Goal: Task Accomplishment & Management: Manage account settings

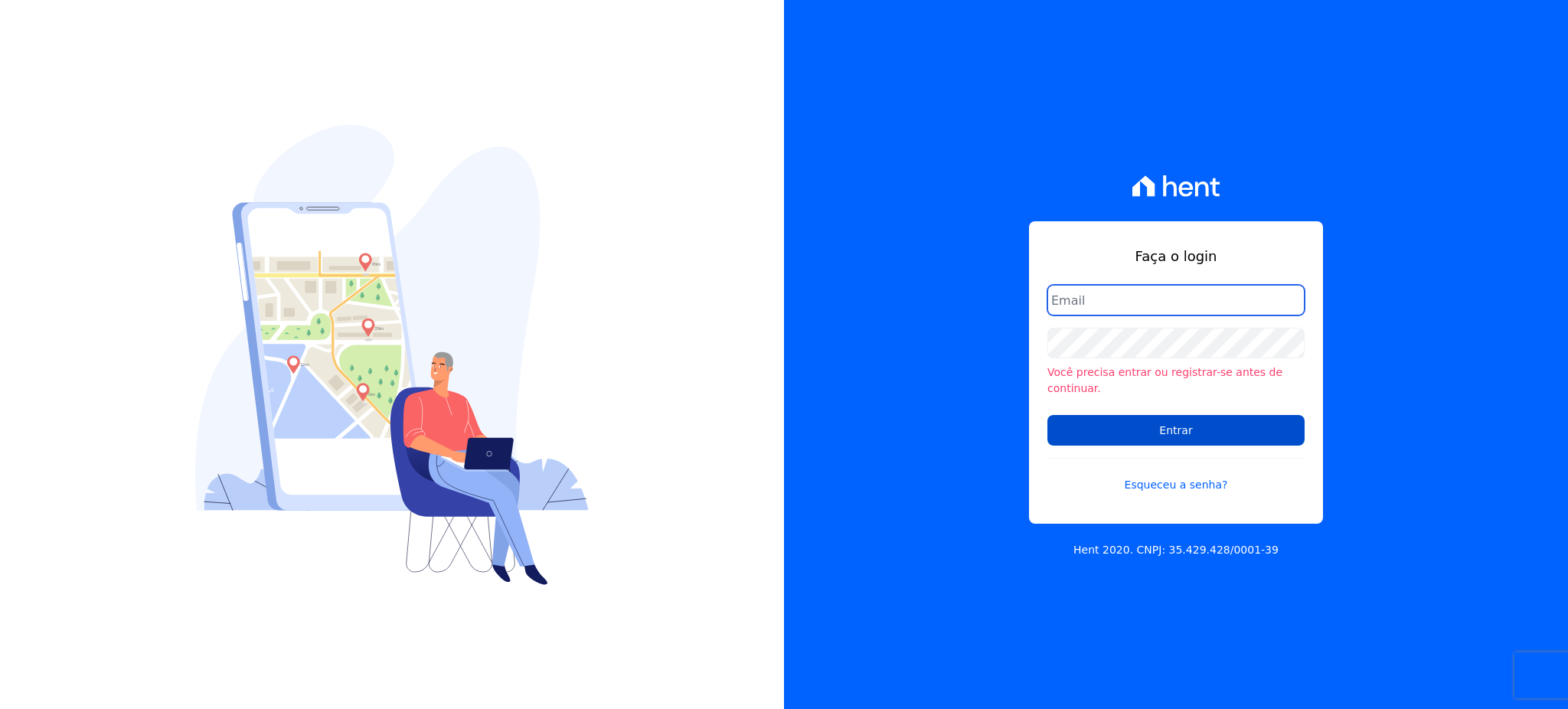
type input "[EMAIL_ADDRESS][PERSON_NAME][DOMAIN_NAME]"
click at [1170, 418] on input "Entrar" at bounding box center [1176, 430] width 257 height 30
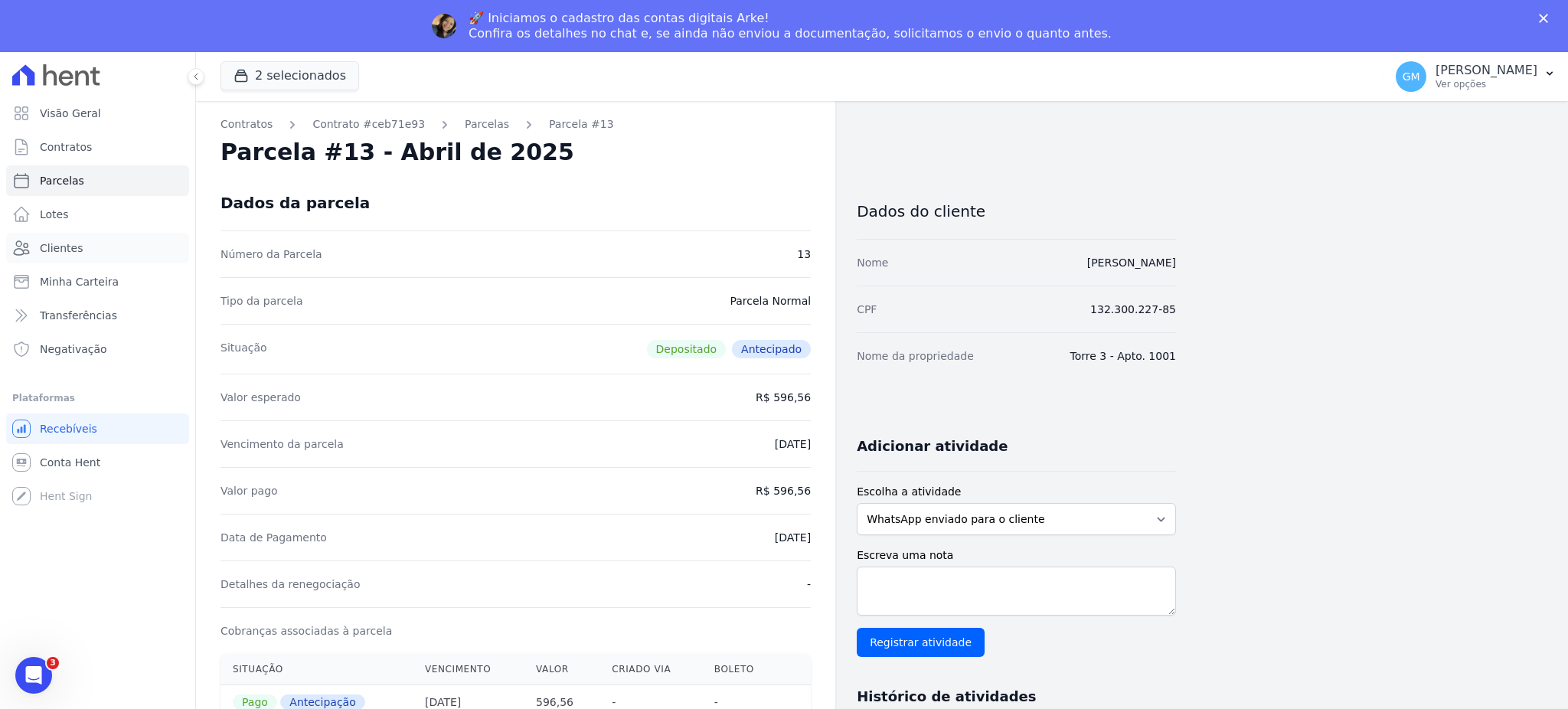
drag, startPoint x: 72, startPoint y: 234, endPoint x: 229, endPoint y: 72, distance: 225.6
click at [72, 234] on link "Clientes" at bounding box center [97, 248] width 183 height 30
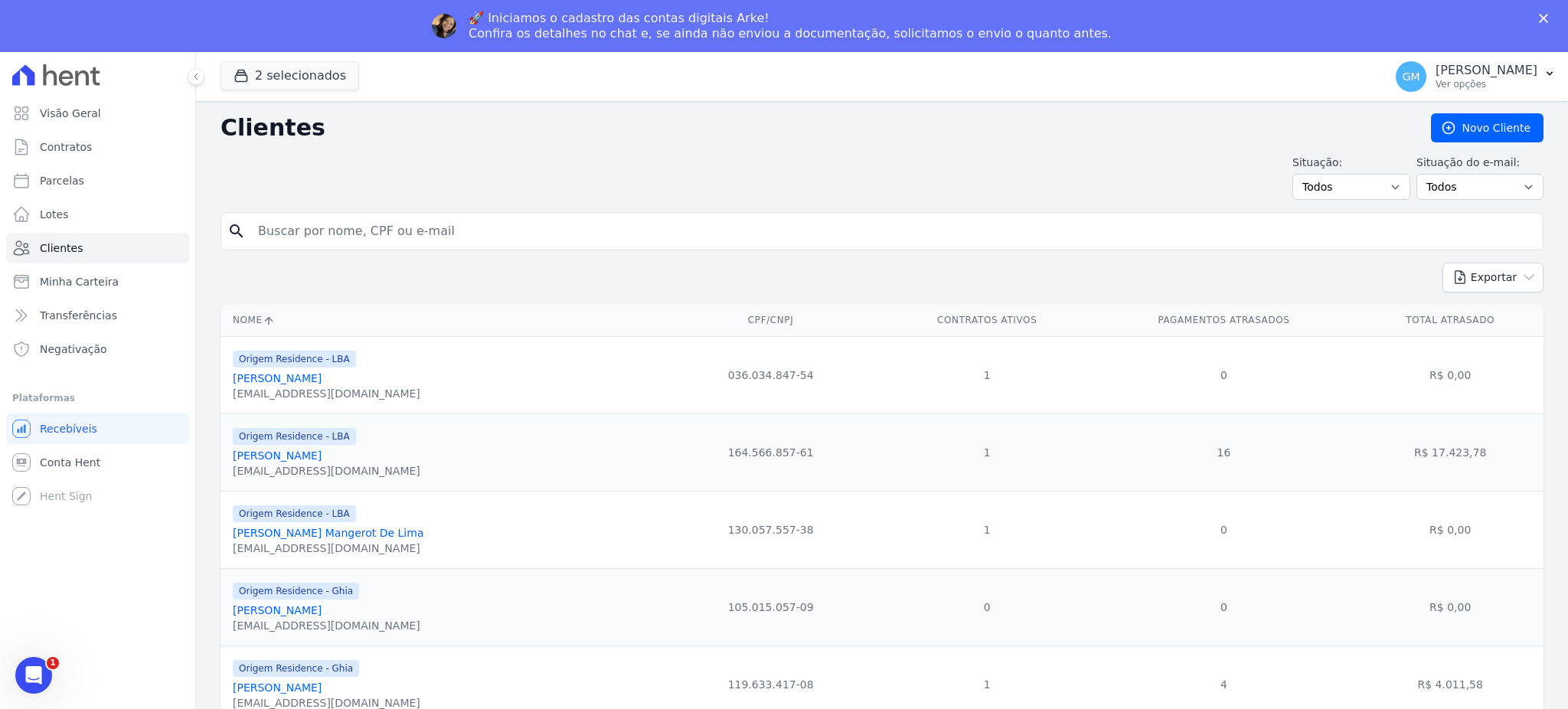
click at [399, 226] on input "search" at bounding box center [893, 231] width 1288 height 30
type input "luzitano"
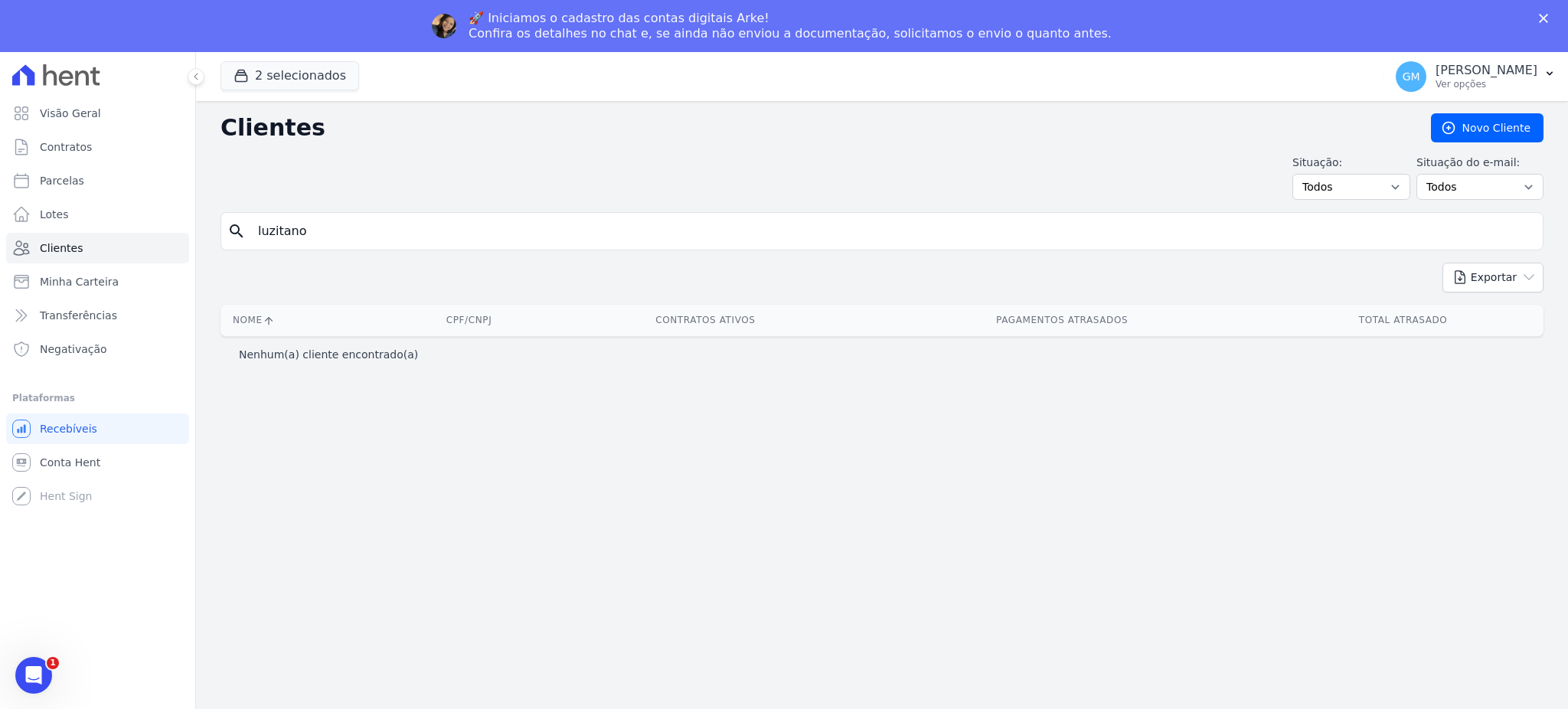
drag, startPoint x: 314, startPoint y: 236, endPoint x: 216, endPoint y: 221, distance: 99.1
click at [216, 221] on div "Clientes Novo Cliente Situação: Todos Adimplentes Inadimplentes Situação do e-m…" at bounding box center [882, 431] width 1372 height 660
type input "leandro cal"
click at [413, 252] on form "search leandro cal" at bounding box center [882, 238] width 1323 height 51
click at [413, 250] on div "search leandro cal" at bounding box center [882, 231] width 1323 height 38
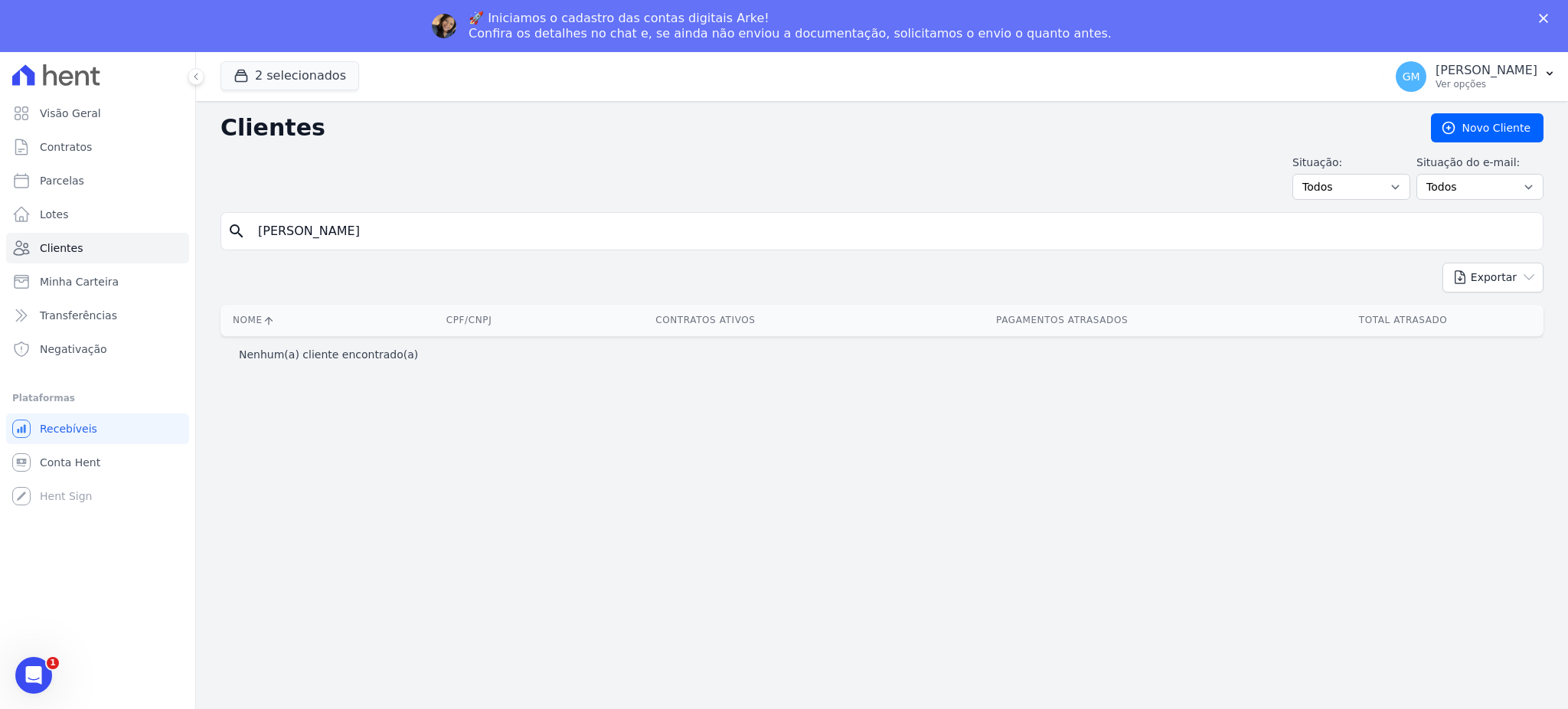
click at [236, 247] on div "search leandro cal" at bounding box center [882, 231] width 1323 height 38
type input "farias c"
click at [346, 236] on input "farias c" at bounding box center [893, 231] width 1288 height 30
type input "farias"
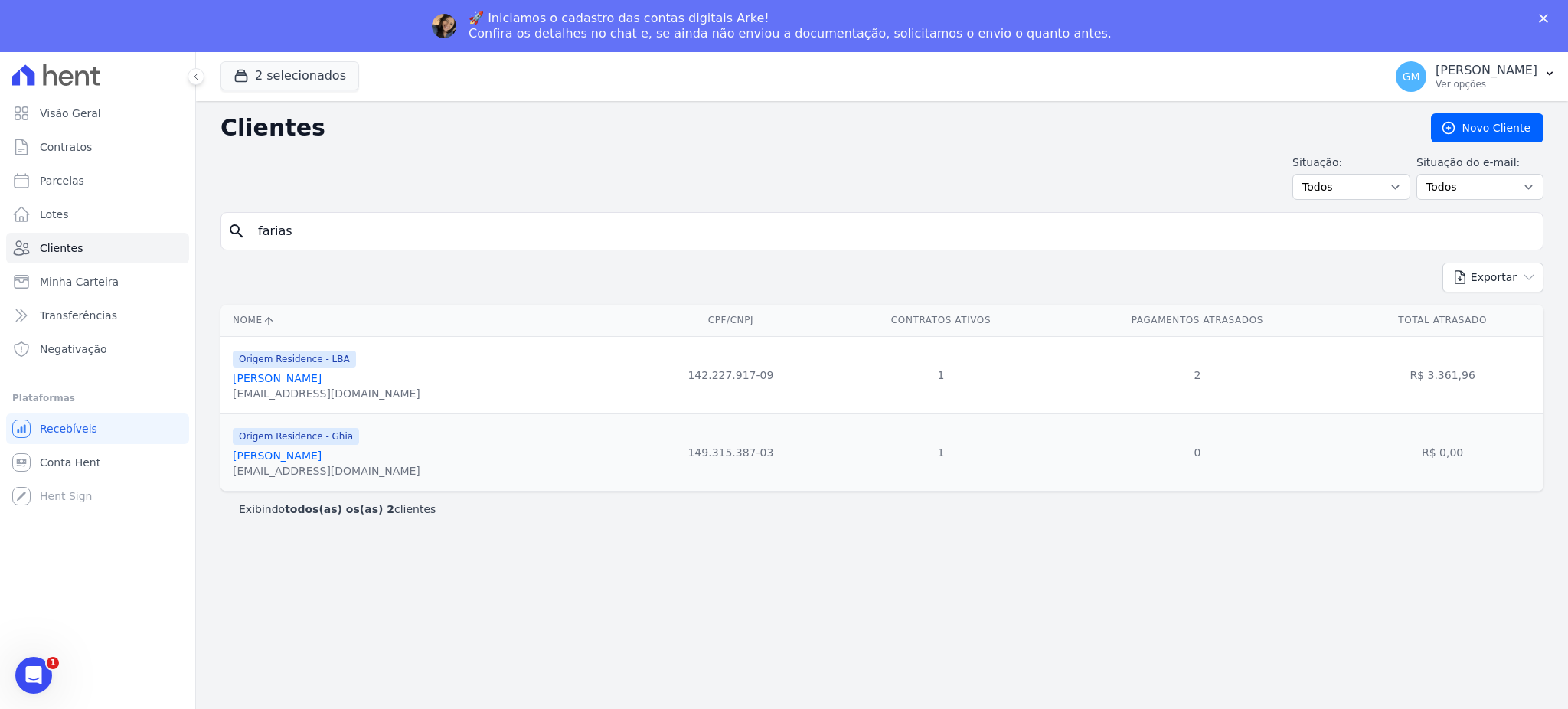
click at [348, 240] on input "farias" at bounding box center [893, 231] width 1288 height 30
click at [274, 80] on button "2 selecionados" at bounding box center [290, 76] width 139 height 29
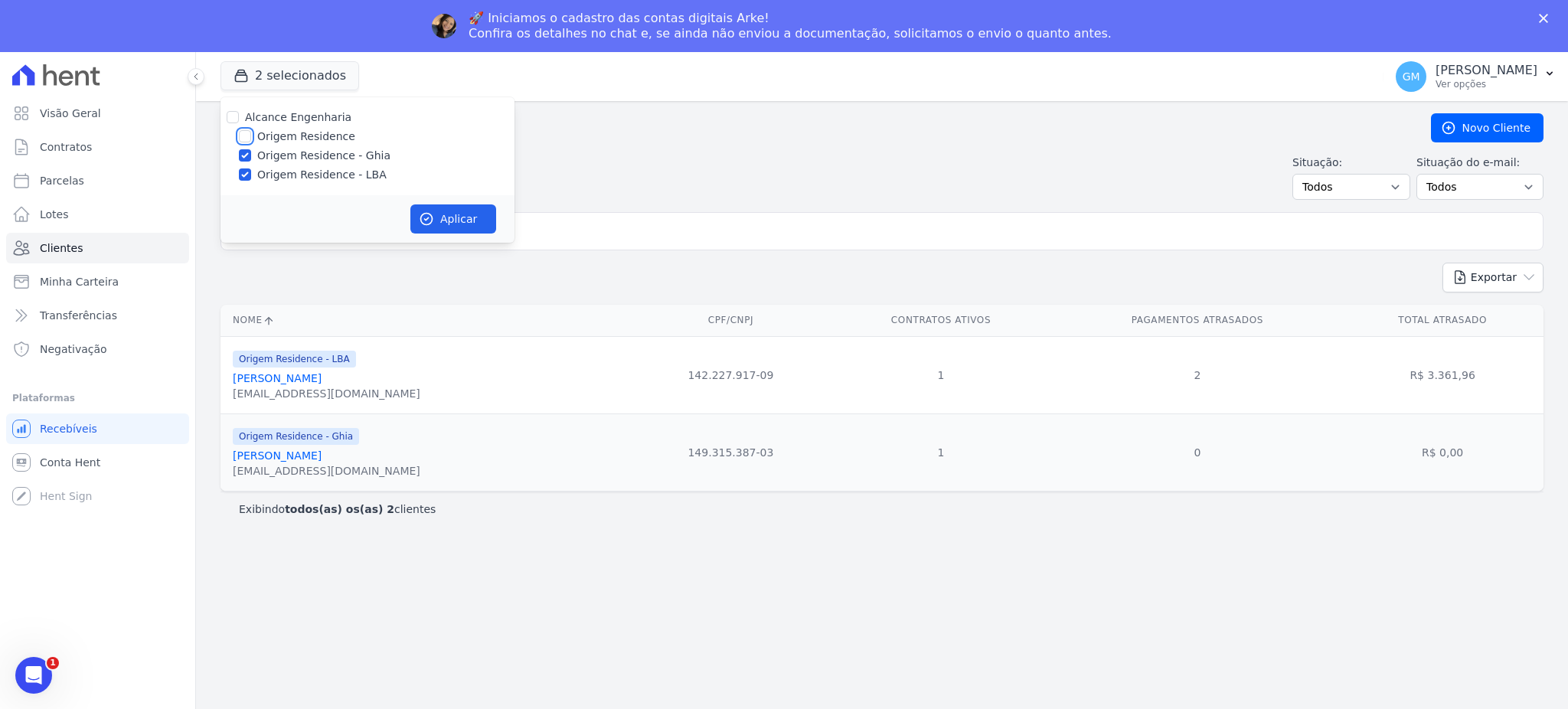
click at [247, 133] on input "Origem Residence" at bounding box center [245, 136] width 13 height 13
checkbox input "true"
click at [438, 214] on button "Aplicar" at bounding box center [453, 219] width 86 height 29
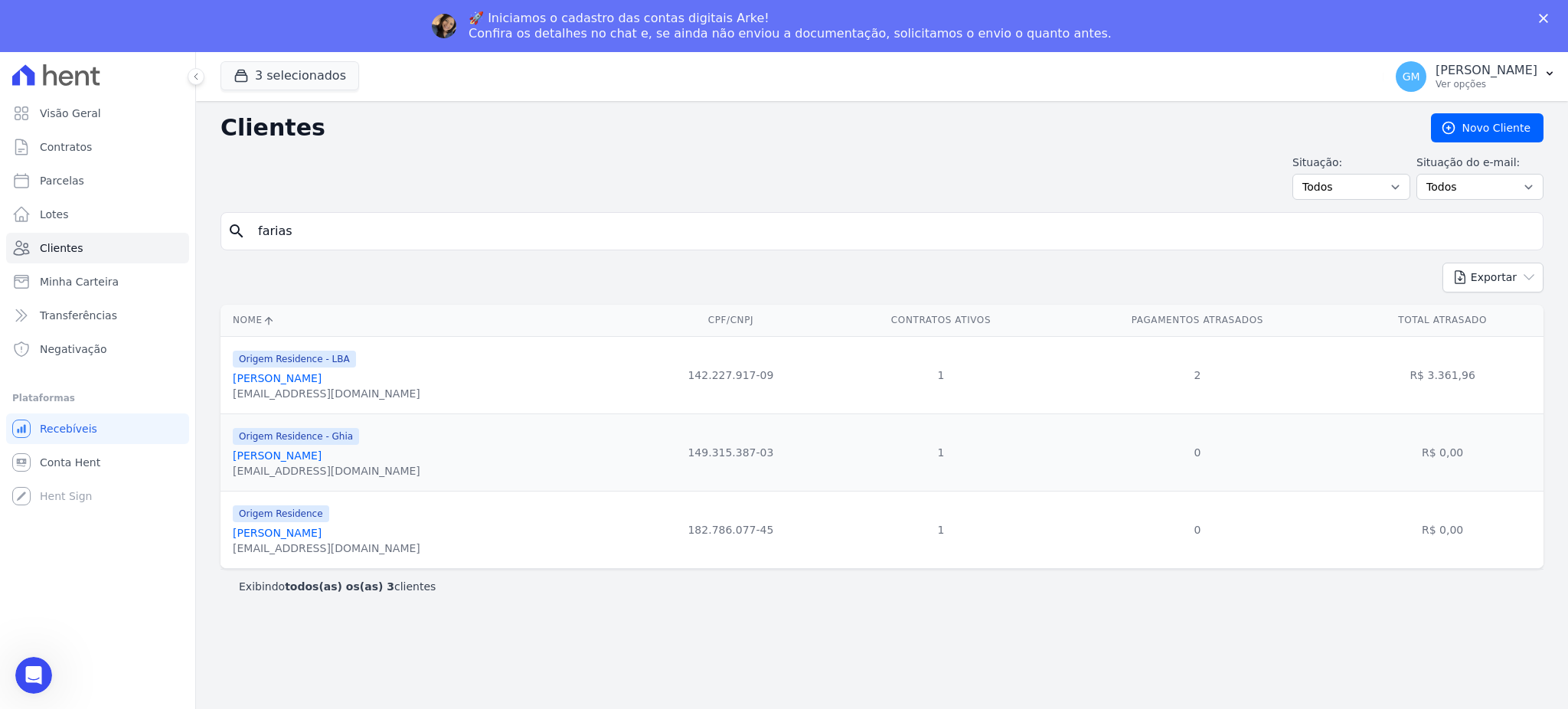
click at [310, 540] on link "[PERSON_NAME]" at bounding box center [277, 533] width 89 height 13
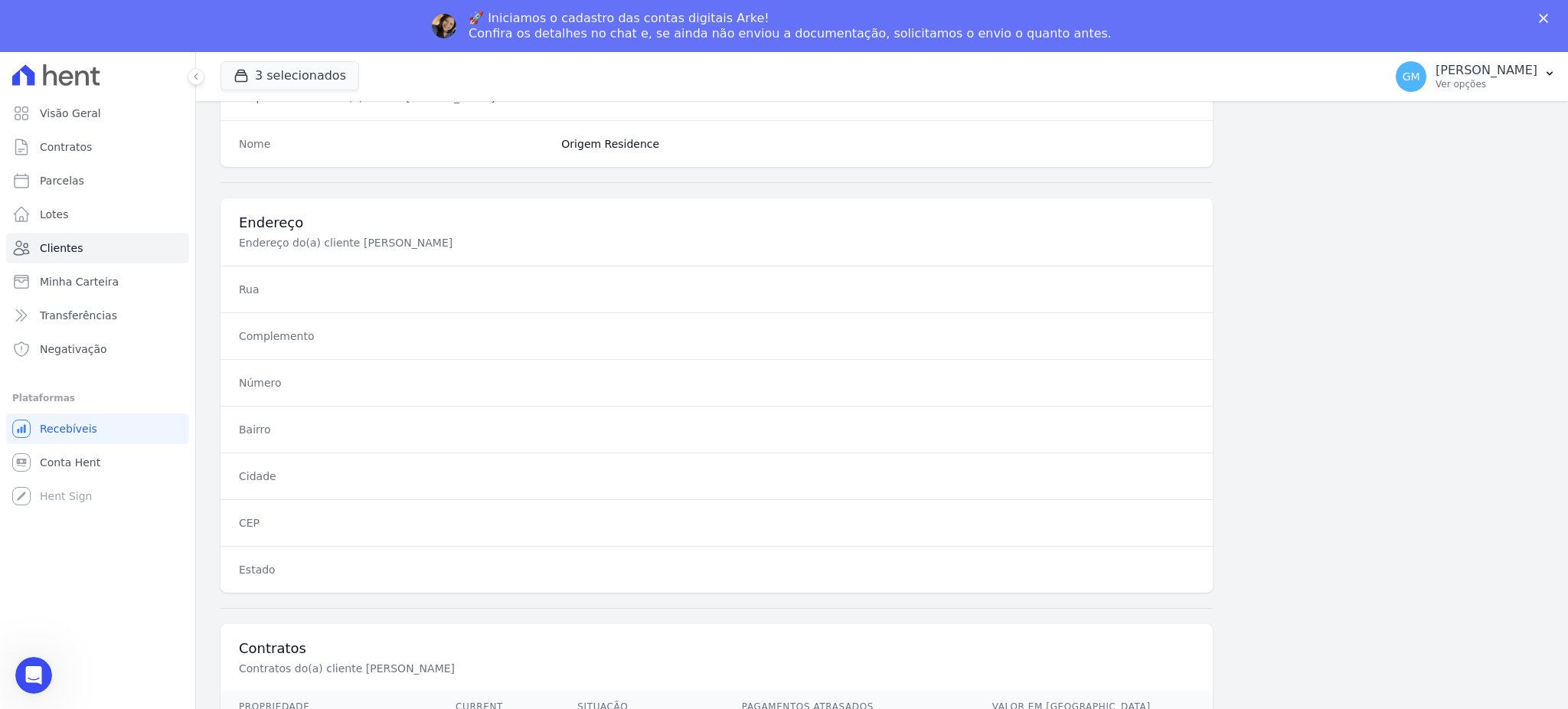
scroll to position [725, 0]
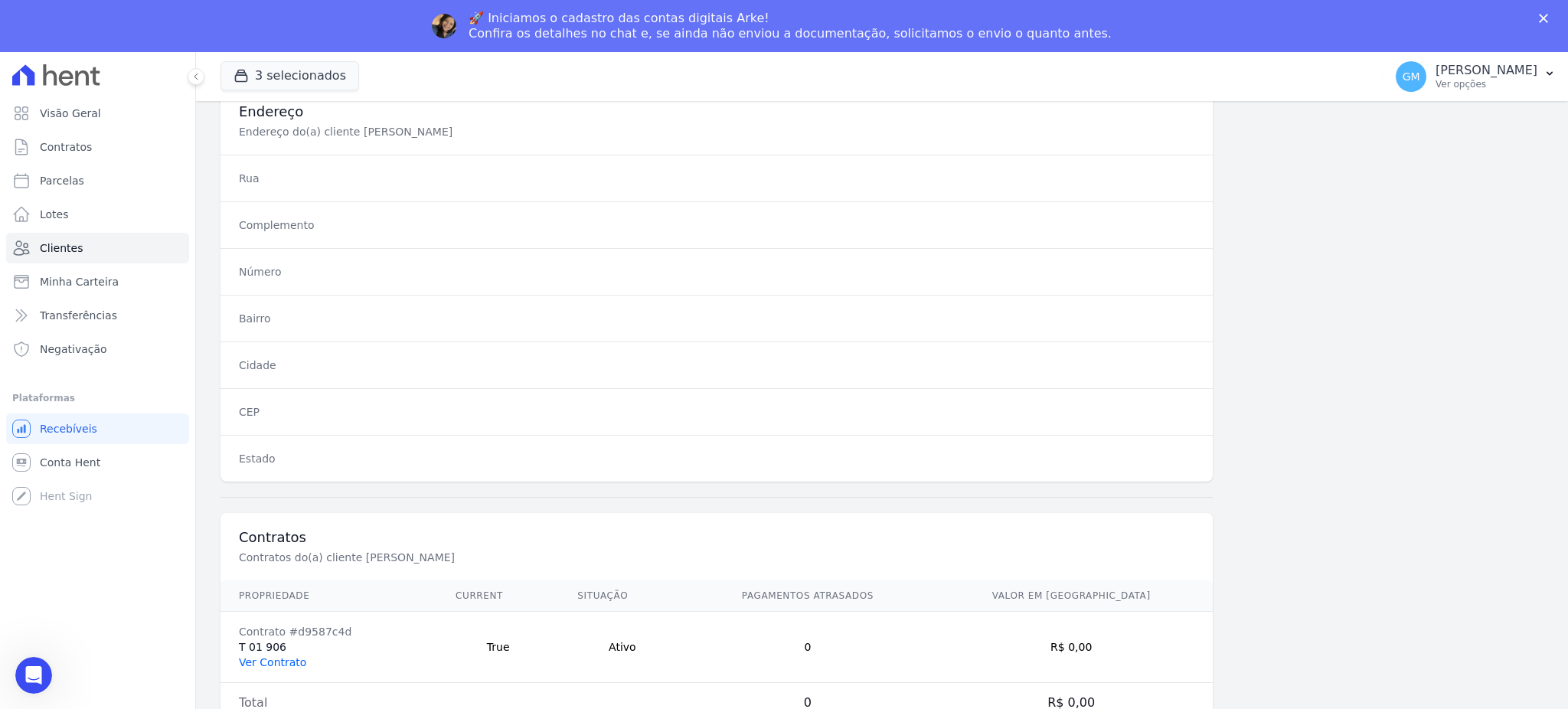
click at [287, 671] on td "Contrato #d9587c4d T 01 906 Ver Contrato" at bounding box center [328, 647] width 216 height 71
click at [287, 660] on link "Ver Contrato" at bounding box center [272, 662] width 68 height 13
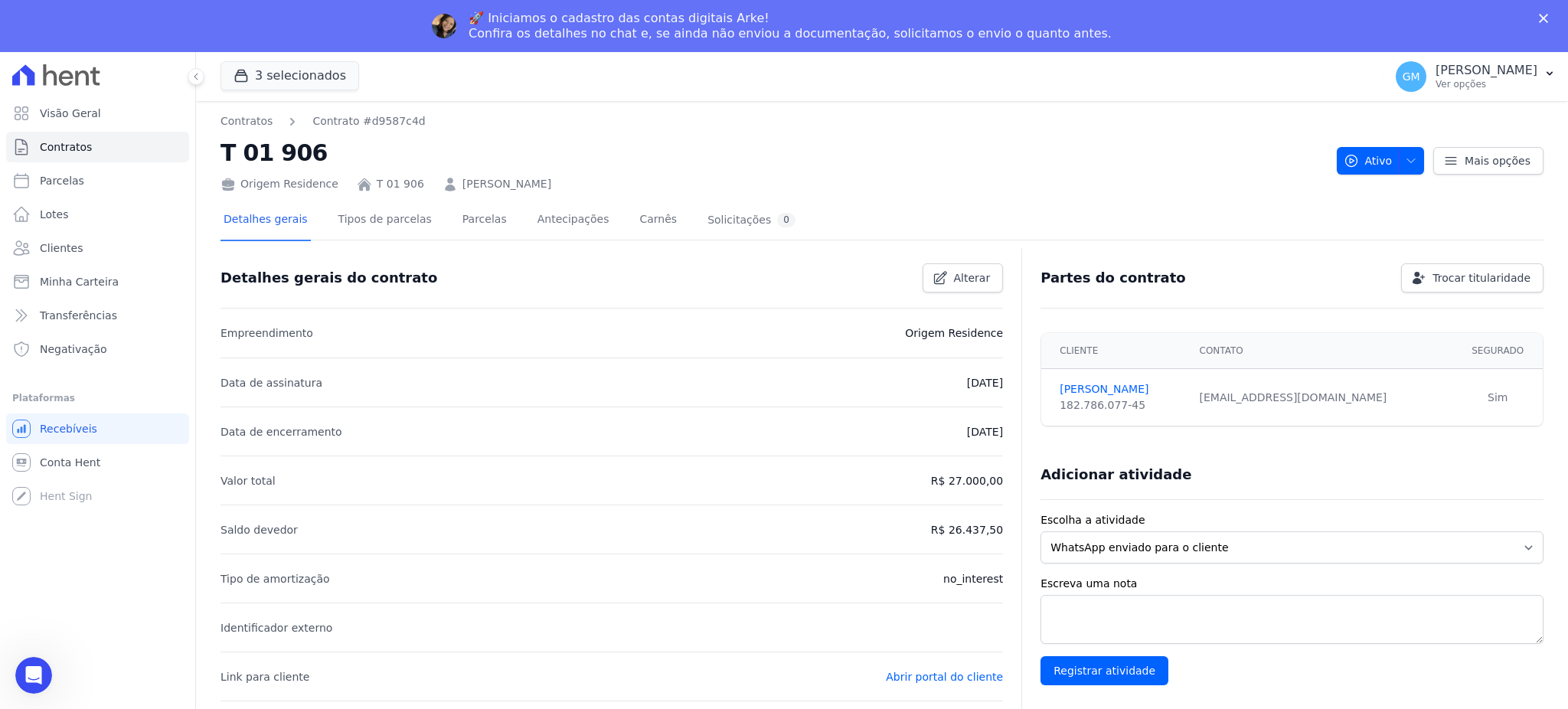
click at [462, 176] on link "[PERSON_NAME]" at bounding box center [506, 184] width 89 height 16
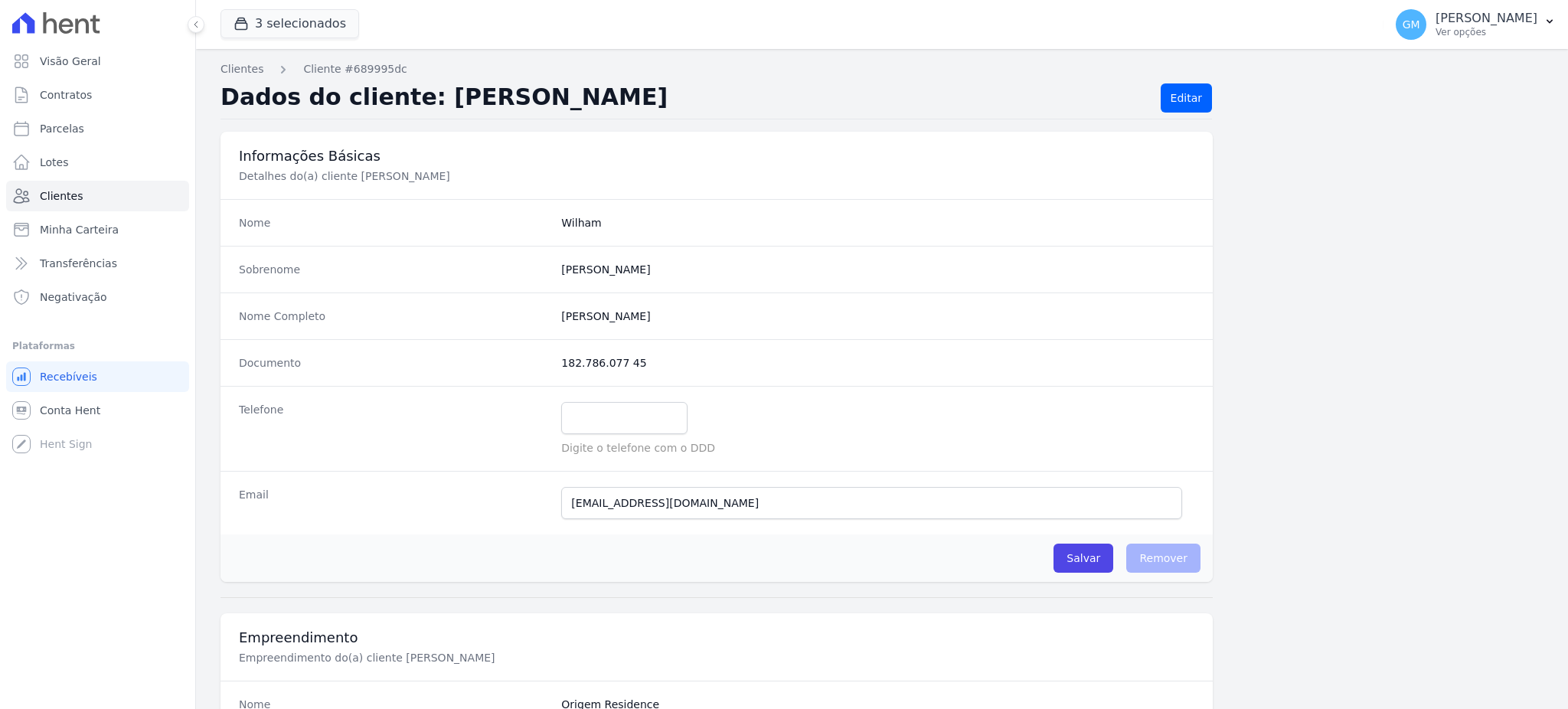
click at [453, 201] on div "Nome Wilham" at bounding box center [716, 222] width 992 height 47
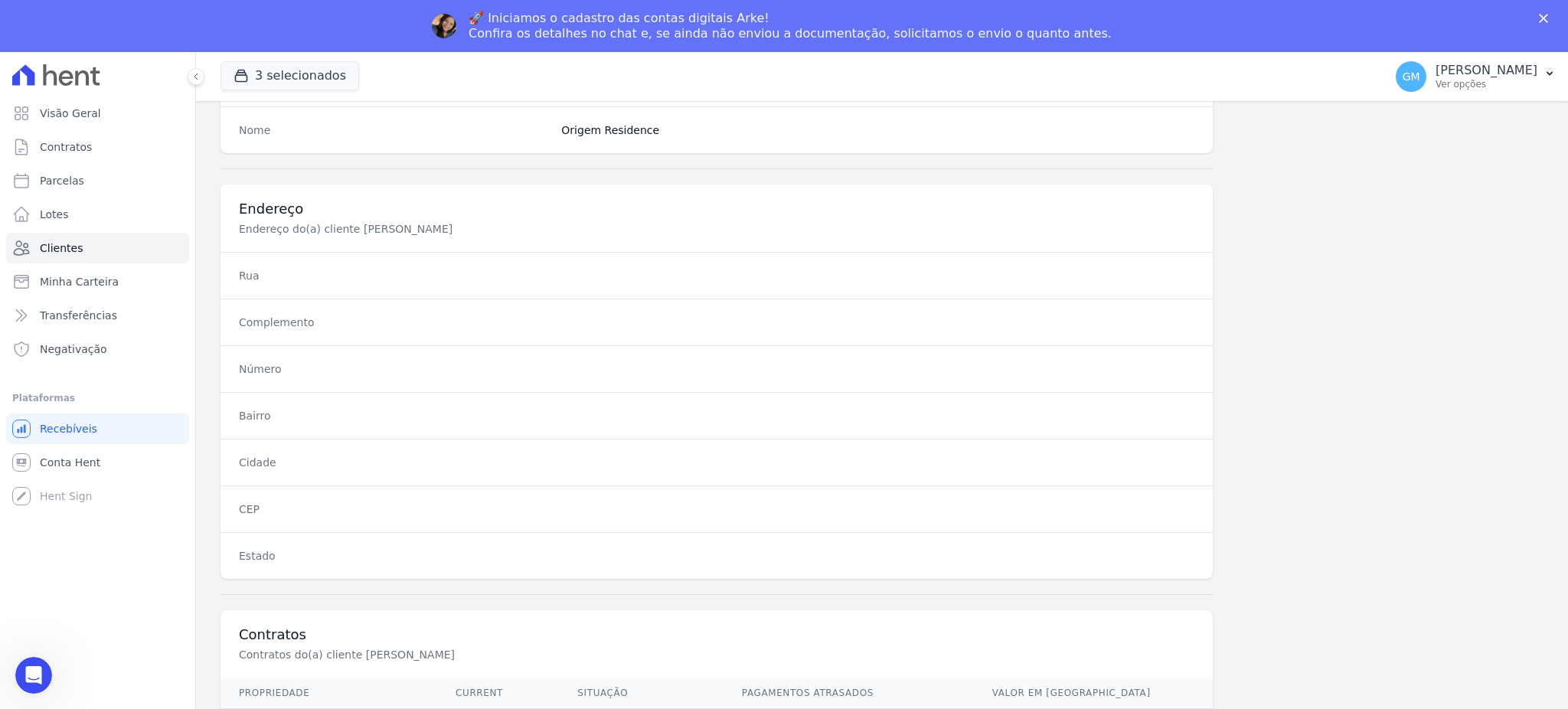
scroll to position [725, 0]
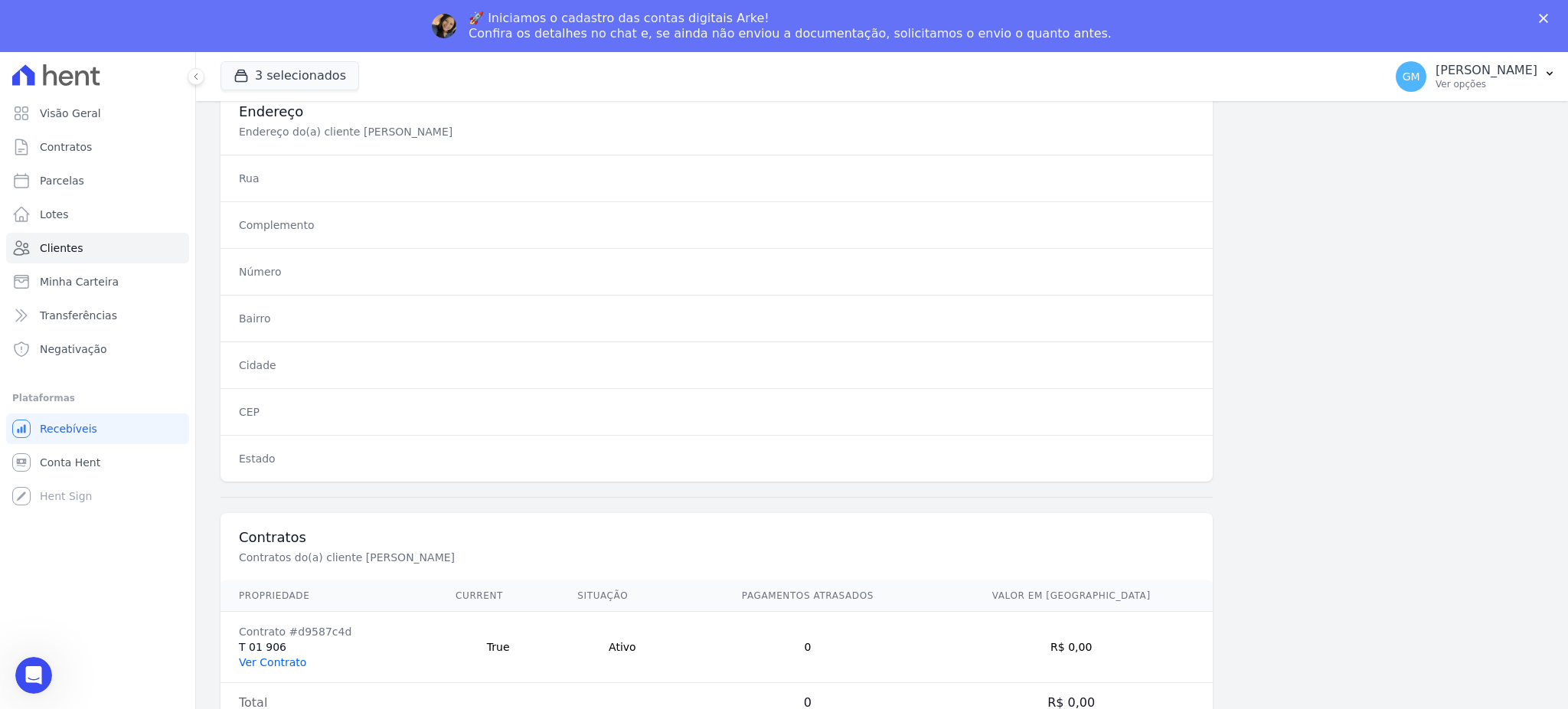
click at [291, 666] on link "Ver Contrato" at bounding box center [272, 662] width 68 height 13
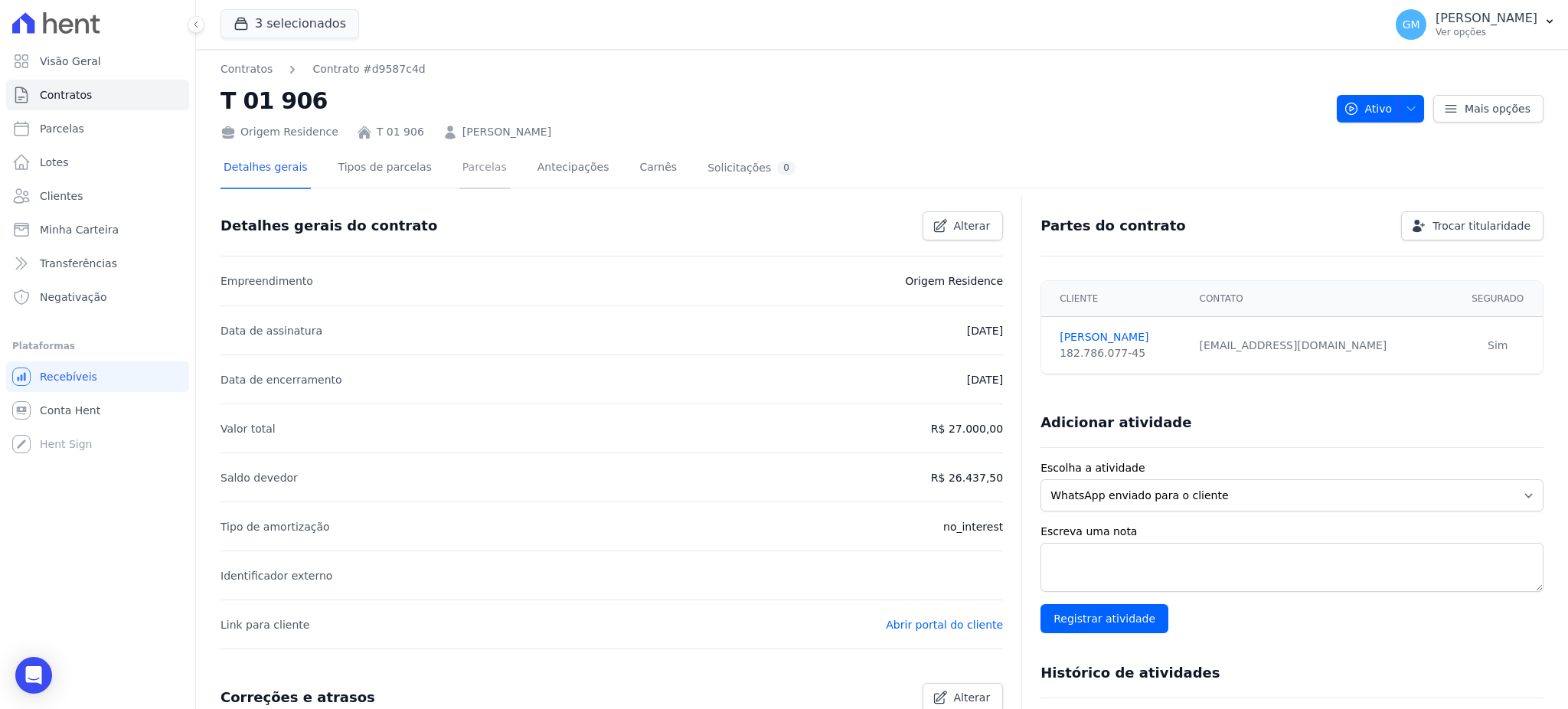
click at [462, 167] on link "Parcelas" at bounding box center [484, 168] width 51 height 40
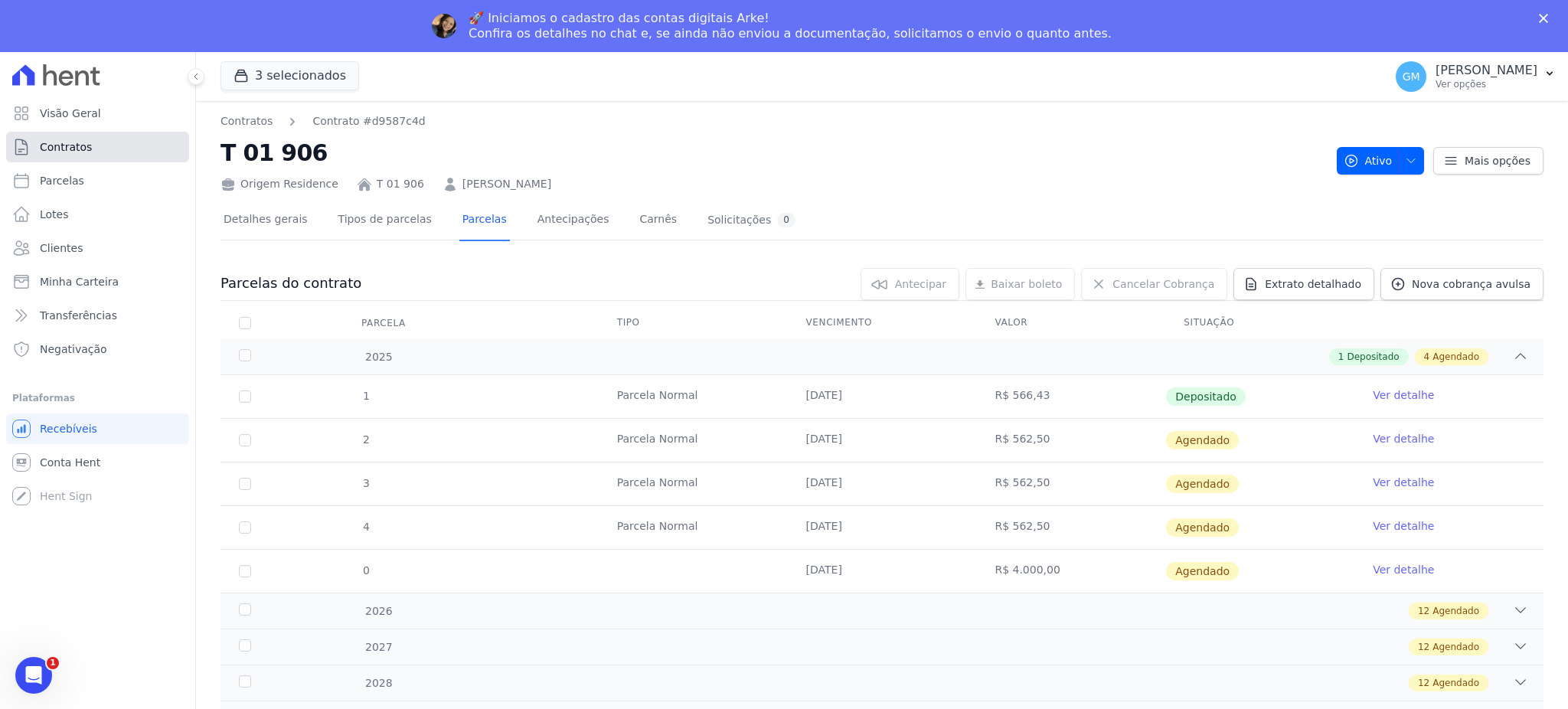
click at [90, 146] on link "Contratos" at bounding box center [97, 147] width 183 height 30
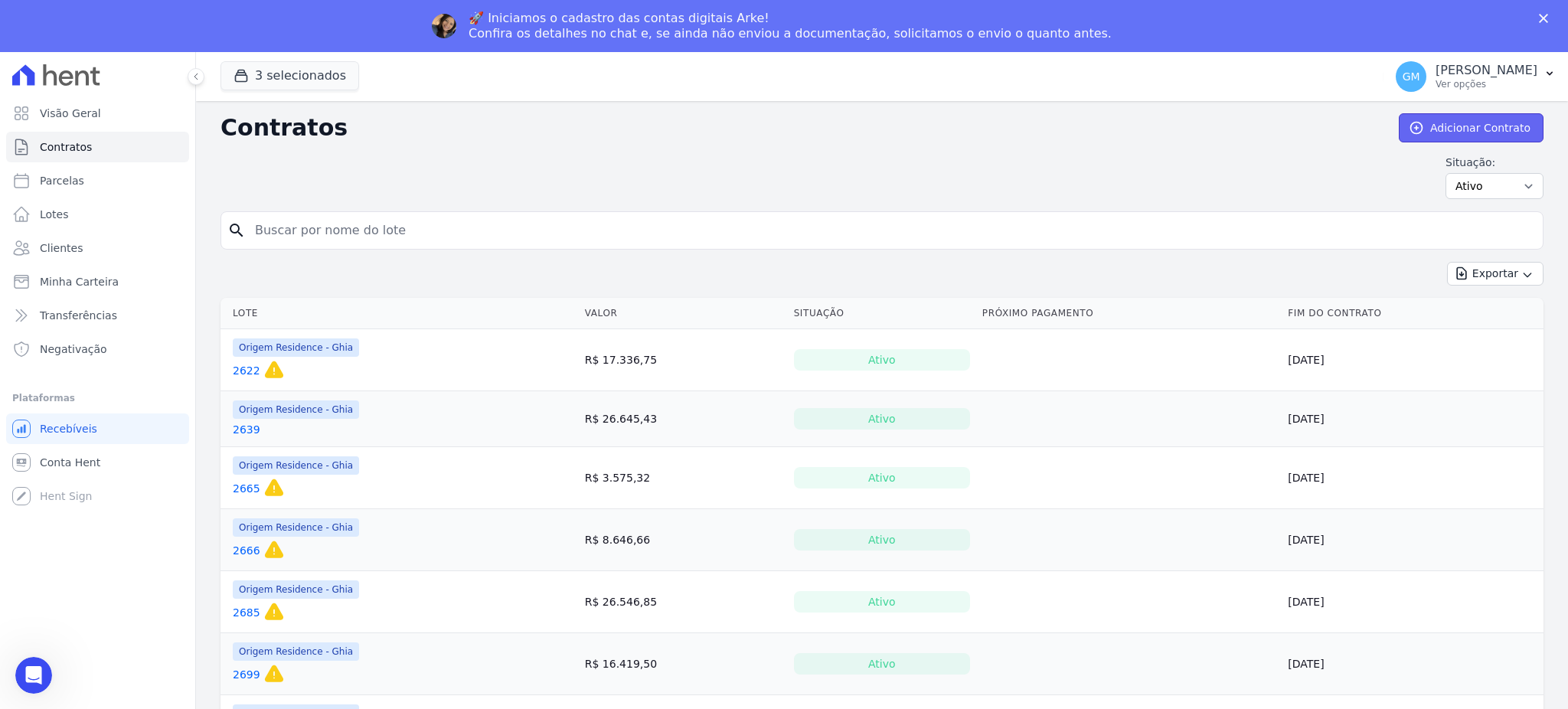
click at [1458, 127] on link "Adicionar Contrato" at bounding box center [1471, 128] width 145 height 29
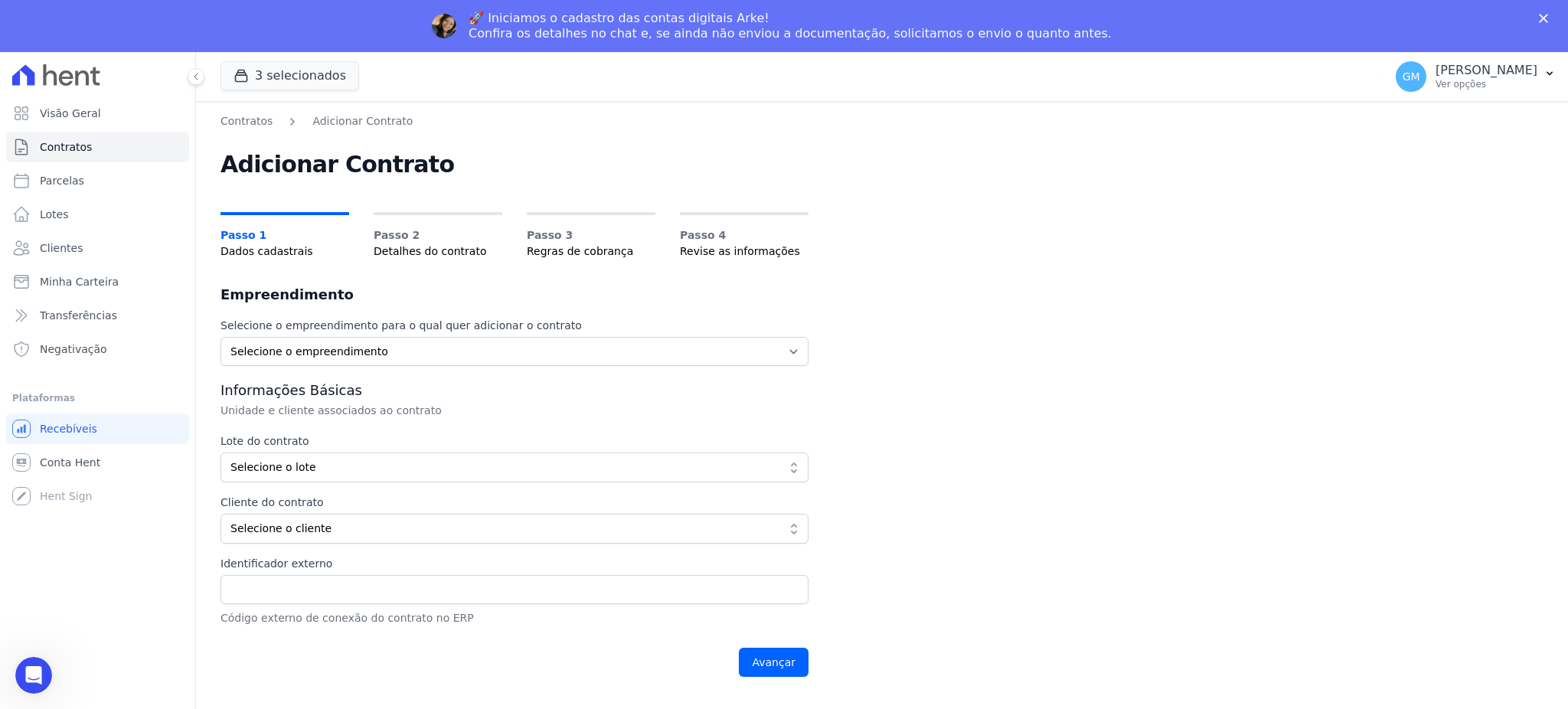
click at [399, 298] on h2 "Empreendimento" at bounding box center [514, 295] width 588 height 22
click at [375, 344] on select "Selecione o empreendimento Origem Residence Origem Residence - Ghia Origem Resi…" at bounding box center [514, 352] width 588 height 29
select select "1aaf254d-aecf-4487-855f-fb8fb2142c41"
click at [220, 337] on select "Selecione o empreendimento Origem Residence Origem Residence - Ghia Origem Resi…" at bounding box center [514, 352] width 588 height 29
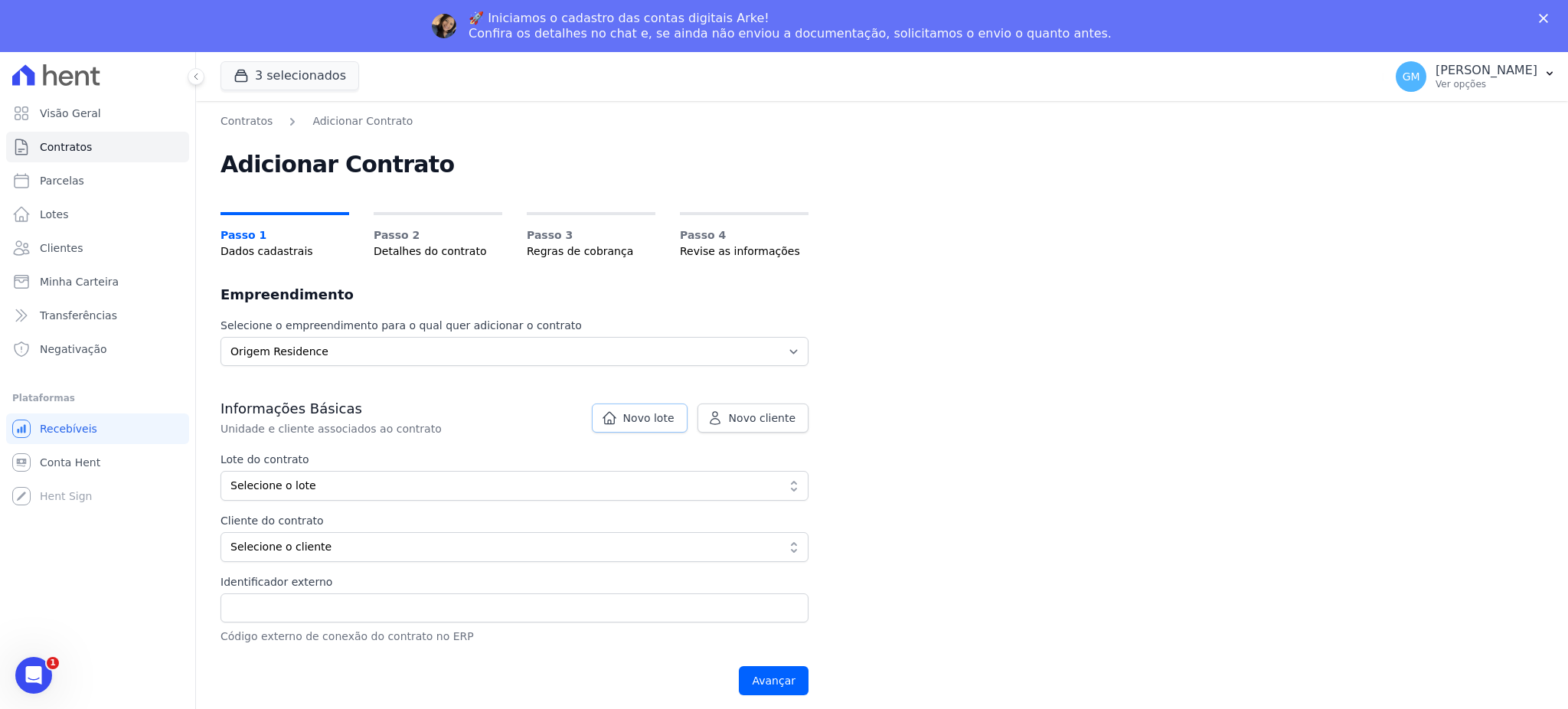
click at [666, 418] on span "Novo lote" at bounding box center [649, 418] width 51 height 16
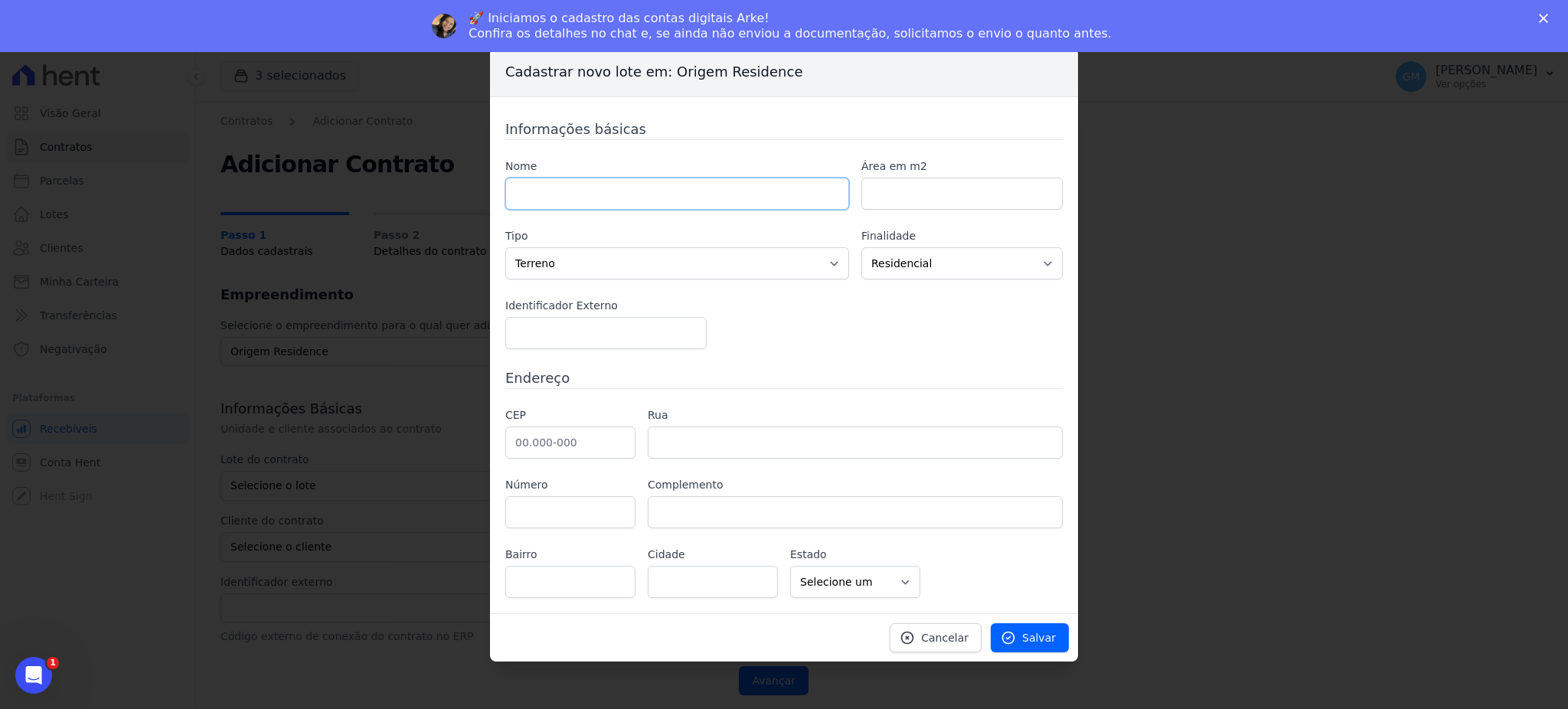
click at [652, 190] on input "text" at bounding box center [676, 193] width 344 height 32
click at [923, 626] on link "Cancelar" at bounding box center [936, 638] width 92 height 29
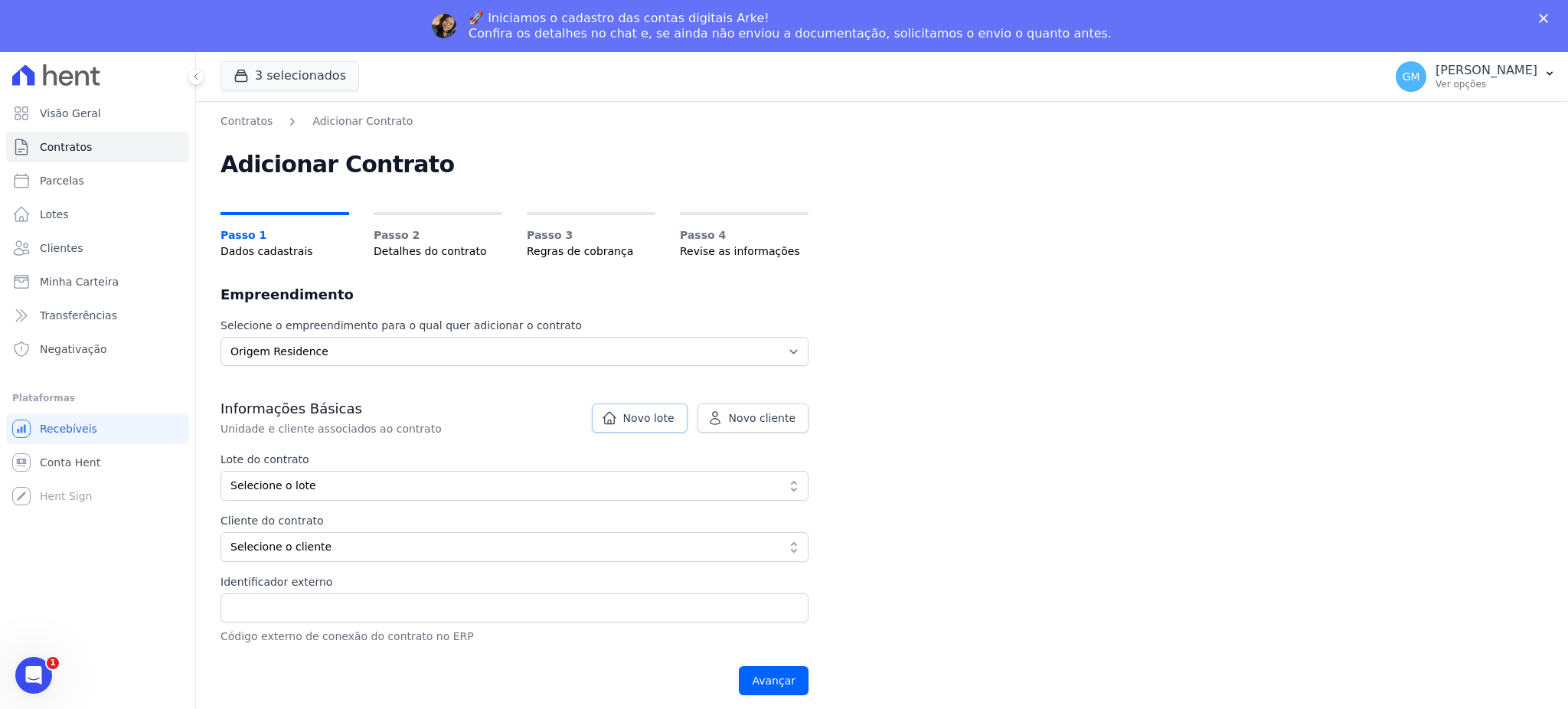
click at [658, 412] on span "Novo lote" at bounding box center [649, 418] width 51 height 16
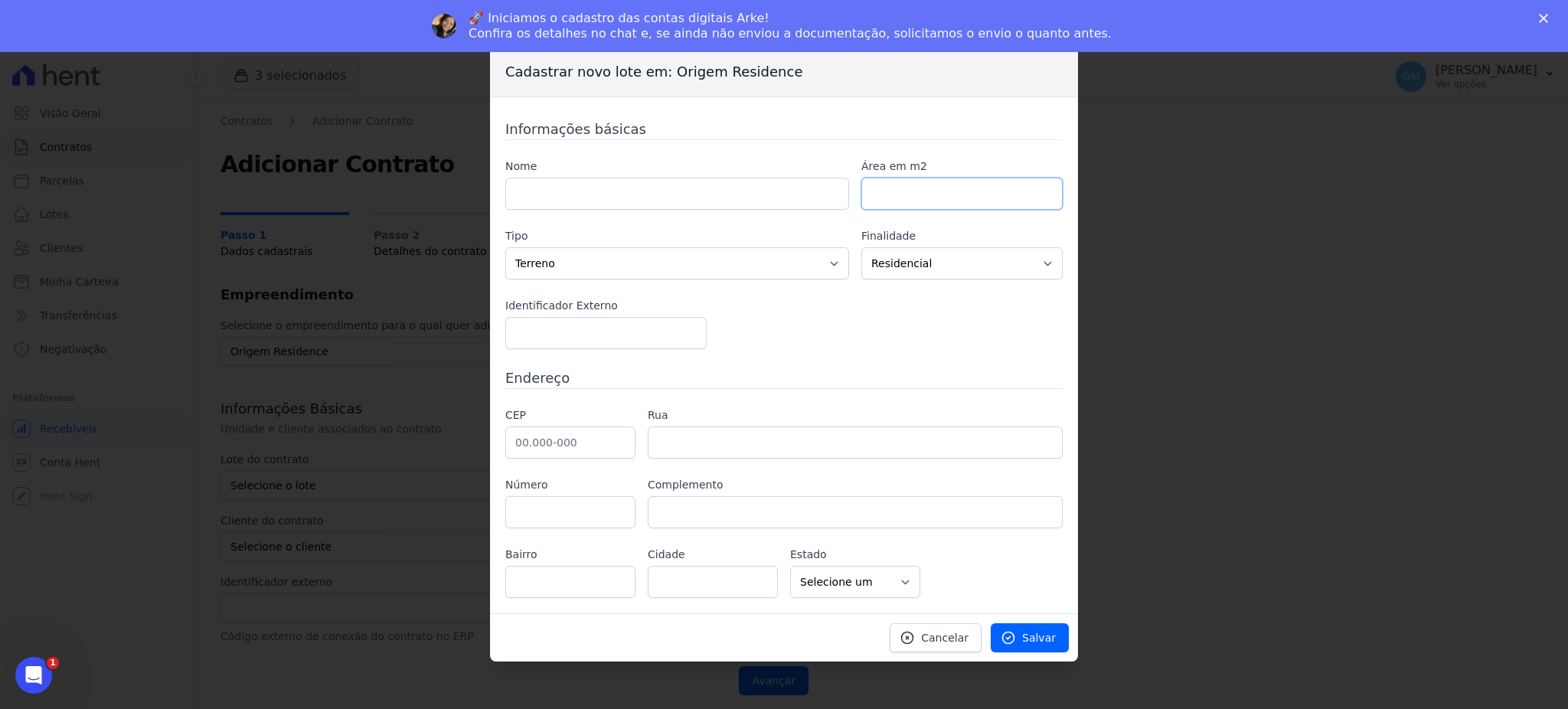
click at [899, 200] on input "number" at bounding box center [962, 193] width 202 height 32
type input "2"
click at [699, 179] on input "text" at bounding box center [676, 193] width 344 height 32
paste input "602"
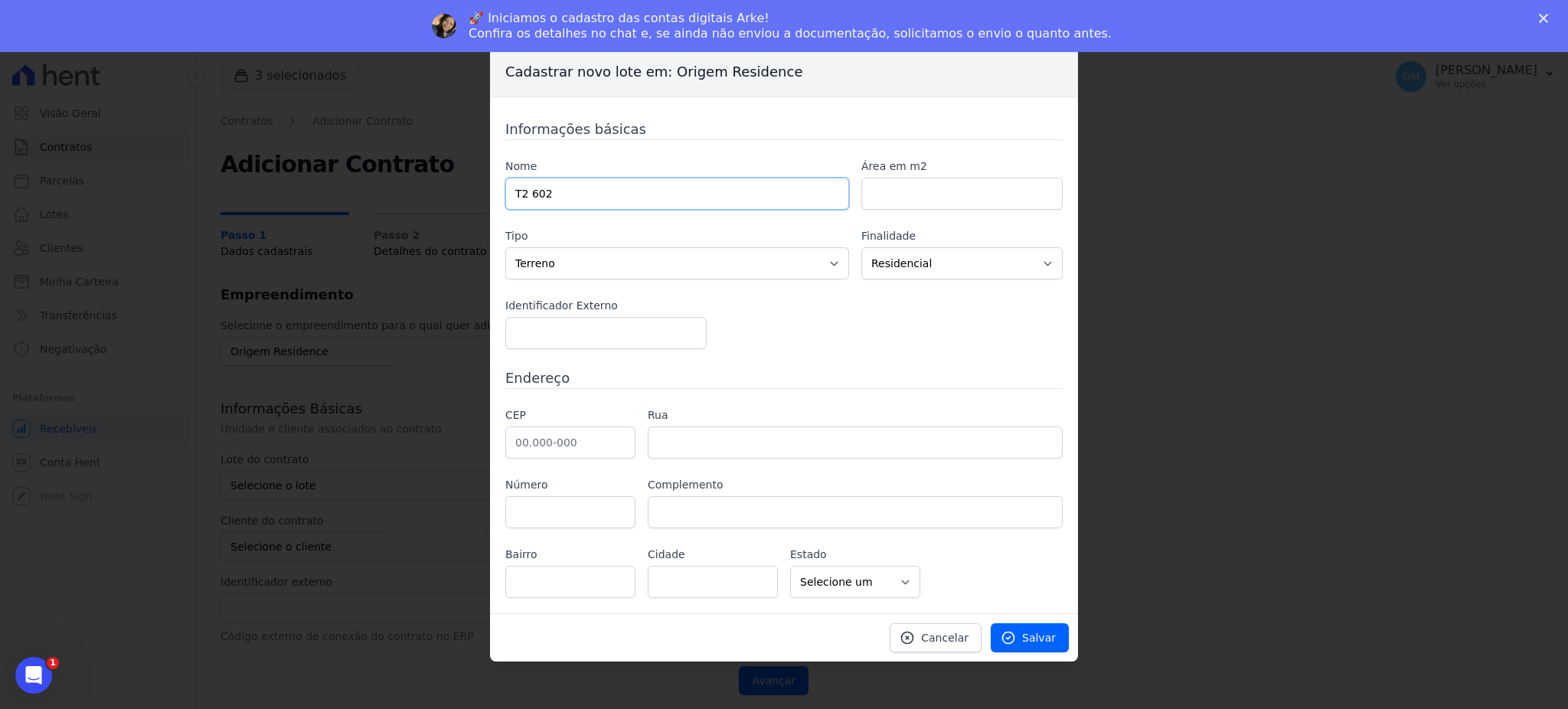
type input "T2 602"
click at [1013, 642] on icon at bounding box center [1008, 638] width 16 height 16
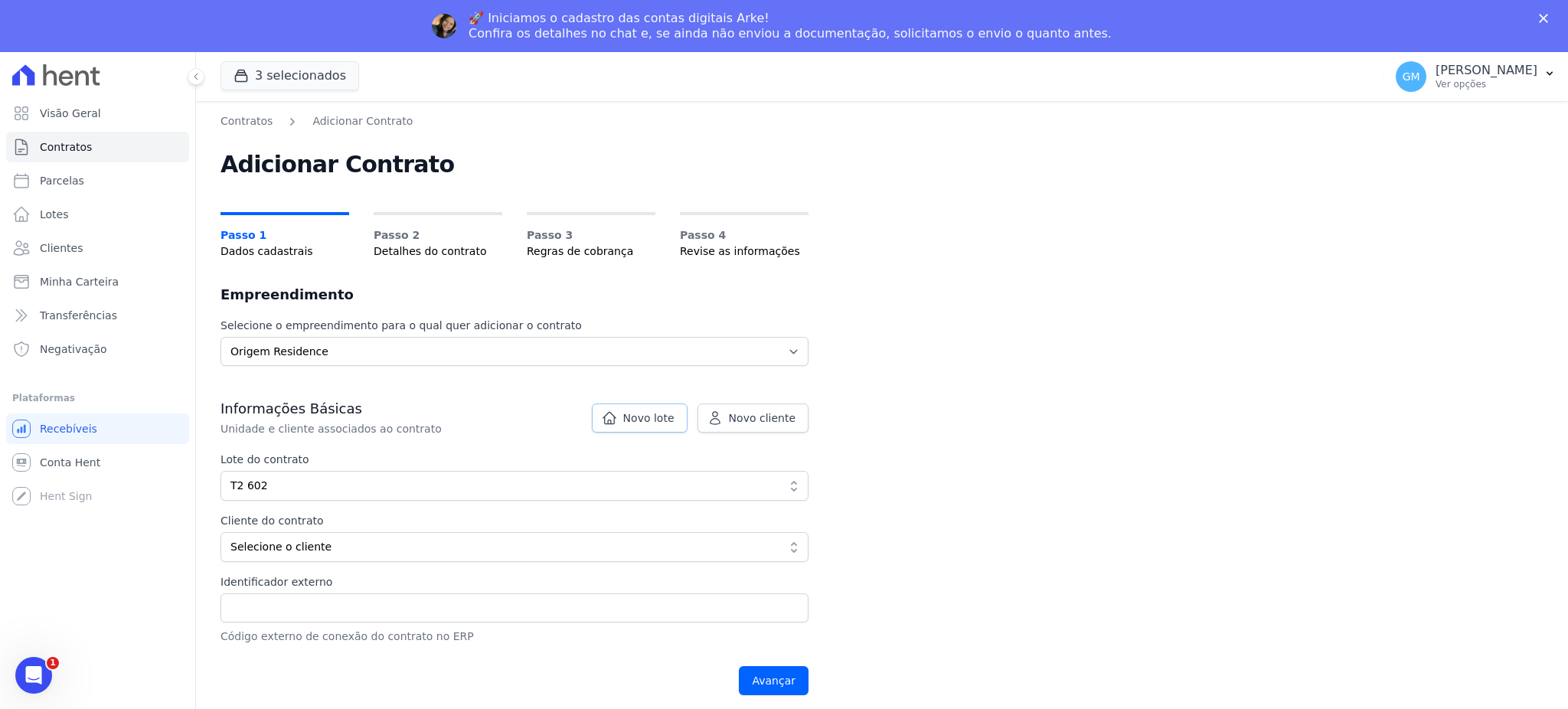
click at [631, 414] on span "Novo lote" at bounding box center [649, 418] width 51 height 16
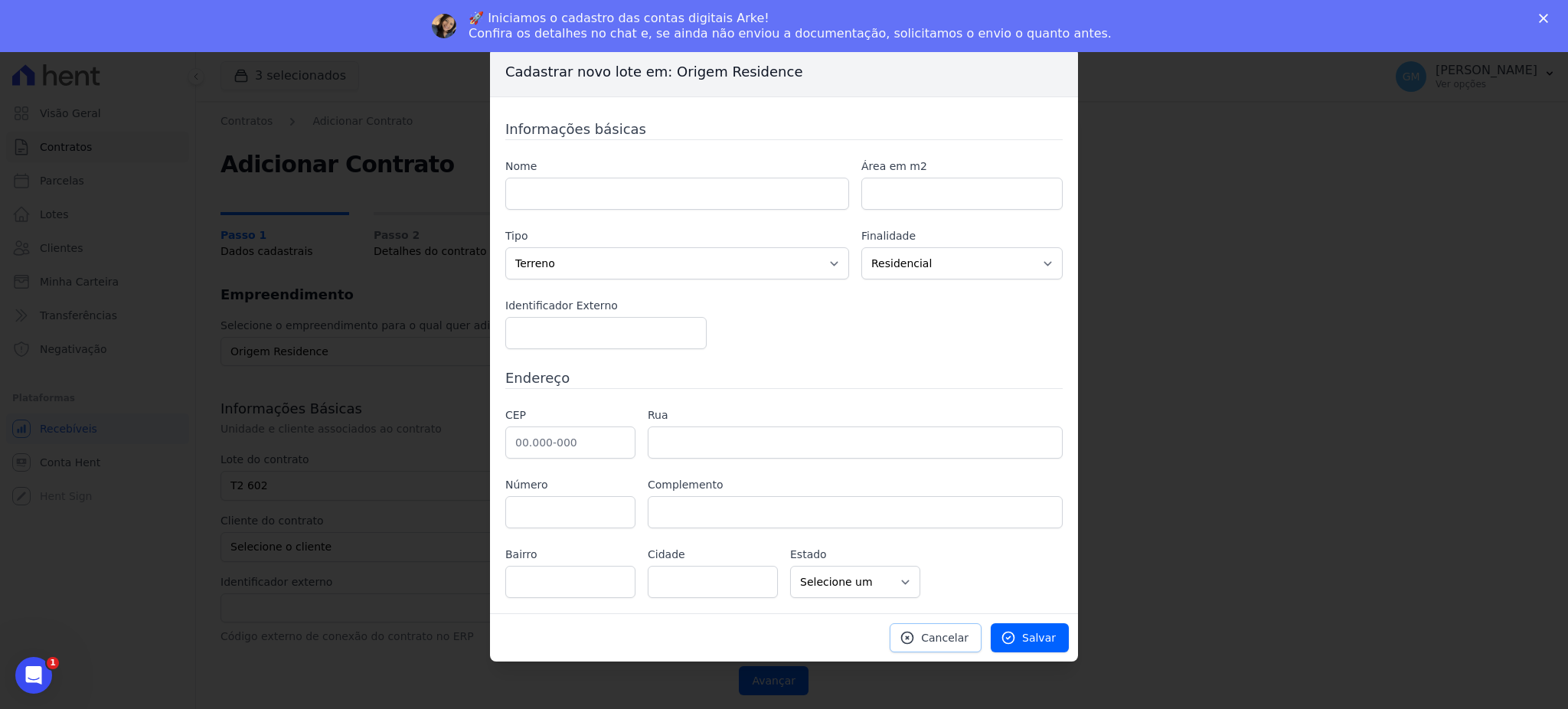
click at [952, 630] on link "Cancelar" at bounding box center [936, 638] width 92 height 29
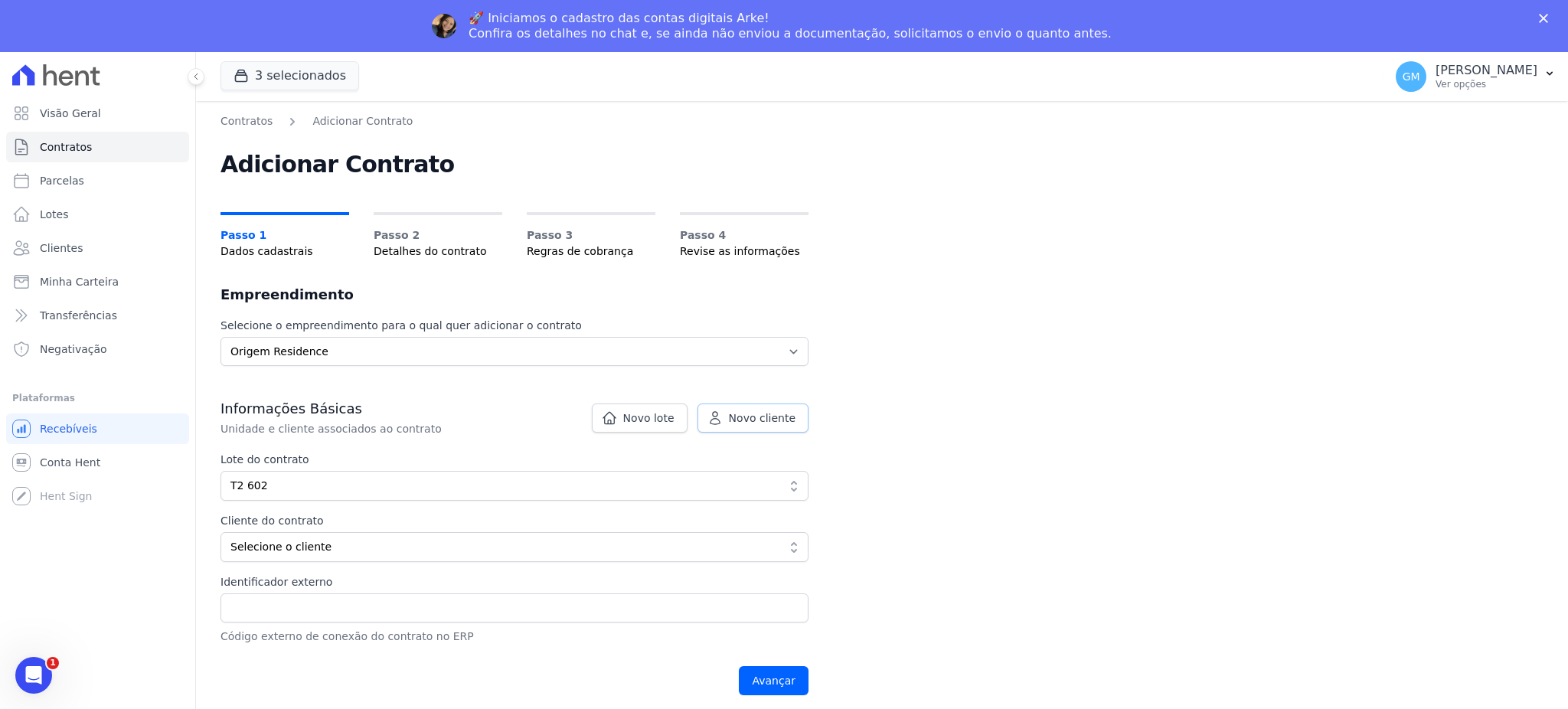
click at [782, 425] on link "Novo cliente" at bounding box center [753, 418] width 111 height 29
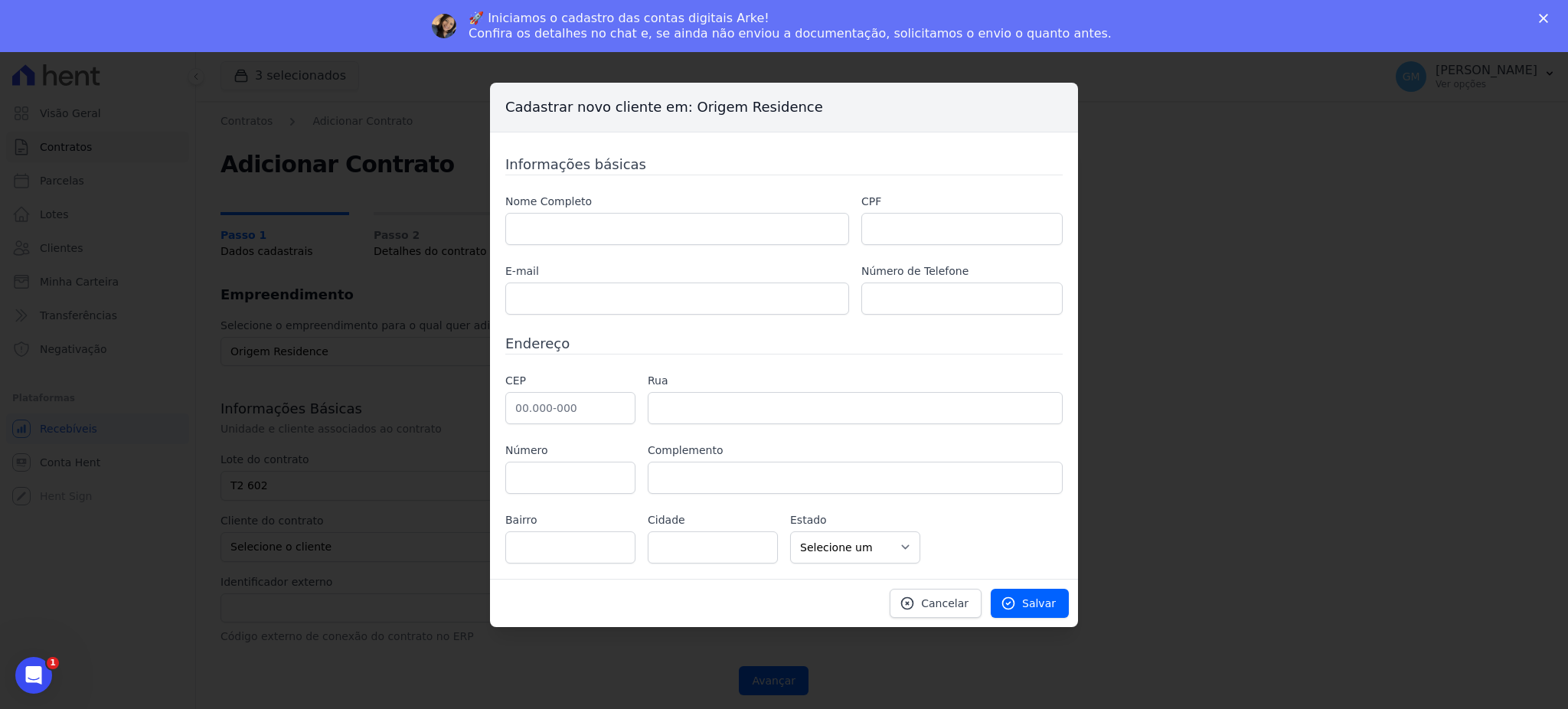
click at [651, 210] on div "Nome Completo" at bounding box center [676, 219] width 344 height 51
drag, startPoint x: 948, startPoint y: 593, endPoint x: 938, endPoint y: 582, distance: 14.9
click at [948, 593] on link "Cancelar" at bounding box center [936, 603] width 92 height 29
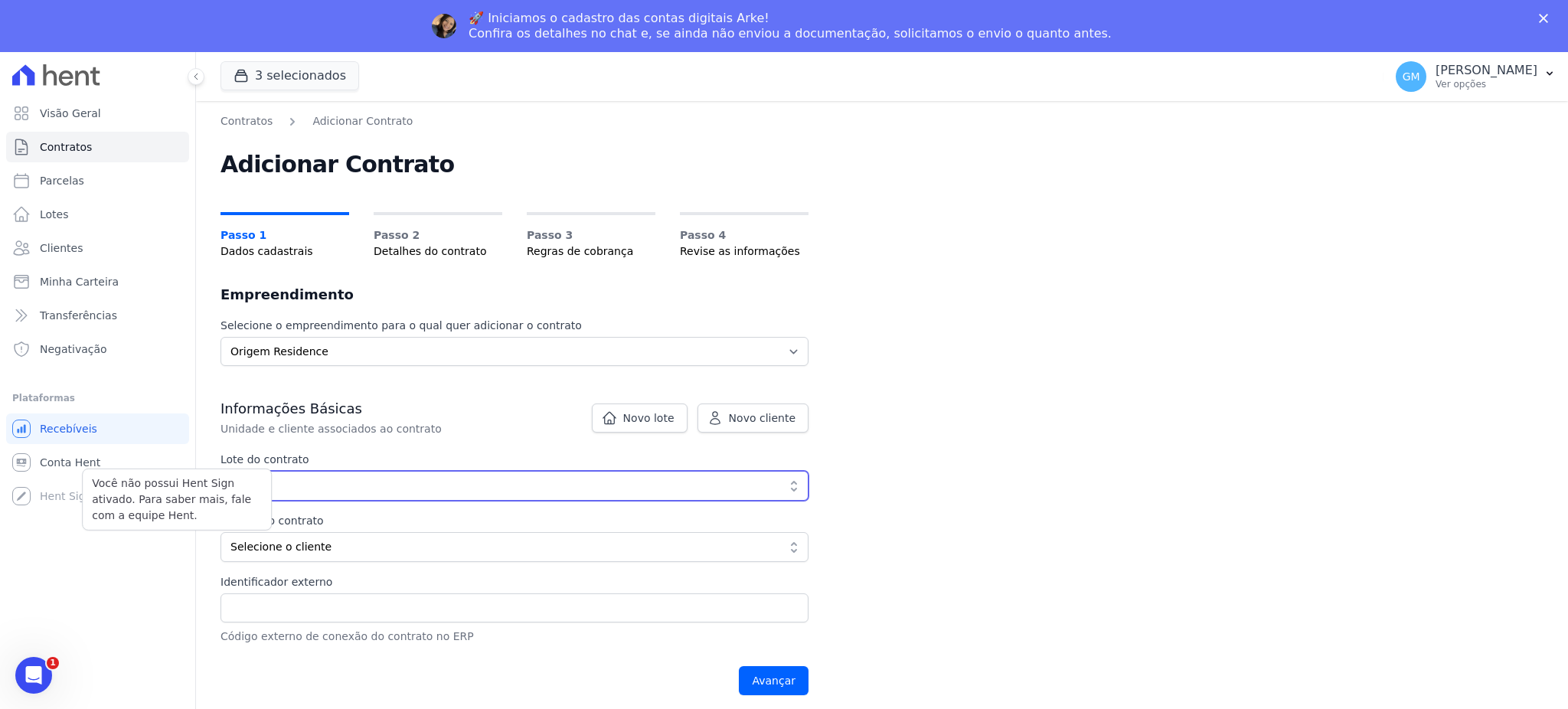
click at [156, 490] on div "Visão Geral Contratos Parcelas Lotes Clientes Minha Carteira Transferências Neg…" at bounding box center [784, 406] width 1568 height 709
drag, startPoint x: 317, startPoint y: 480, endPoint x: 258, endPoint y: 483, distance: 59.1
click at [258, 483] on span "T2 602" at bounding box center [503, 486] width 546 height 16
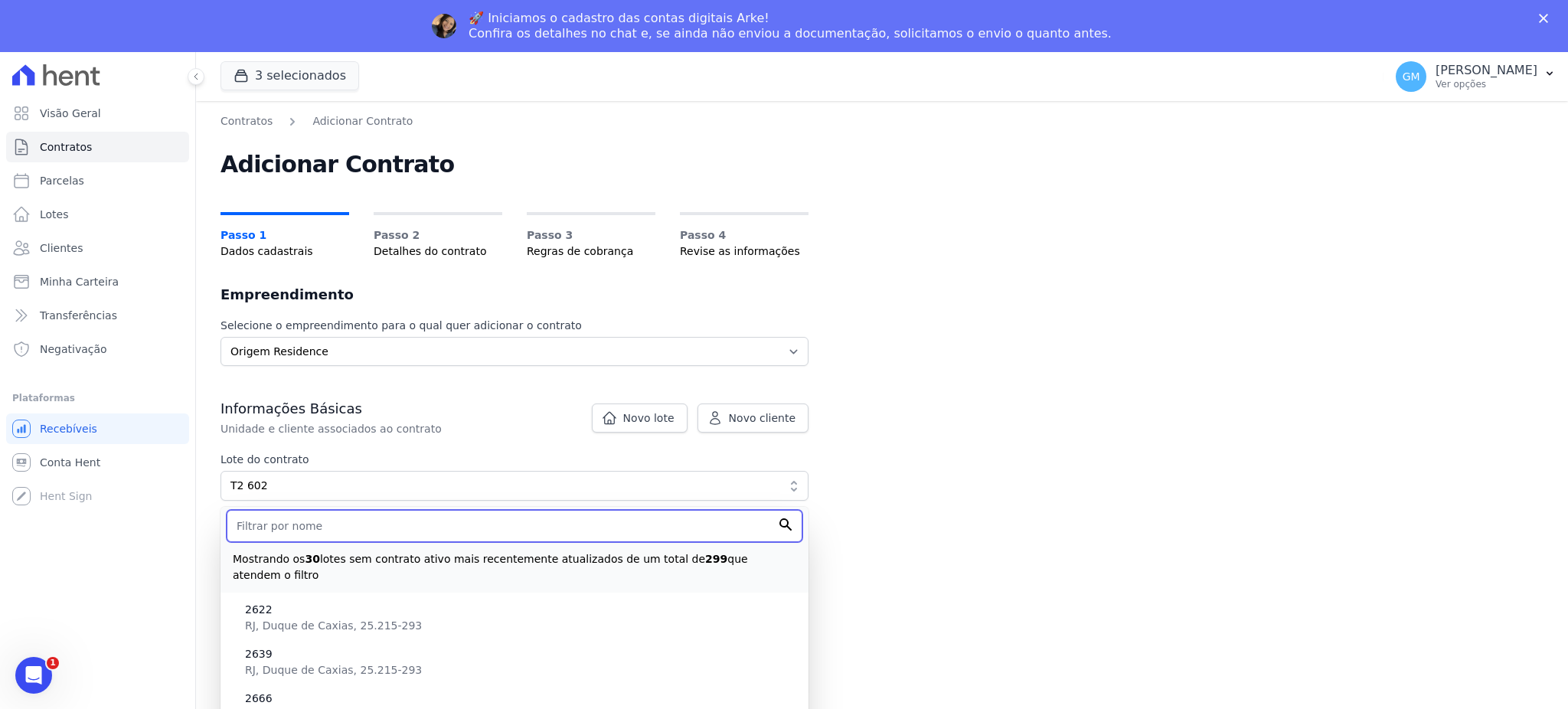
drag, startPoint x: 768, startPoint y: 514, endPoint x: 806, endPoint y: 523, distance: 39.1
click at [806, 523] on div "Mostrando os 30 lotes sem contrato ativo mais recentemente atualizados de um to…" at bounding box center [514, 550] width 588 height 86
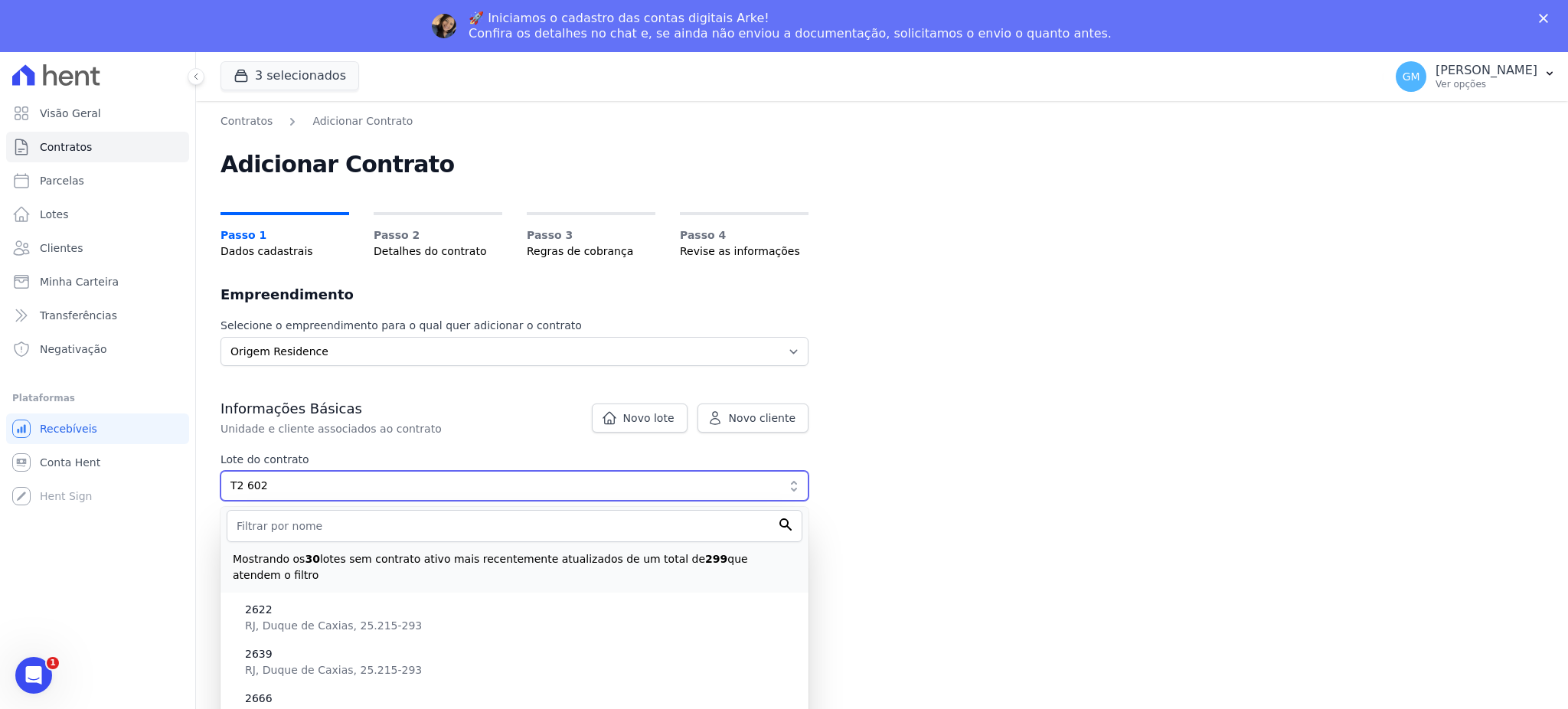
click at [295, 491] on span "T2 602" at bounding box center [503, 486] width 546 height 16
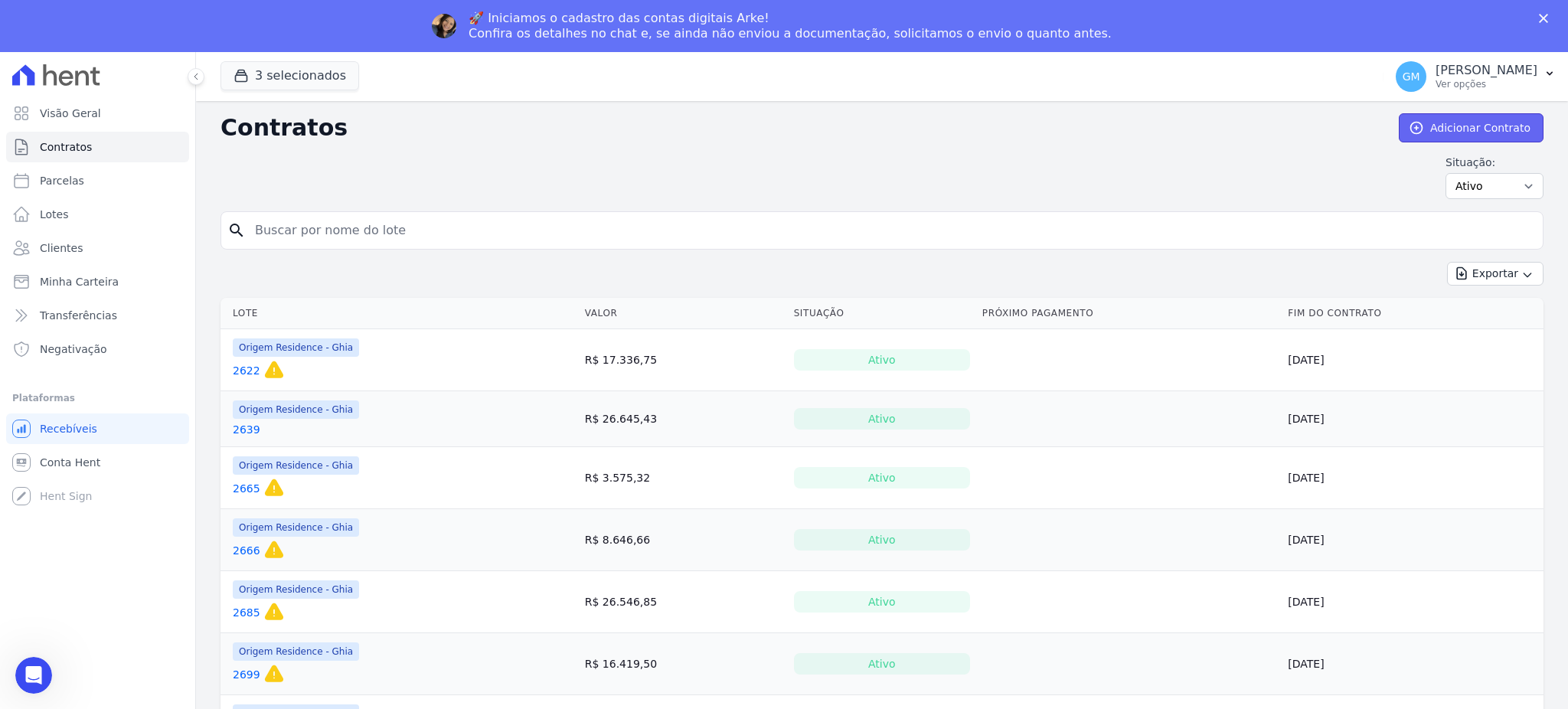
click at [1474, 122] on link "Adicionar Contrato" at bounding box center [1471, 128] width 145 height 29
select select "1aaf254d-aecf-4487-855f-fb8fb2142c41"
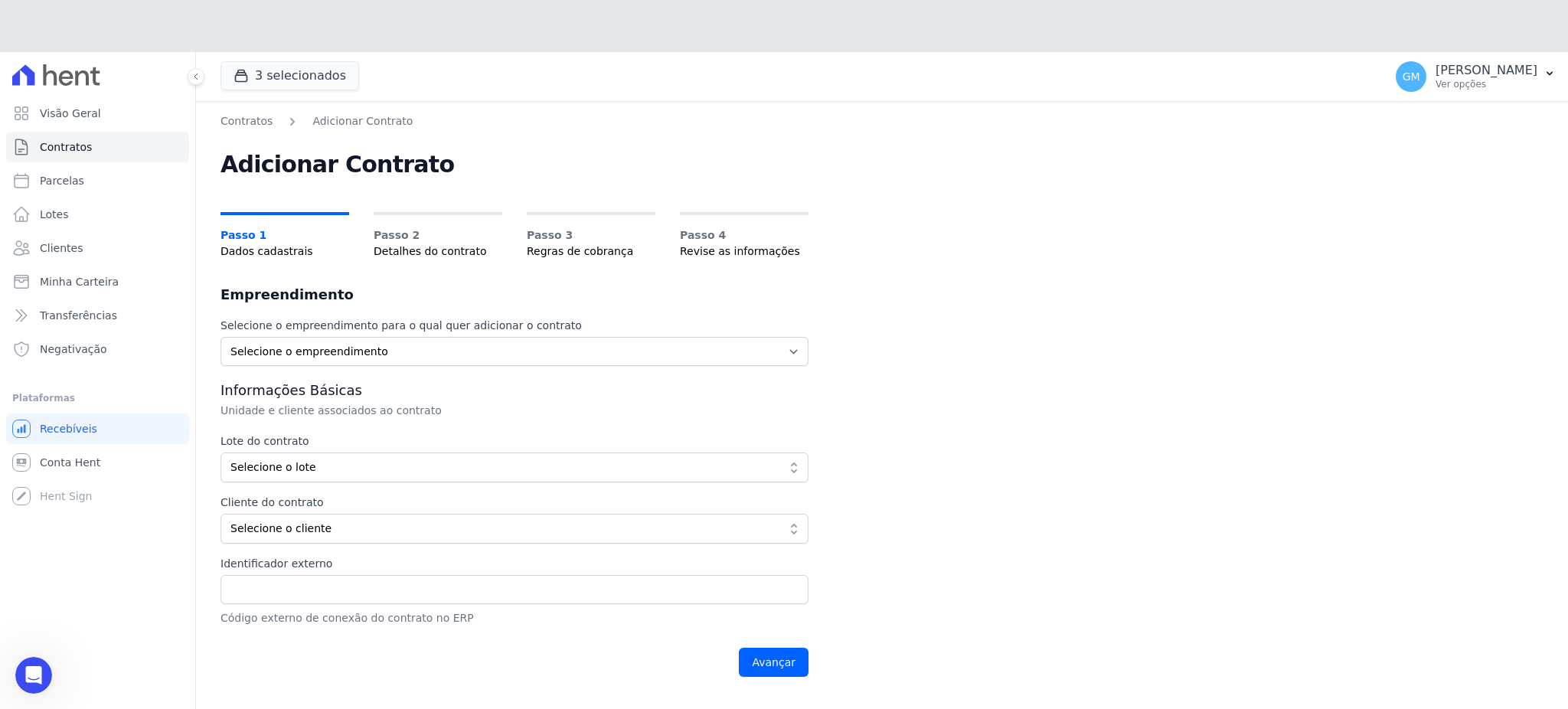
click at [601, 290] on h2 "Empreendimento" at bounding box center [514, 295] width 588 height 22
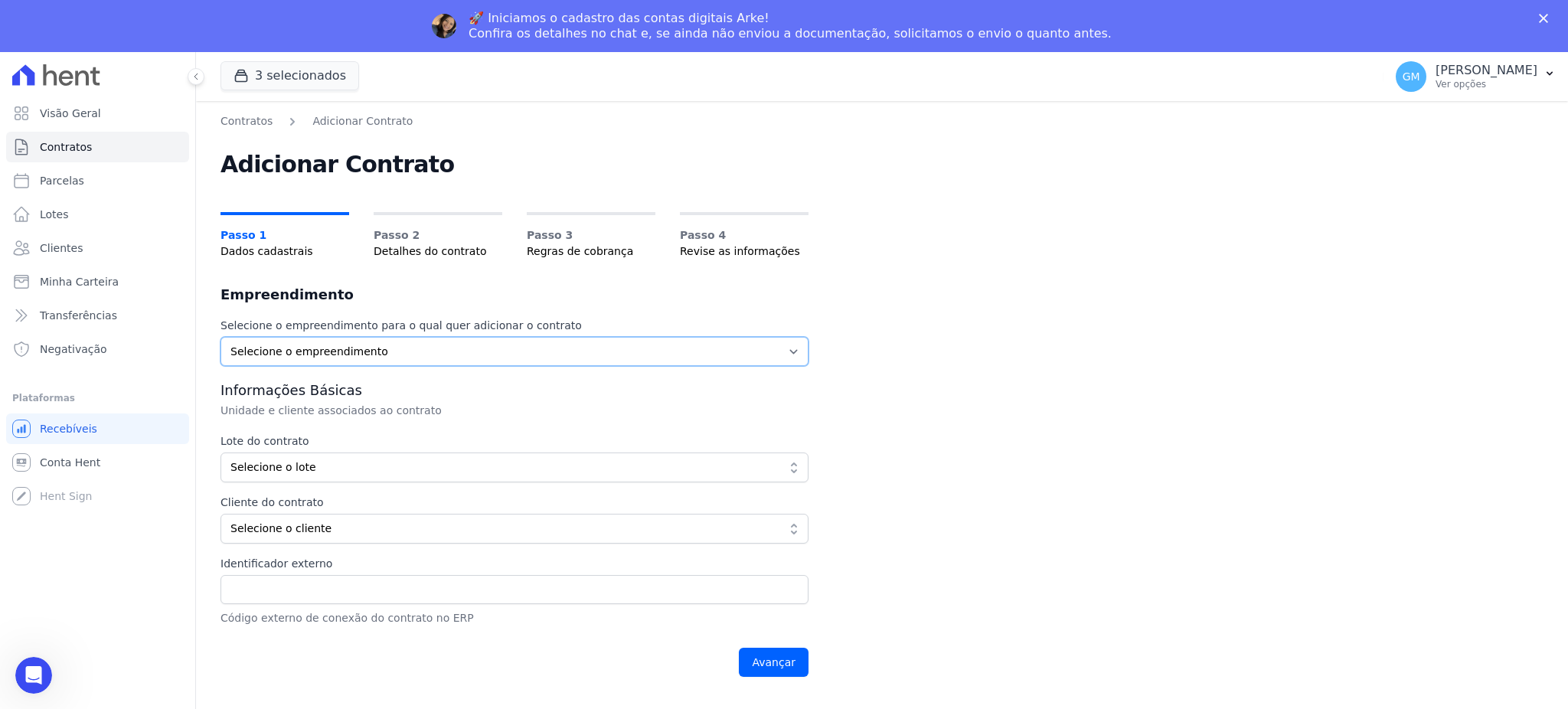
click at [566, 359] on select "Selecione o empreendimento Origem Residence Origem Residence - Ghia Origem Resi…" at bounding box center [514, 352] width 588 height 29
select select "1aaf254d-aecf-4487-855f-fb8fb2142c41"
click at [220, 337] on select "Selecione o empreendimento Origem Residence Origem Residence - Ghia Origem Resi…" at bounding box center [514, 352] width 588 height 29
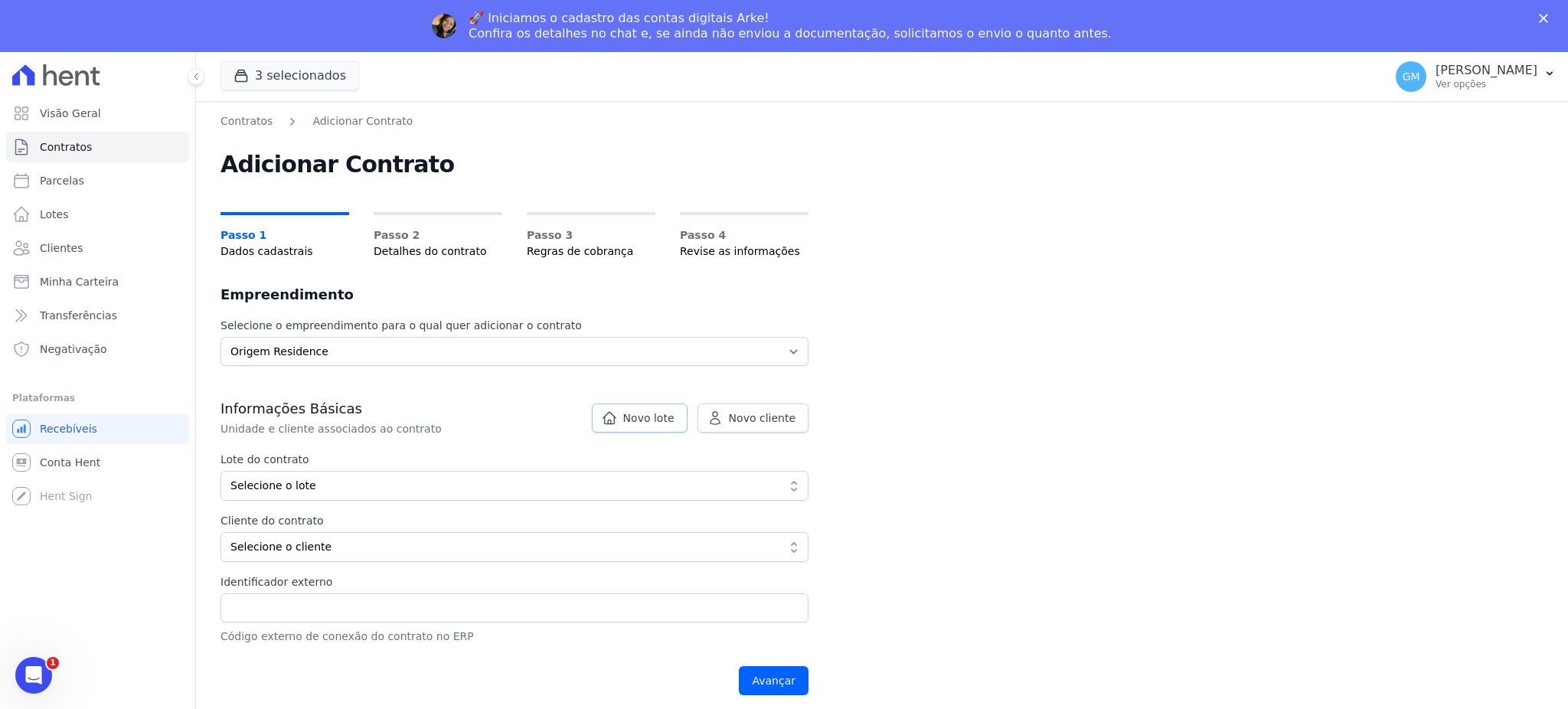
click at [646, 415] on span "Novo lote" at bounding box center [649, 418] width 51 height 16
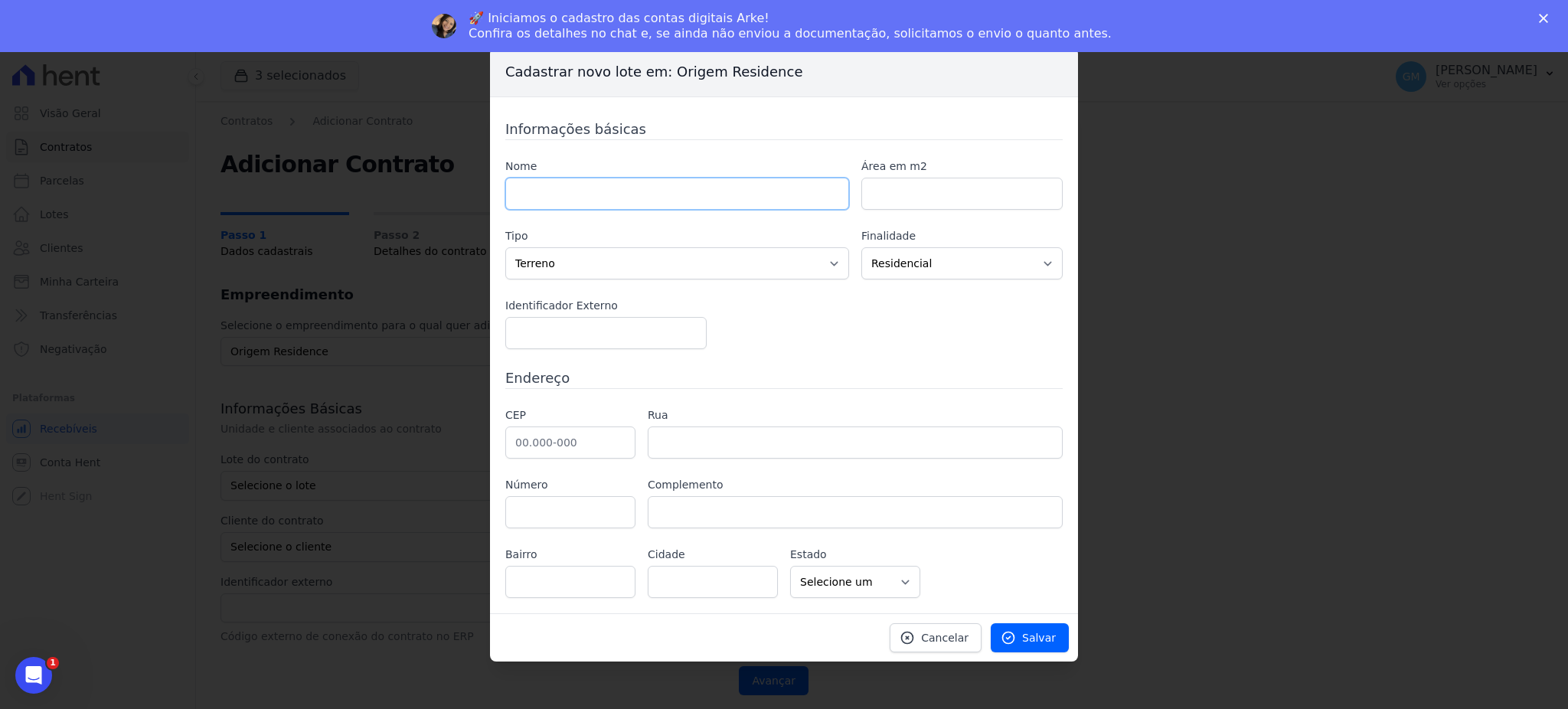
click at [651, 202] on input "text" at bounding box center [676, 193] width 344 height 32
paste input "1505"
type input "T2 1505"
drag, startPoint x: 691, startPoint y: 269, endPoint x: 934, endPoint y: 625, distance: 431.0
click at [875, 534] on div "Informações básicas Nome T2 1505 Área em m2 Tipo Casa Apartamento Escritório Fl…" at bounding box center [783, 358] width 557 height 480
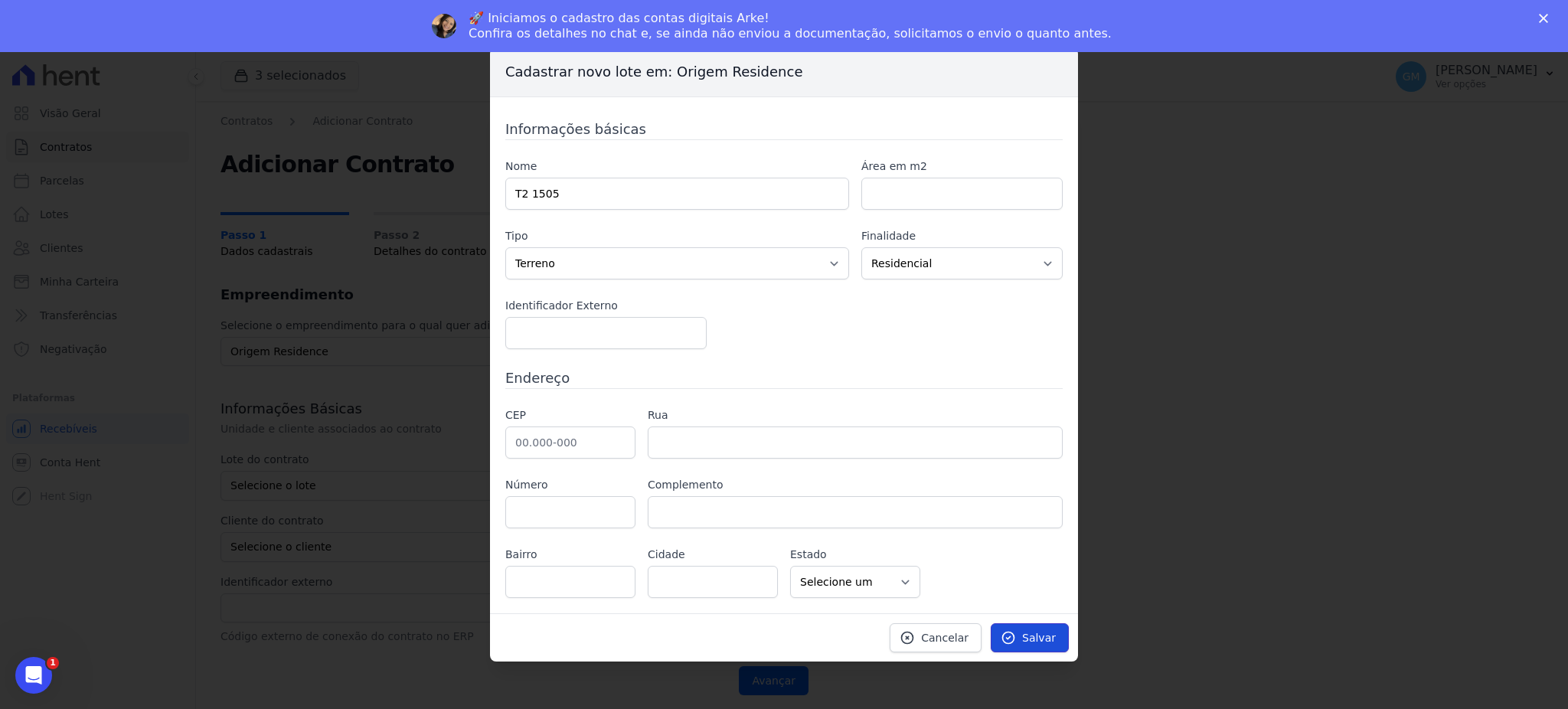
click at [1036, 636] on span "Salvar" at bounding box center [1038, 638] width 33 height 16
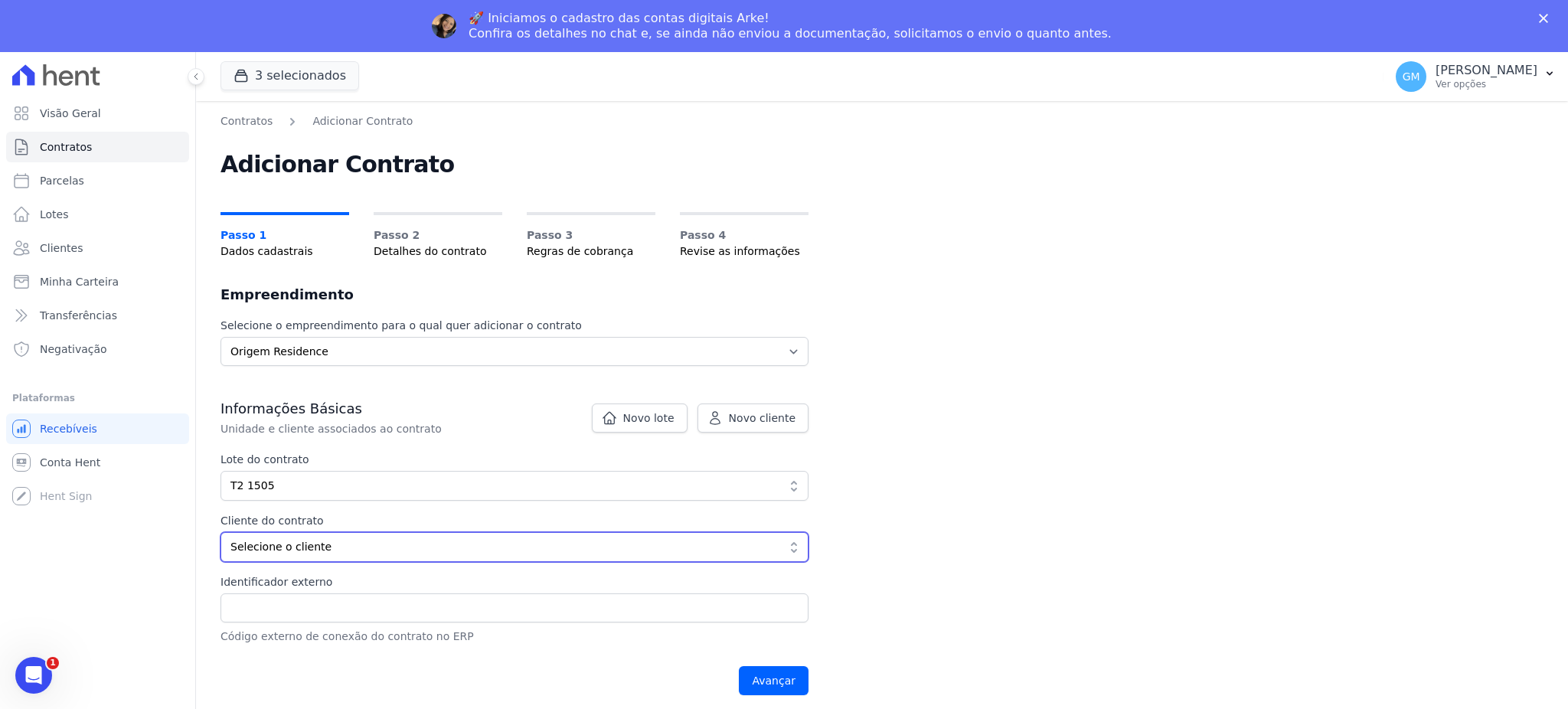
click at [356, 540] on span "Selecione o cliente" at bounding box center [503, 547] width 546 height 16
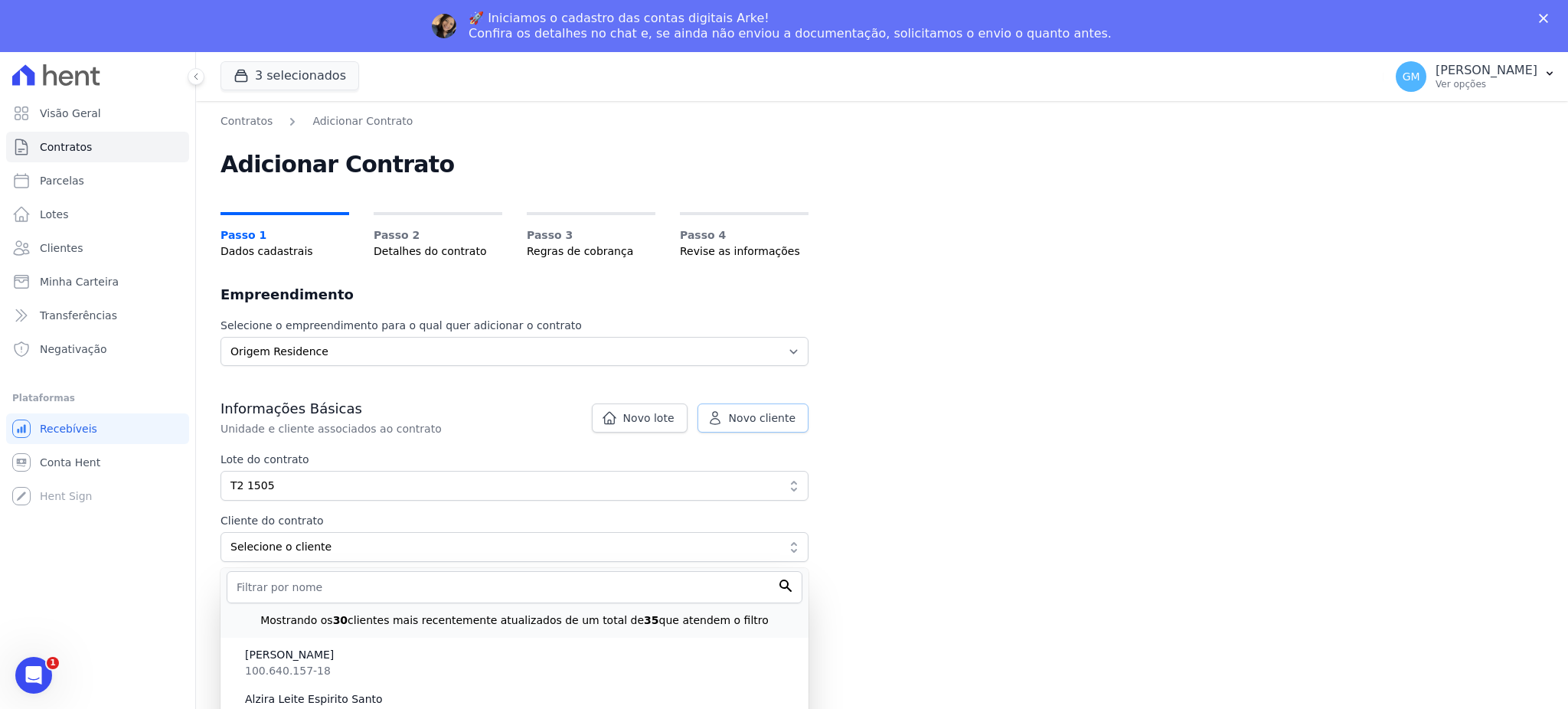
click at [751, 411] on span "Novo cliente" at bounding box center [762, 418] width 67 height 16
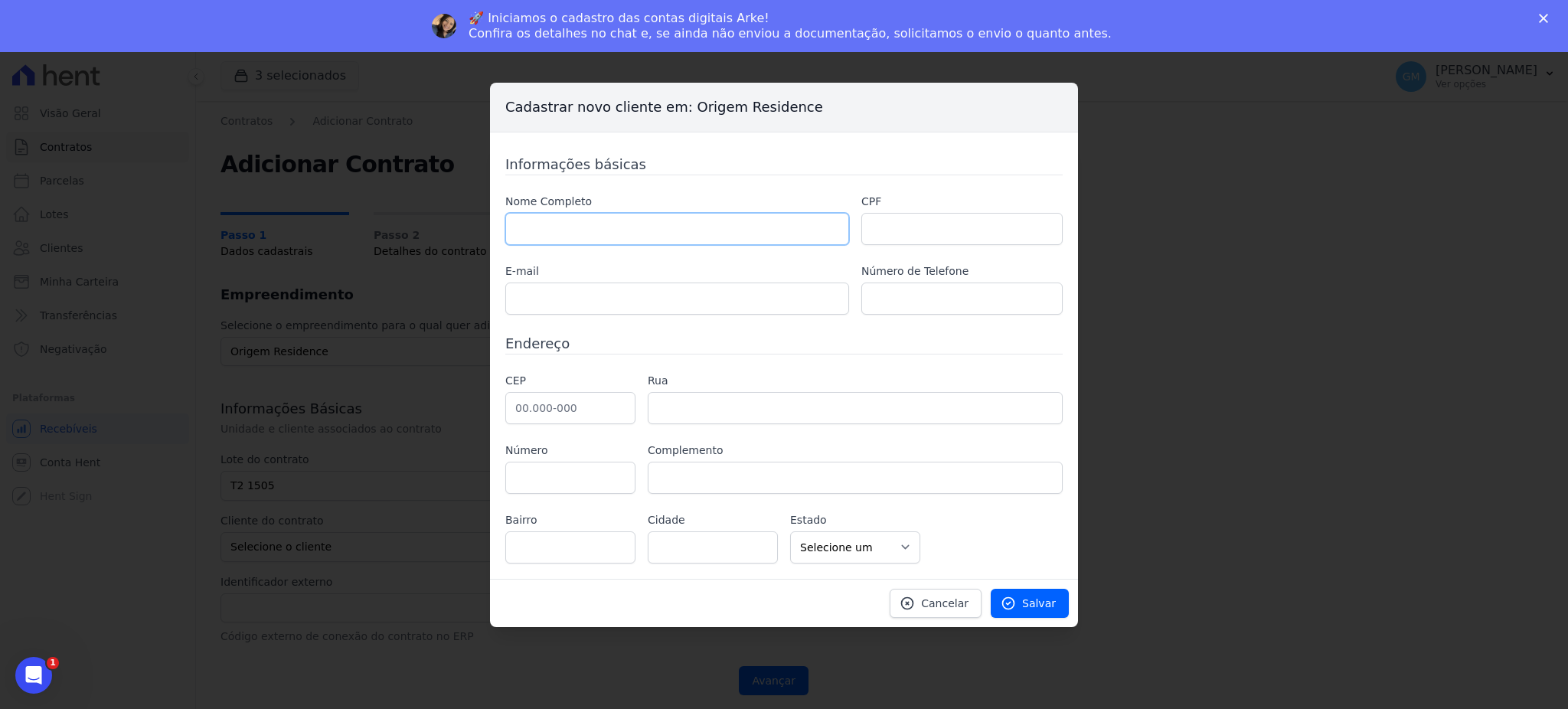
click at [573, 213] on input "text" at bounding box center [676, 228] width 344 height 32
paste input "[PERSON_NAME]"
type input "[PERSON_NAME]"
click at [580, 279] on label "E-mail" at bounding box center [676, 271] width 344 height 16
click at [585, 292] on input "text" at bounding box center [676, 299] width 344 height 32
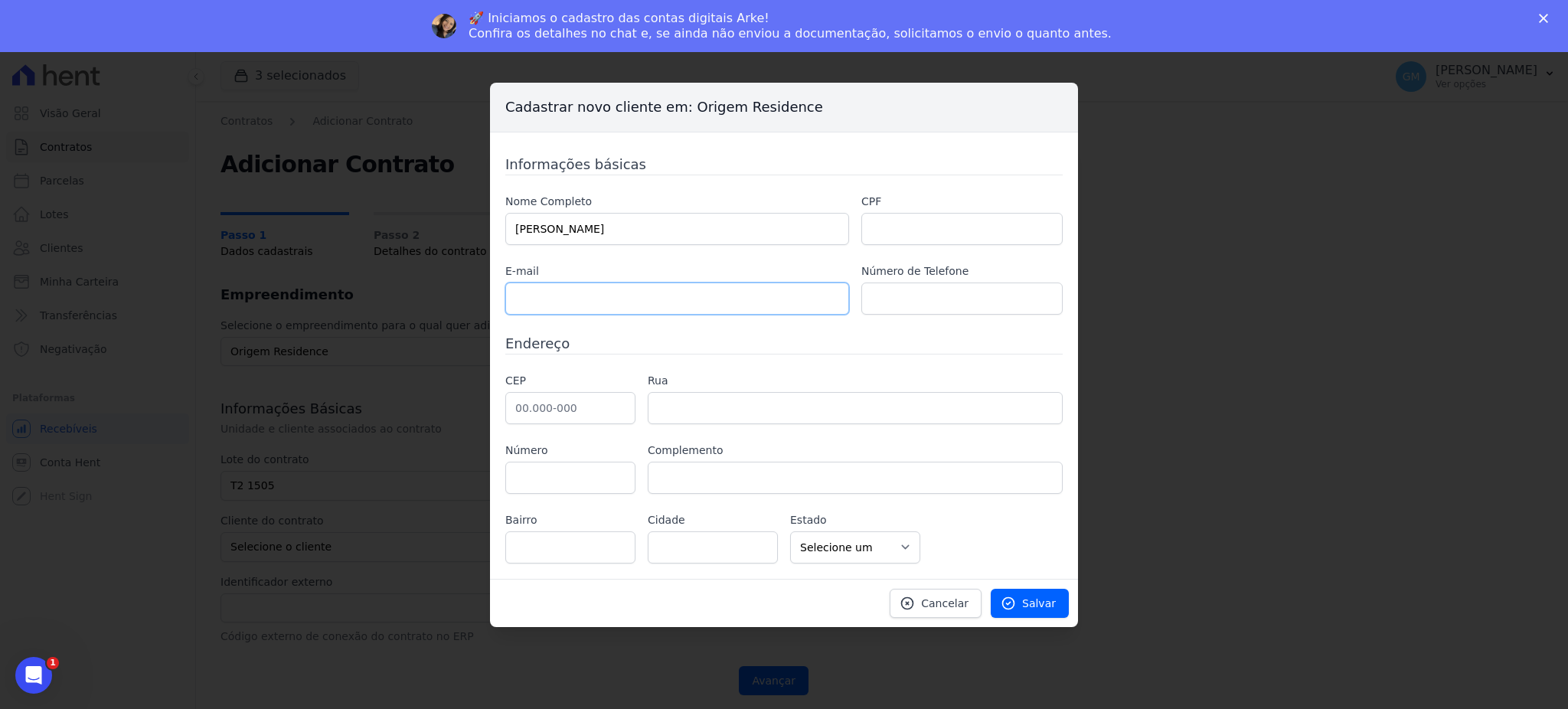
paste input "[EMAIL_ADDRESS][DOMAIN_NAME]"
type input "[EMAIL_ADDRESS][DOMAIN_NAME]"
click at [919, 233] on input "text" at bounding box center [962, 228] width 202 height 32
paste input "100.288.497-79"
type input "100.288.497-79"
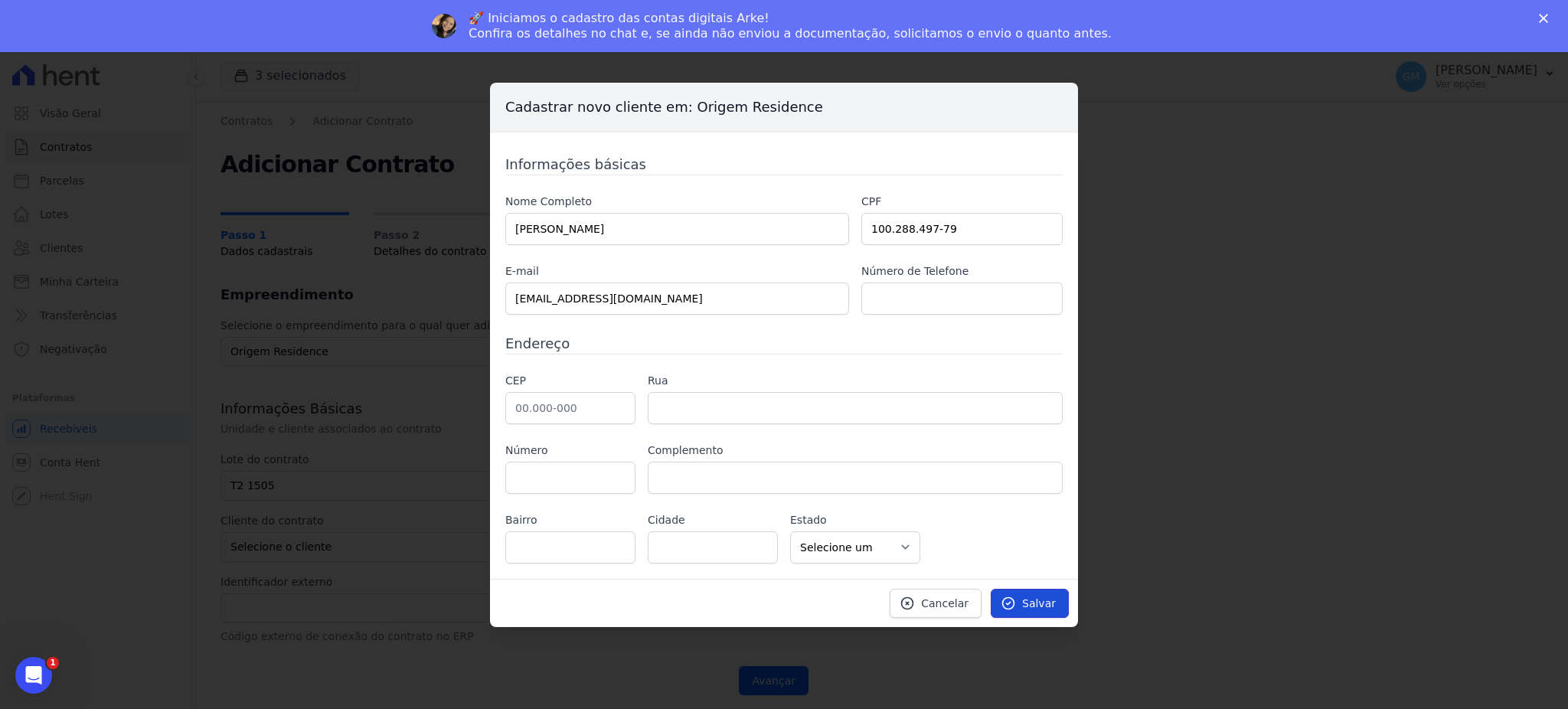
click at [1038, 599] on span "Salvar" at bounding box center [1038, 604] width 33 height 16
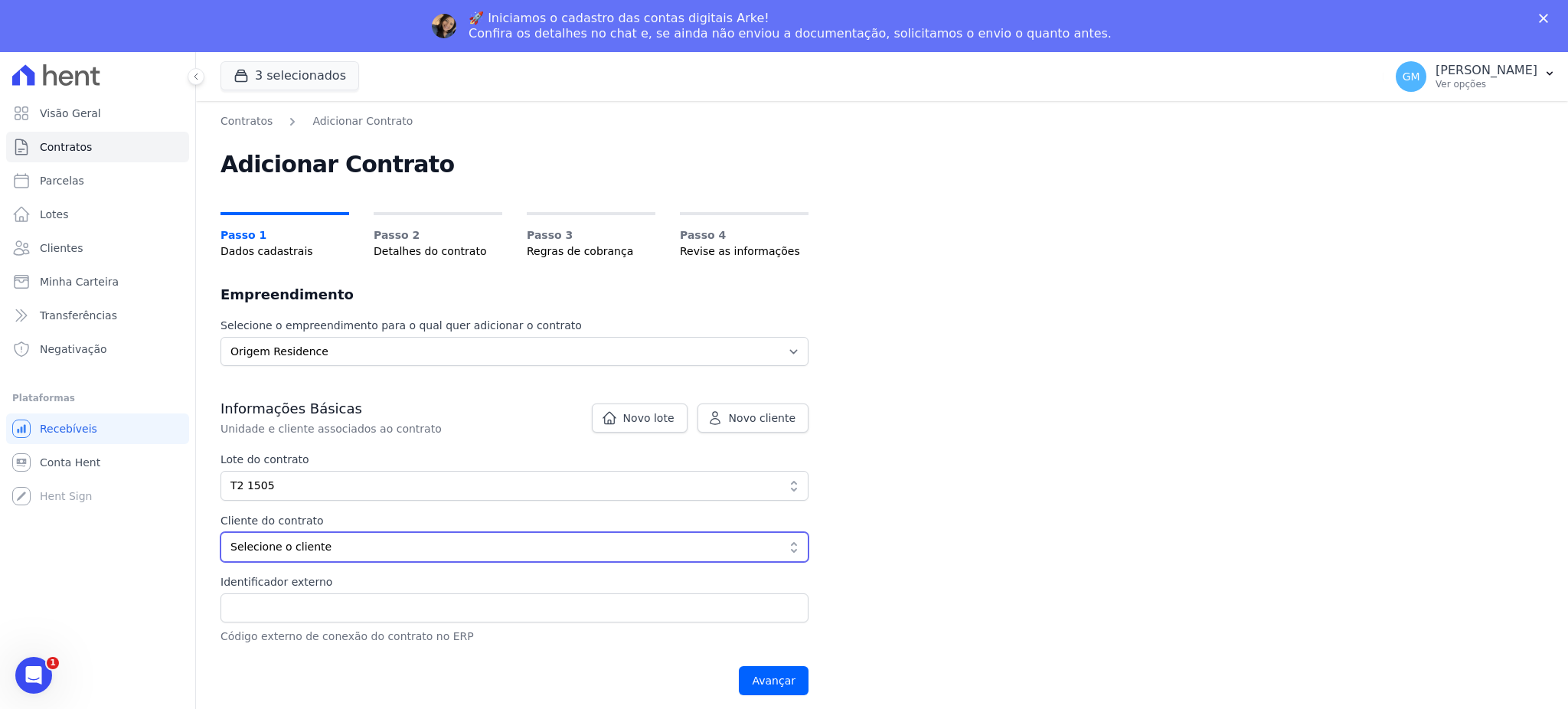
click at [385, 540] on span "Selecione o cliente" at bounding box center [503, 547] width 546 height 16
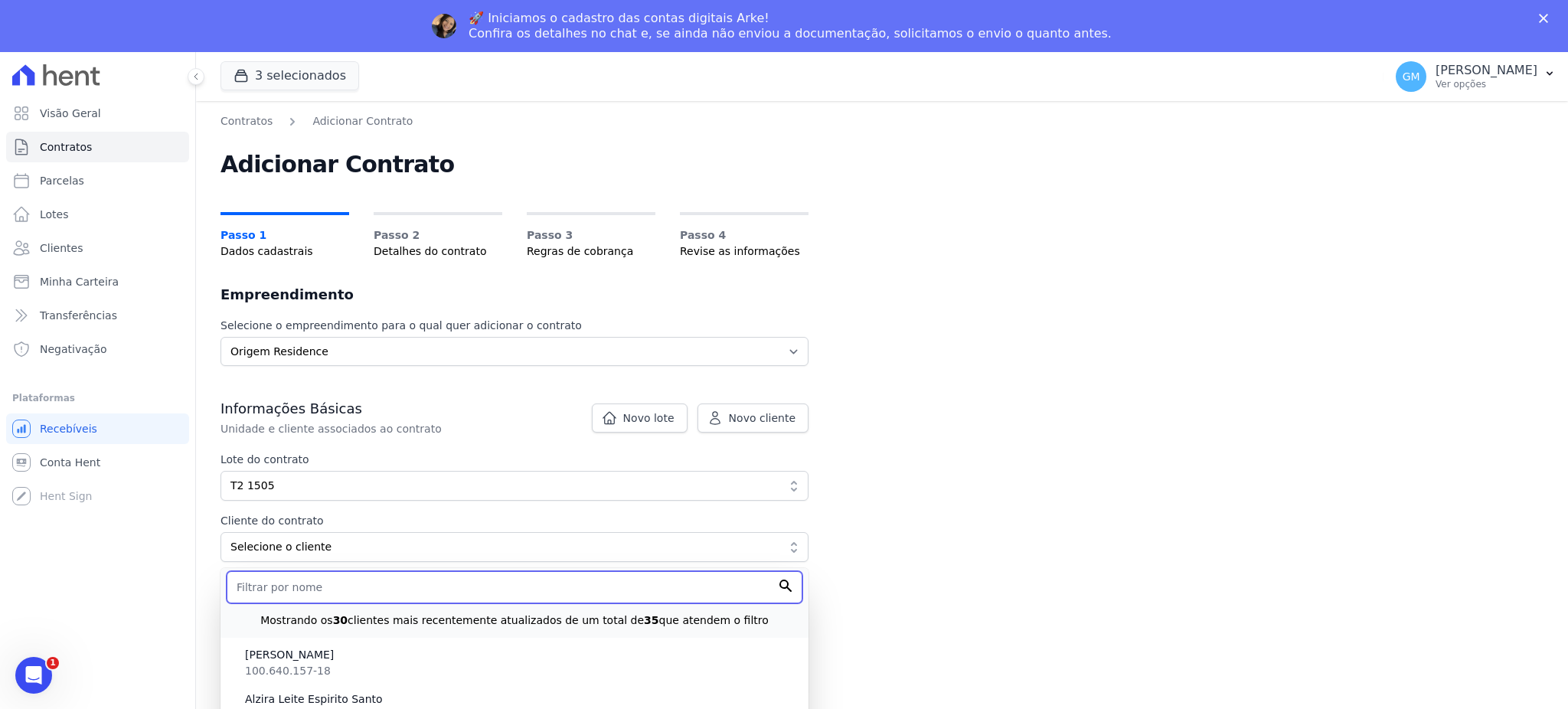
click at [370, 582] on input "text" at bounding box center [515, 588] width 576 height 32
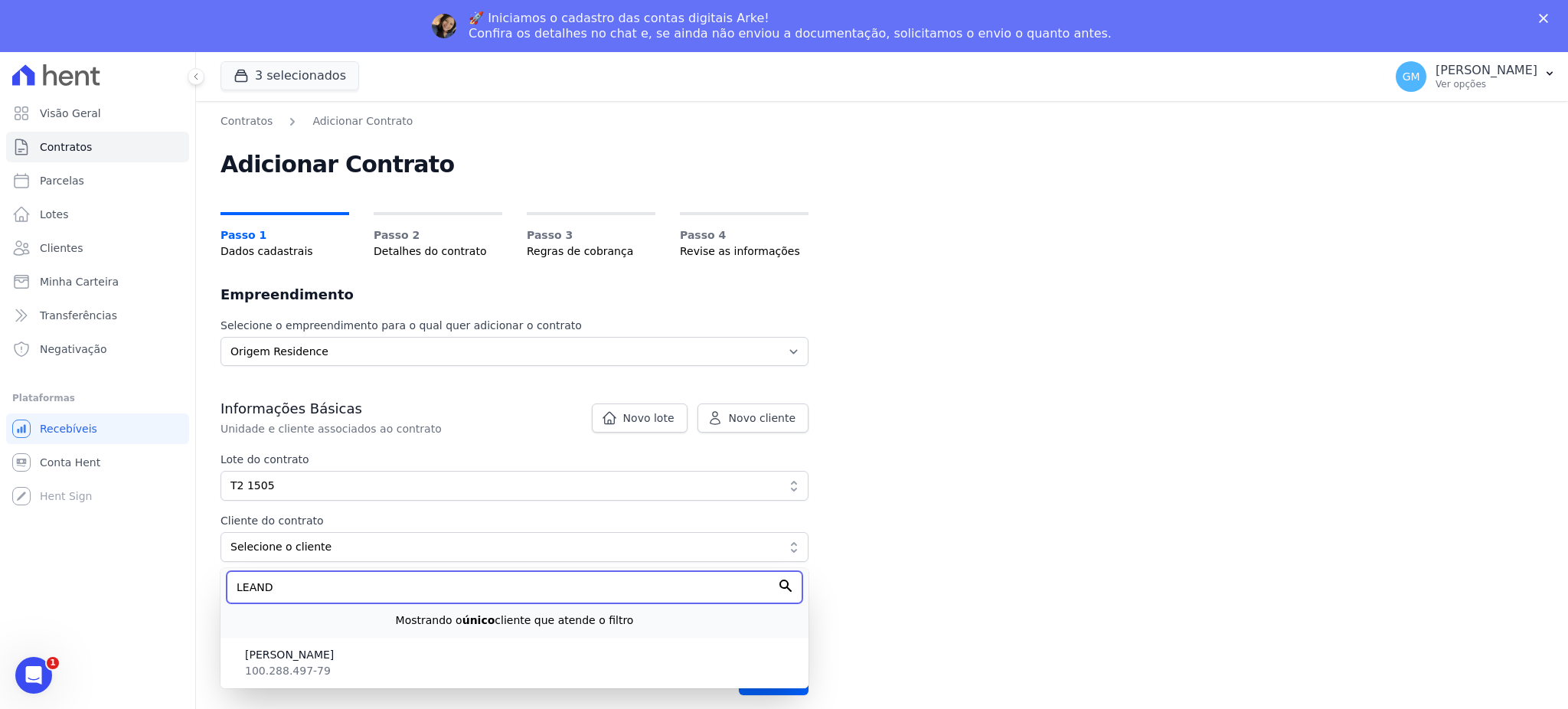
type input "LEAND"
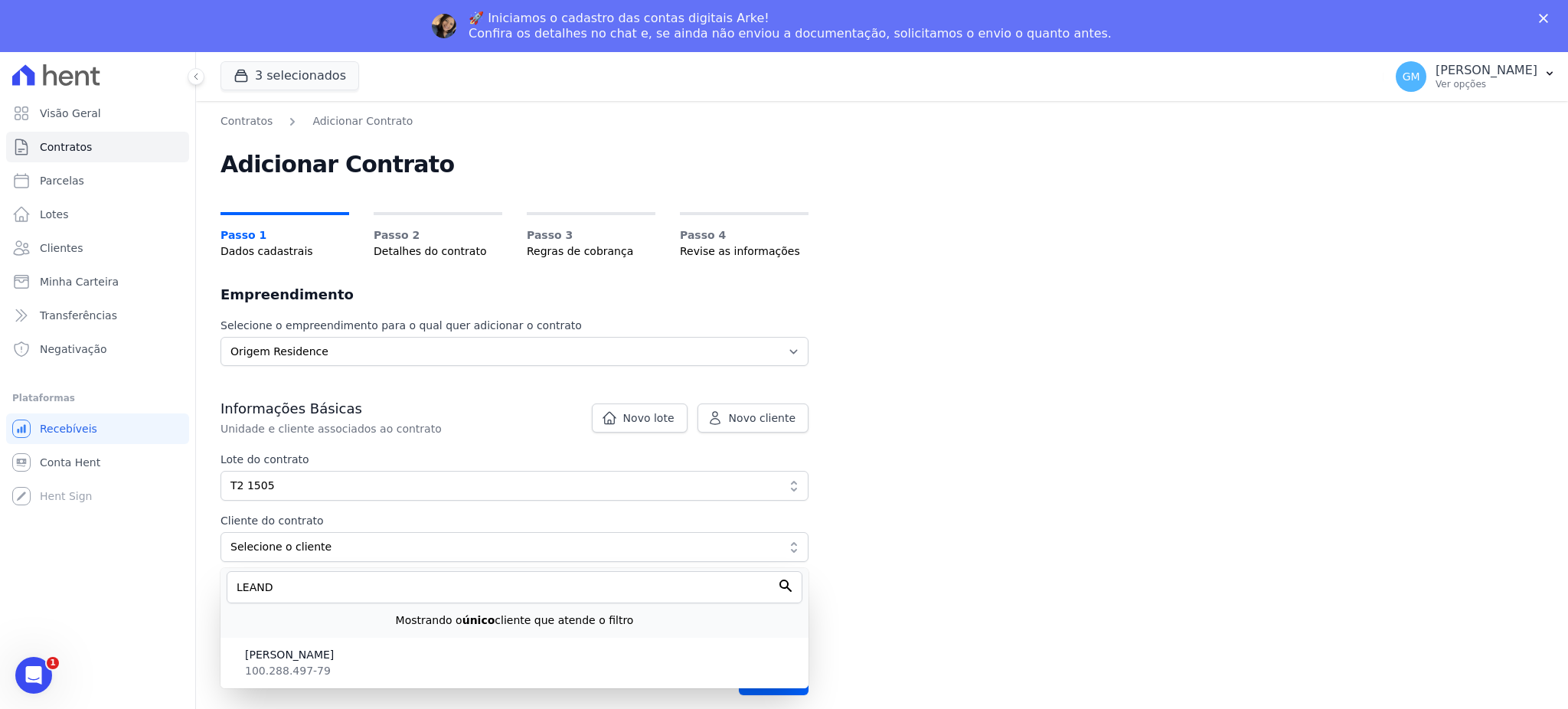
click at [378, 638] on ul "Leandro Pita de Melo 100.288.497-79" at bounding box center [514, 664] width 588 height 51
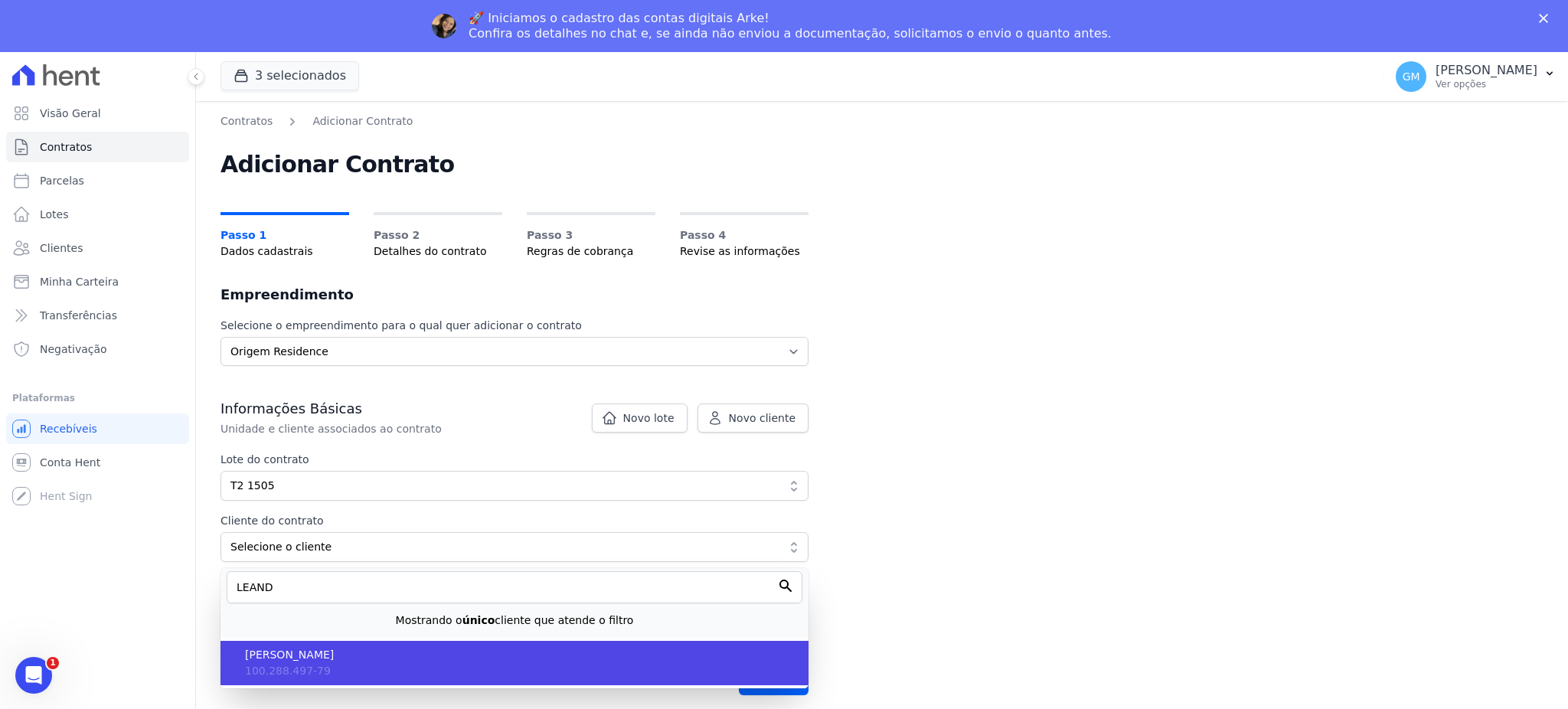
click at [378, 651] on span "[PERSON_NAME]" at bounding box center [520, 655] width 551 height 16
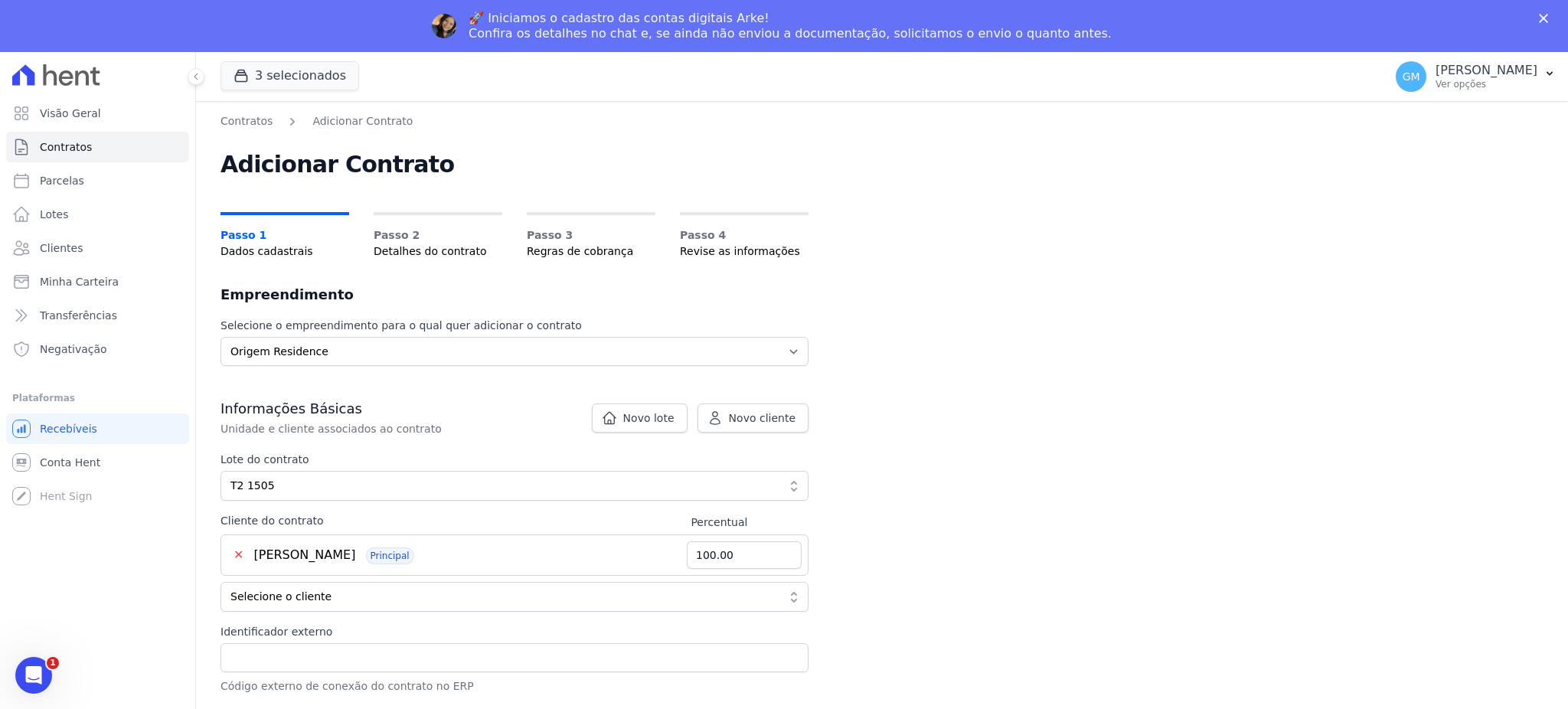
scroll to position [108, 0]
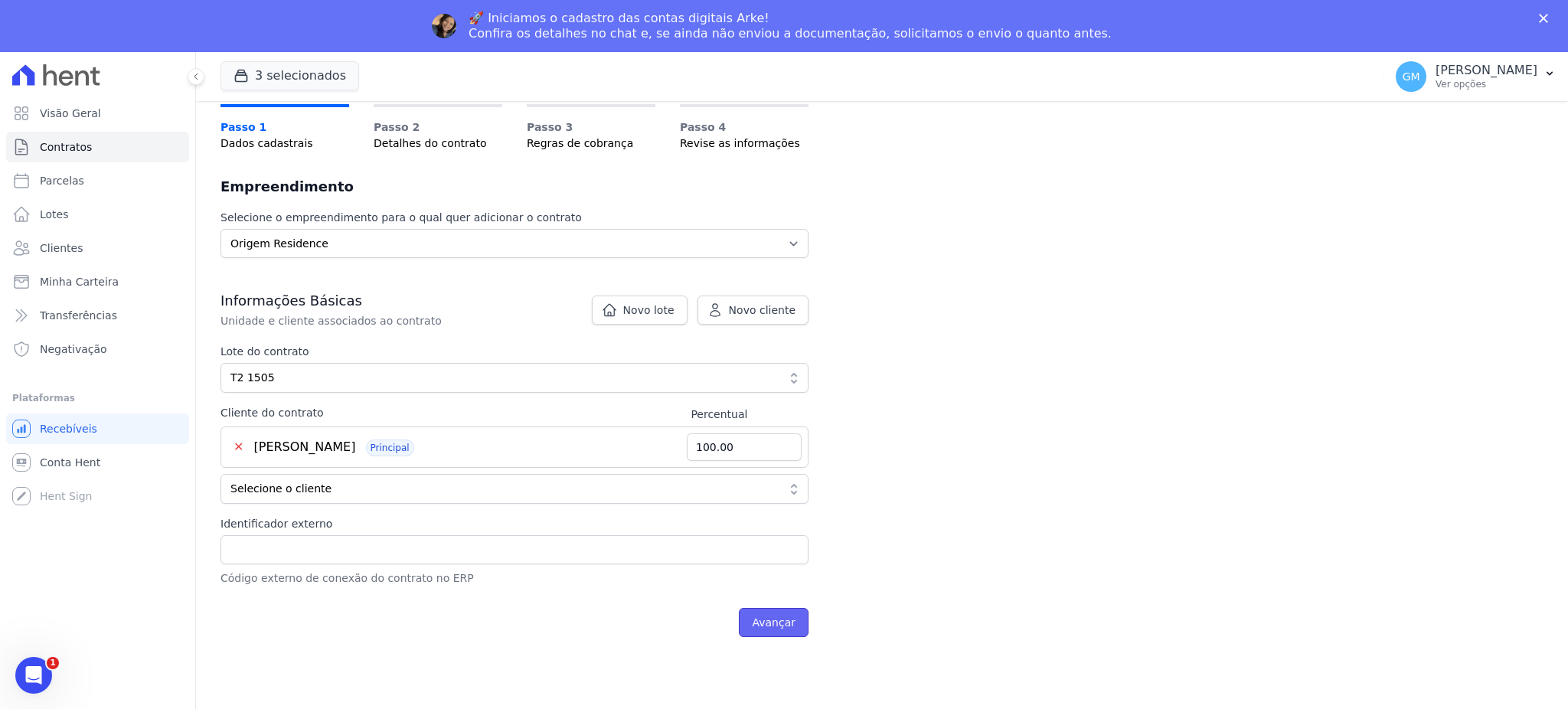
click at [773, 627] on input "Avançar" at bounding box center [773, 623] width 69 height 29
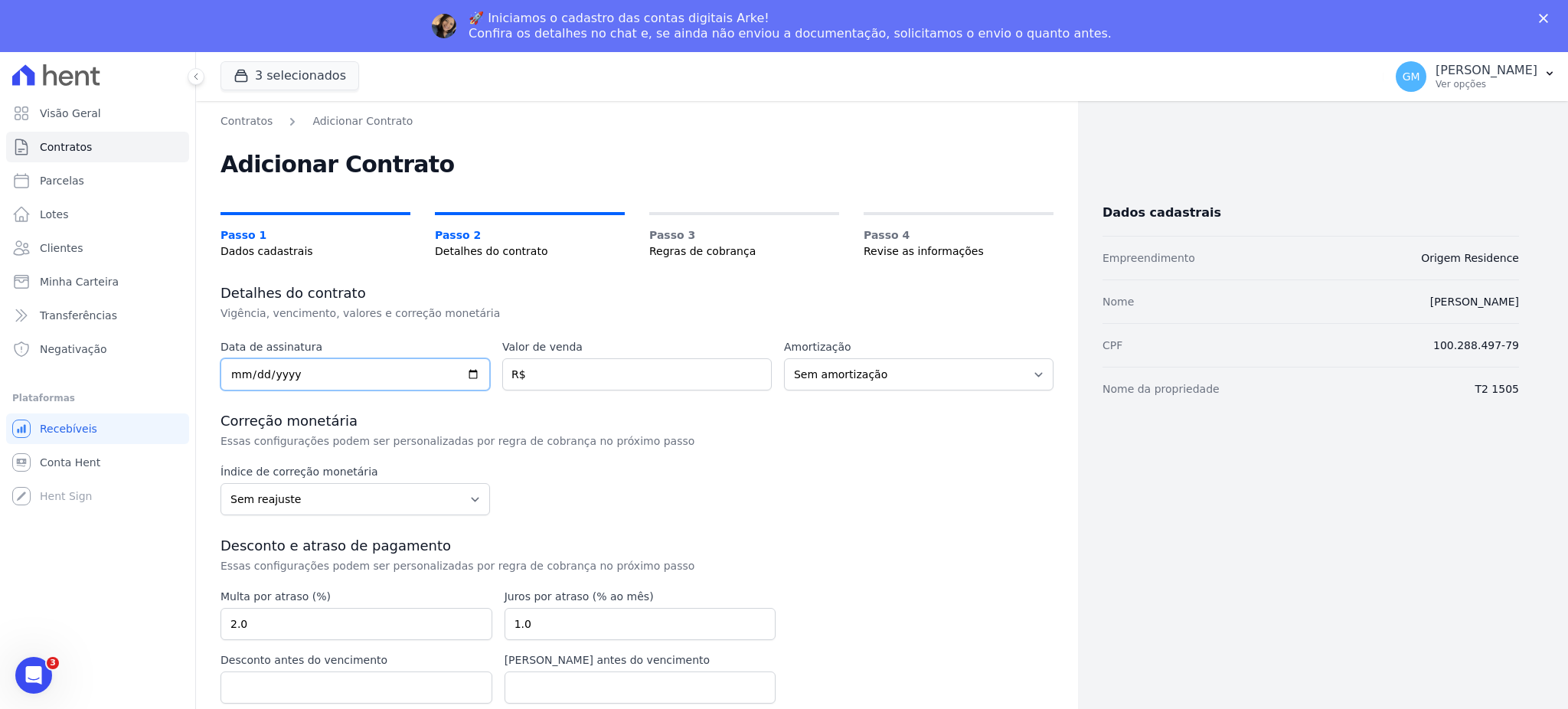
click at [468, 376] on input "date" at bounding box center [354, 374] width 269 height 32
type input "2025-09-30"
click at [602, 378] on input "number" at bounding box center [636, 374] width 269 height 32
paste input "41.80000"
click at [539, 368] on input "41.80000" at bounding box center [636, 374] width 269 height 32
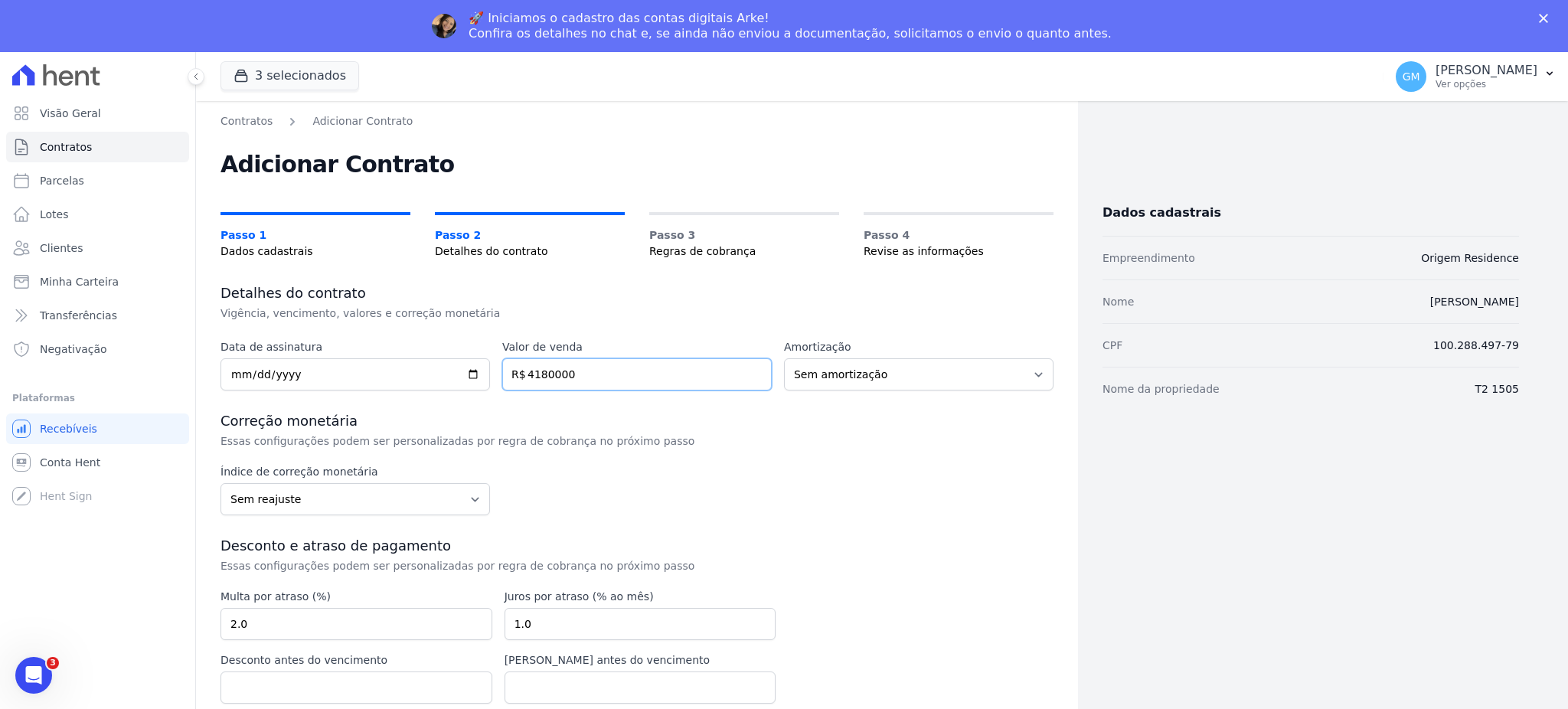
click at [548, 372] on input "4180000" at bounding box center [636, 374] width 269 height 32
click at [553, 374] on input "4180000" at bounding box center [636, 374] width 269 height 32
type input "41800.00"
click at [311, 502] on select "Sem reajuste Média dos últimos 12 meses acumulado de INCCM Média dos últimos 12…" at bounding box center [354, 499] width 269 height 32
select select "inccm"
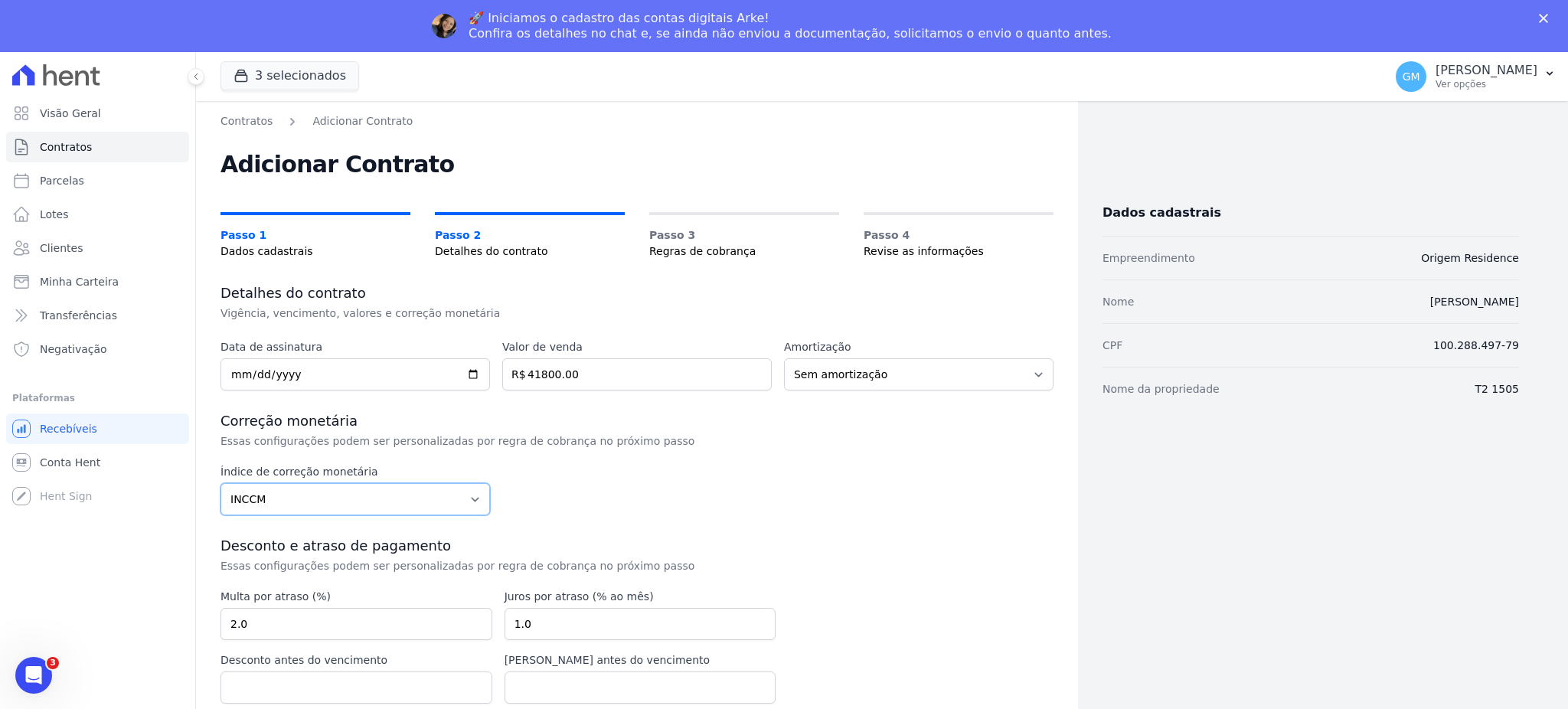
click at [220, 484] on select "Sem reajuste Média dos últimos 12 meses acumulado de INCCM Média dos últimos 12…" at bounding box center [354, 499] width 269 height 32
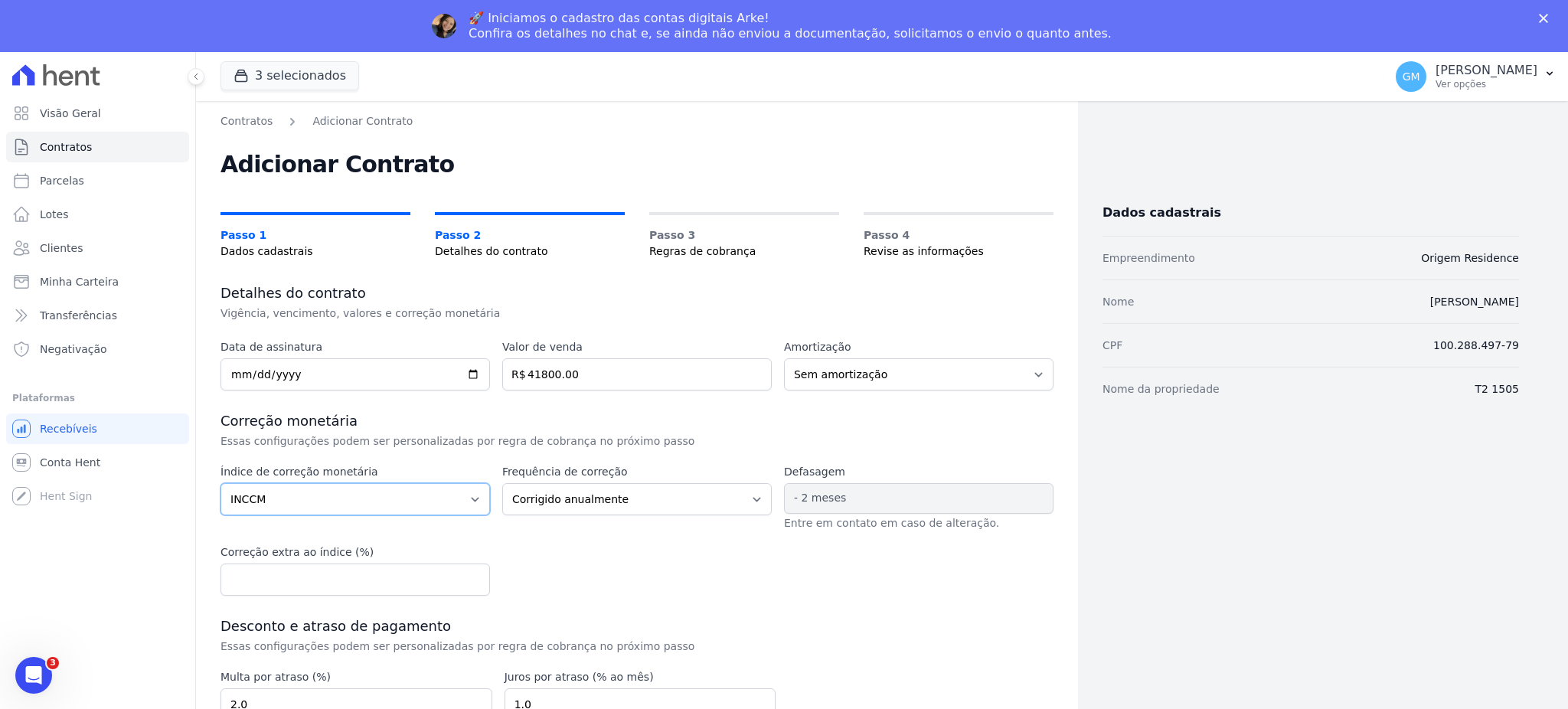
scroll to position [93, 0]
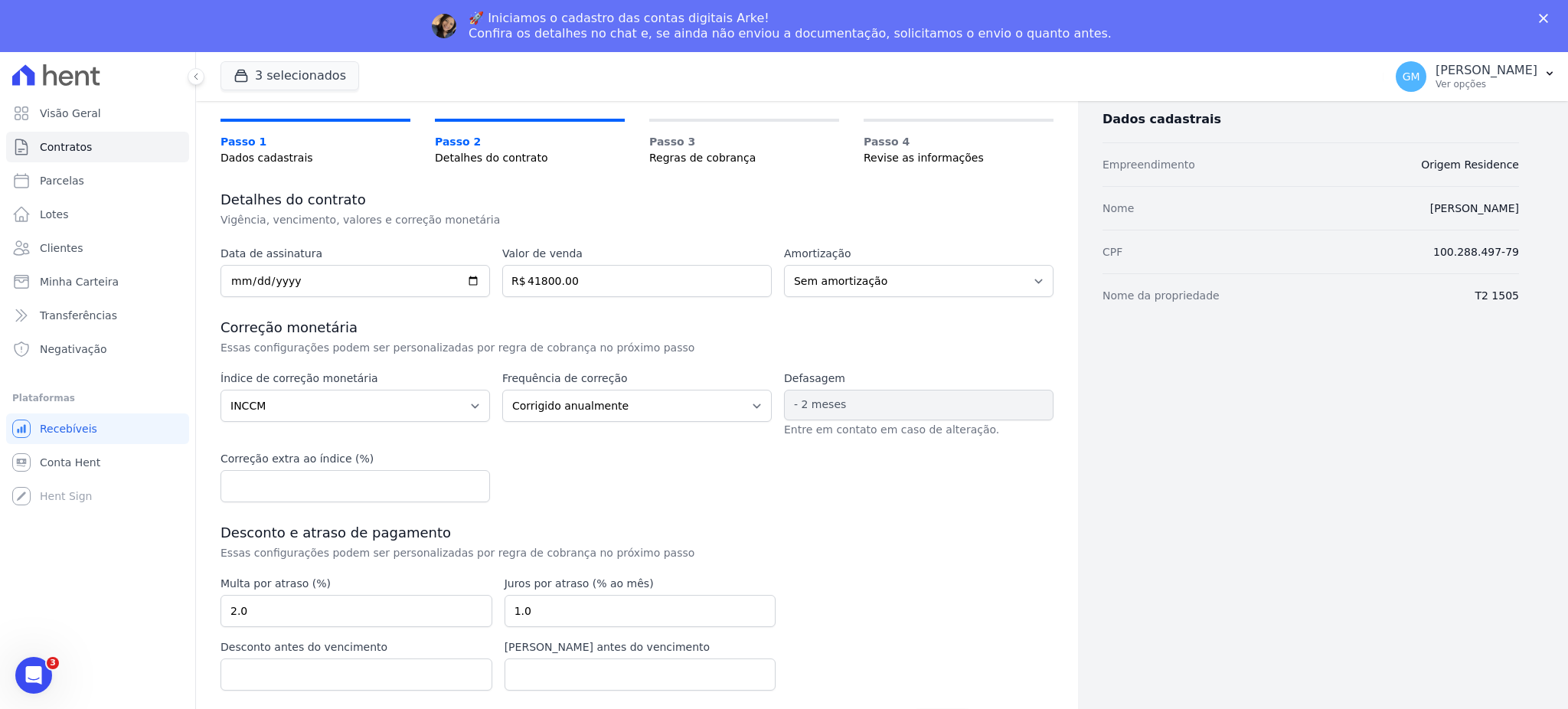
click at [980, 540] on h3 "Desconto e atraso de pagamento" at bounding box center [636, 533] width 833 height 19
click at [1533, 20] on div "🚀 Iniciamos o cadastro das contas digitais Arke! Confira os detalhes no chat e,…" at bounding box center [784, 25] width 1568 height 40
click at [1542, 11] on div "🚀 Iniciamos o cadastro das contas digitais Arke! Confira os detalhes no chat e,…" at bounding box center [784, 25] width 1568 height 40
click at [1540, 16] on polygon "Fechar" at bounding box center [1543, 18] width 9 height 9
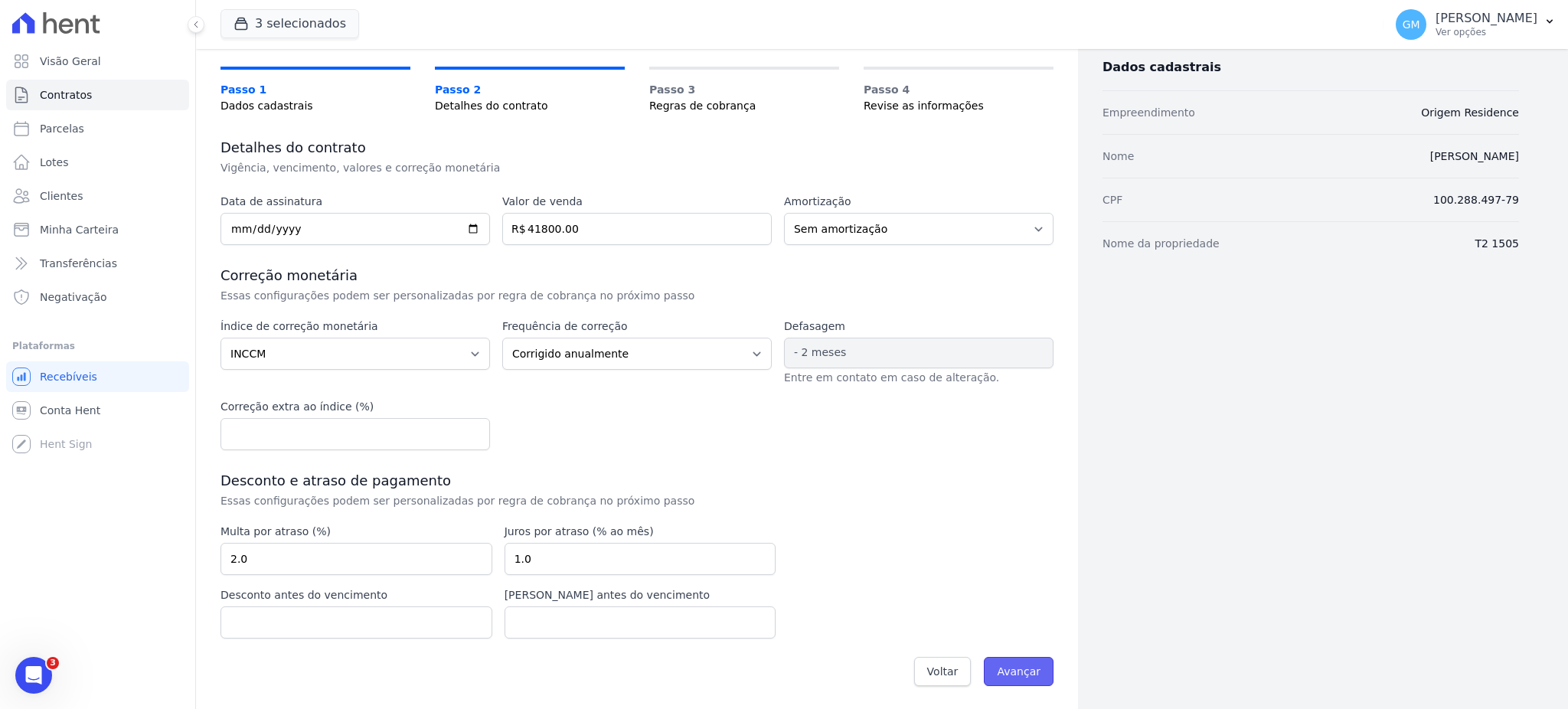
click at [1018, 670] on input "Avançar" at bounding box center [1018, 672] width 69 height 29
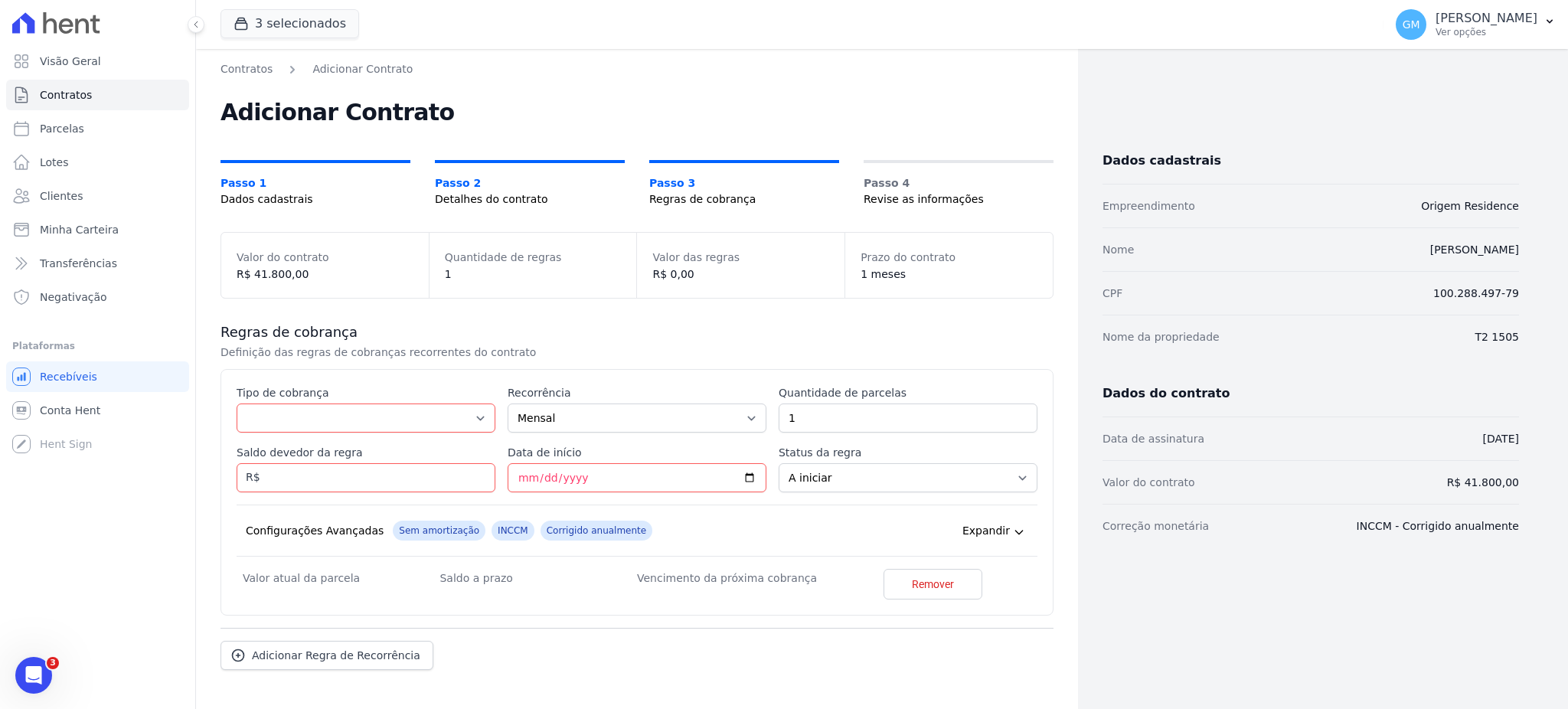
click at [324, 400] on div "Tipo de cobrança Parcela Normal Entrada Sinal Intercalada Chaves Pré-chaves Pós…" at bounding box center [366, 408] width 258 height 47
click at [325, 418] on select "Parcela Normal Entrada Sinal Intercalada Chaves Pré-chaves Pós-chaves Impostos …" at bounding box center [366, 418] width 258 height 29
select select "standard"
click at [237, 403] on select "Parcela Normal Entrada Sinal Intercalada Chaves Pré-chaves Pós-chaves Impostos …" at bounding box center [366, 418] width 258 height 29
drag, startPoint x: 801, startPoint y: 418, endPoint x: 775, endPoint y: 422, distance: 26.3
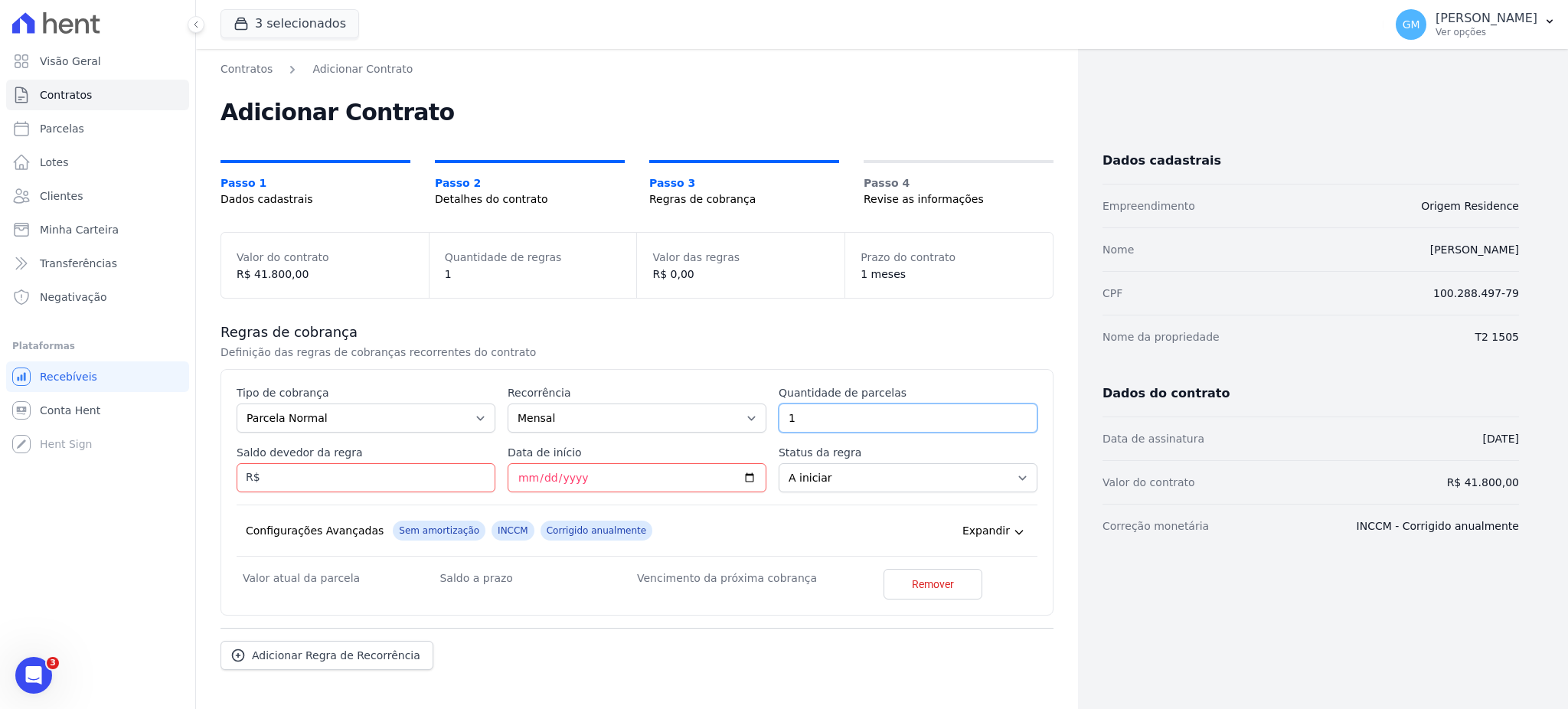
click at [778, 422] on input "1" at bounding box center [907, 418] width 258 height 29
type input "40"
click at [391, 474] on input "Saldo devedor da regra" at bounding box center [366, 478] width 258 height 29
click at [395, 477] on input "Saldo devedor da regra" at bounding box center [366, 478] width 258 height 29
paste input "1.04500"
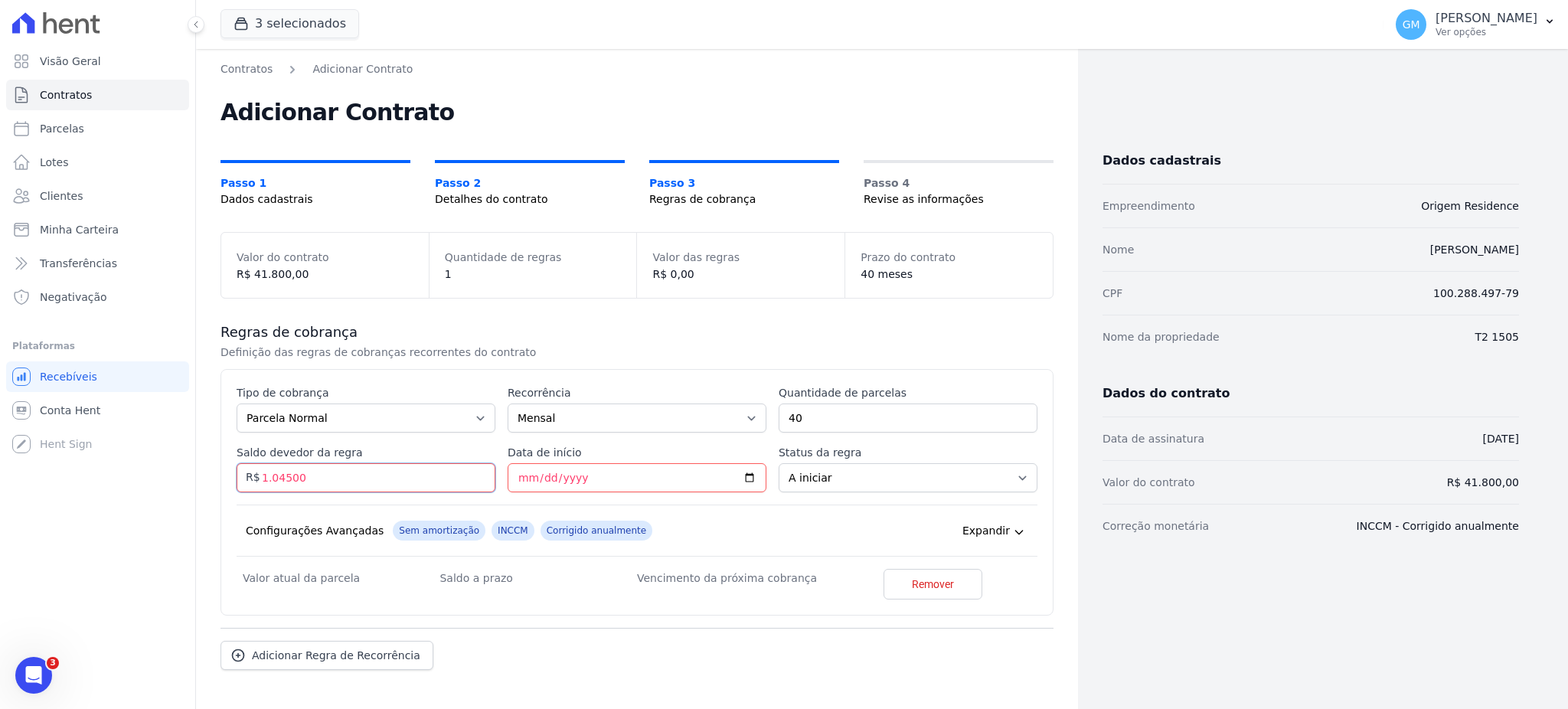
click at [272, 481] on input "1.04500" at bounding box center [366, 478] width 258 height 29
click at [271, 480] on input "1.04500" at bounding box center [366, 478] width 258 height 29
click at [286, 476] on input "104500" at bounding box center [366, 478] width 258 height 29
type input "1045.00"
click at [745, 471] on input "Data de início" at bounding box center [637, 478] width 258 height 29
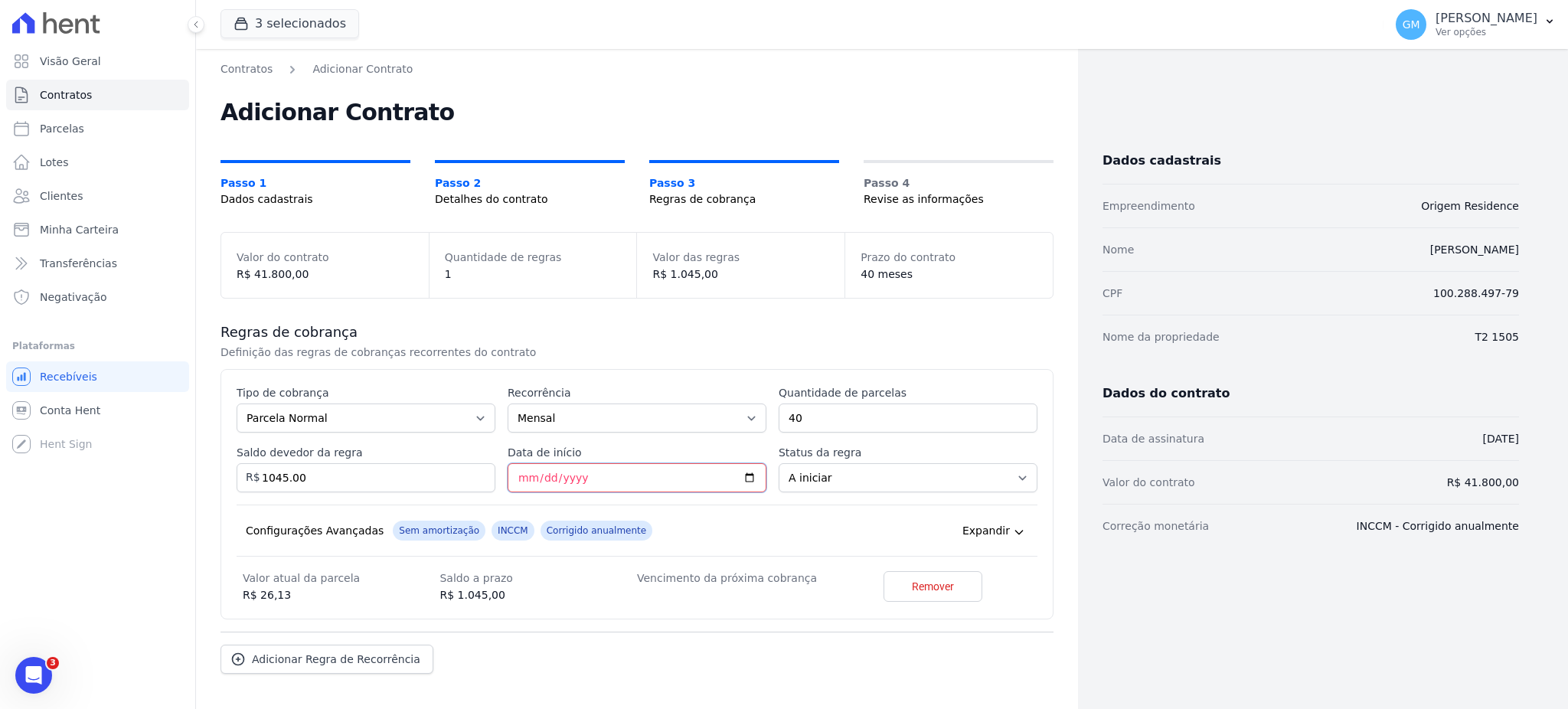
type input "2025-10-25"
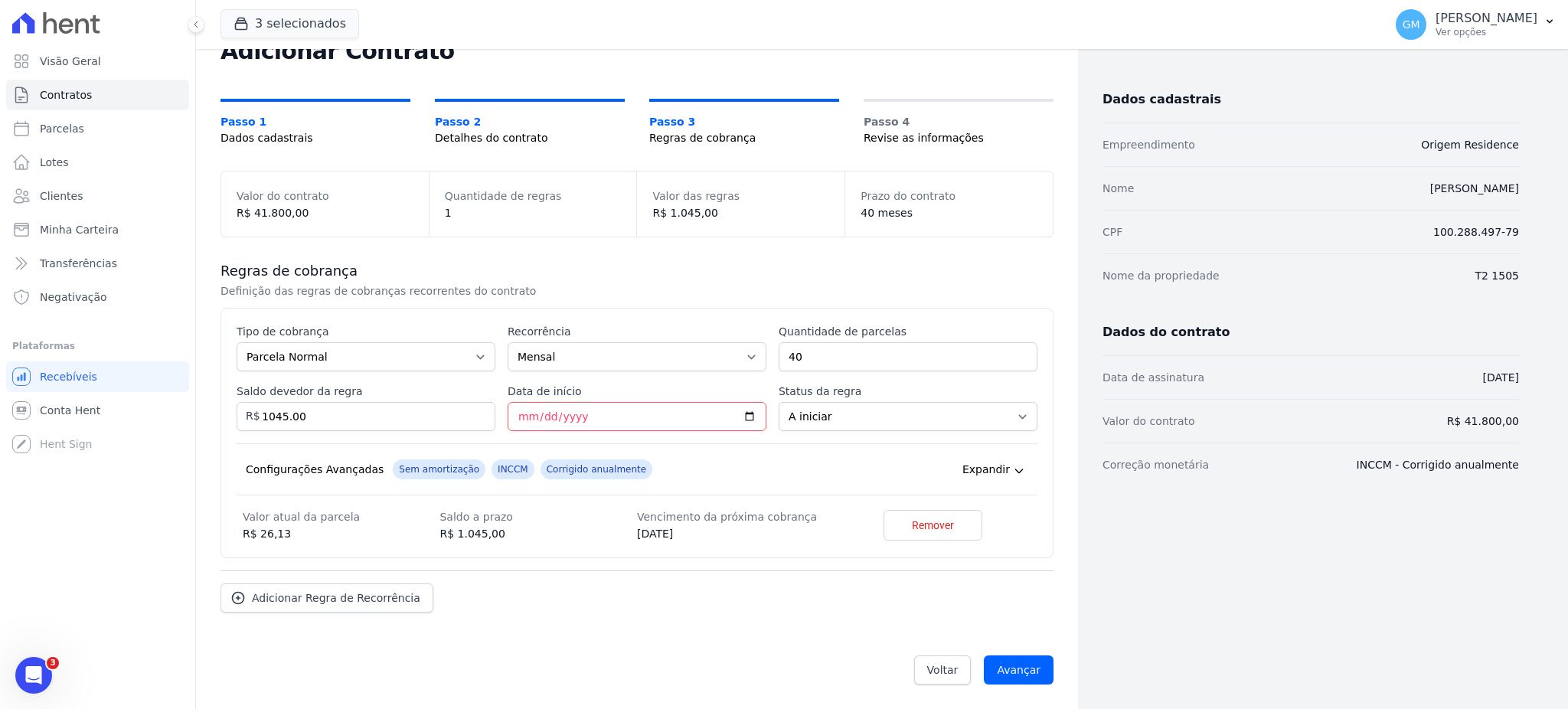
click at [687, 276] on h3 "Regras de cobrança" at bounding box center [636, 271] width 833 height 19
click at [322, 427] on input "1045.00" at bounding box center [366, 417] width 258 height 29
click at [673, 421] on input "2025-10-25" at bounding box center [637, 417] width 258 height 29
drag, startPoint x: 297, startPoint y: 210, endPoint x: 252, endPoint y: 213, distance: 45.1
click at [252, 213] on dd "R$ 41.800,00" at bounding box center [325, 213] width 177 height 16
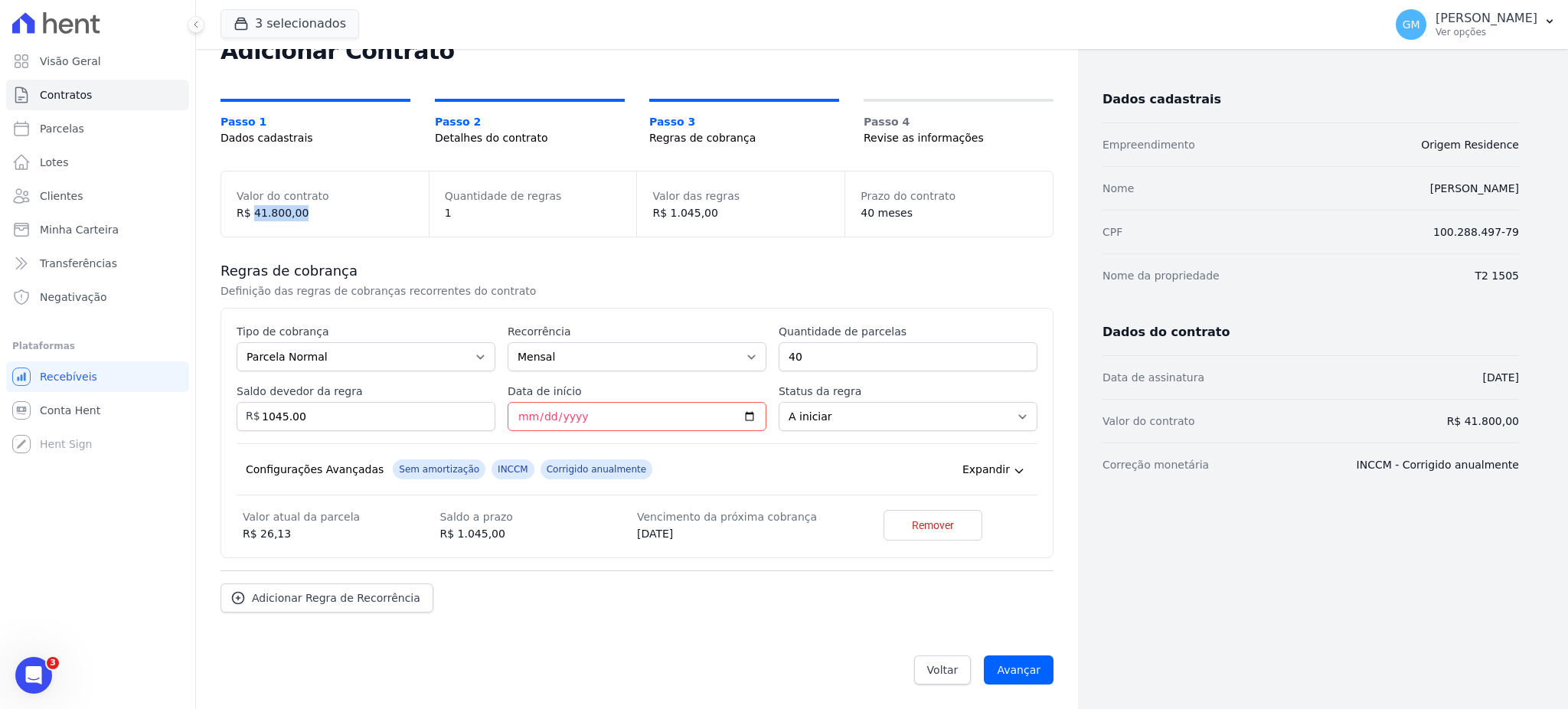
copy dd "41.800,00"
drag, startPoint x: 307, startPoint y: 416, endPoint x: 261, endPoint y: 416, distance: 46.0
click at [261, 416] on input "1045.00" at bounding box center [366, 417] width 258 height 29
paste input "41.800"
click at [287, 424] on input "41.80000" at bounding box center [366, 417] width 258 height 29
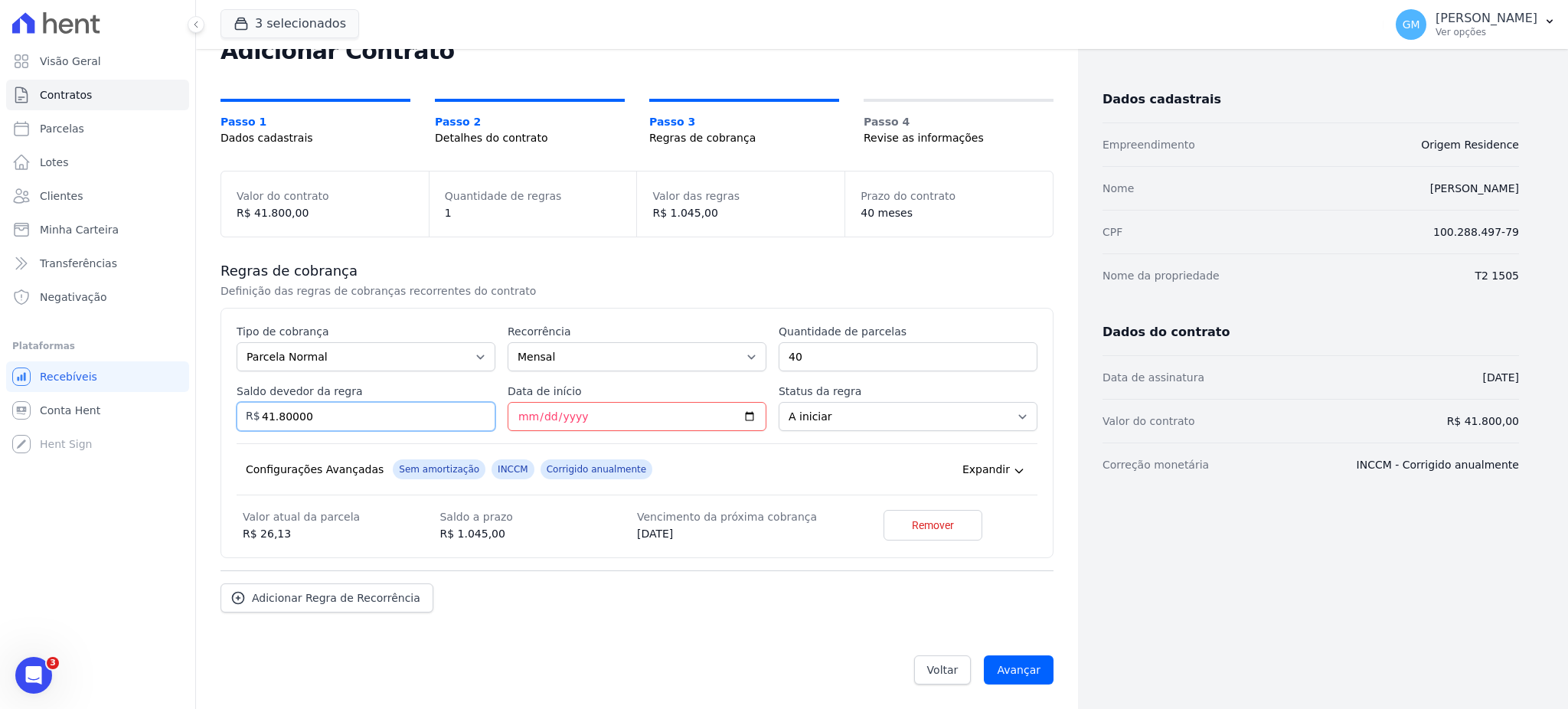
click at [268, 417] on input "41.80000" at bounding box center [366, 417] width 258 height 29
click at [276, 416] on input "41.80000" at bounding box center [366, 417] width 258 height 29
click at [290, 415] on input "4180000" at bounding box center [366, 417] width 258 height 29
click at [331, 415] on input "41800.00" at bounding box center [366, 417] width 258 height 29
type input "41800.00"
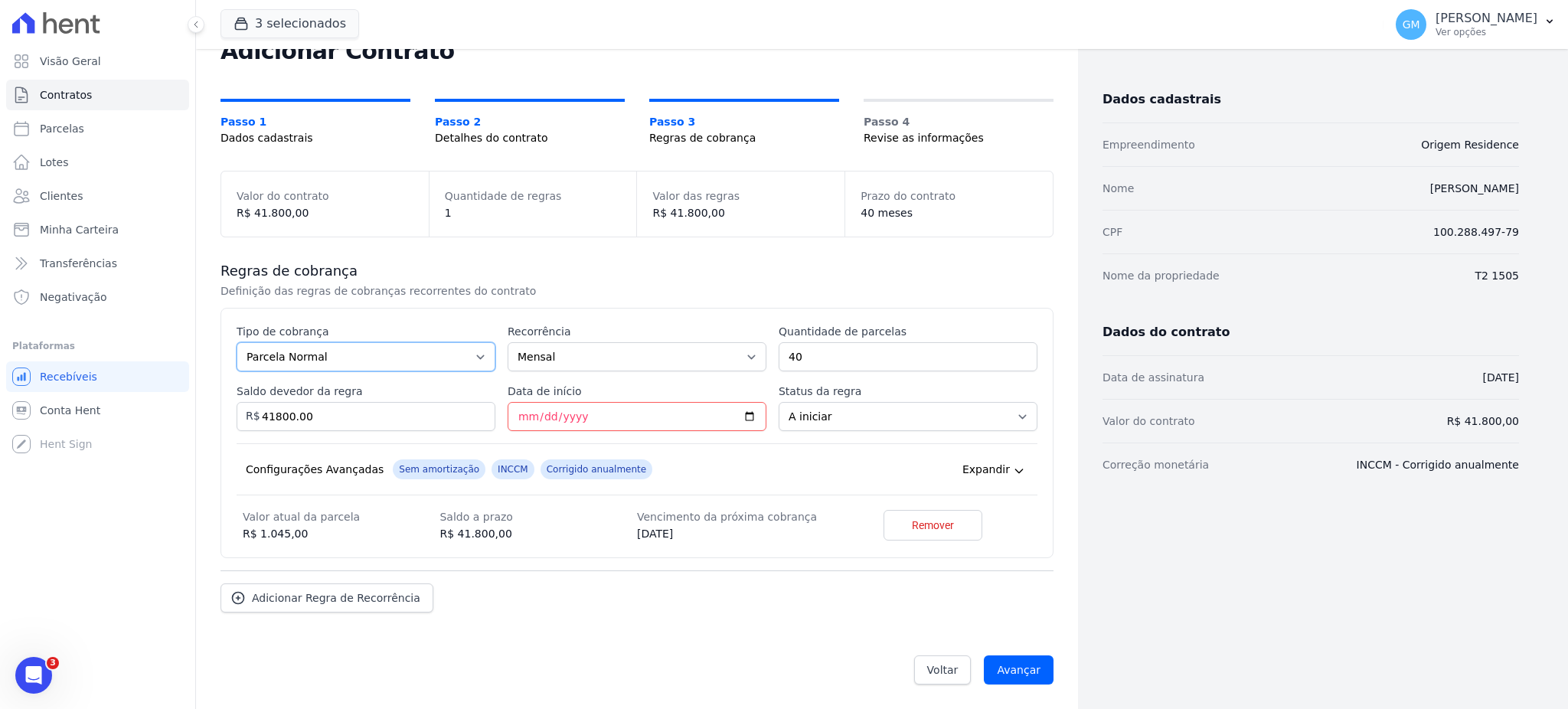
click at [349, 350] on select "Parcela Normal Entrada Sinal Intercalada Chaves Pré-chaves Pós-chaves Impostos …" at bounding box center [366, 357] width 258 height 29
click at [425, 241] on div "Regras de cobrança Definição das regras de cobranças recorrentes do contrato Es…" at bounding box center [636, 437] width 833 height 400
click at [999, 674] on input "Avançar" at bounding box center [1018, 671] width 69 height 29
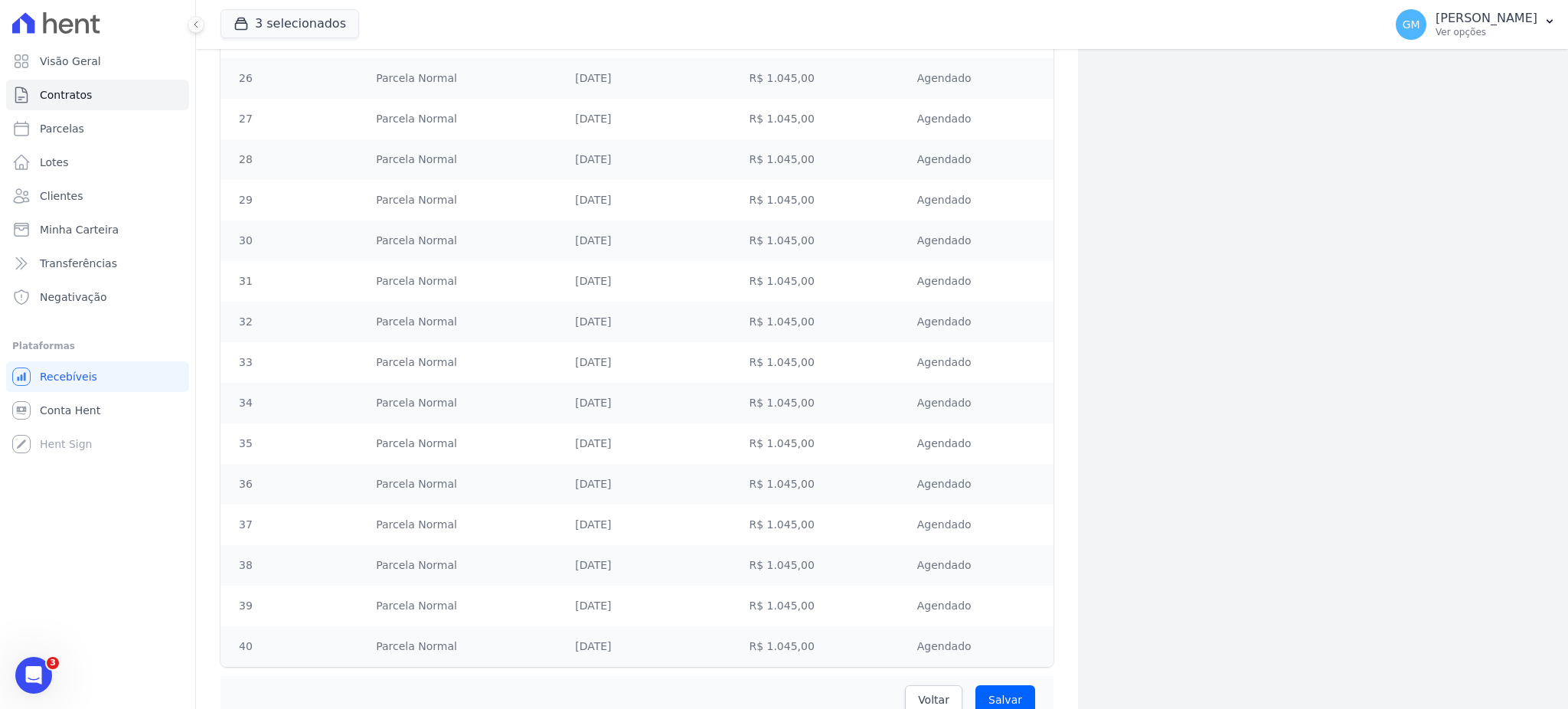
scroll to position [1343, 0]
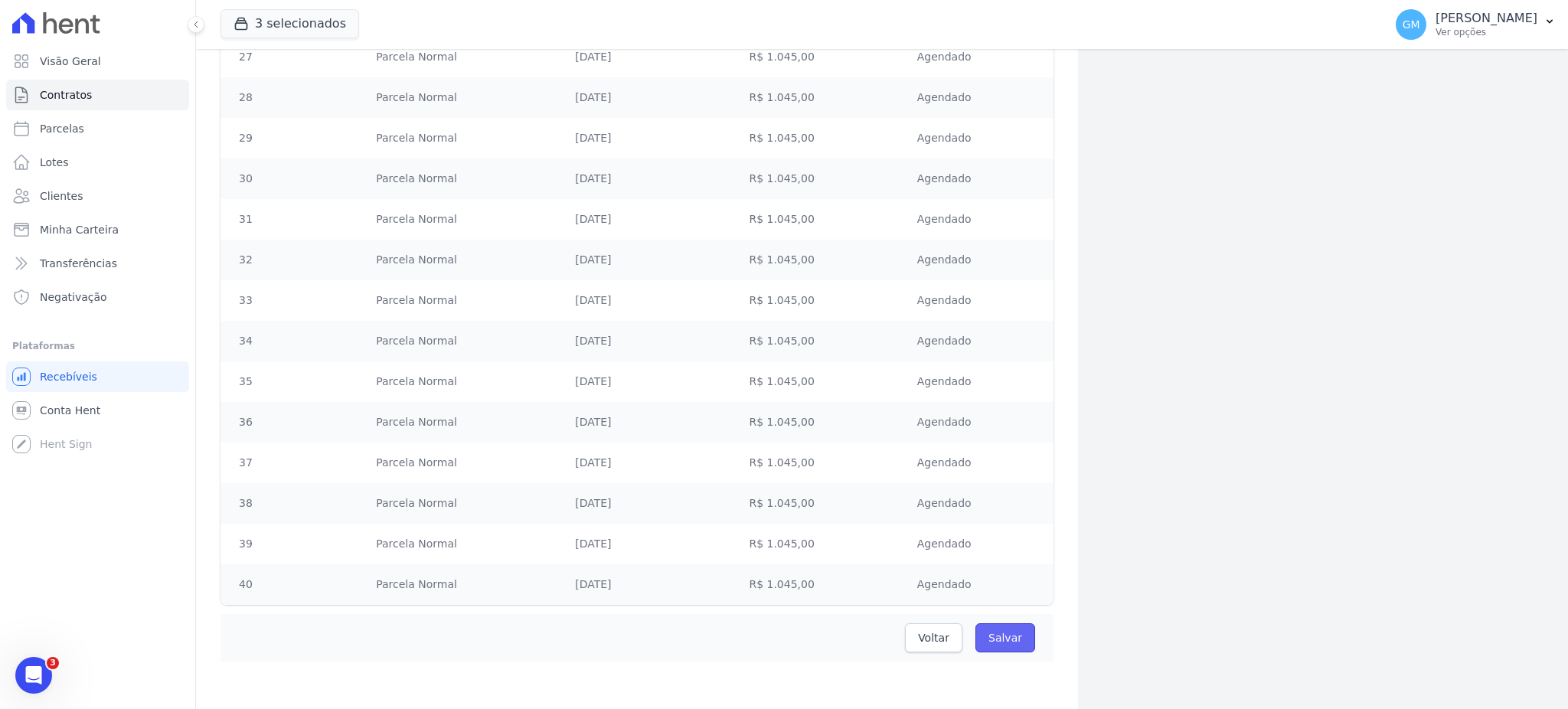
click at [986, 637] on input "Salvar" at bounding box center [1005, 638] width 60 height 29
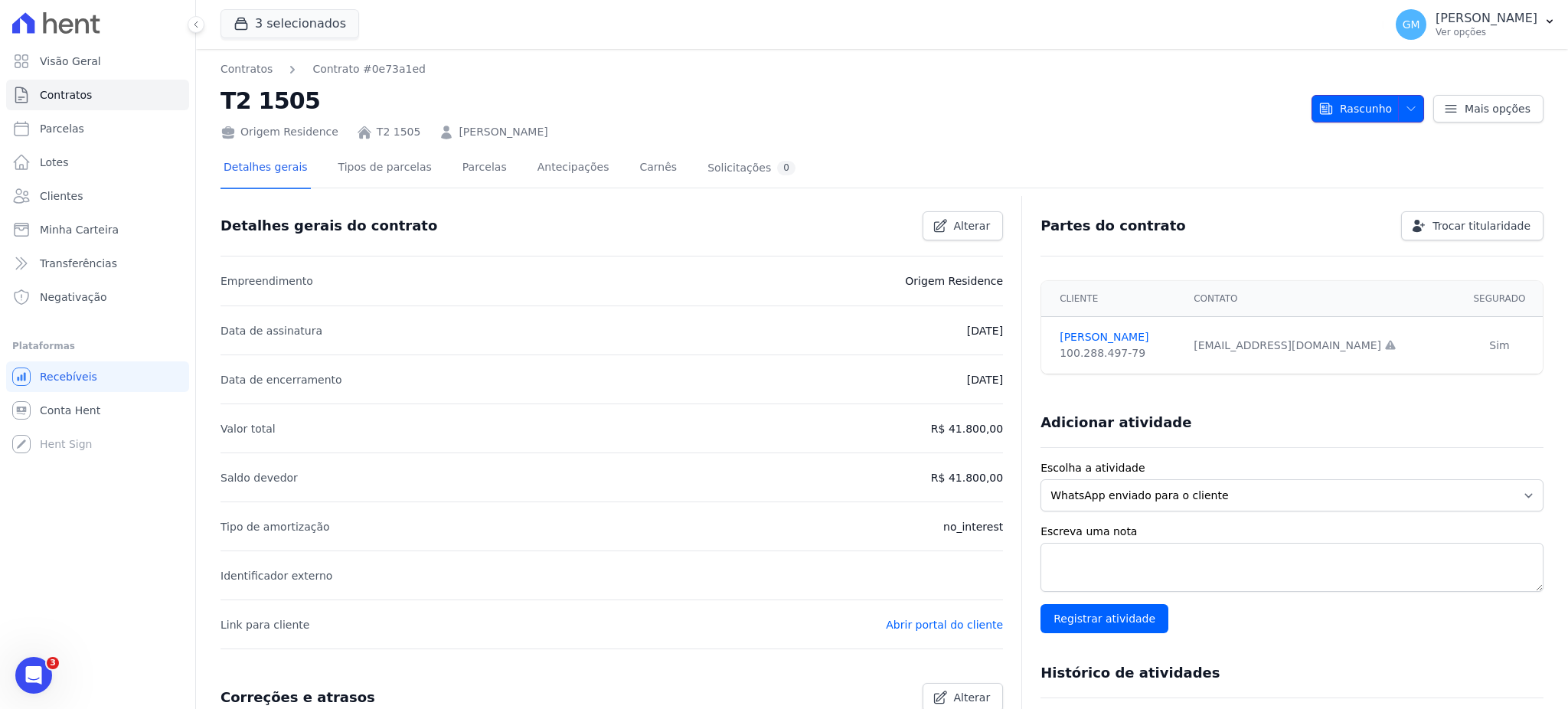
click at [1405, 111] on icon "button" at bounding box center [1410, 109] width 13 height 13
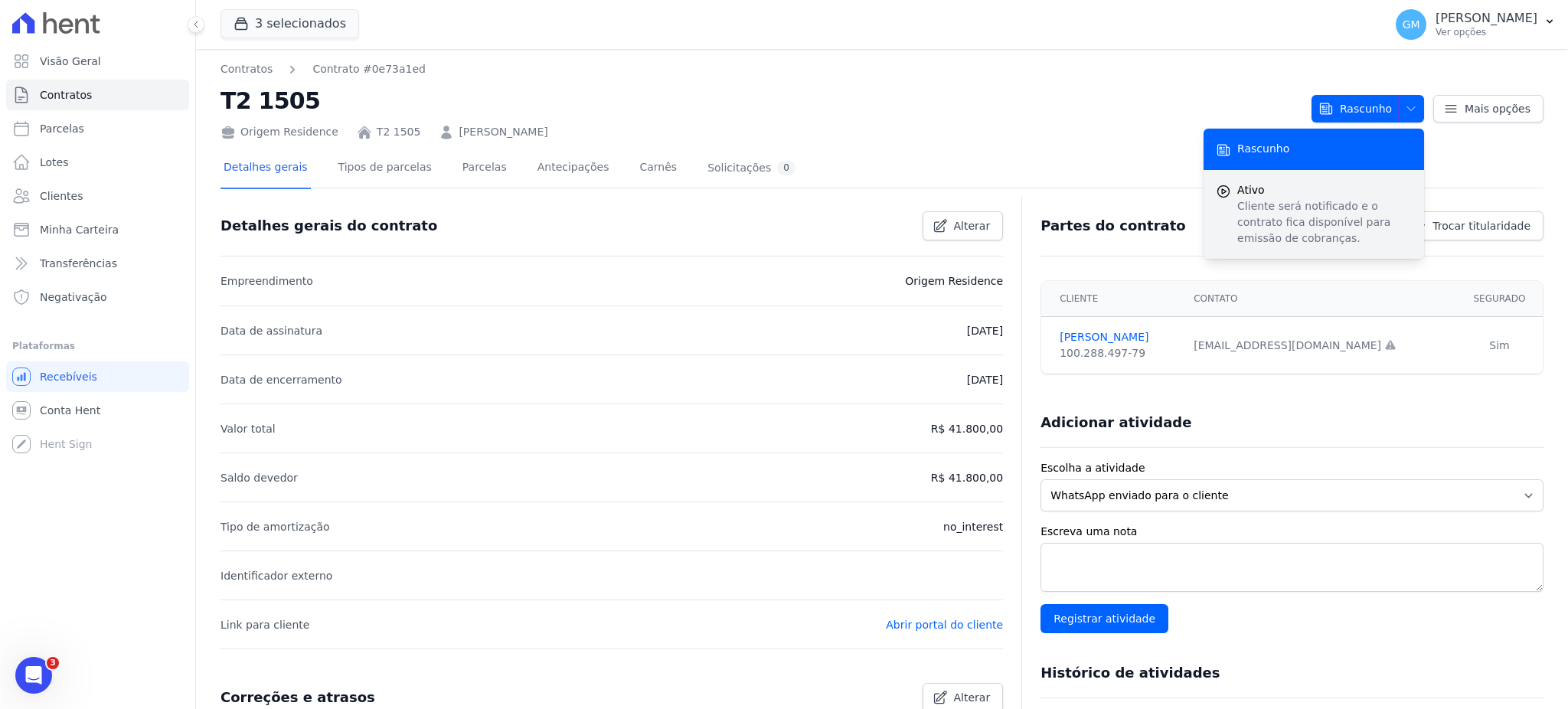
click at [1286, 195] on span "Ativo" at bounding box center [1324, 190] width 174 height 16
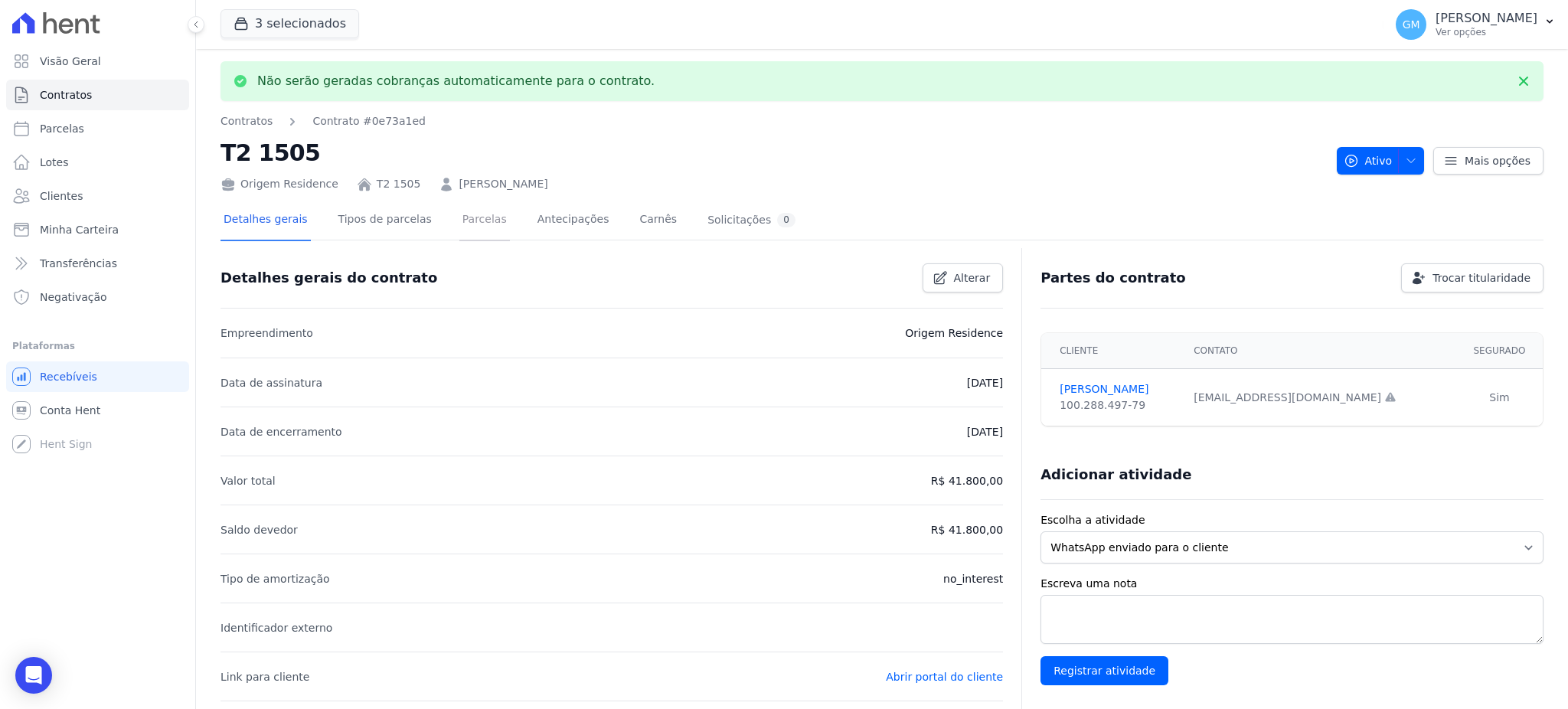
click at [459, 225] on link "Parcelas" at bounding box center [484, 220] width 51 height 40
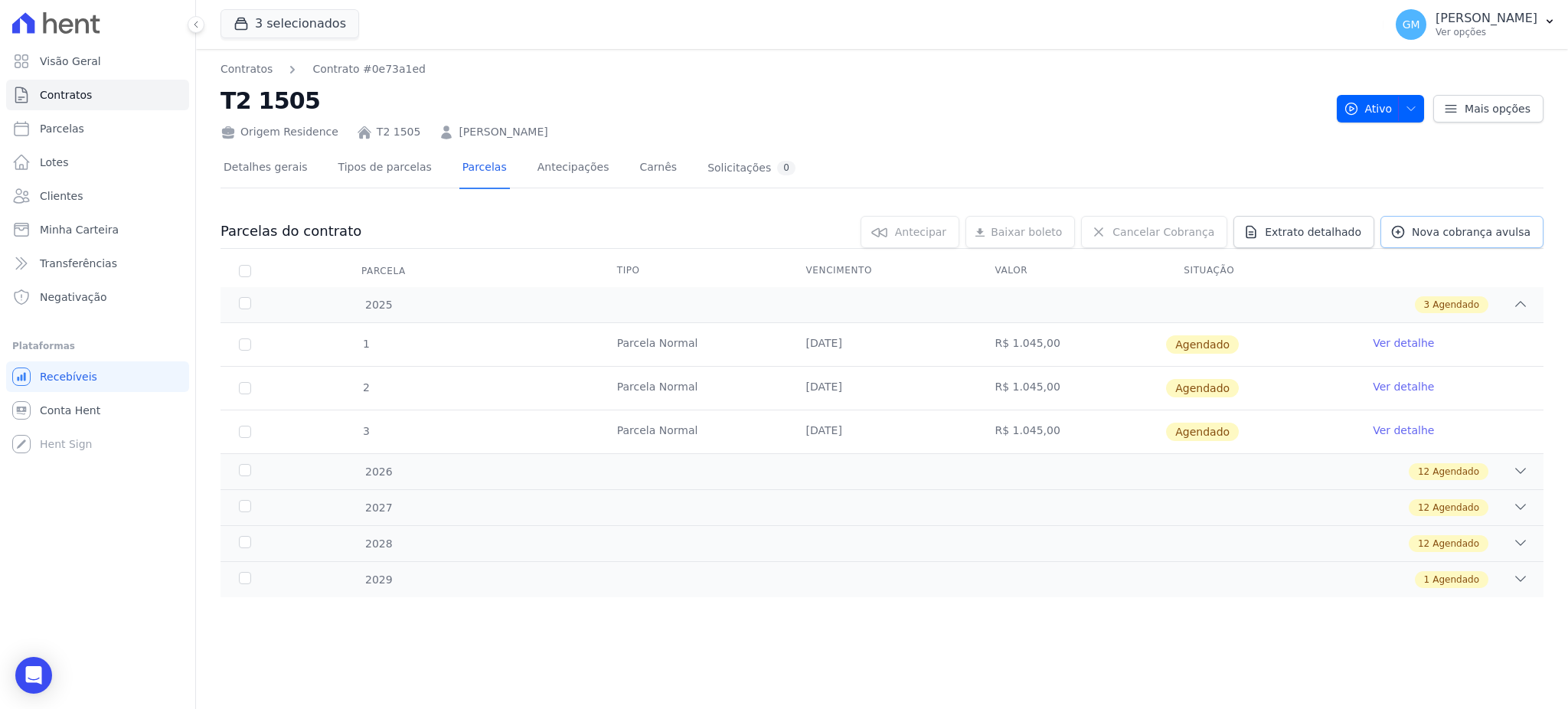
click at [1466, 237] on span "Nova cobrança avulsa" at bounding box center [1470, 232] width 118 height 16
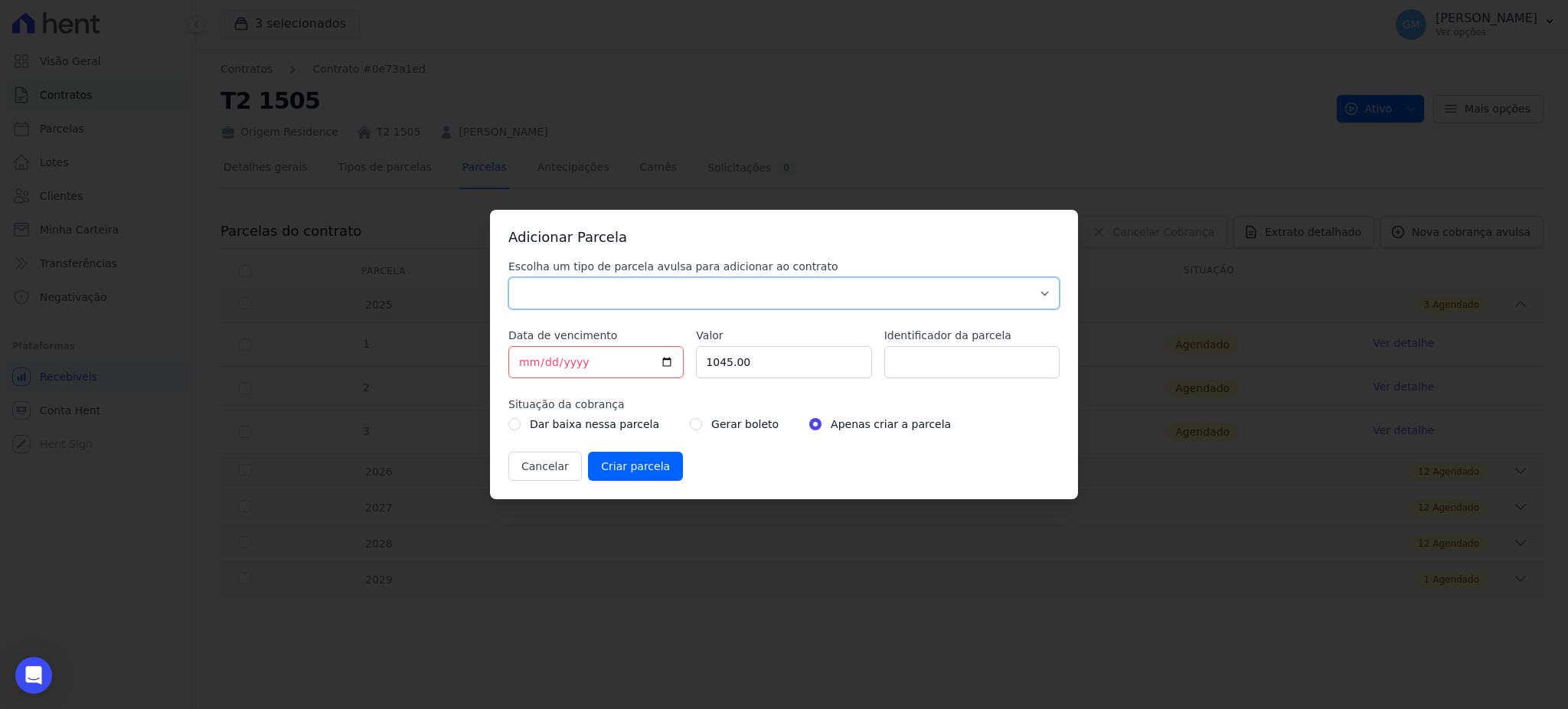
click at [701, 307] on select "Parcela Normal Sinal Caução Intercalada Chaves Pré Chaves Pós Chaves Taxas Quit…" at bounding box center [783, 293] width 551 height 32
select select "standard"
click at [508, 277] on select "Parcela Normal Sinal Caução Intercalada Chaves Pré Chaves Pós Chaves Taxas Quit…" at bounding box center [783, 293] width 551 height 32
click at [669, 363] on input "[DATE]" at bounding box center [595, 362] width 175 height 32
type input "[DATE]"
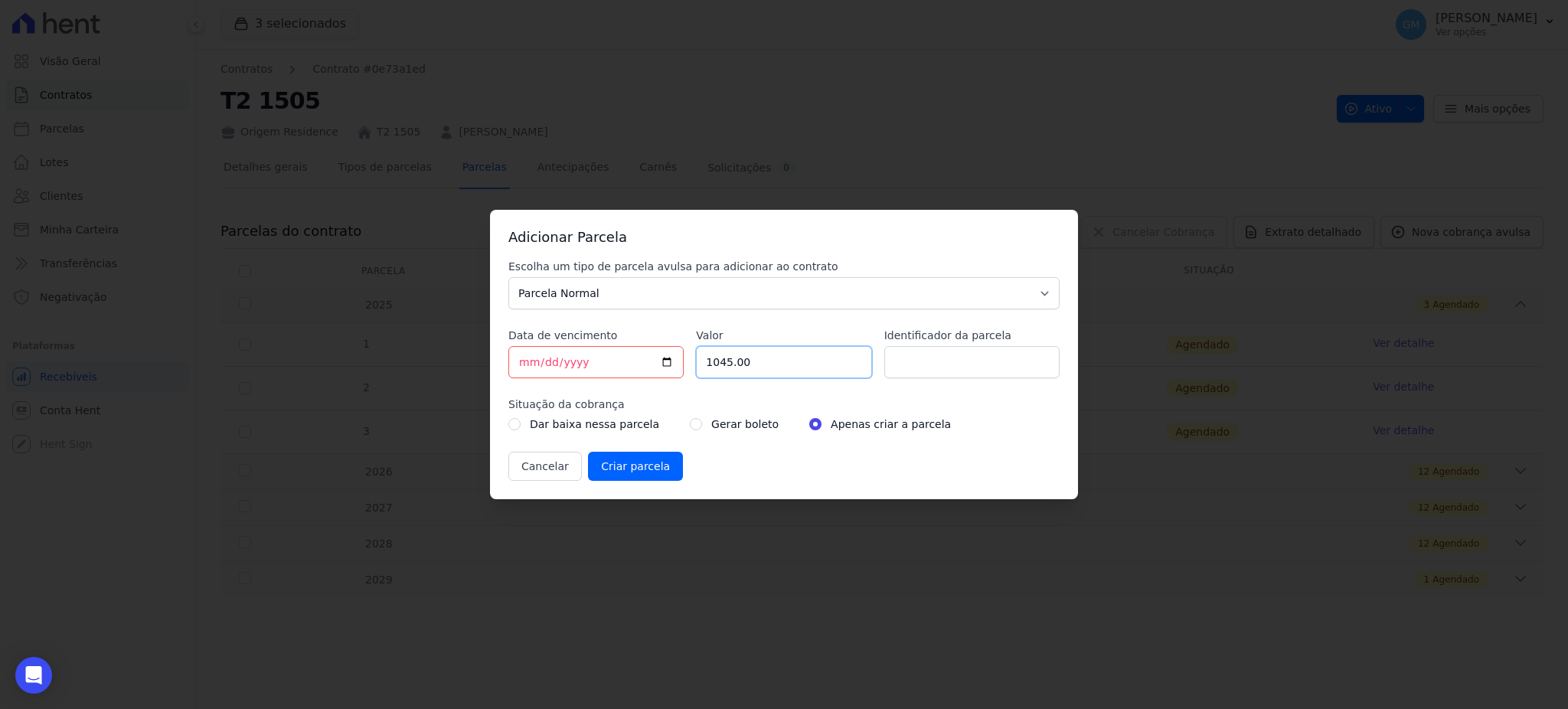
drag, startPoint x: 750, startPoint y: 362, endPoint x: 676, endPoint y: 369, distance: 74.3
click at [676, 369] on div "Escolha um tipo de parcela avulsa para adicionar ao contrato Parcela Normal Sin…" at bounding box center [783, 369] width 551 height 222
paste input "3.000"
click at [716, 364] on input "3.00000" at bounding box center [783, 362] width 175 height 32
click at [728, 364] on input "300000" at bounding box center [783, 362] width 175 height 32
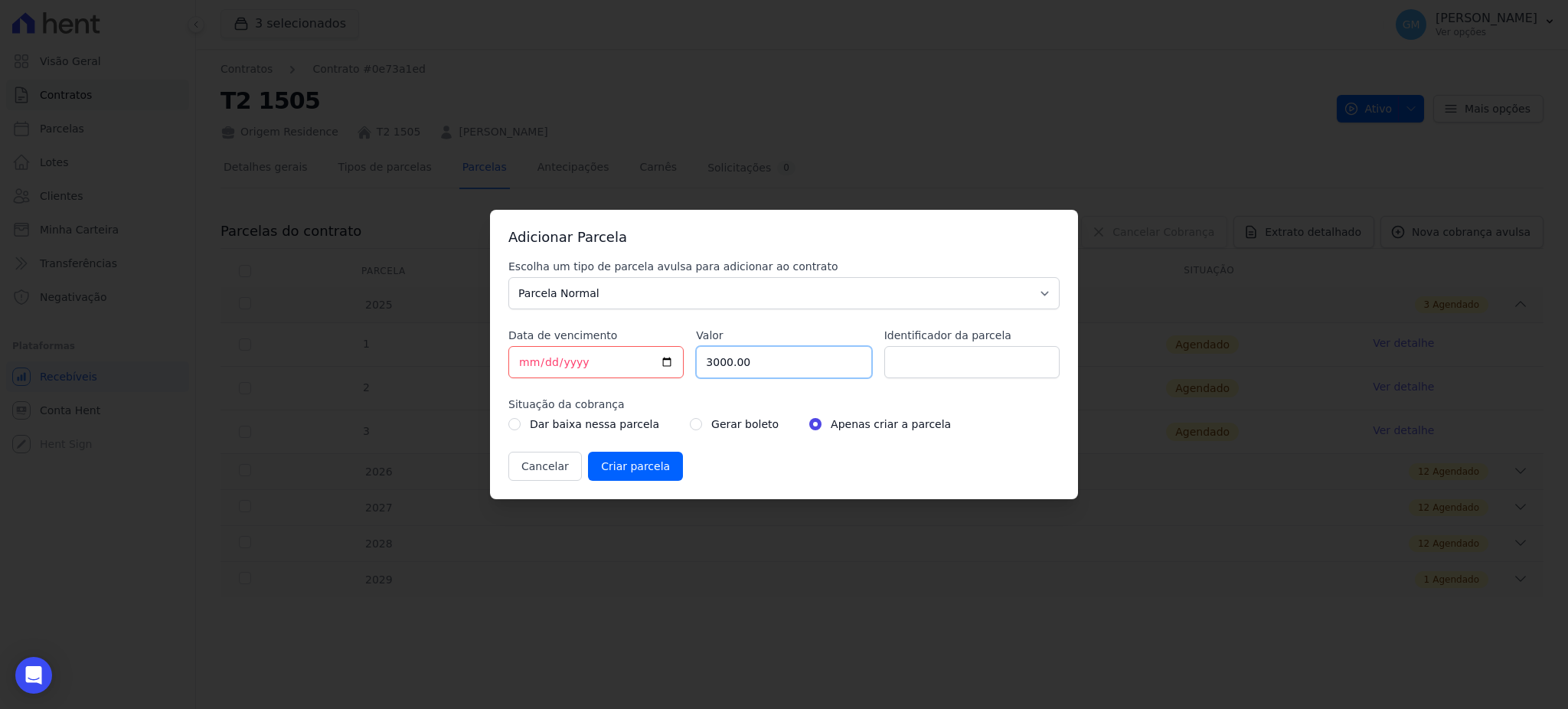
type input "3000.00"
click at [923, 352] on input "Identificador da parcela" at bounding box center [971, 362] width 175 height 32
type input "Intermediaria"
click at [647, 472] on input "Criar parcela" at bounding box center [635, 466] width 95 height 29
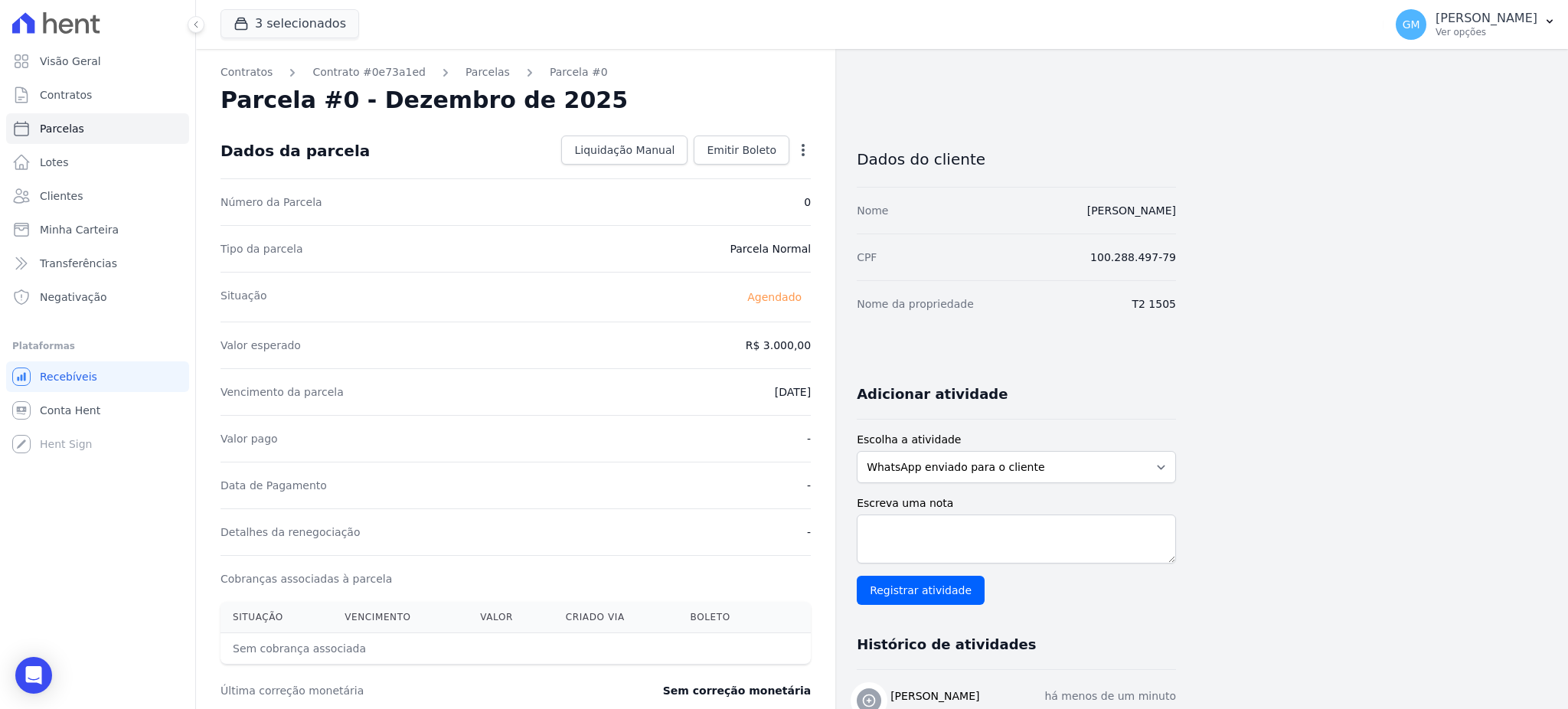
drag, startPoint x: 1186, startPoint y: 207, endPoint x: 1053, endPoint y: 207, distance: 133.0
click at [1053, 207] on div "Contratos Contrato #0e73a1ed [GEOGRAPHIC_DATA] Parcela #0 Parcela #0 - Dezembro…" at bounding box center [869, 542] width 1348 height 985
copy link "[PERSON_NAME]"
click at [107, 203] on link "Clientes" at bounding box center [97, 196] width 183 height 30
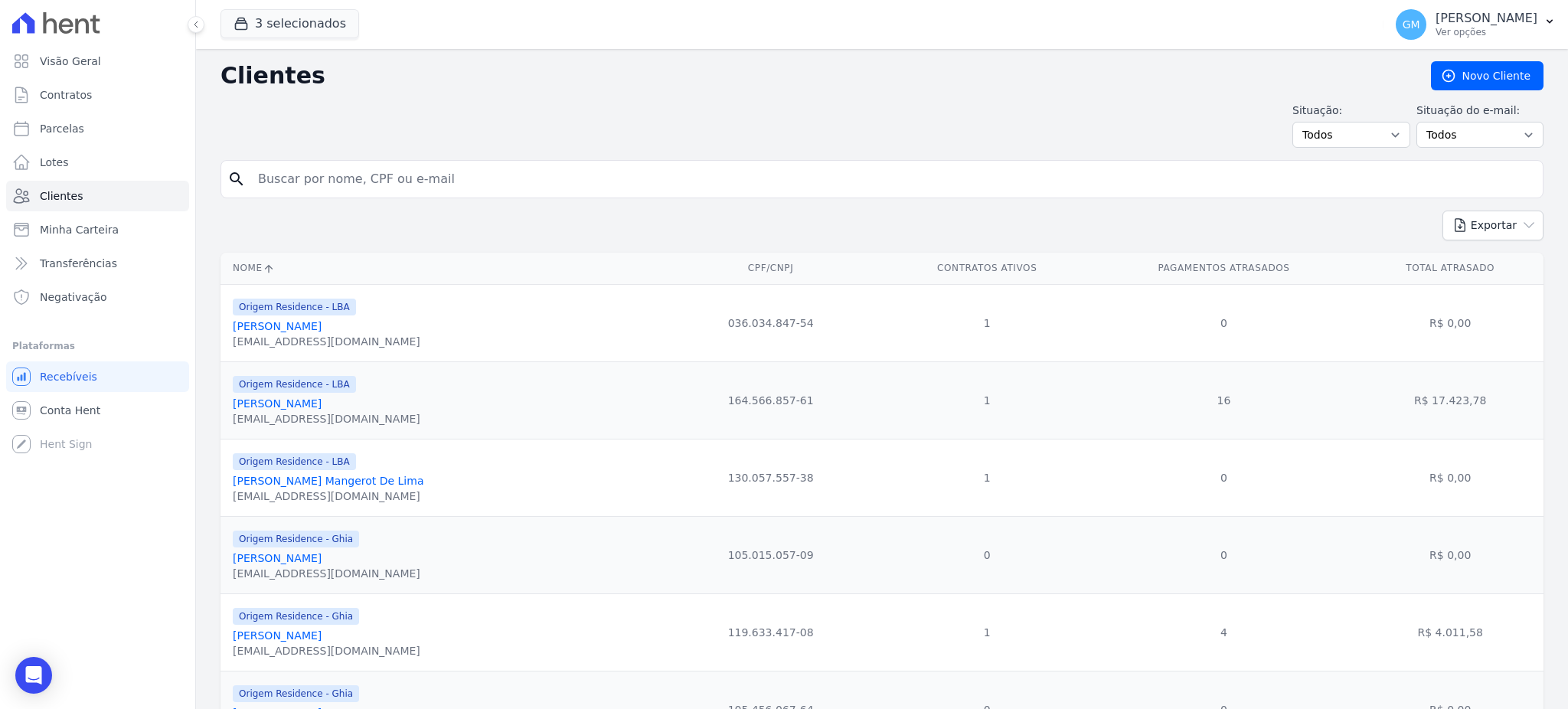
drag, startPoint x: 328, startPoint y: 179, endPoint x: 310, endPoint y: 157, distance: 28.4
click at [328, 178] on input "search" at bounding box center [893, 178] width 1288 height 30
paste input "[PERSON_NAME]"
type input "[PERSON_NAME]"
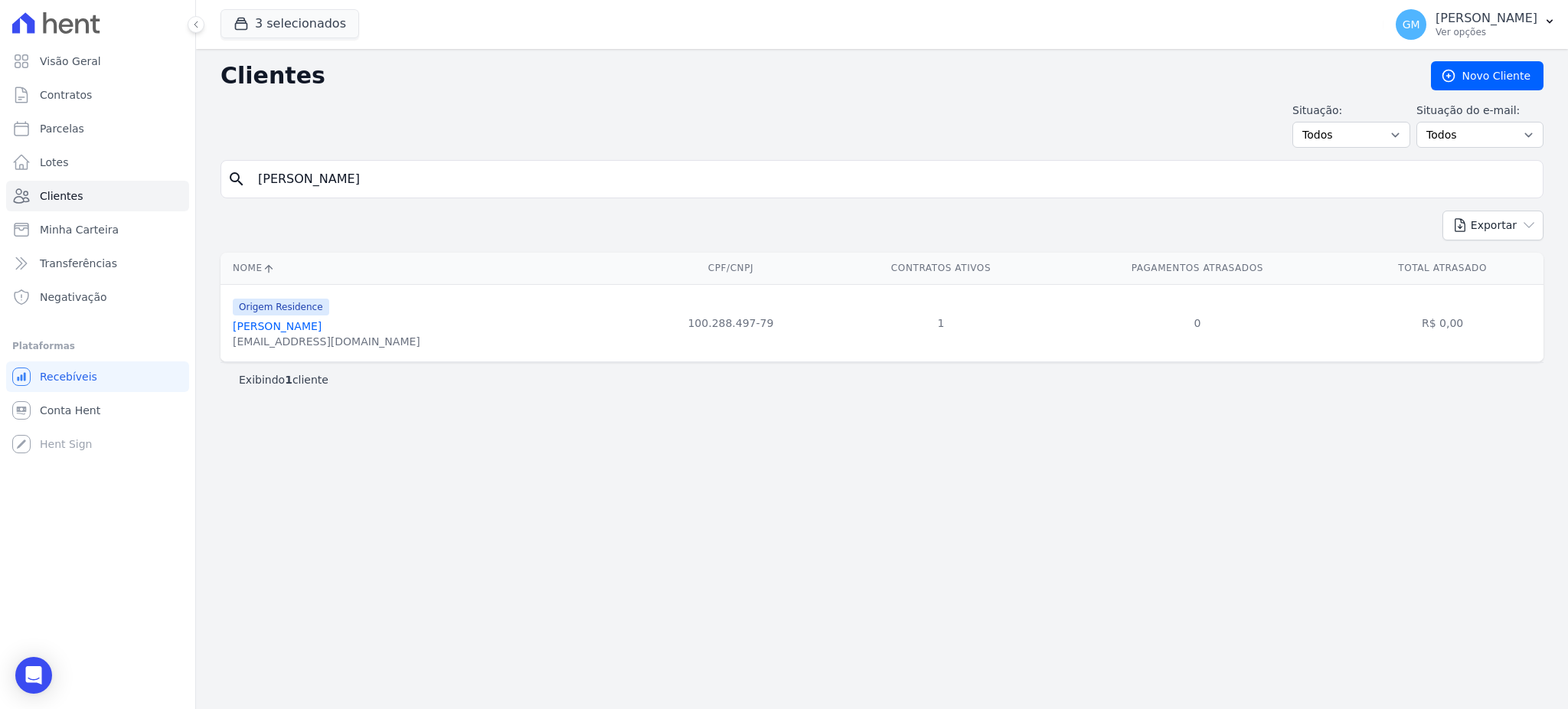
click at [322, 327] on link "[PERSON_NAME]" at bounding box center [277, 326] width 89 height 13
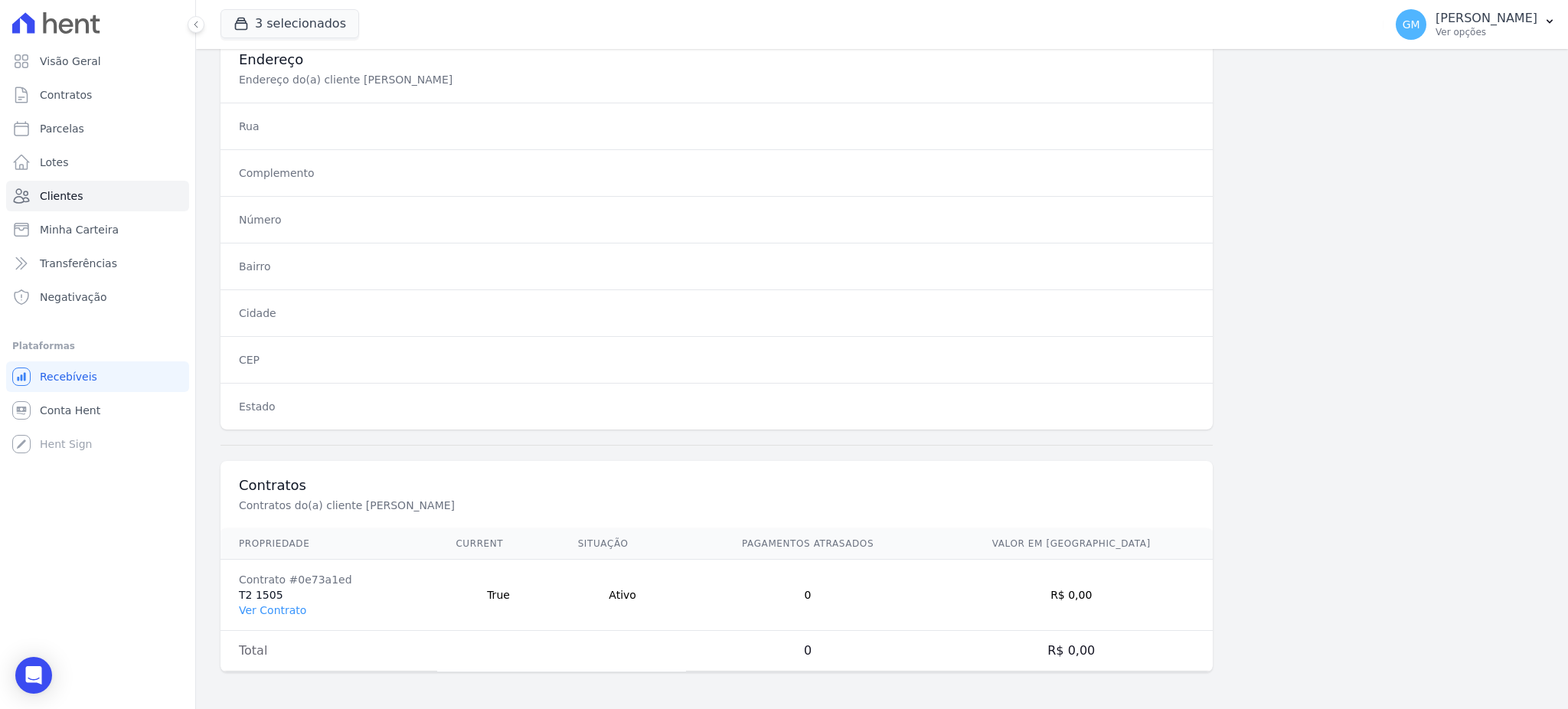
scroll to position [725, 0]
click at [272, 613] on link "Ver Contrato" at bounding box center [272, 610] width 68 height 13
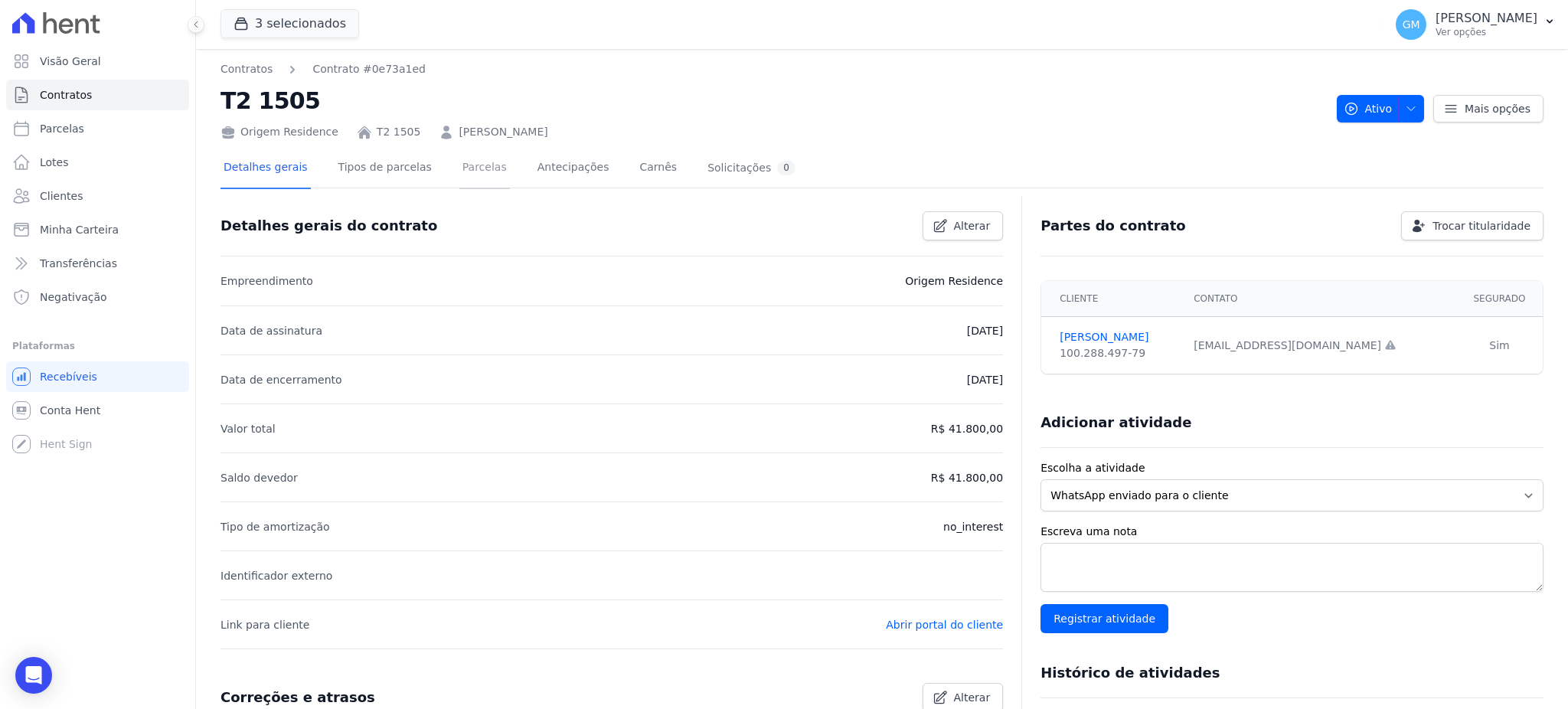
click at [480, 160] on link "Parcelas" at bounding box center [484, 168] width 51 height 40
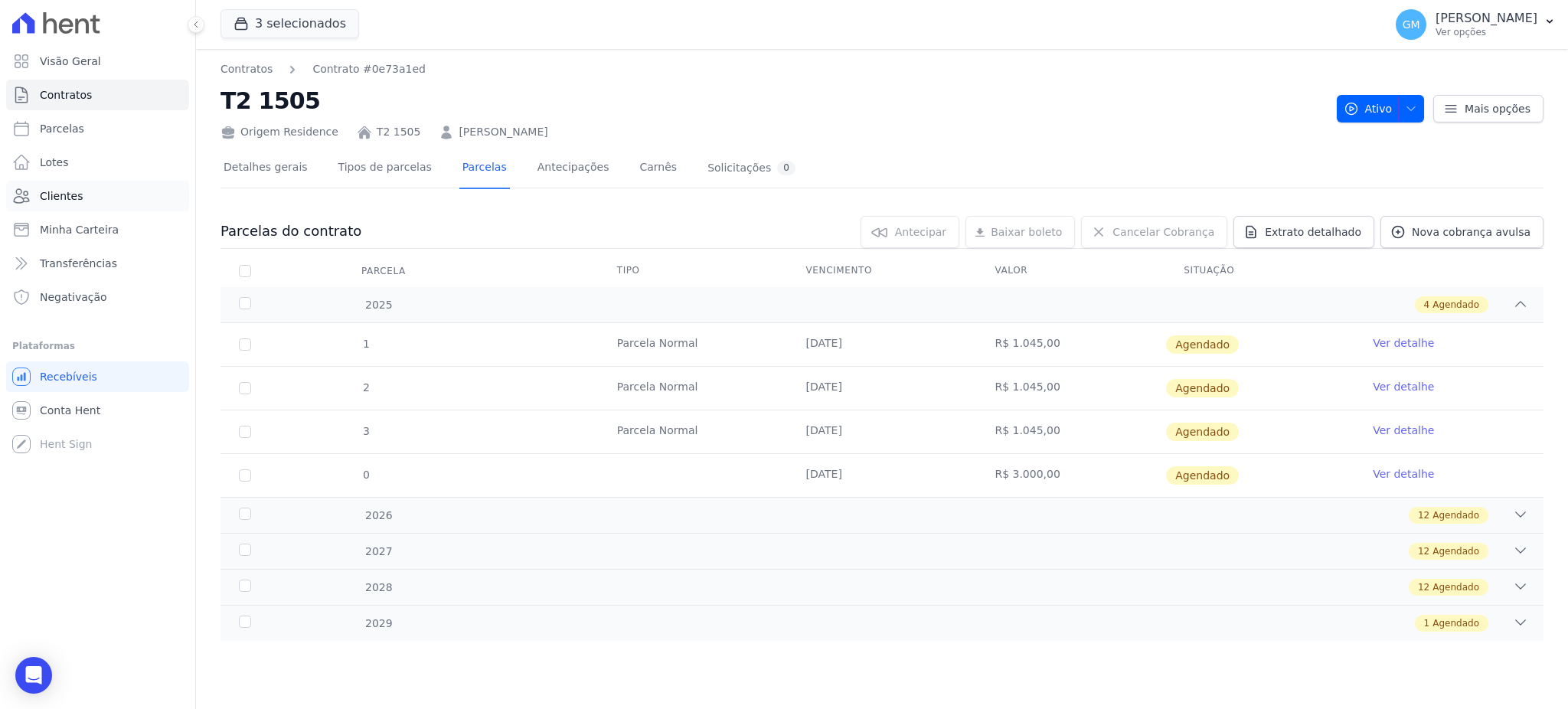
click at [76, 201] on span "Clientes" at bounding box center [62, 196] width 43 height 16
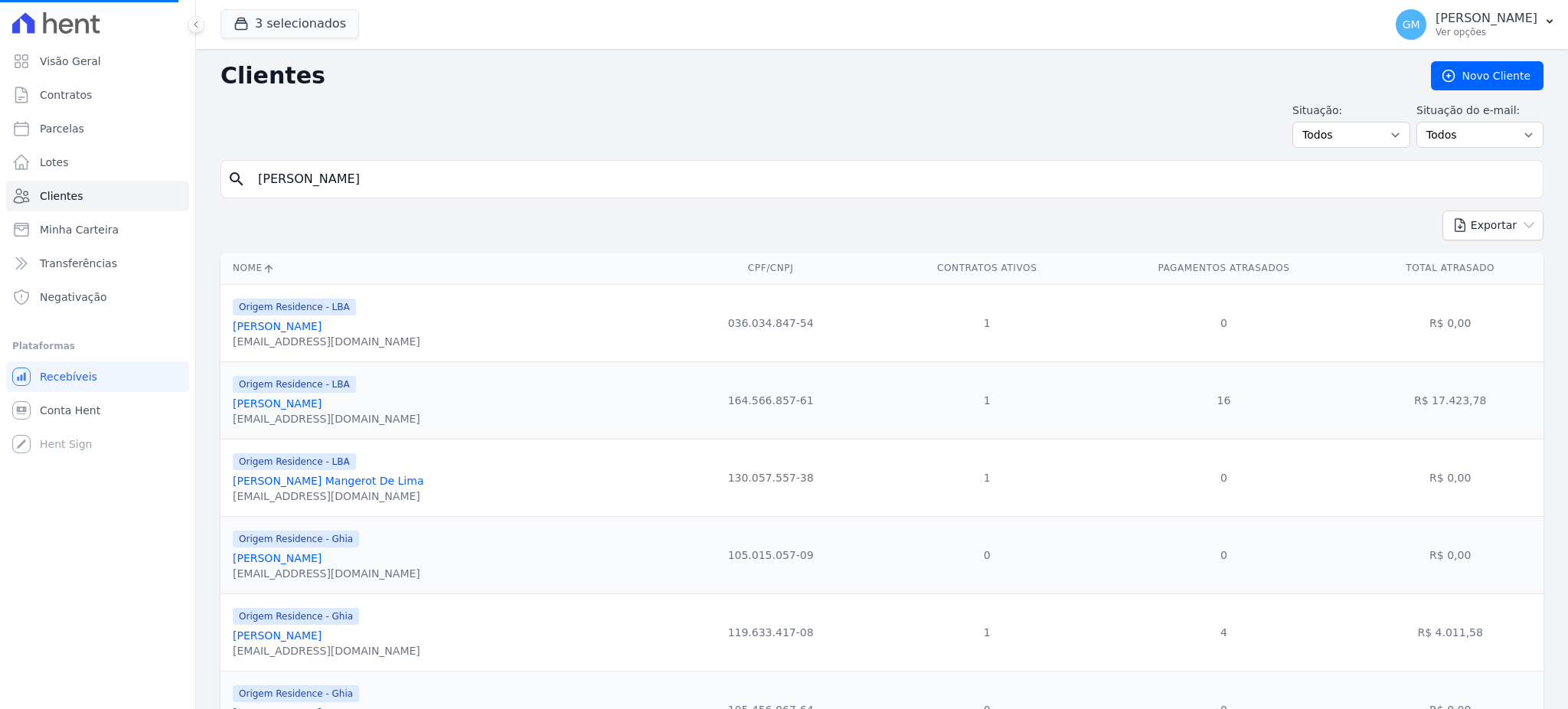
click at [420, 177] on input "[PERSON_NAME]" at bounding box center [893, 178] width 1288 height 30
drag, startPoint x: 420, startPoint y: 177, endPoint x: 251, endPoint y: 179, distance: 169.0
click at [251, 179] on input "[PERSON_NAME]" at bounding box center [893, 178] width 1288 height 30
type input "[PERSON_NAME]"
drag, startPoint x: 329, startPoint y: 181, endPoint x: 264, endPoint y: 182, distance: 65.0
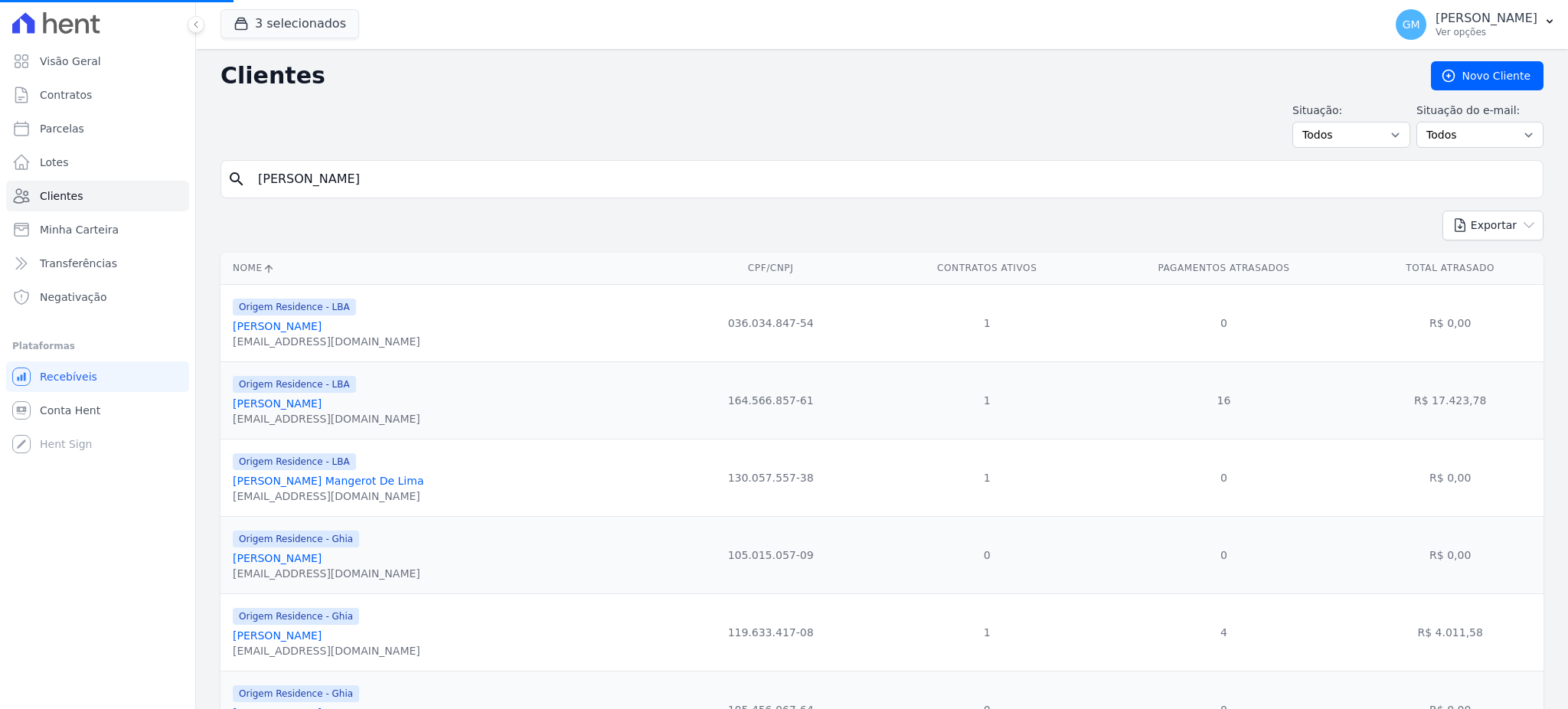
click at [264, 182] on input "[PERSON_NAME]" at bounding box center [893, 178] width 1288 height 30
drag, startPoint x: 406, startPoint y: 187, endPoint x: 370, endPoint y: 134, distance: 64.1
click at [406, 187] on input "search" at bounding box center [893, 178] width 1288 height 30
click at [311, 184] on input "search" at bounding box center [893, 178] width 1288 height 30
paste input "[PERSON_NAME]"
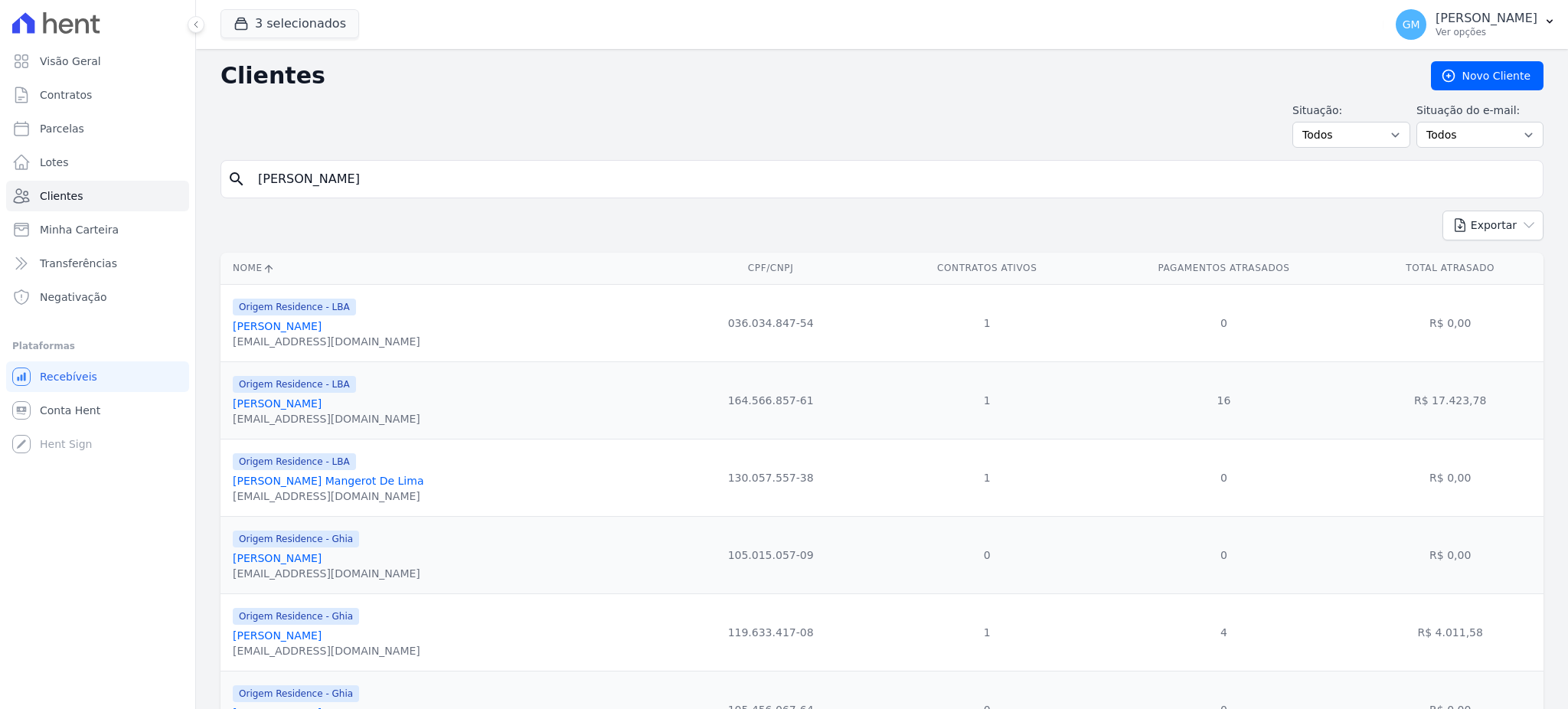
type input "[PERSON_NAME]"
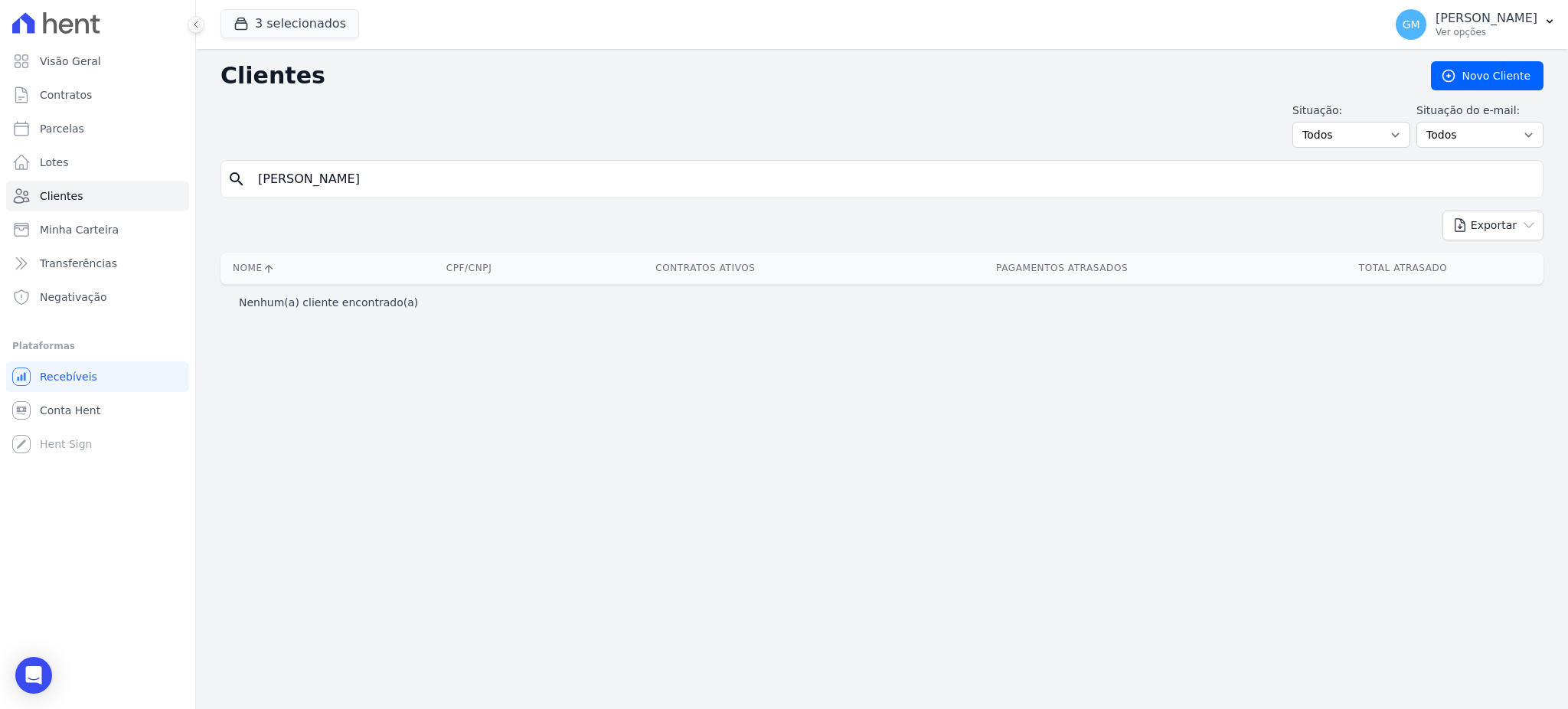
click at [254, 178] on input "[PERSON_NAME]" at bounding box center [893, 178] width 1288 height 30
type input "[PERSON_NAME]"
click at [390, 175] on input "[PERSON_NAME]" at bounding box center [893, 178] width 1288 height 30
type input "[PERSON_NAME]"
click at [390, 175] on input "[PERSON_NAME]" at bounding box center [893, 178] width 1288 height 30
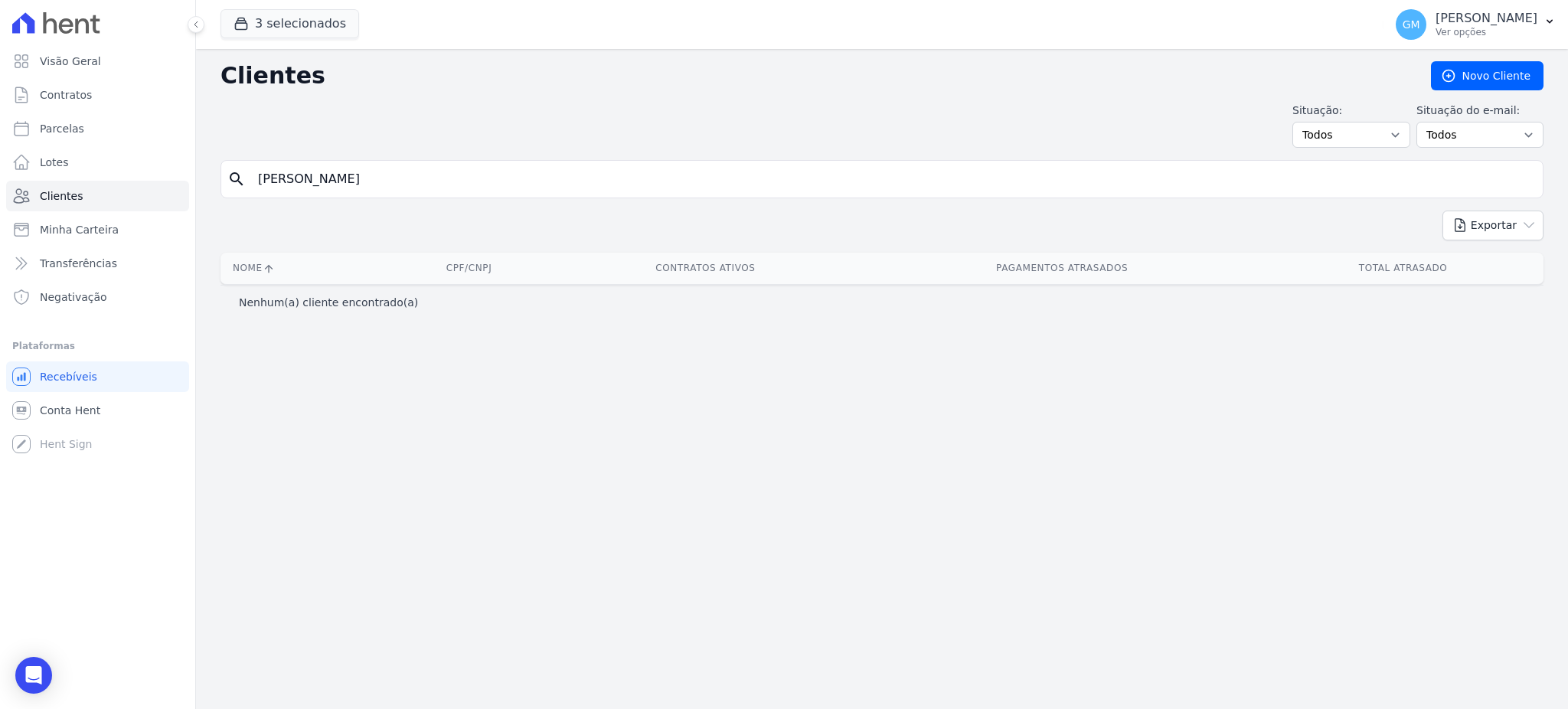
type input "[PERSON_NAME]"
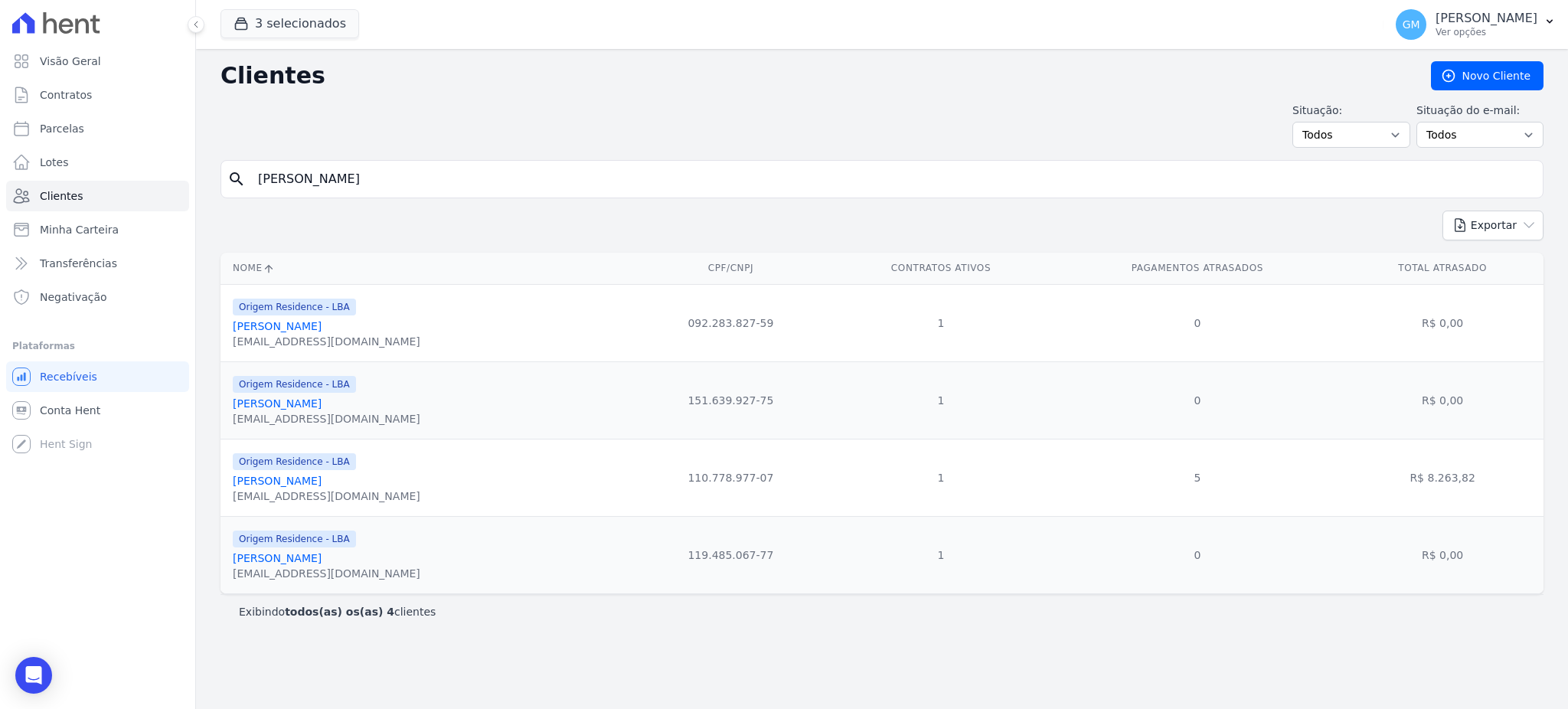
click at [322, 484] on link "[PERSON_NAME]" at bounding box center [277, 481] width 89 height 13
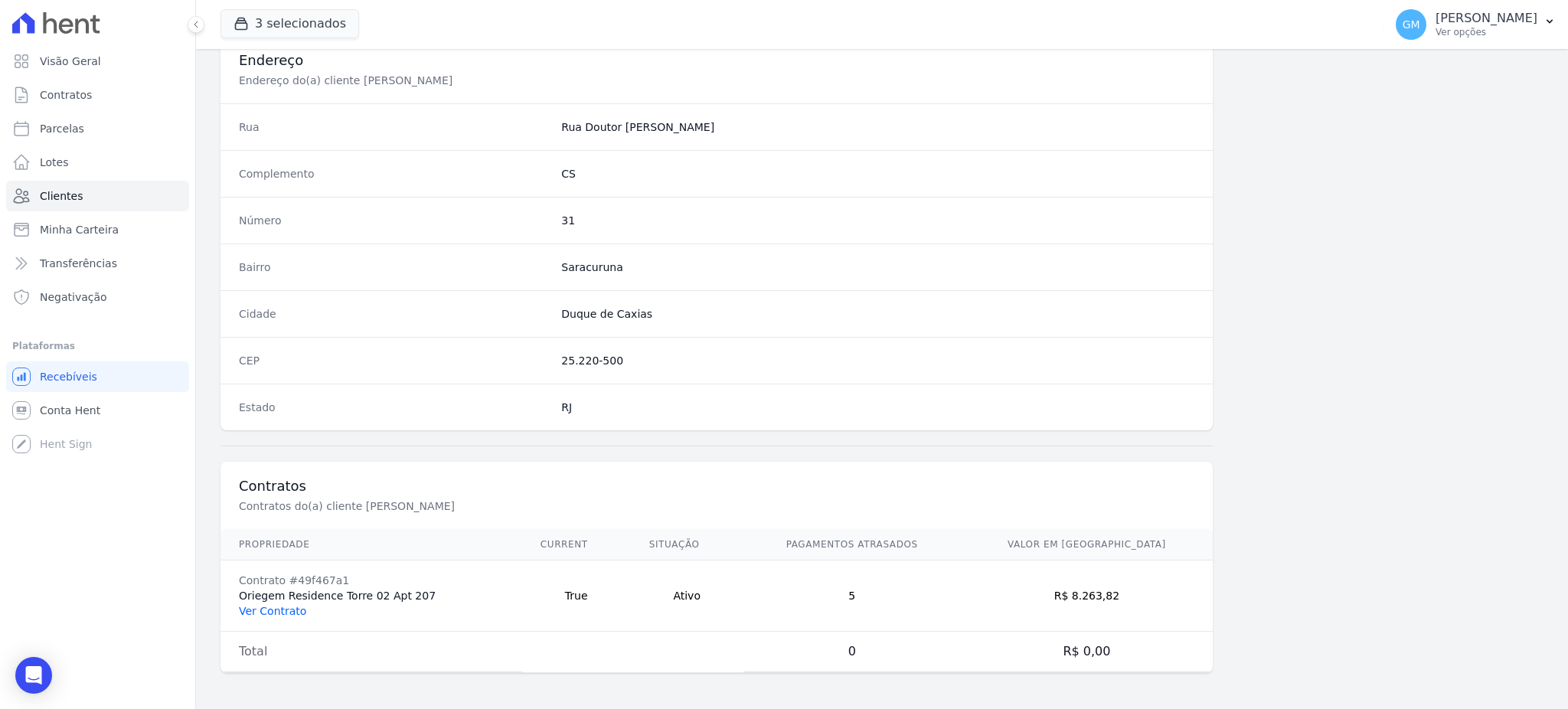
scroll to position [725, 0]
click at [252, 608] on link "Ver Contrato" at bounding box center [272, 610] width 68 height 13
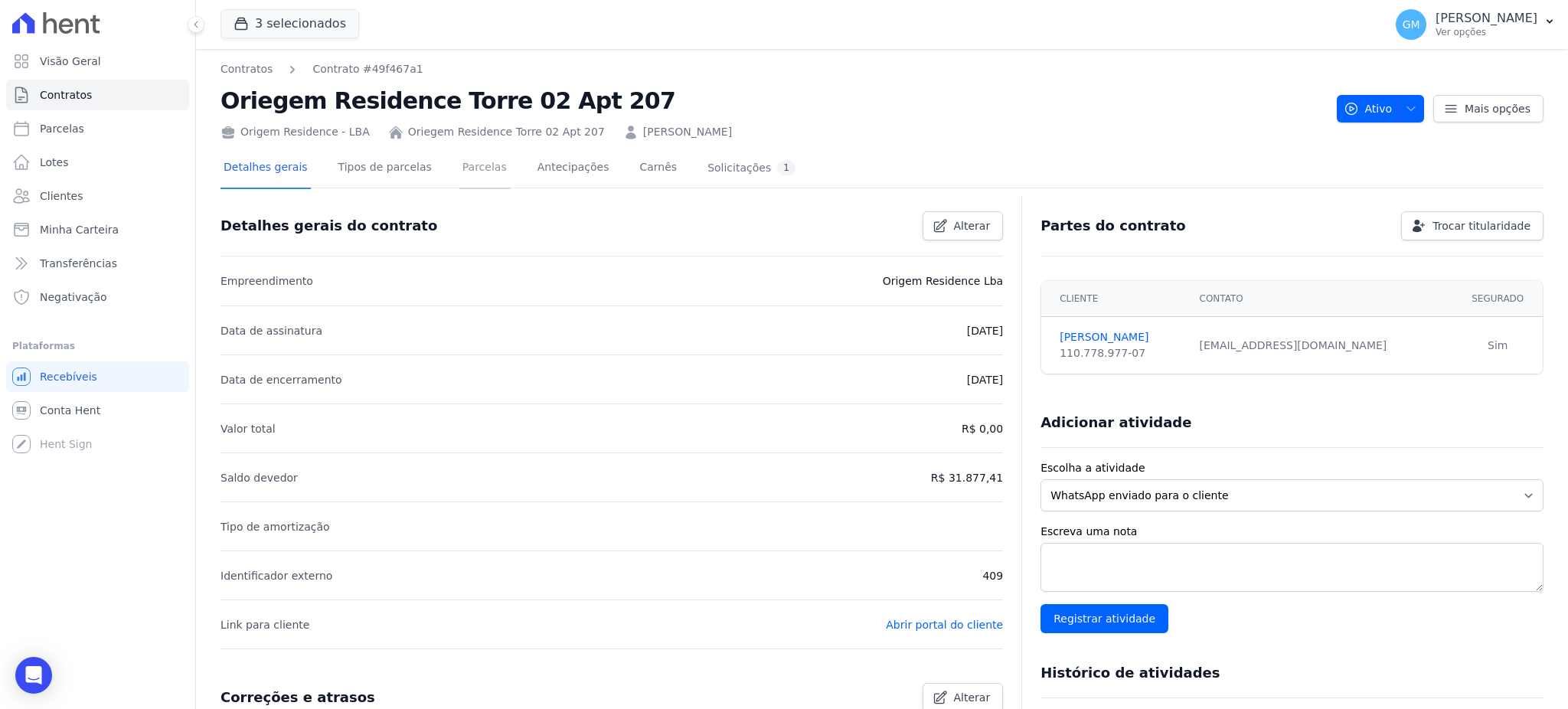
click at [472, 175] on link "Parcelas" at bounding box center [484, 168] width 51 height 40
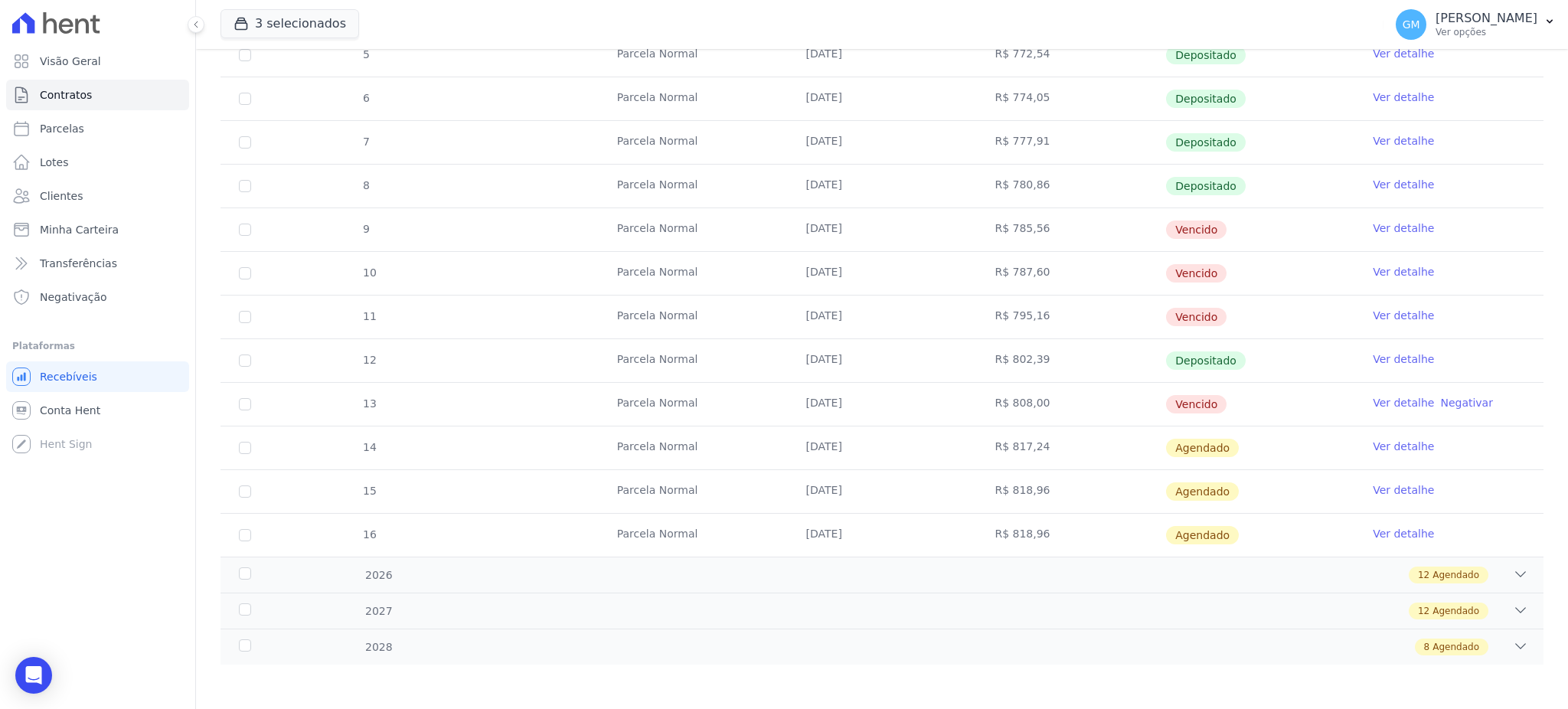
scroll to position [326, 0]
drag, startPoint x: 1004, startPoint y: 229, endPoint x: 1038, endPoint y: 230, distance: 34.0
click at [1038, 230] on td "R$ 785,56" at bounding box center [1070, 229] width 189 height 43
drag, startPoint x: 998, startPoint y: 274, endPoint x: 1034, endPoint y: 272, distance: 36.1
click at [1034, 272] on td "R$ 787,60" at bounding box center [1070, 273] width 189 height 43
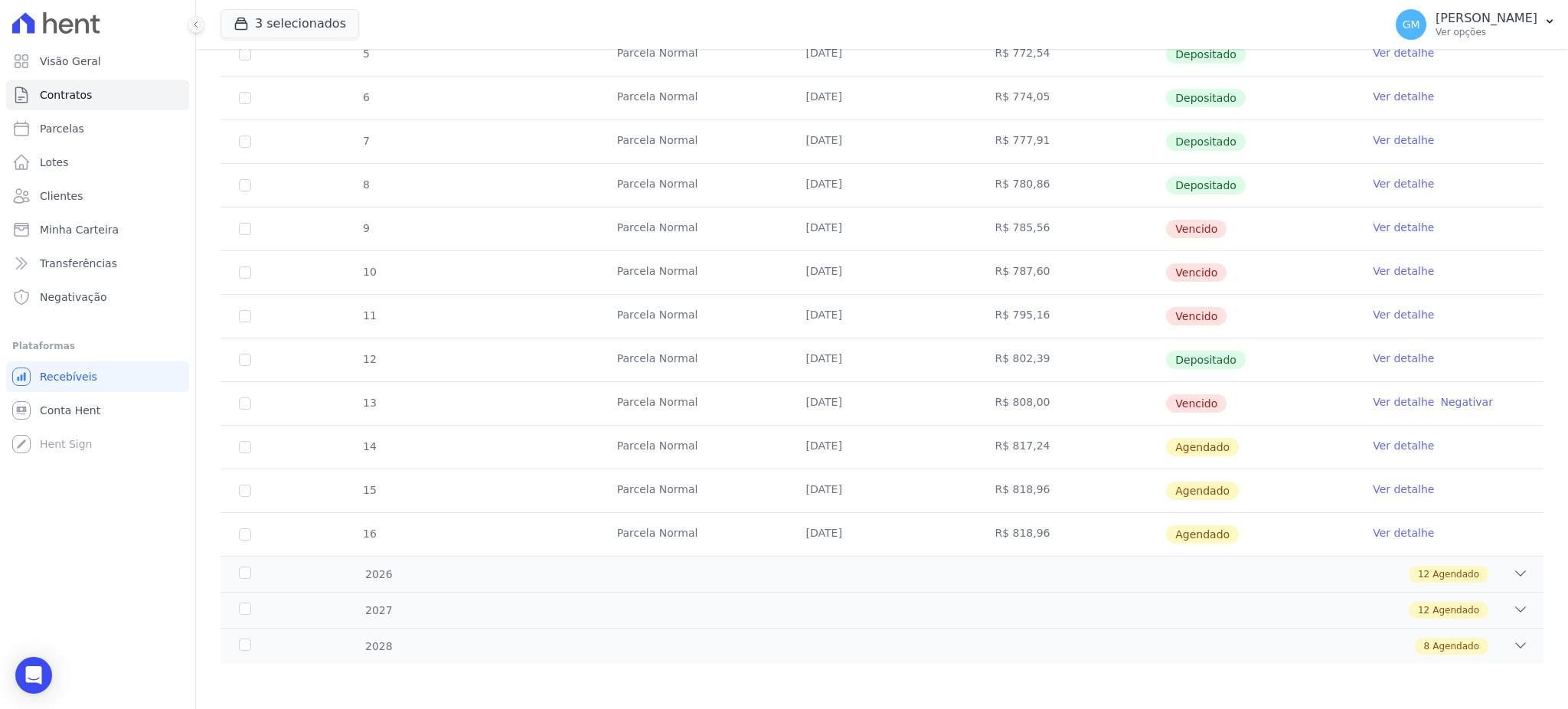
drag, startPoint x: 1035, startPoint y: 315, endPoint x: 992, endPoint y: 325, distance: 44.1
click at [992, 325] on td "R$ 795,16" at bounding box center [1070, 316] width 189 height 43
drag, startPoint x: 1018, startPoint y: 409, endPoint x: 998, endPoint y: 413, distance: 20.4
click at [998, 413] on td "R$ 808,00" at bounding box center [1070, 403] width 189 height 43
click at [1059, 403] on td "R$ 808,00" at bounding box center [1070, 403] width 189 height 43
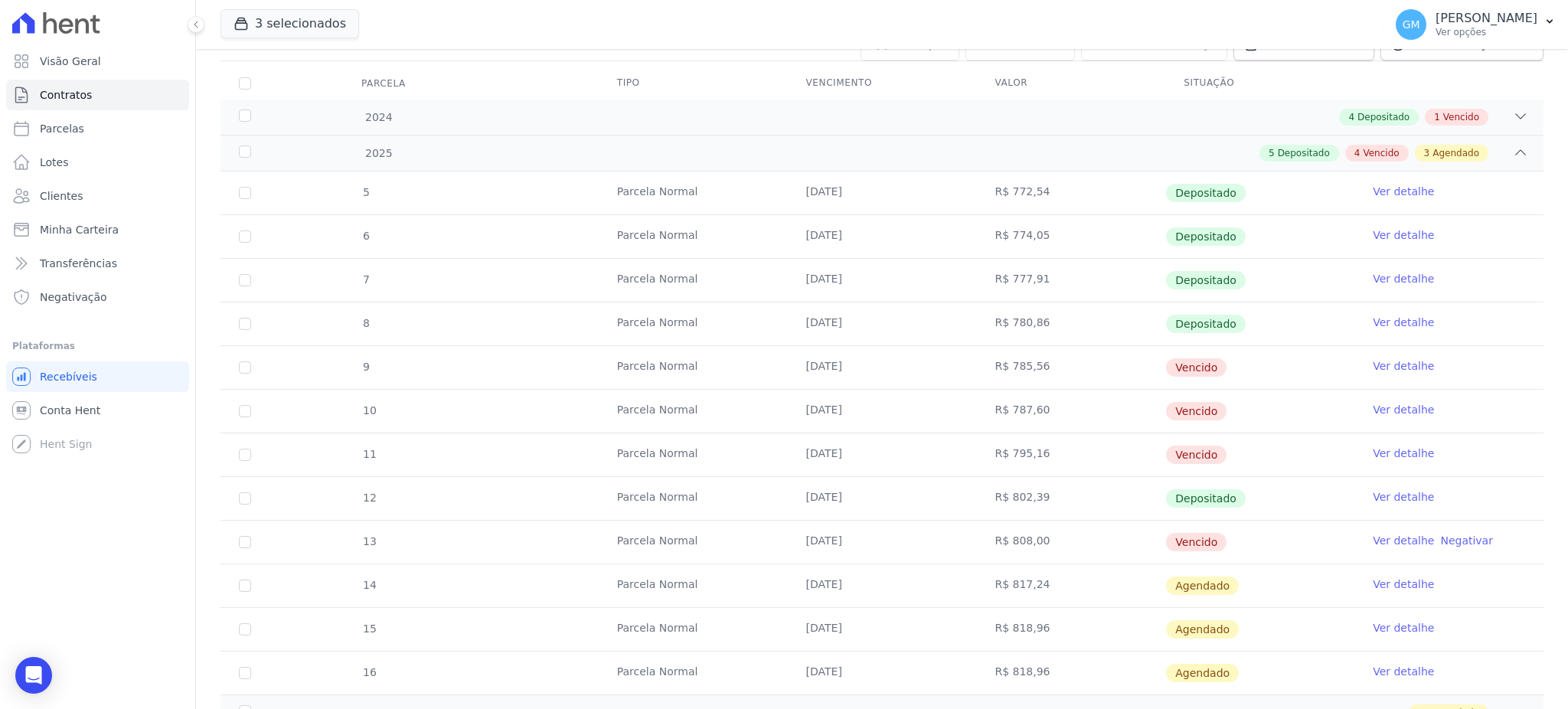
scroll to position [0, 0]
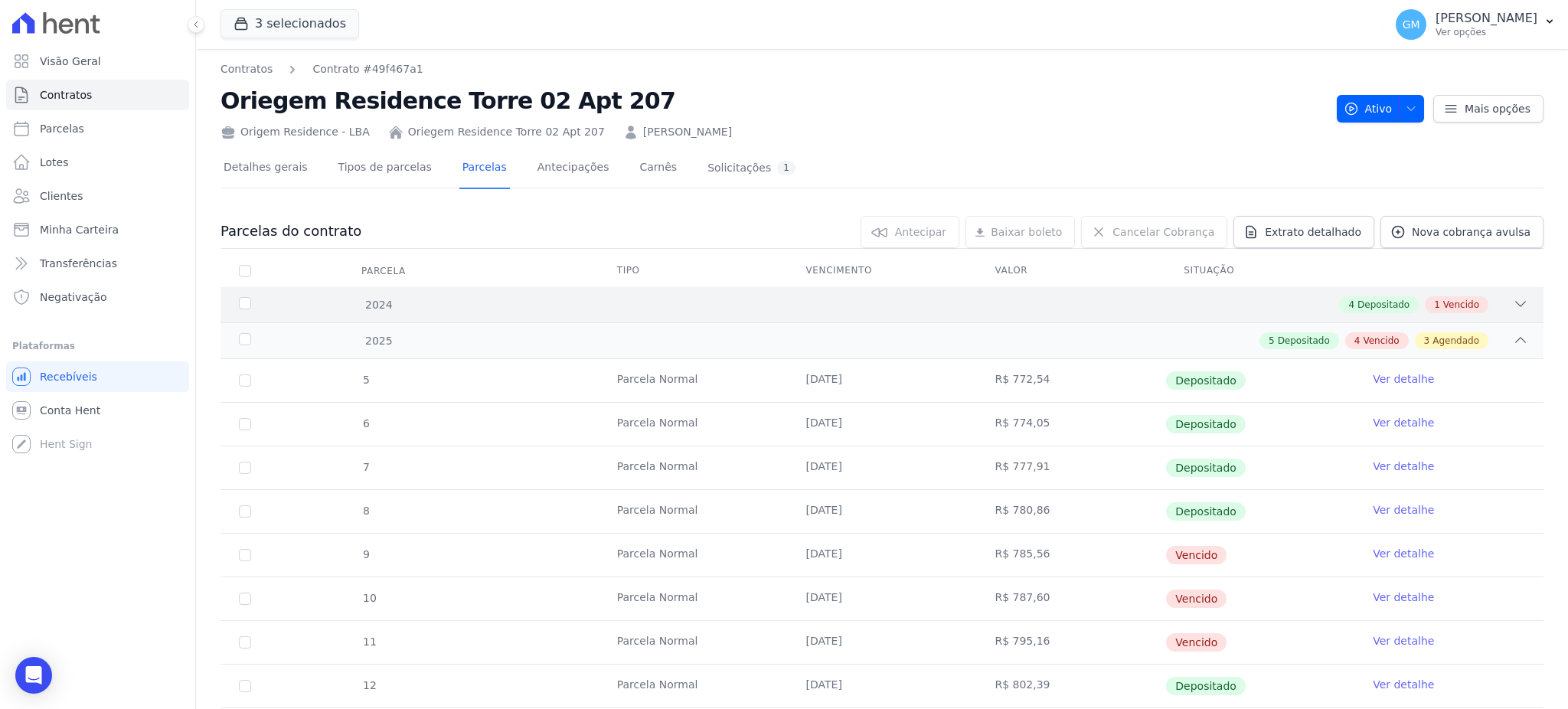
click at [1443, 311] on span "Vencido" at bounding box center [1460, 305] width 36 height 14
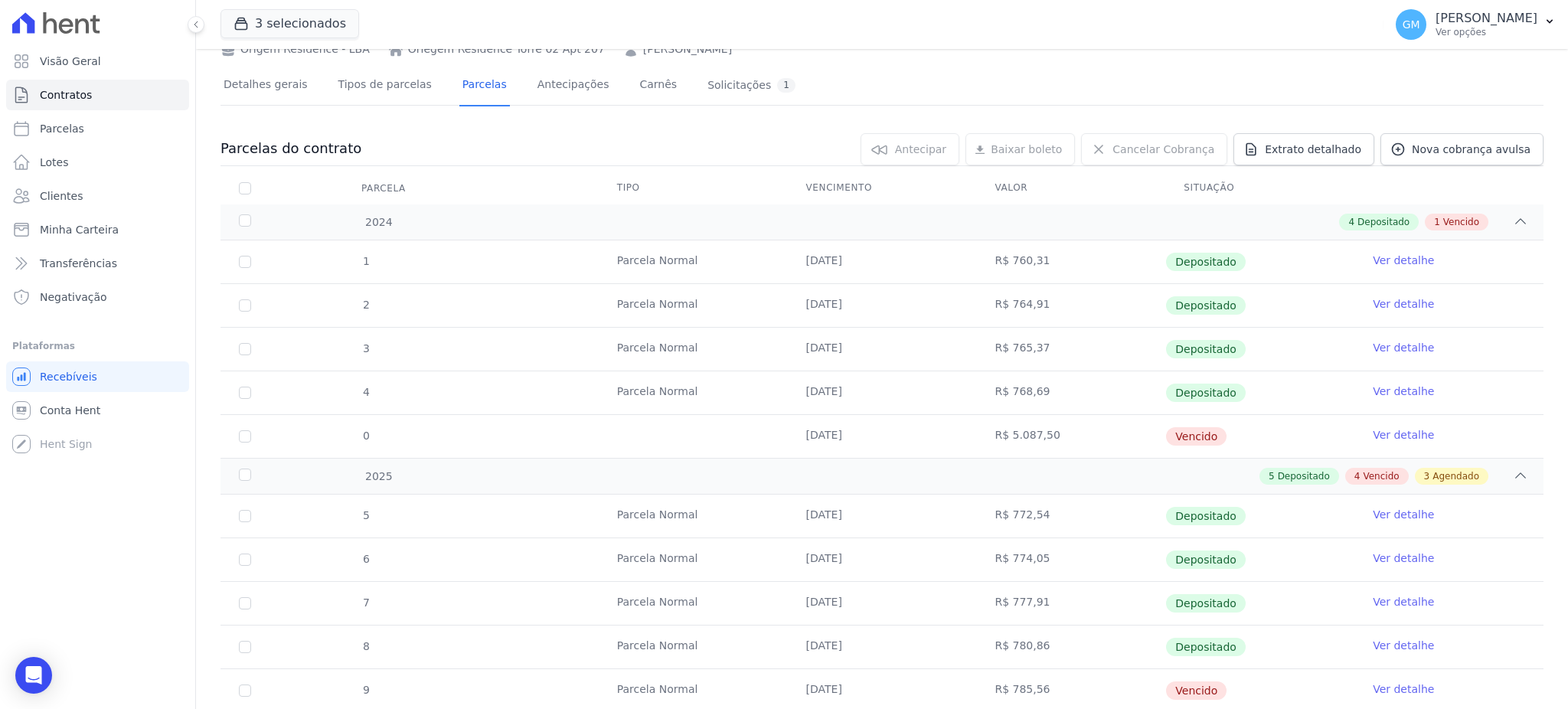
scroll to position [204, 0]
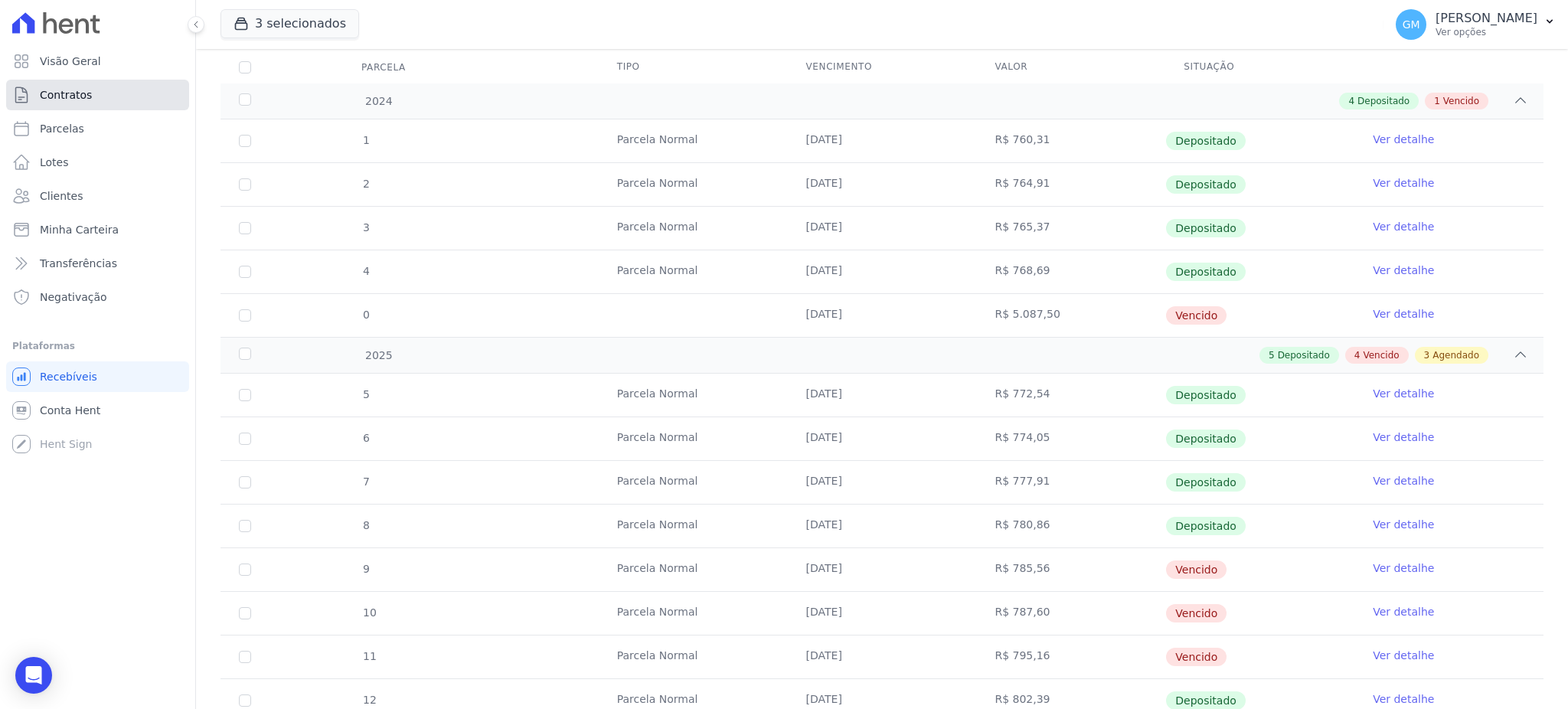
click at [115, 101] on link "Contratos" at bounding box center [97, 94] width 183 height 30
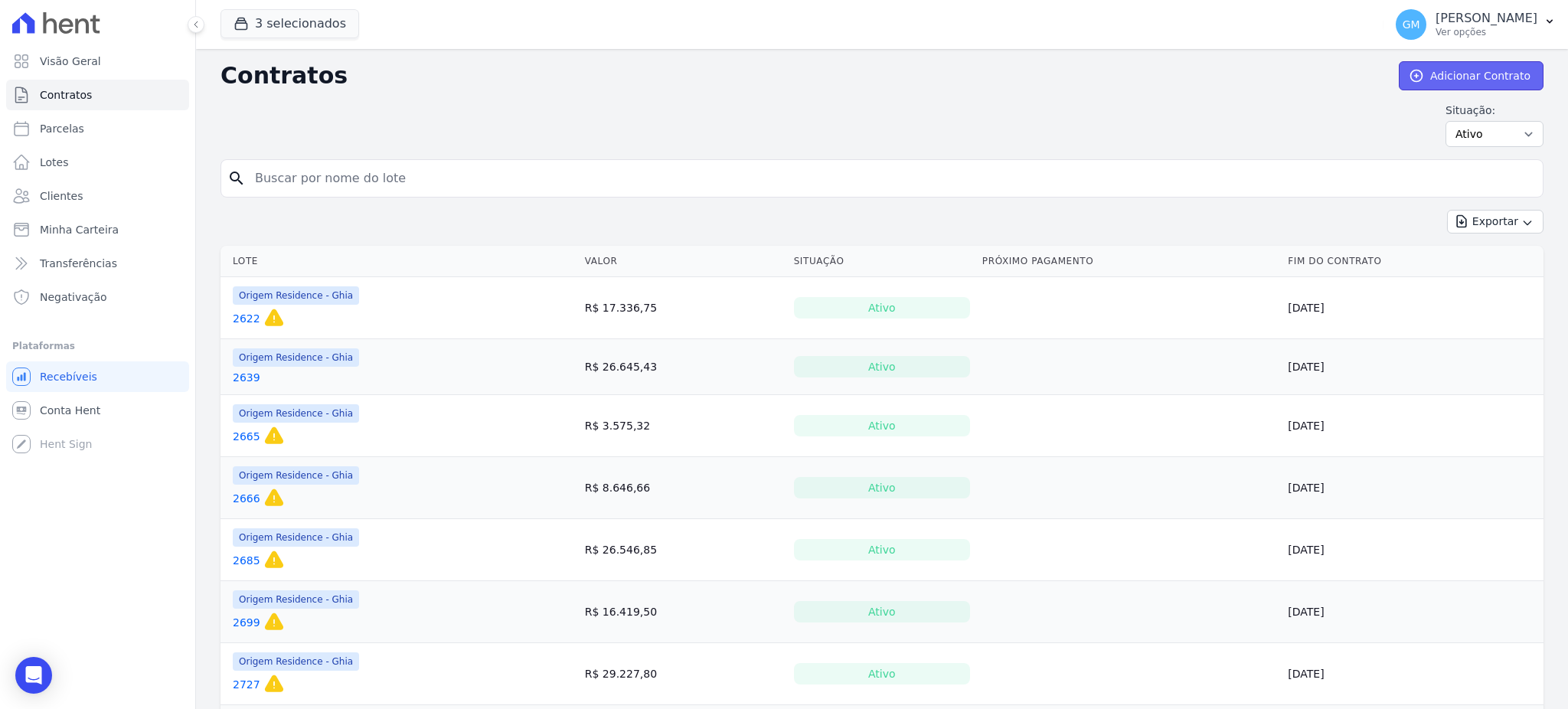
click at [1415, 71] on icon at bounding box center [1416, 76] width 16 height 16
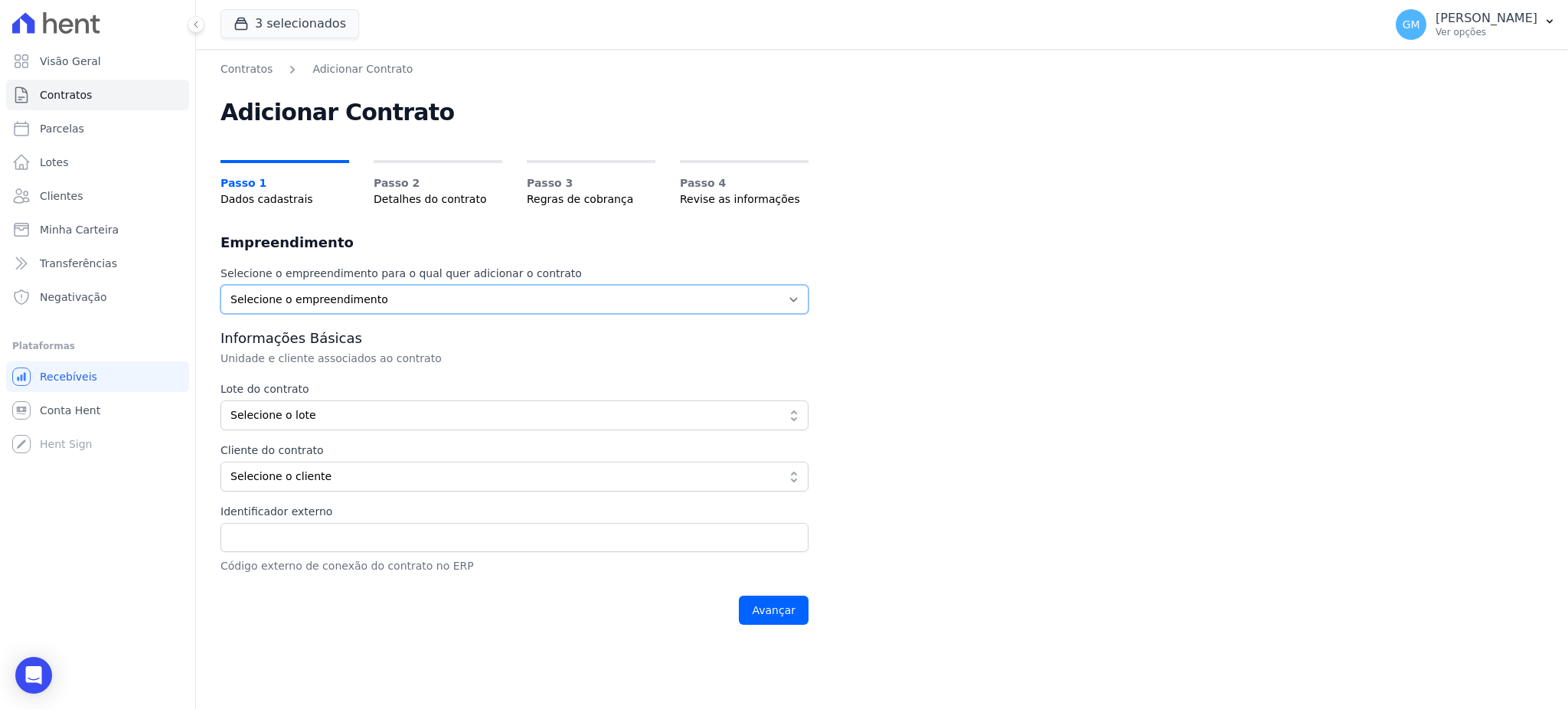
click at [401, 307] on select "Selecione o empreendimento Origem Residence Origem Residence - Ghia Origem Resi…" at bounding box center [514, 300] width 588 height 29
select select "1aaf254d-aecf-4487-855f-fb8fb2142c41"
click at [220, 285] on select "Selecione o empreendimento Origem Residence Origem Residence - Ghia Origem Resi…" at bounding box center [514, 300] width 588 height 29
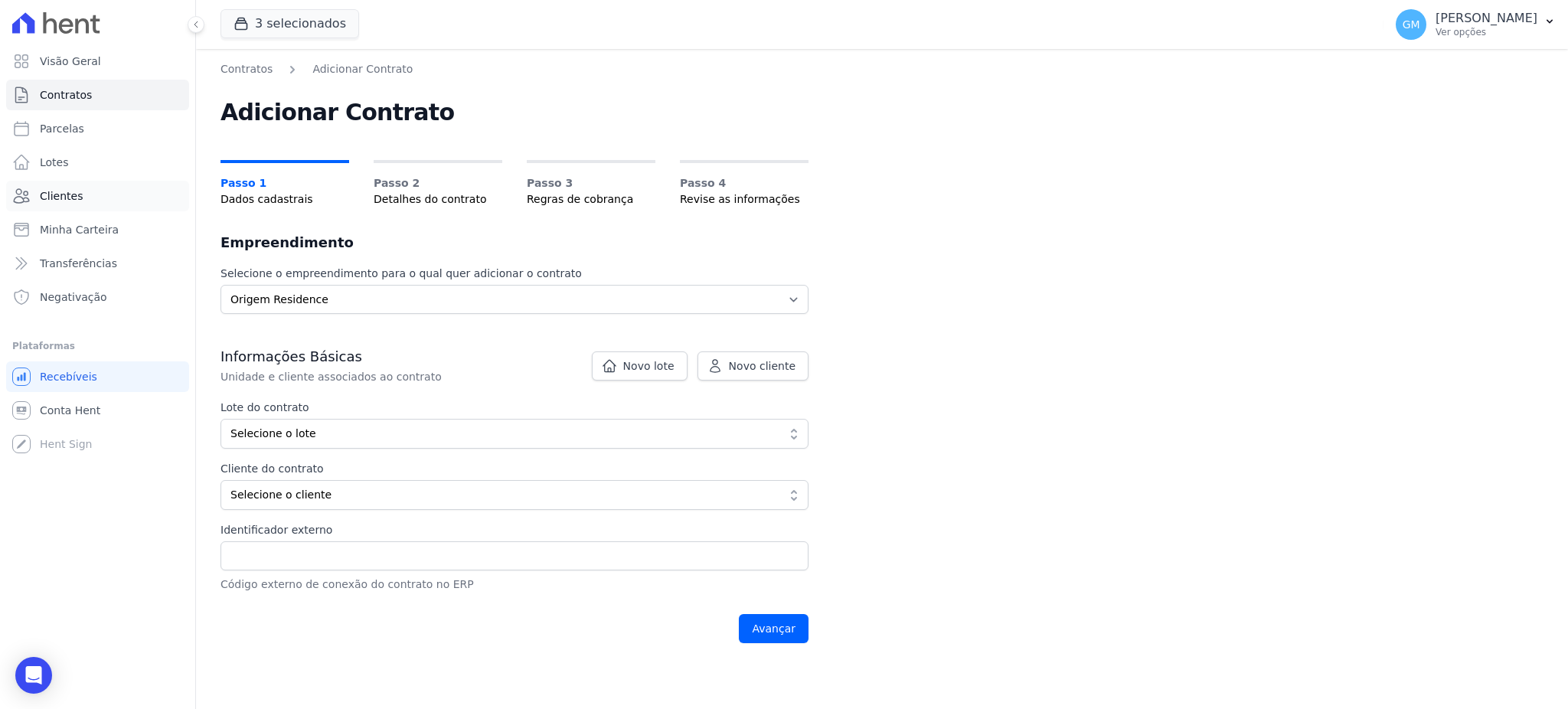
click at [96, 204] on link "Clientes" at bounding box center [97, 196] width 183 height 30
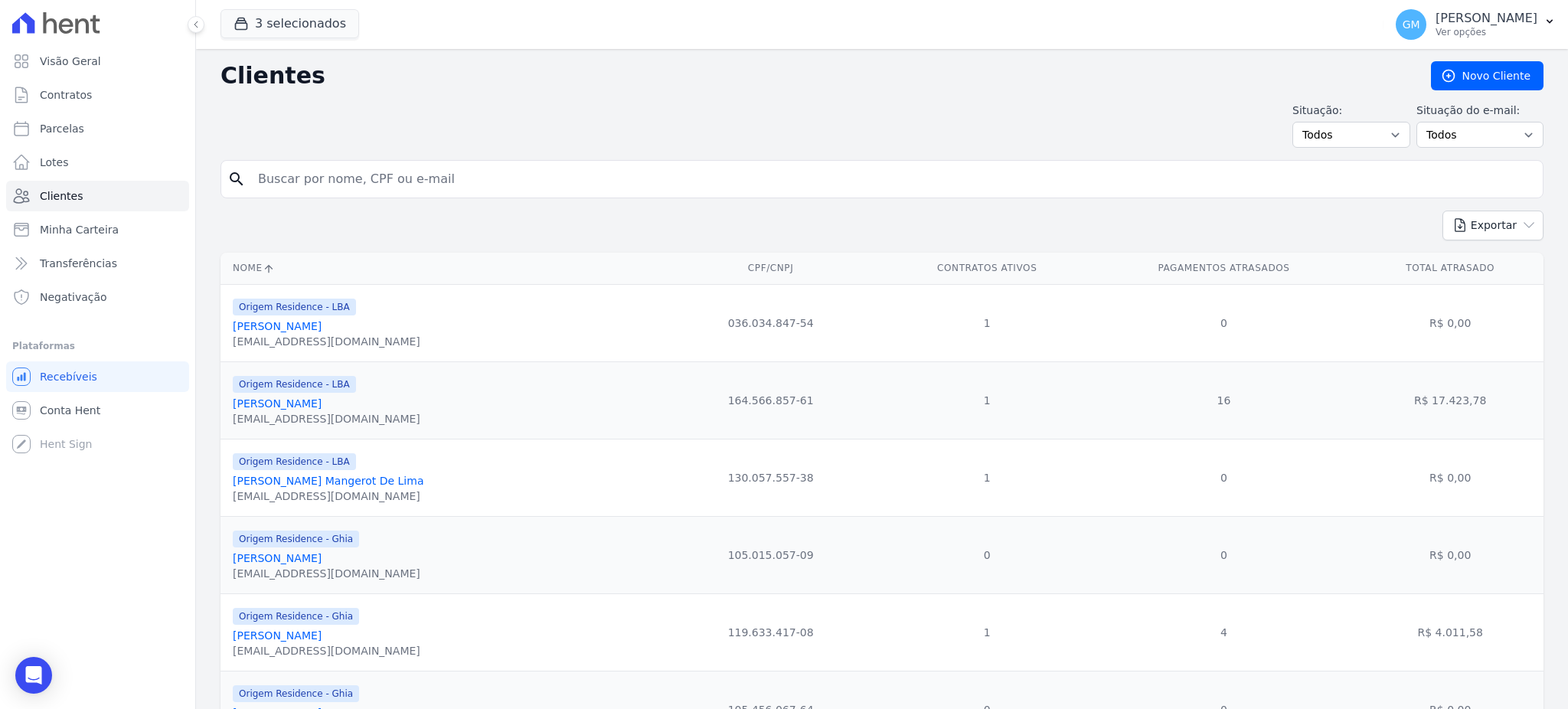
click at [395, 177] on input "search" at bounding box center [893, 178] width 1288 height 30
paste input "[PERSON_NAME]"
type input "[PERSON_NAME]"
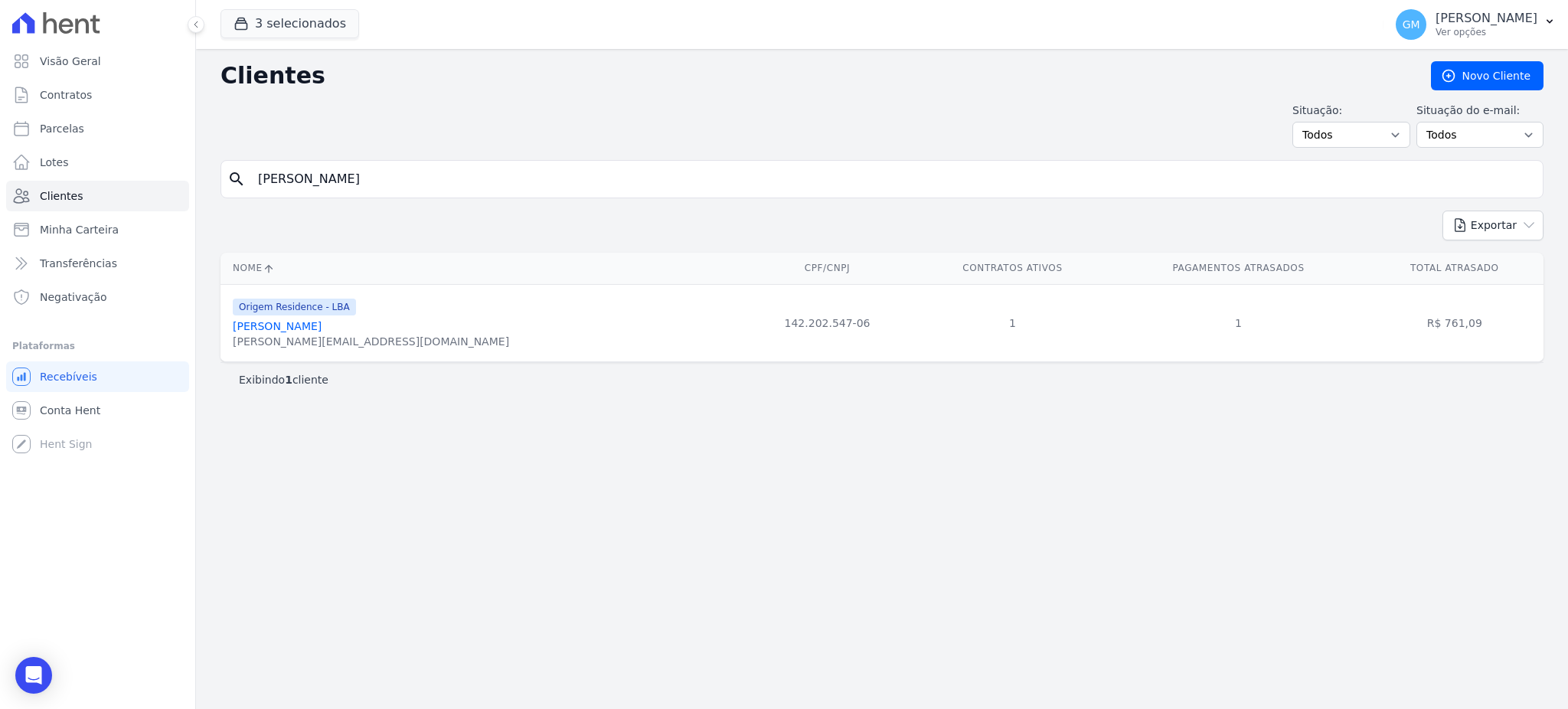
click at [322, 332] on link "[PERSON_NAME]" at bounding box center [277, 326] width 89 height 13
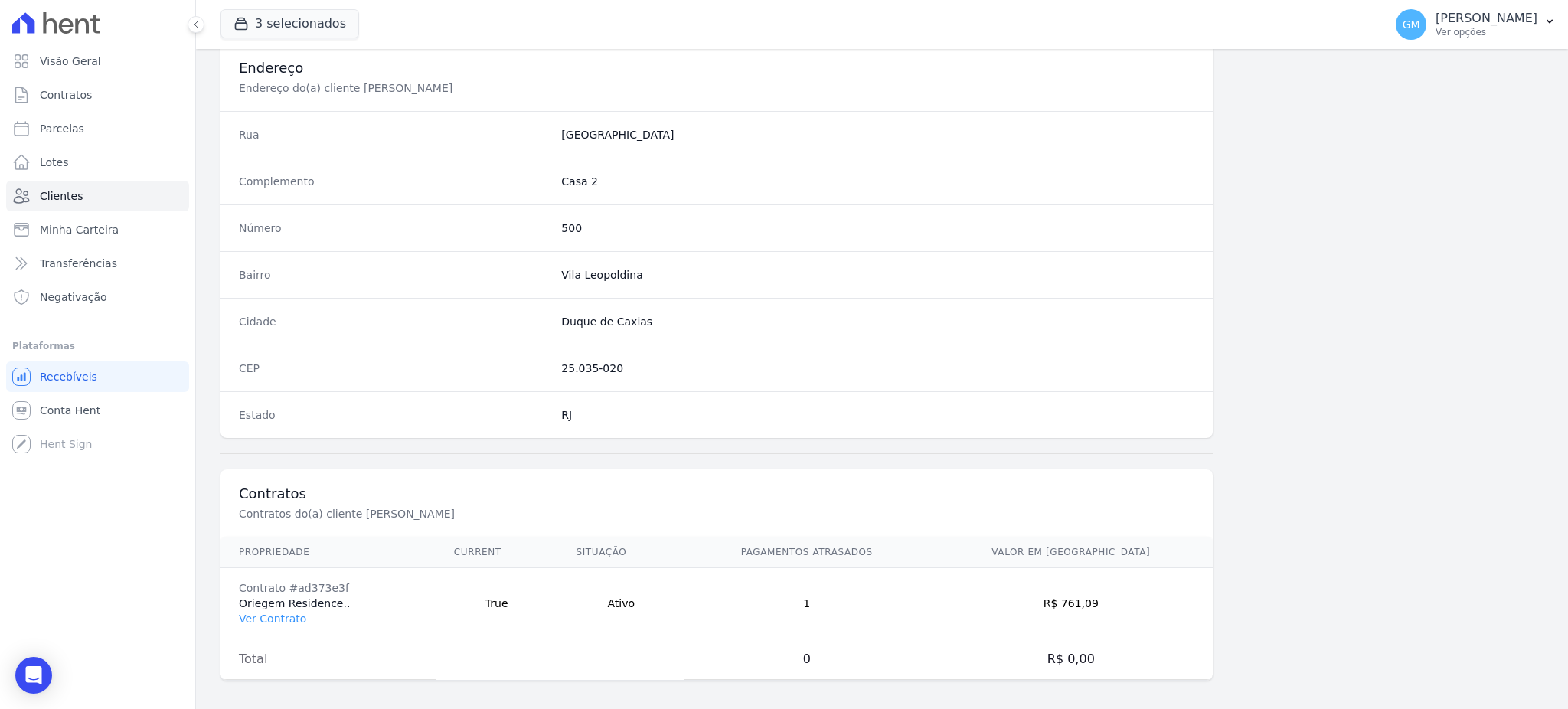
scroll to position [725, 0]
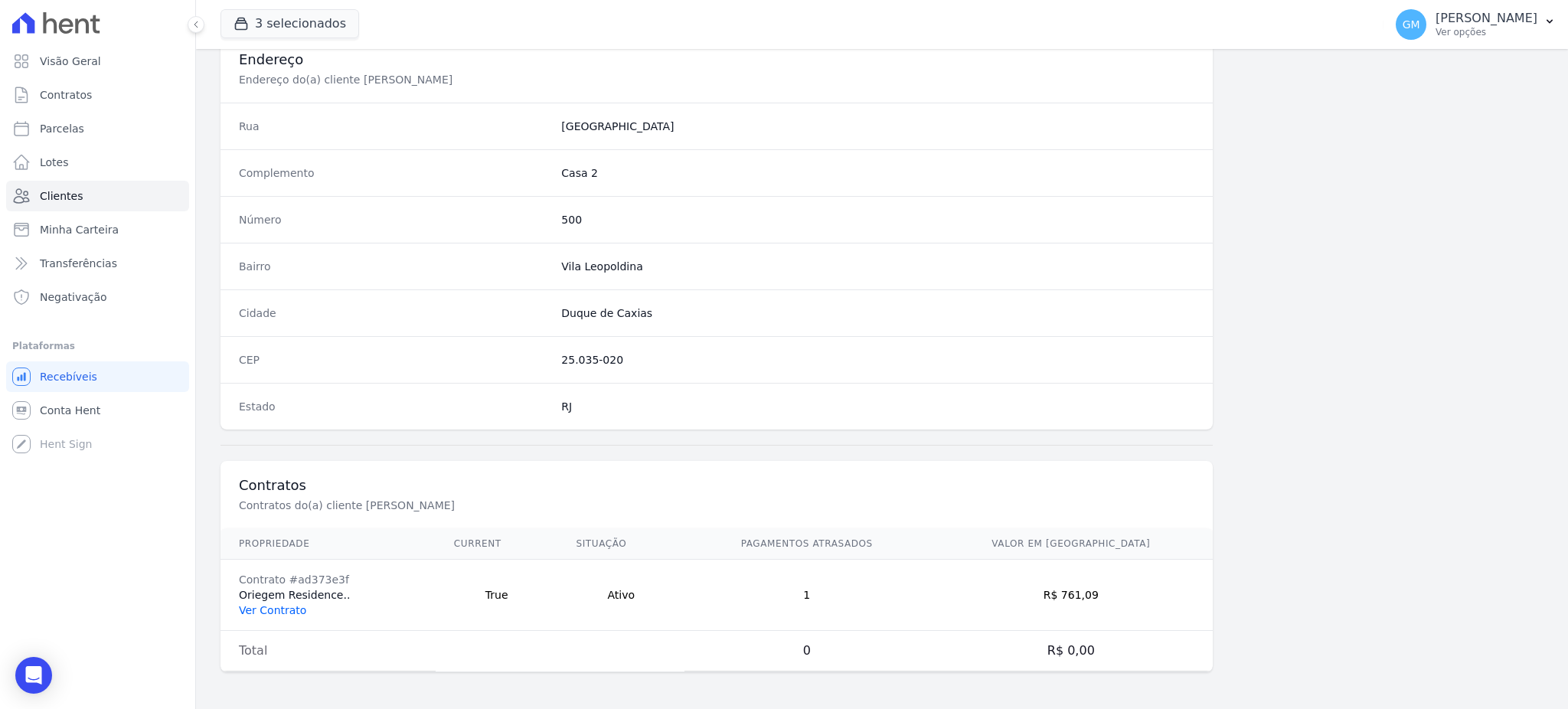
click at [285, 610] on link "Ver Contrato" at bounding box center [272, 610] width 68 height 13
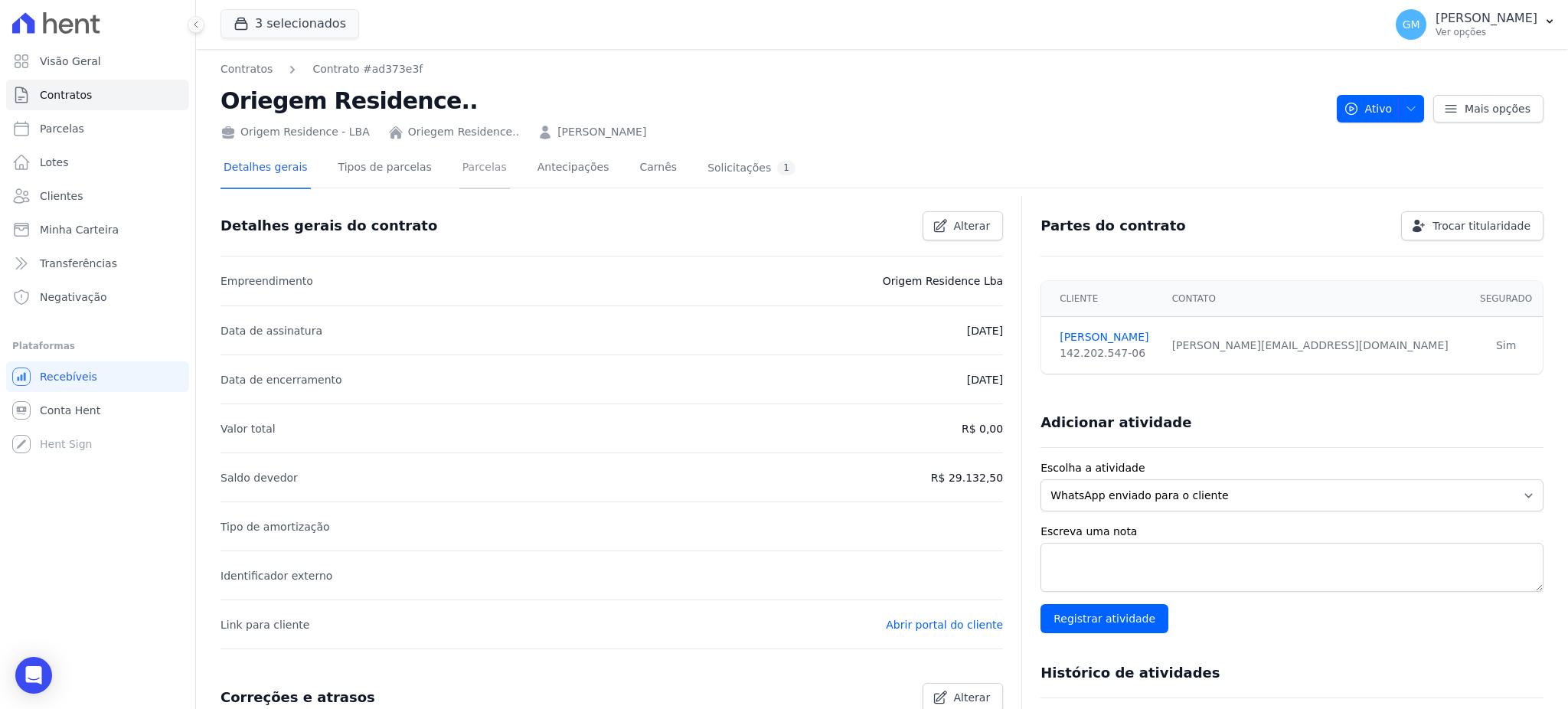
click at [467, 180] on link "Parcelas" at bounding box center [484, 168] width 51 height 40
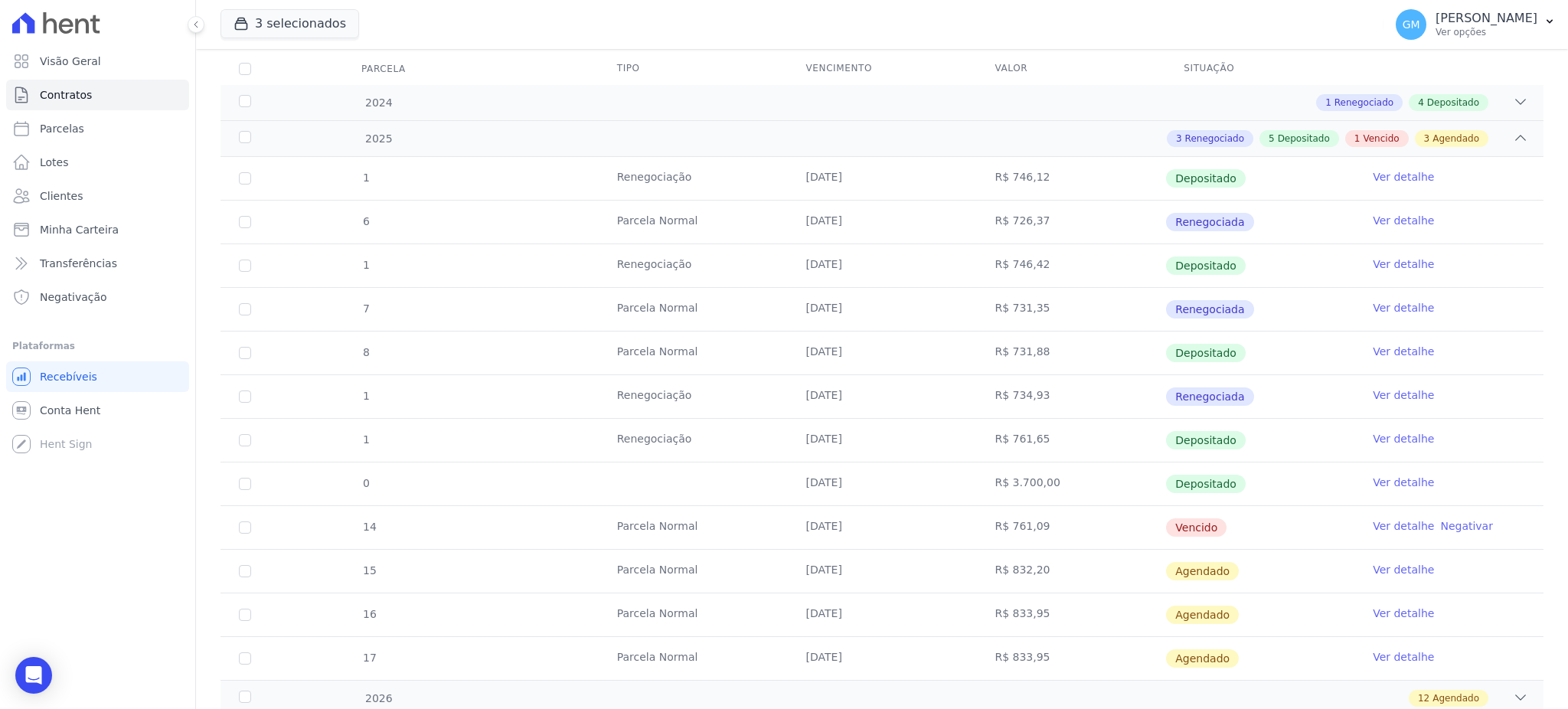
scroll to position [326, 0]
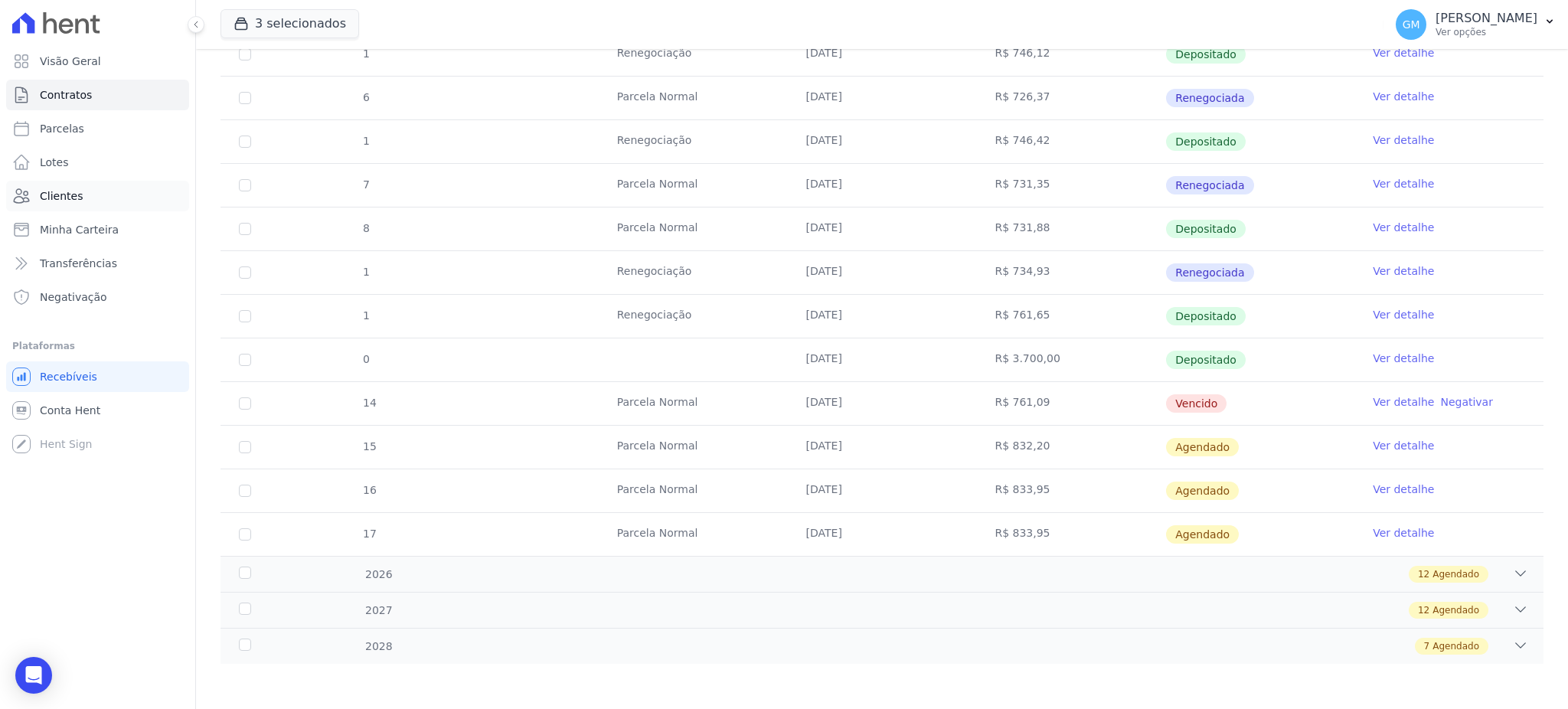
click at [115, 195] on link "Clientes" at bounding box center [97, 196] width 183 height 30
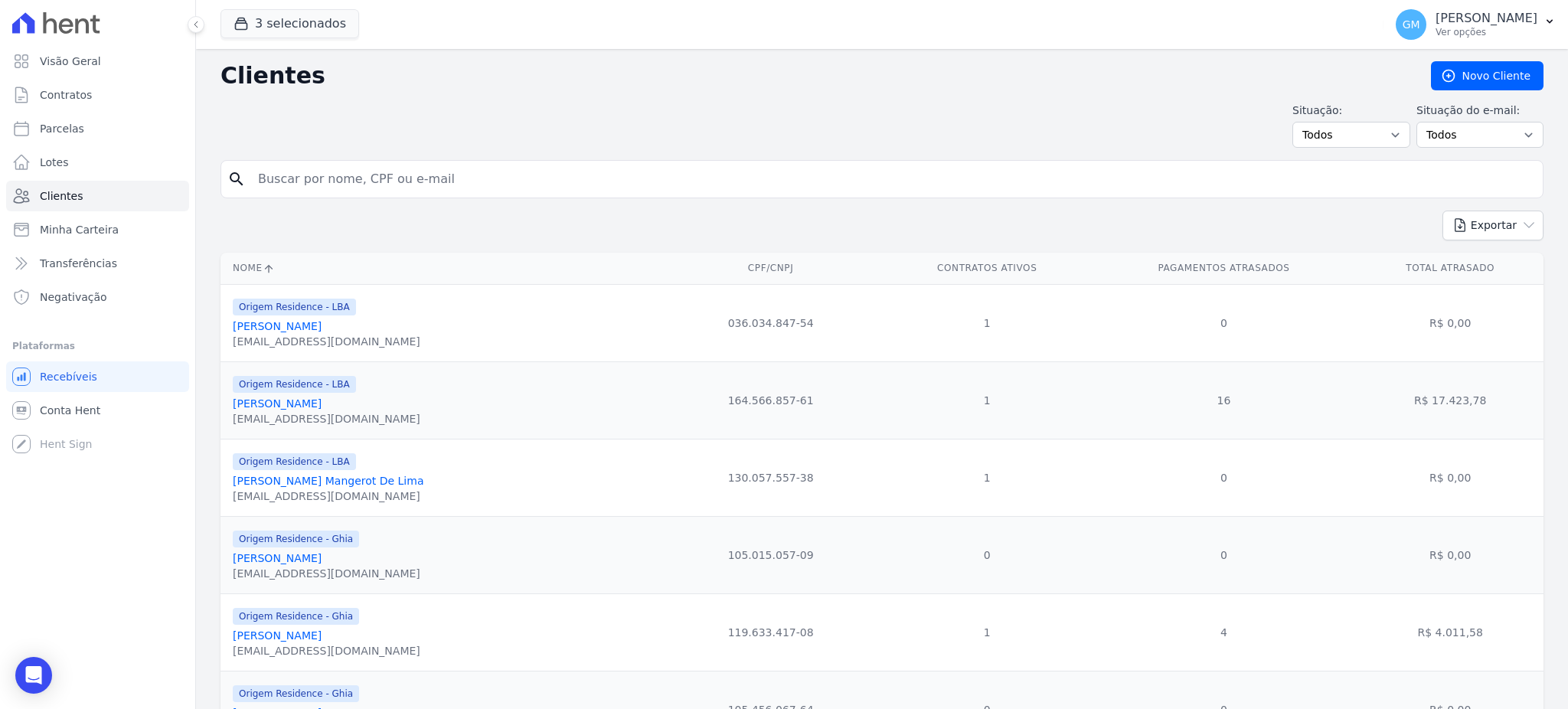
click at [342, 182] on input "search" at bounding box center [893, 178] width 1288 height 30
paste input "[PERSON_NAME]"
type input "[PERSON_NAME]"
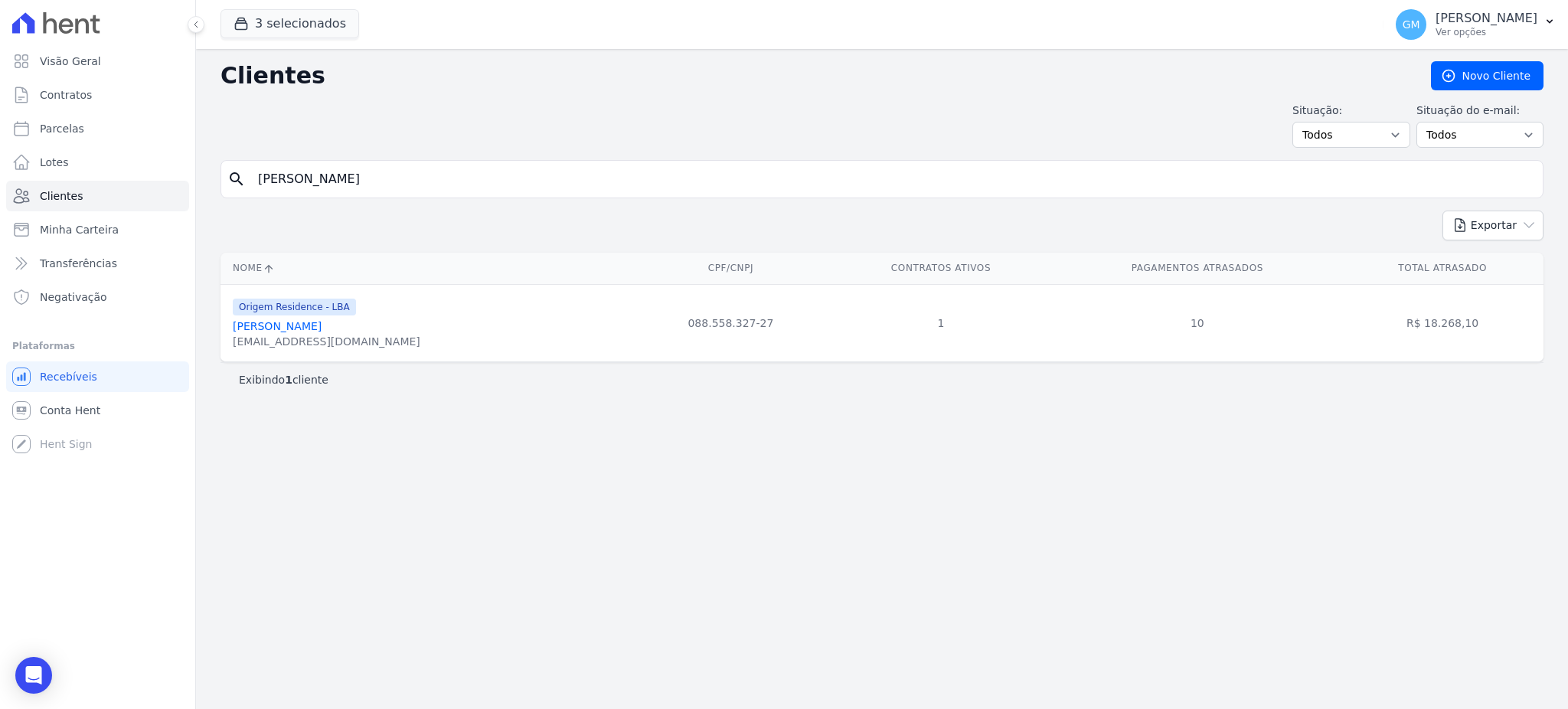
drag, startPoint x: 352, startPoint y: 184, endPoint x: 244, endPoint y: 184, distance: 108.0
click at [244, 184] on div "search [PERSON_NAME]" at bounding box center [882, 178] width 1323 height 38
paste input "Maycon [PERSON_NAME]"
type input "Maycon [PERSON_NAME]"
click at [316, 328] on link "Maycon [PERSON_NAME]" at bounding box center [300, 326] width 134 height 13
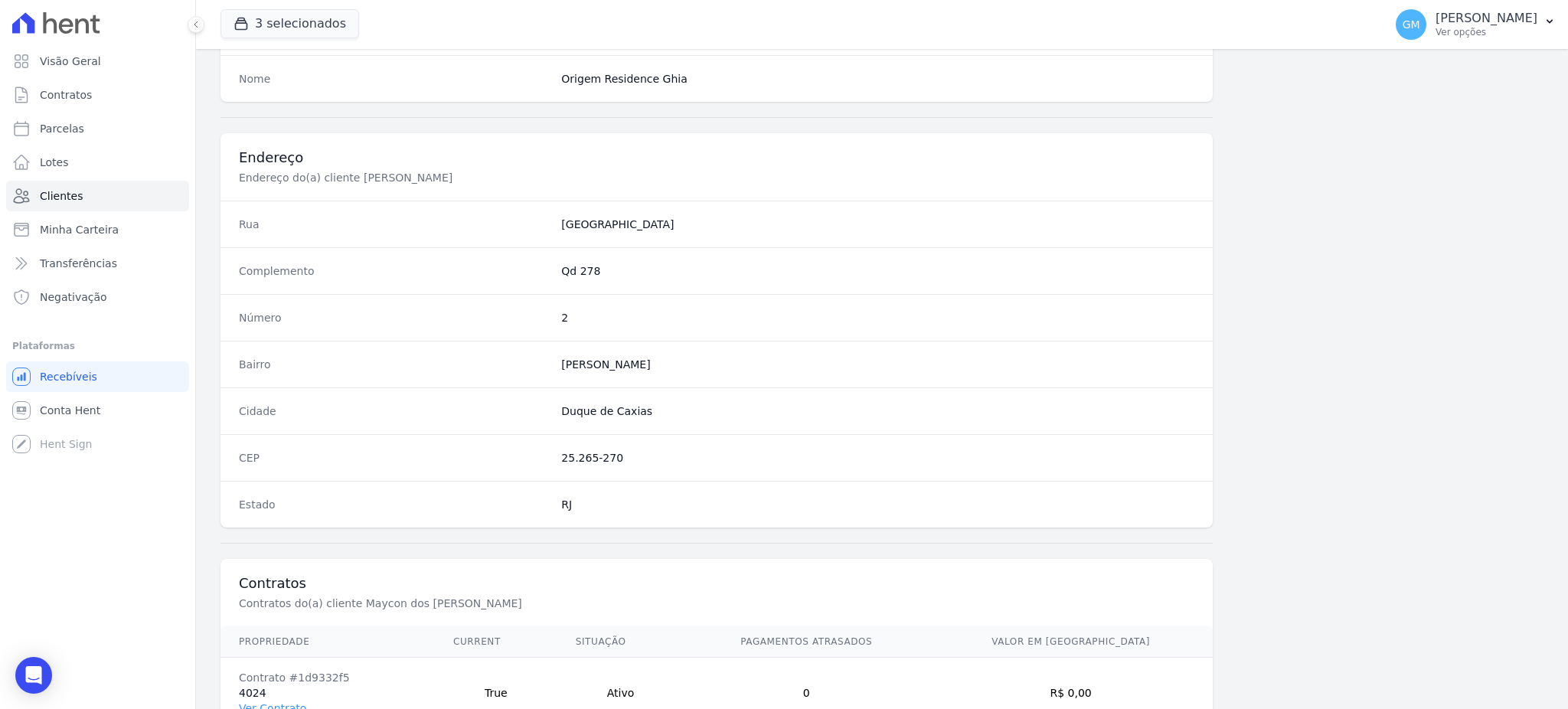
scroll to position [725, 0]
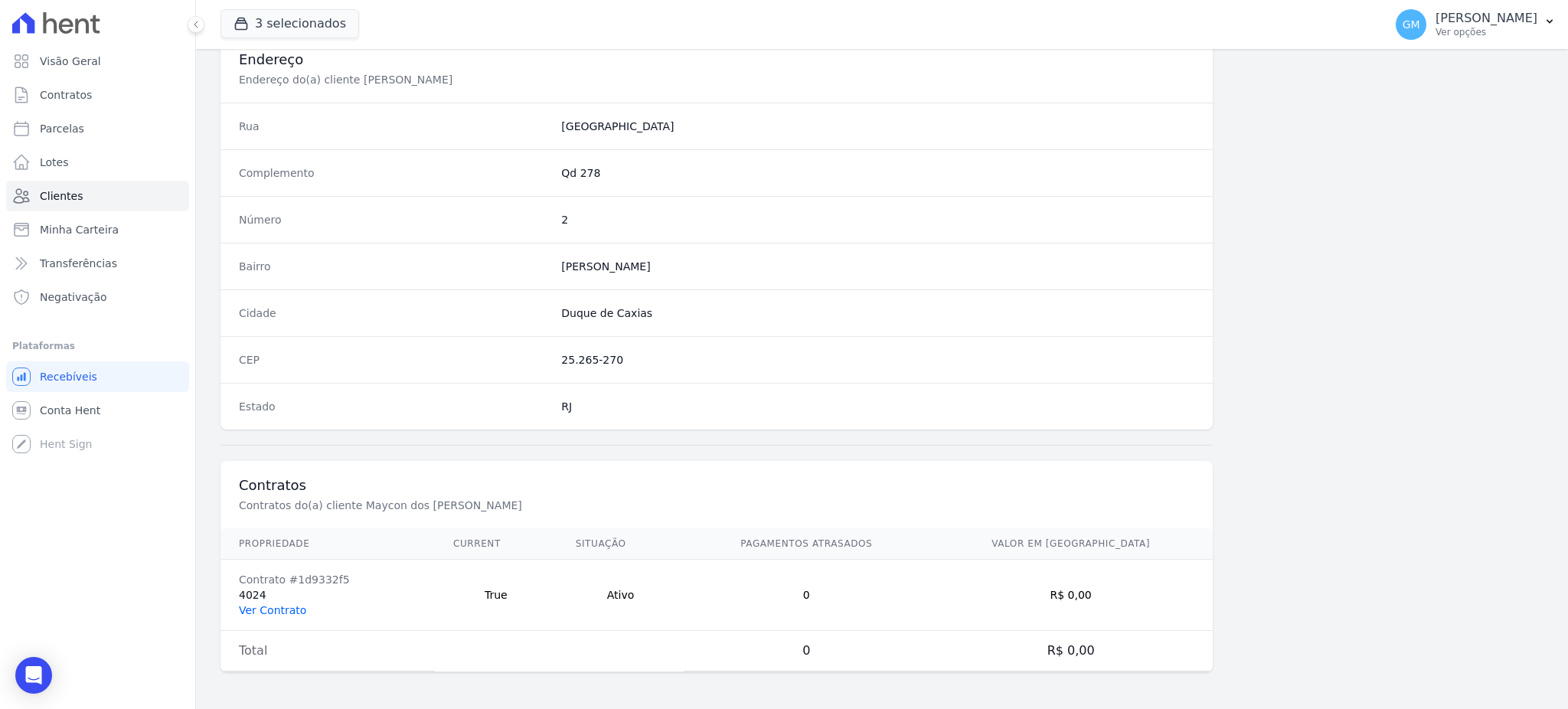
click at [294, 609] on link "Ver Contrato" at bounding box center [272, 610] width 68 height 13
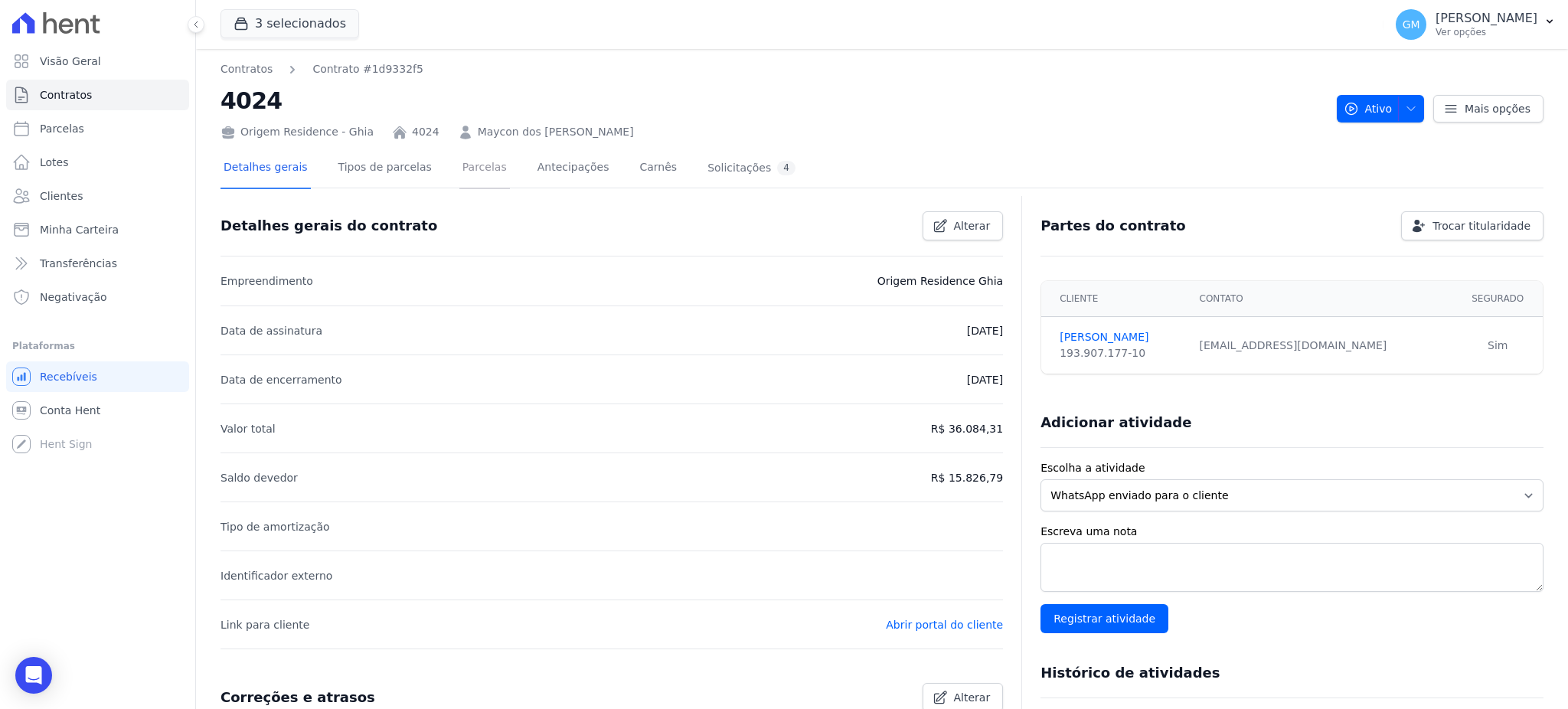
click at [459, 171] on link "Parcelas" at bounding box center [484, 168] width 51 height 40
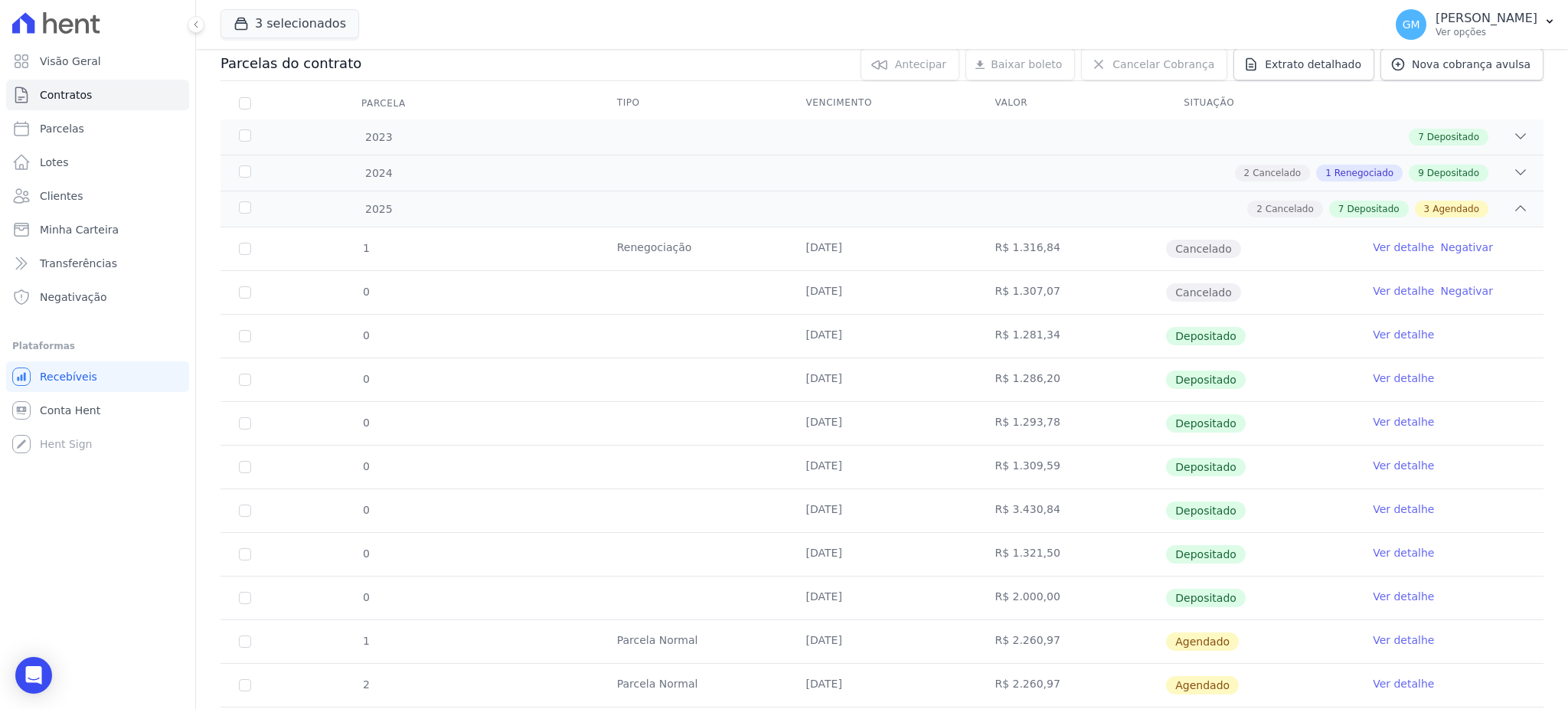
scroll to position [290, 0]
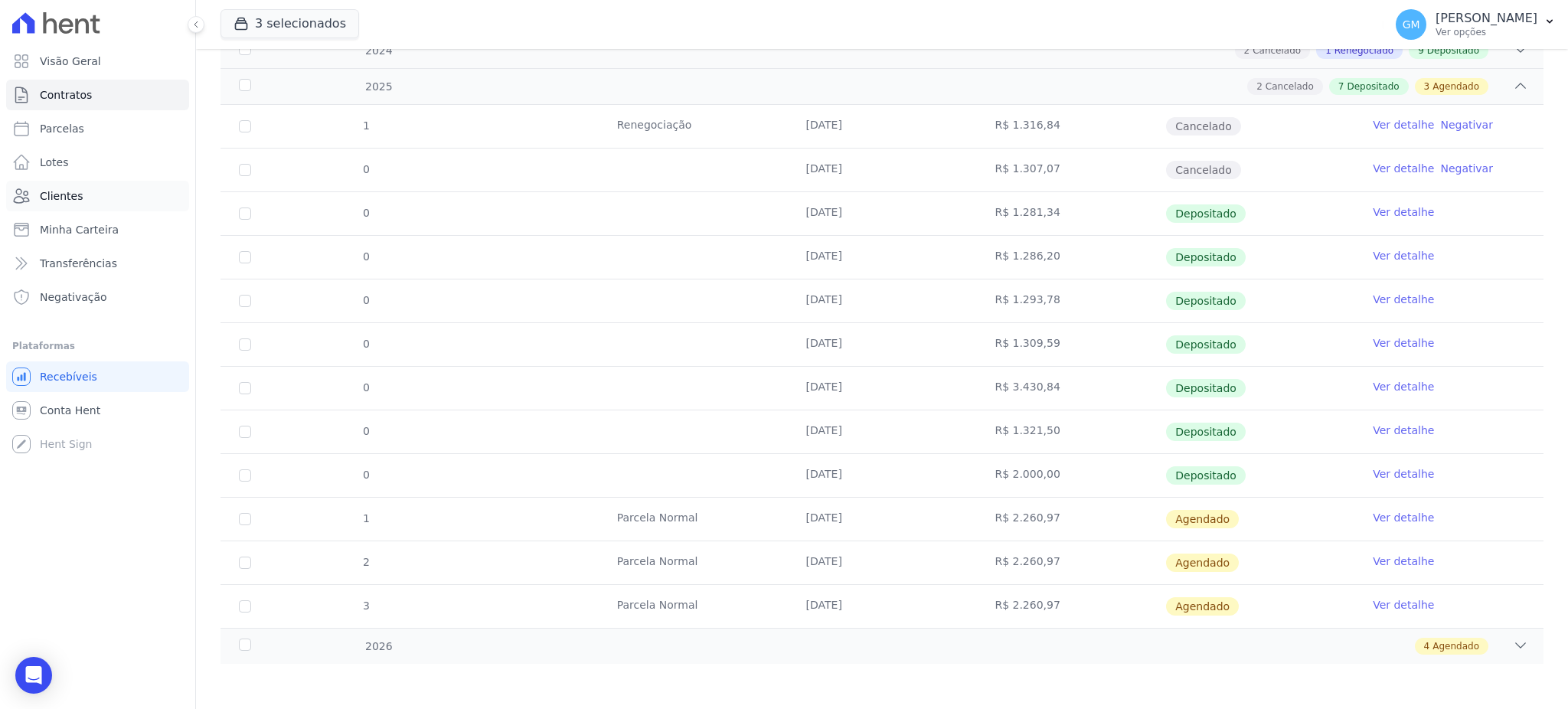
click at [100, 202] on link "Clientes" at bounding box center [97, 196] width 183 height 30
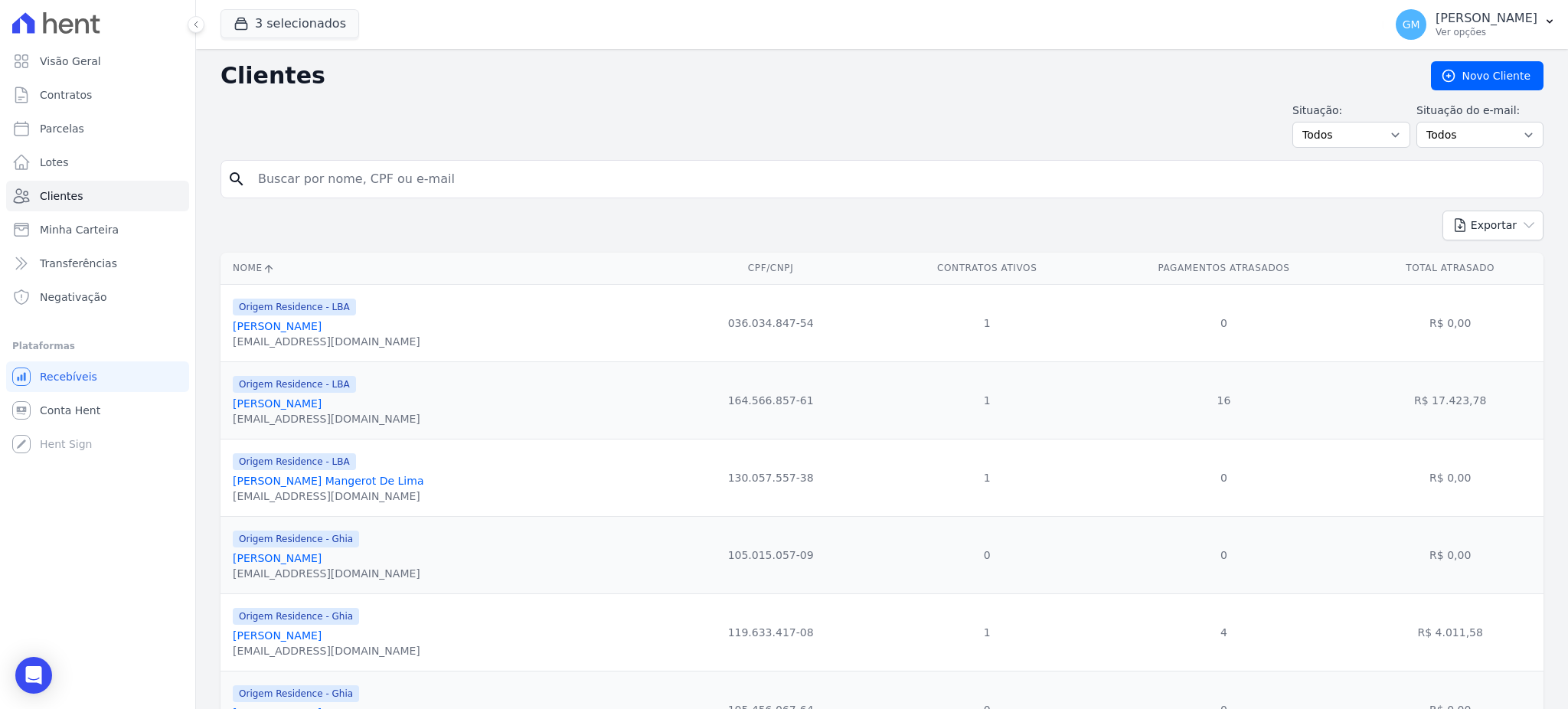
click at [261, 181] on input "search" at bounding box center [893, 178] width 1288 height 30
type input "v"
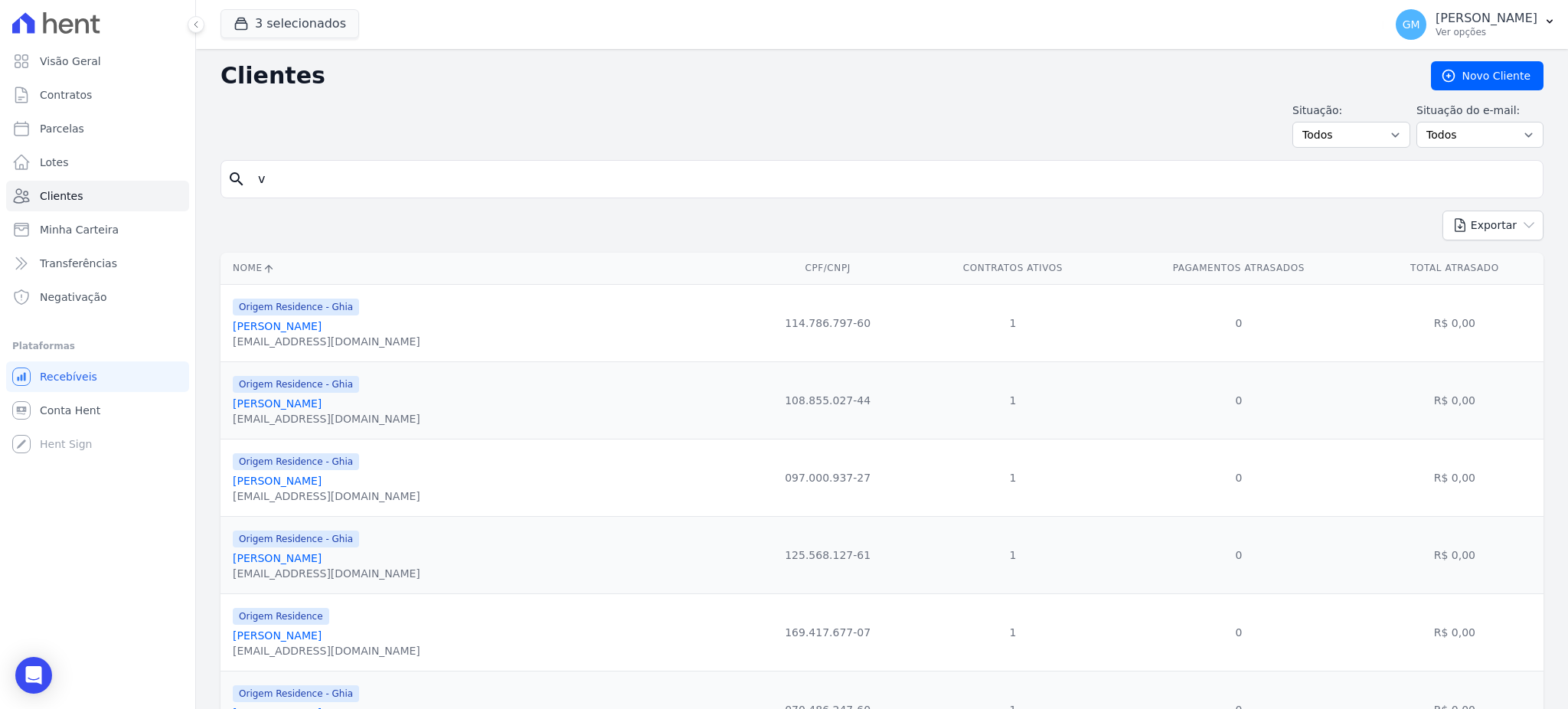
click at [297, 170] on input "v" at bounding box center [893, 178] width 1288 height 30
type input "v"
paste input "Maycon [PERSON_NAME]"
type input "Maycon [PERSON_NAME]"
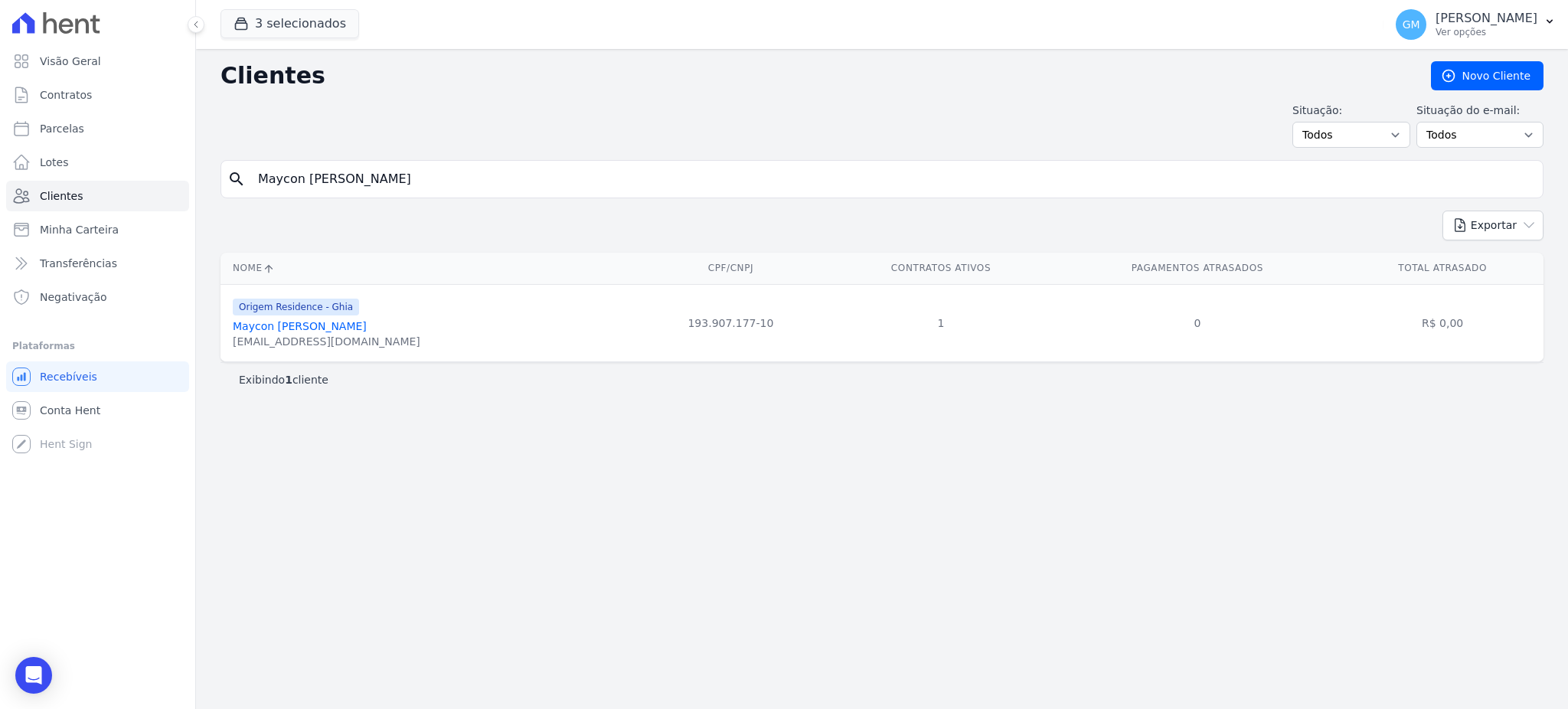
drag, startPoint x: 321, startPoint y: 175, endPoint x: 229, endPoint y: 175, distance: 92.0
click at [229, 175] on div "search [PERSON_NAME]" at bounding box center [882, 178] width 1323 height 38
paste input "[PERSON_NAME] do Nascimento"
type input "[PERSON_NAME] do Nascimento"
click at [290, 331] on link "[PERSON_NAME] Do Nascimento" at bounding box center [320, 326] width 174 height 13
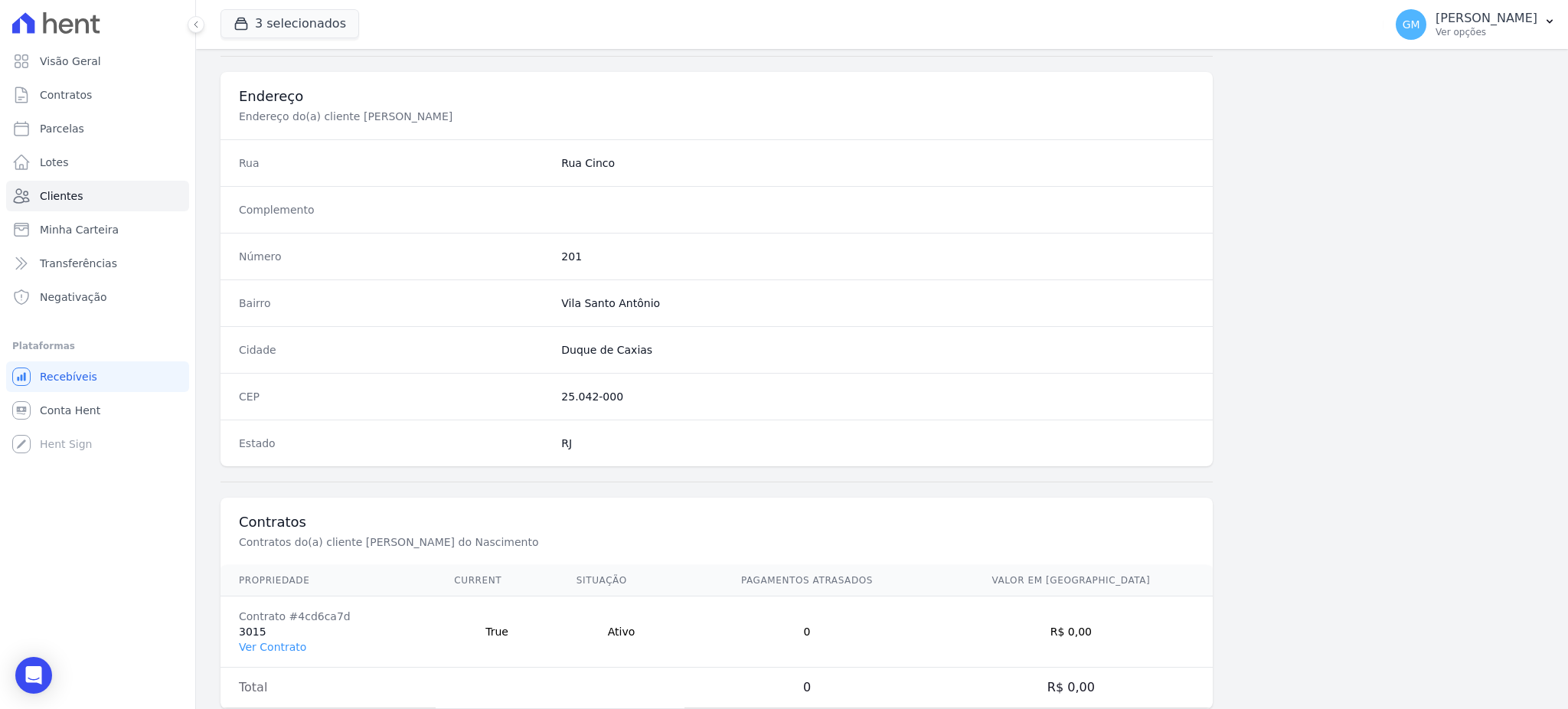
scroll to position [725, 0]
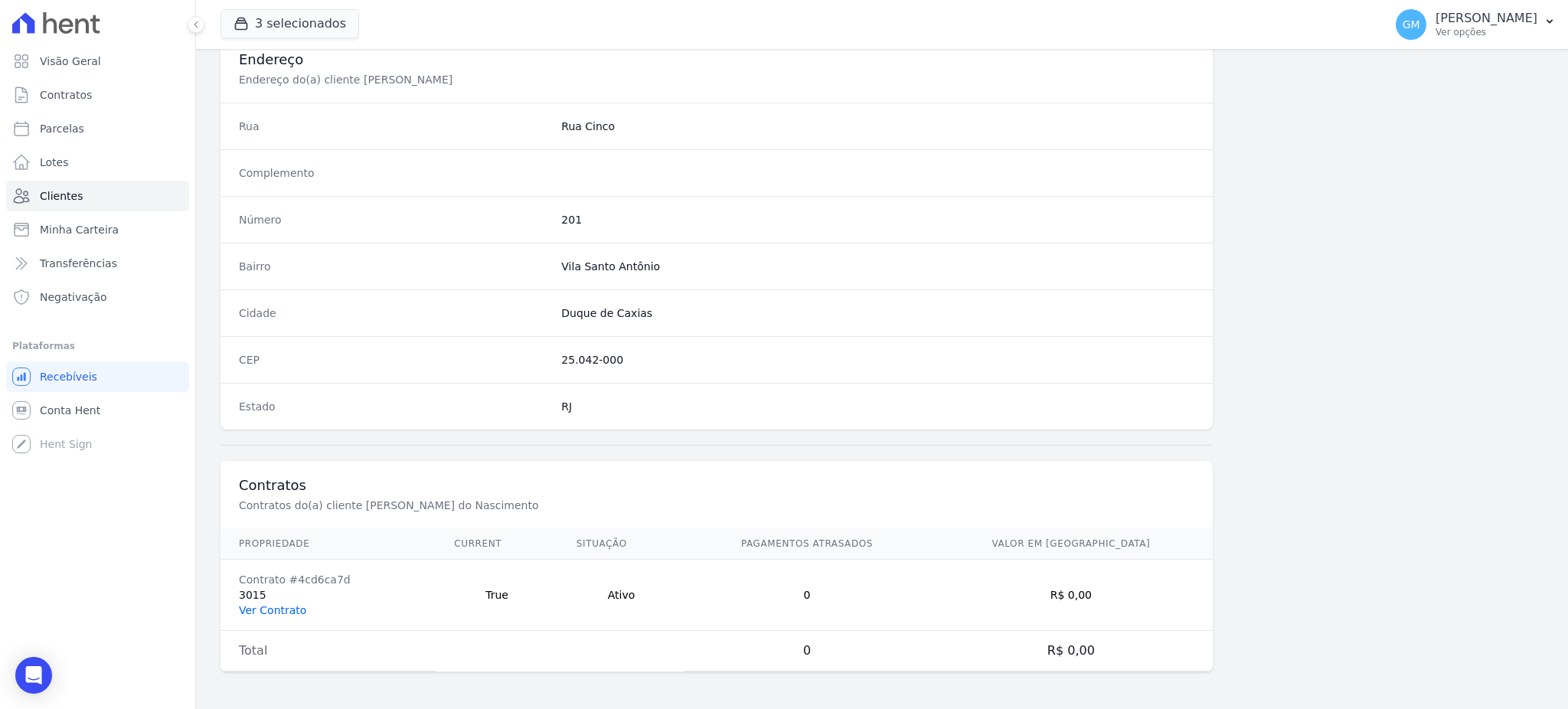
click at [272, 610] on link "Ver Contrato" at bounding box center [272, 610] width 68 height 13
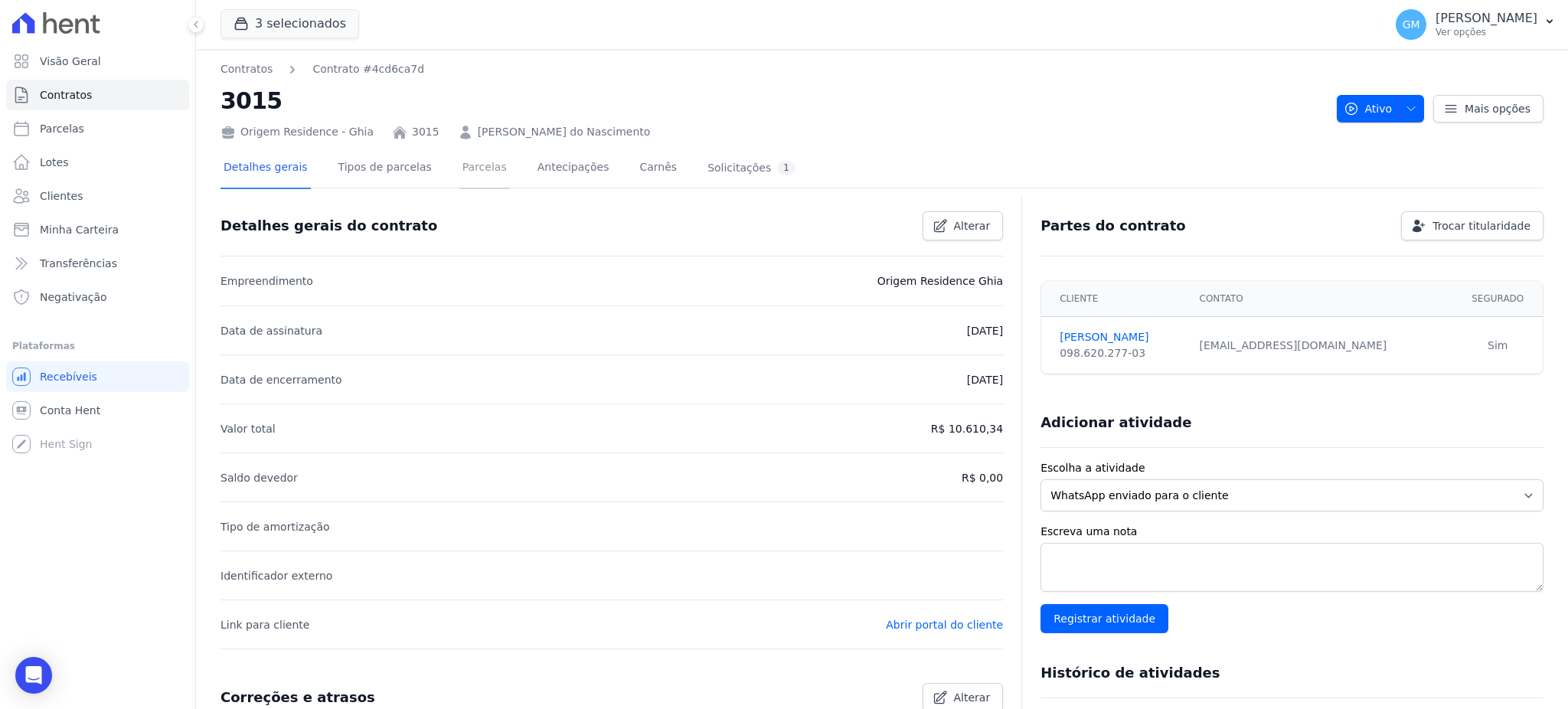
click at [459, 173] on link "Parcelas" at bounding box center [484, 168] width 51 height 40
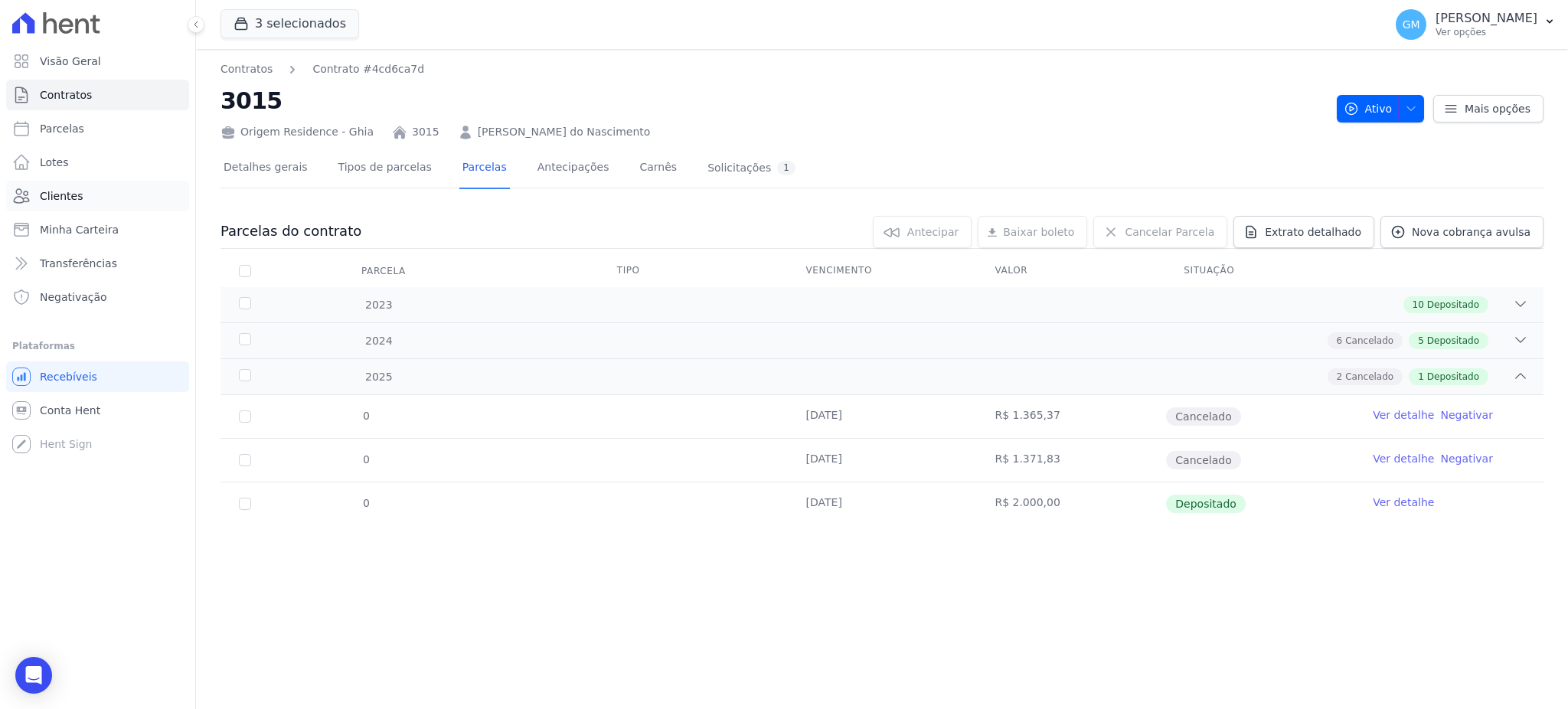
click at [58, 191] on span "Clientes" at bounding box center [62, 196] width 43 height 16
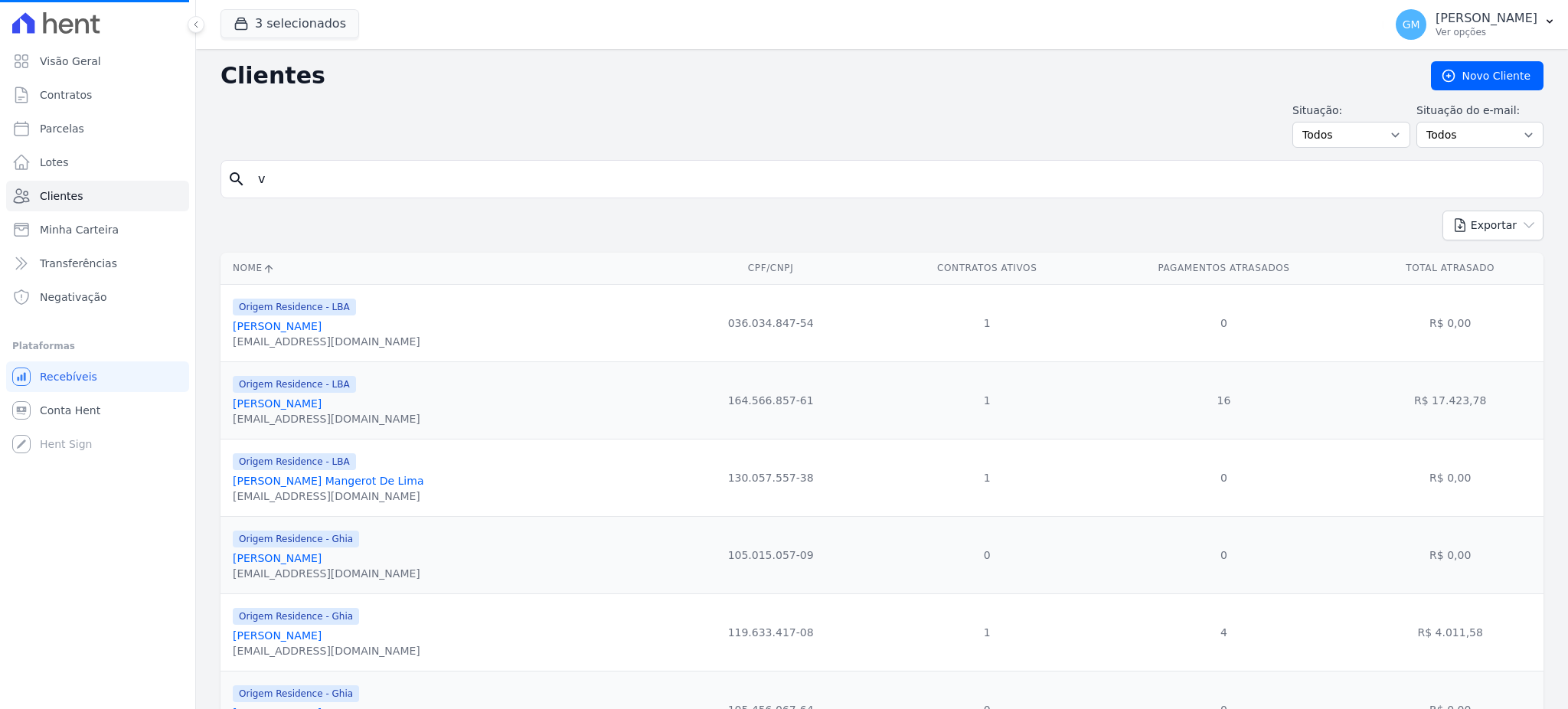
drag, startPoint x: 324, startPoint y: 181, endPoint x: 252, endPoint y: 188, distance: 72.3
click at [252, 188] on input "v" at bounding box center [893, 178] width 1288 height 30
paste input "[PERSON_NAME]"
click at [455, 189] on input "[PERSON_NAME]" at bounding box center [893, 178] width 1288 height 30
click at [399, 179] on input "[PERSON_NAME]" at bounding box center [893, 178] width 1288 height 30
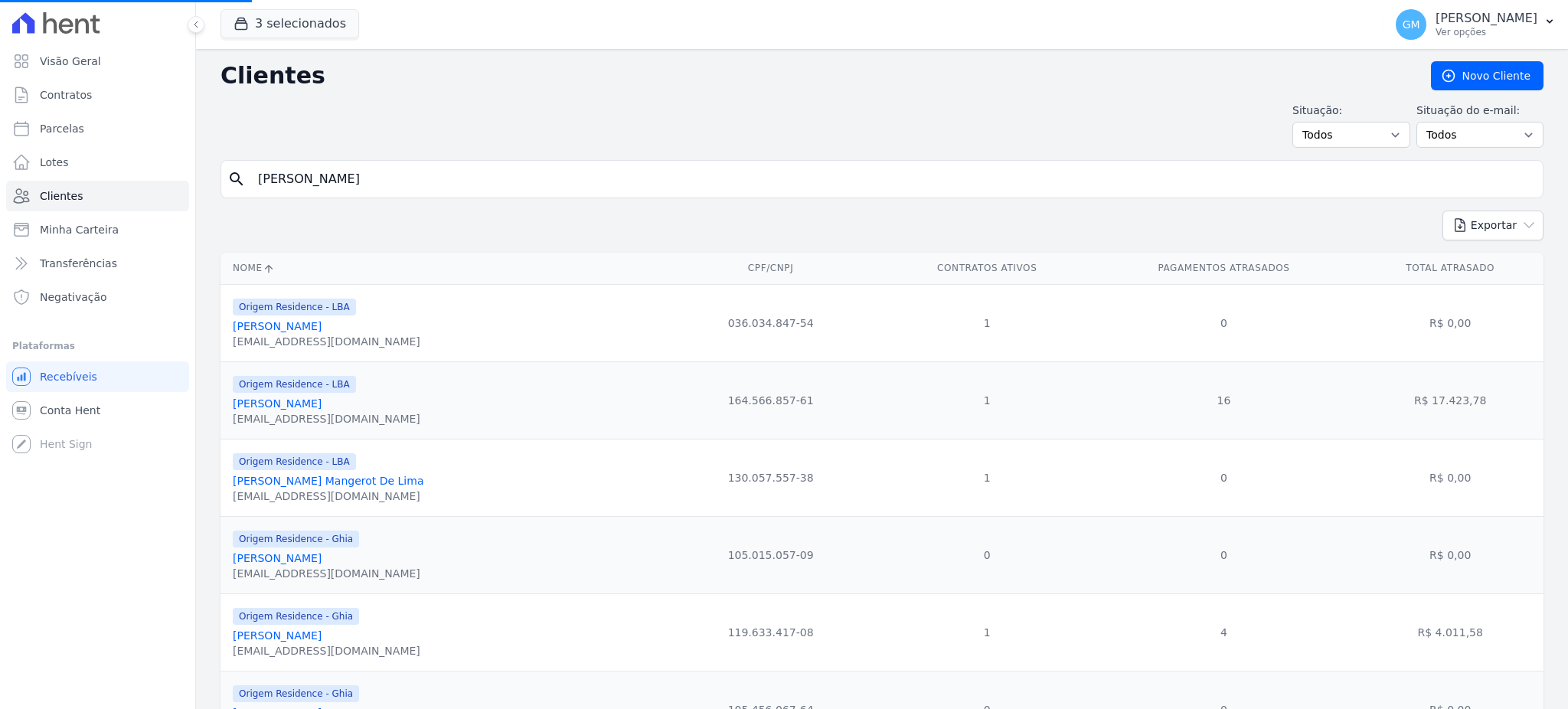
type input "[PERSON_NAME]"
click at [441, 167] on input "search" at bounding box center [893, 178] width 1288 height 30
paste input "[PERSON_NAME]"
click at [346, 181] on input "[PERSON_NAME]" at bounding box center [893, 178] width 1288 height 30
type input "[PERSON_NAME]"
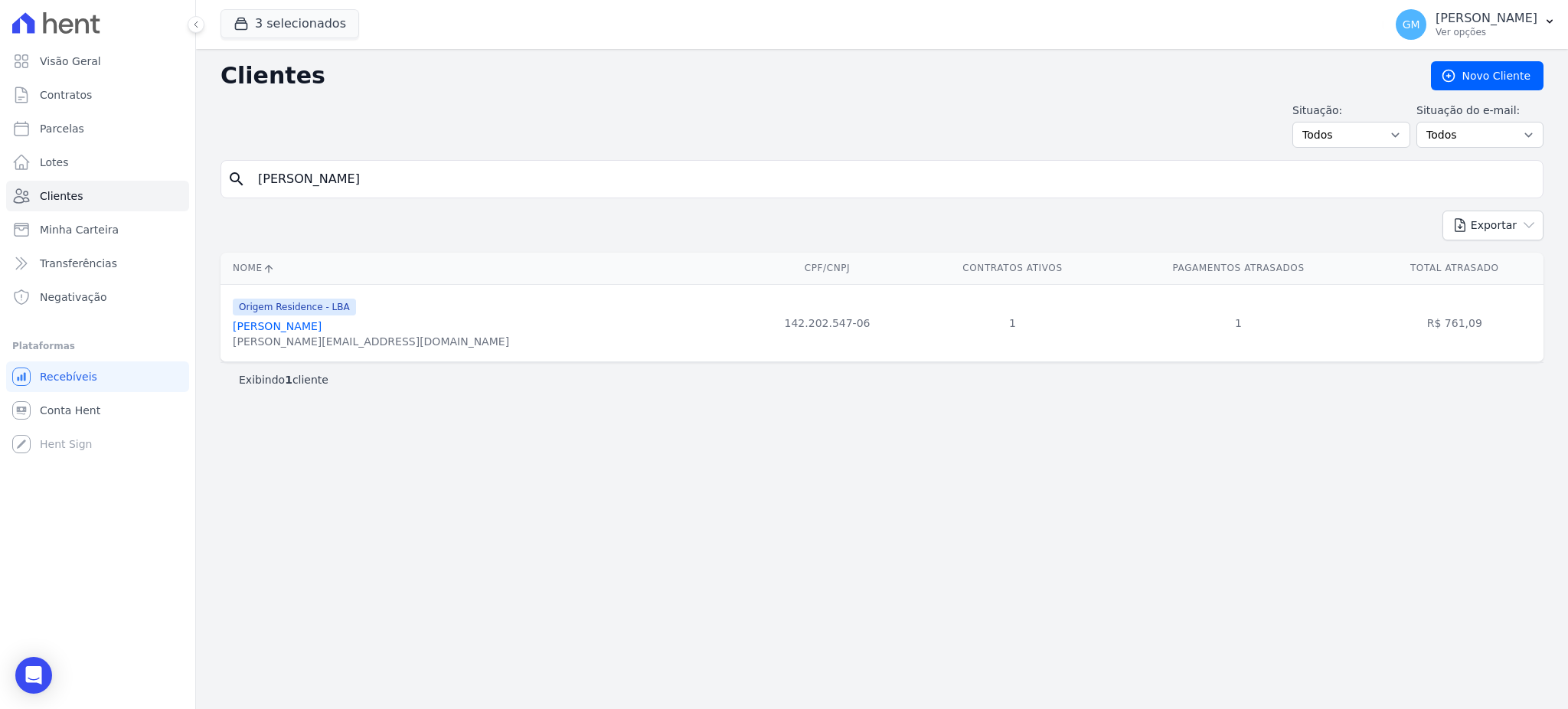
click at [322, 329] on link "[PERSON_NAME]" at bounding box center [277, 326] width 89 height 13
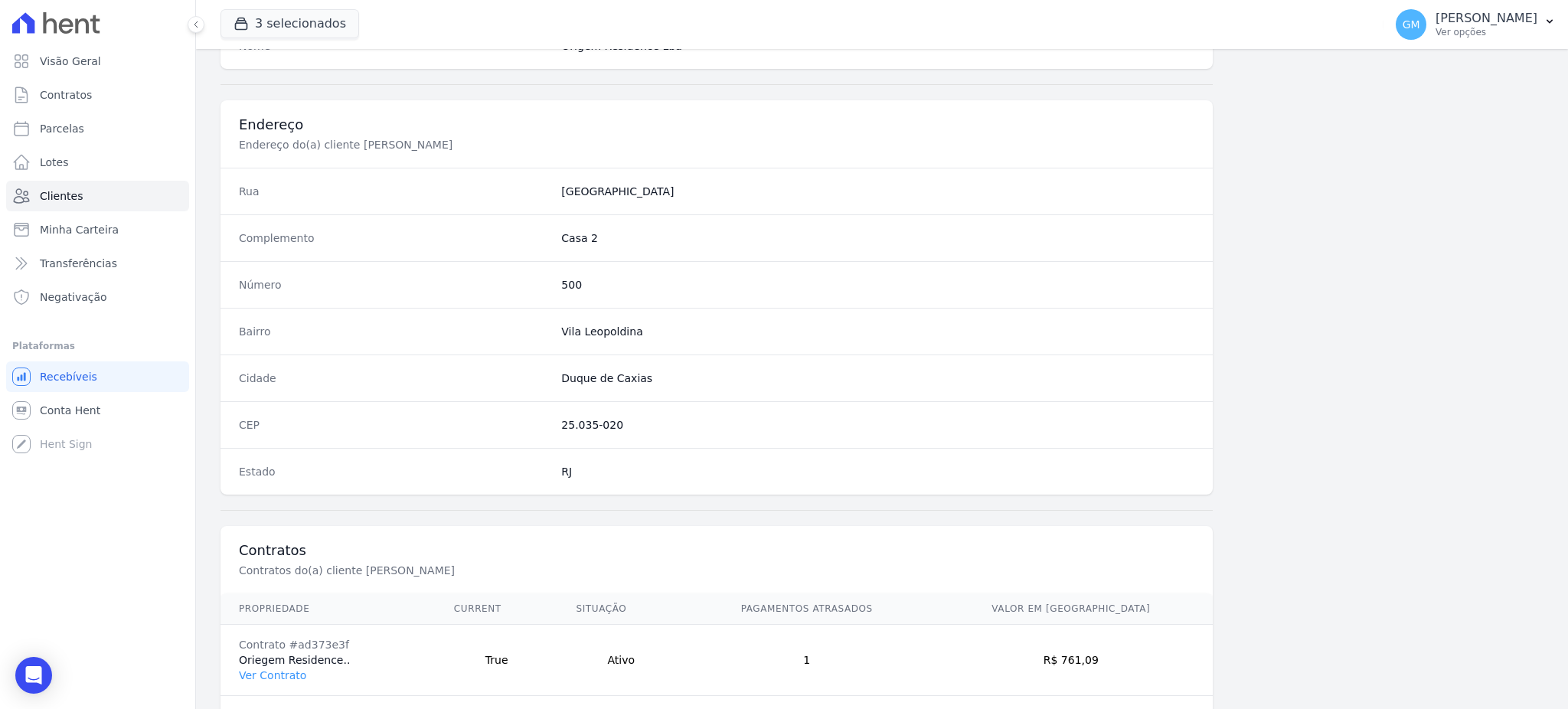
scroll to position [725, 0]
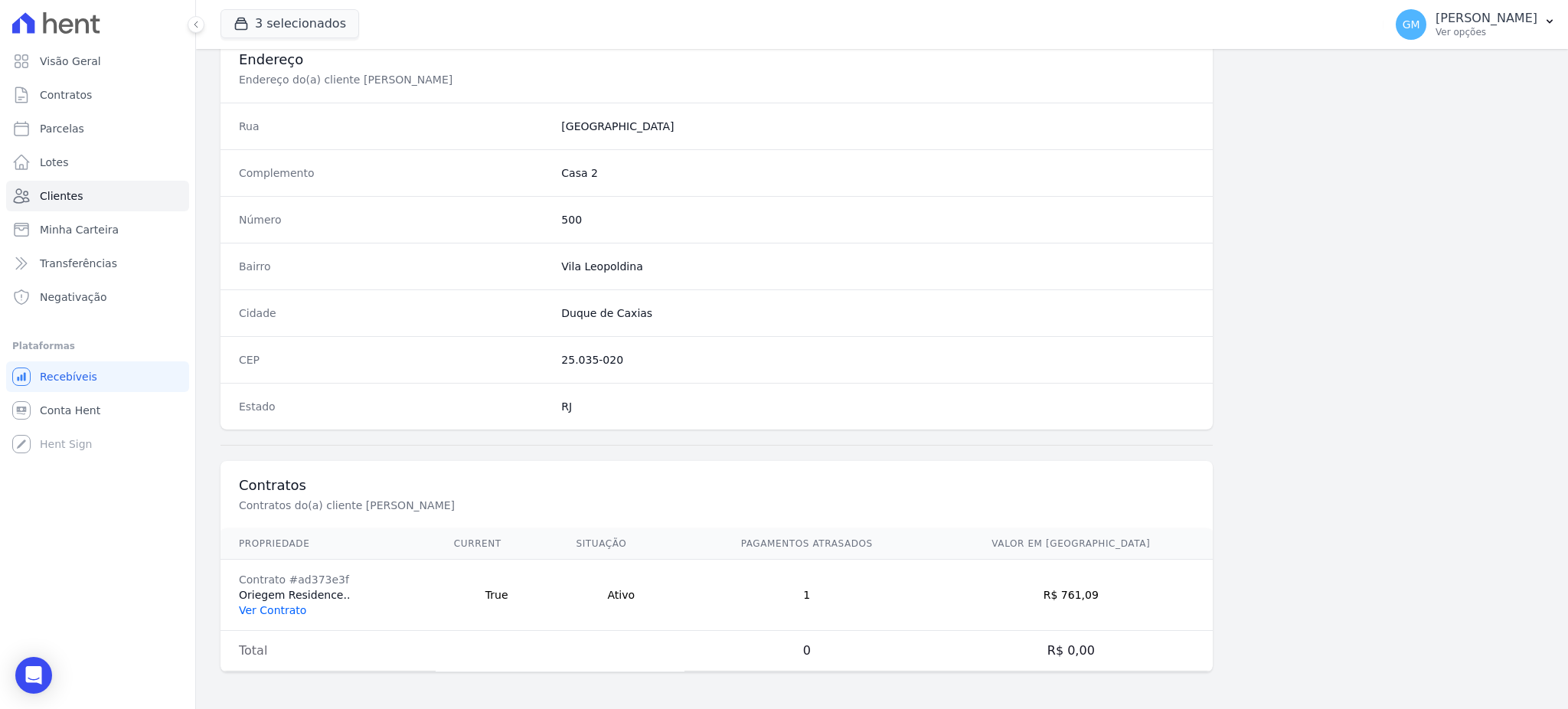
click at [246, 611] on link "Ver Contrato" at bounding box center [272, 610] width 68 height 13
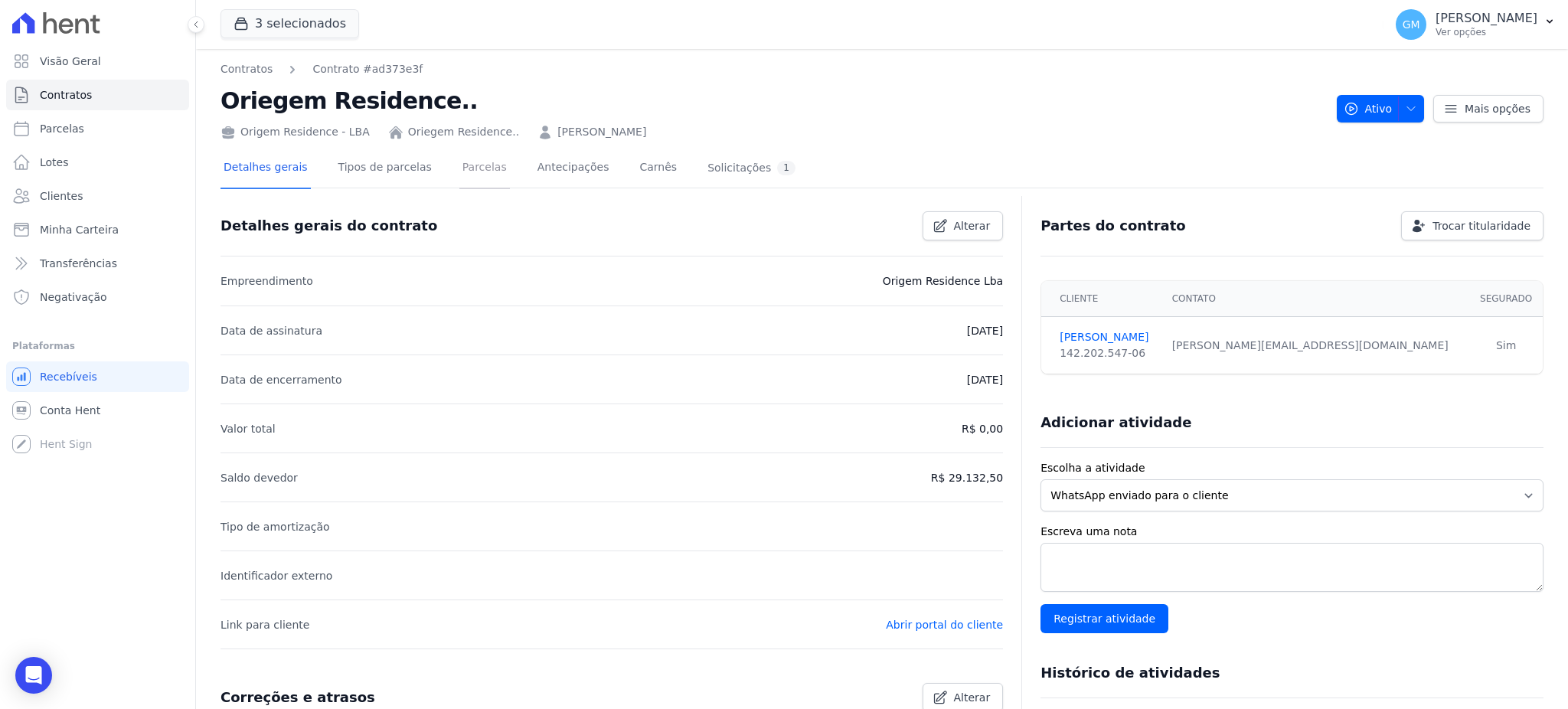
click at [459, 173] on link "Parcelas" at bounding box center [484, 168] width 51 height 40
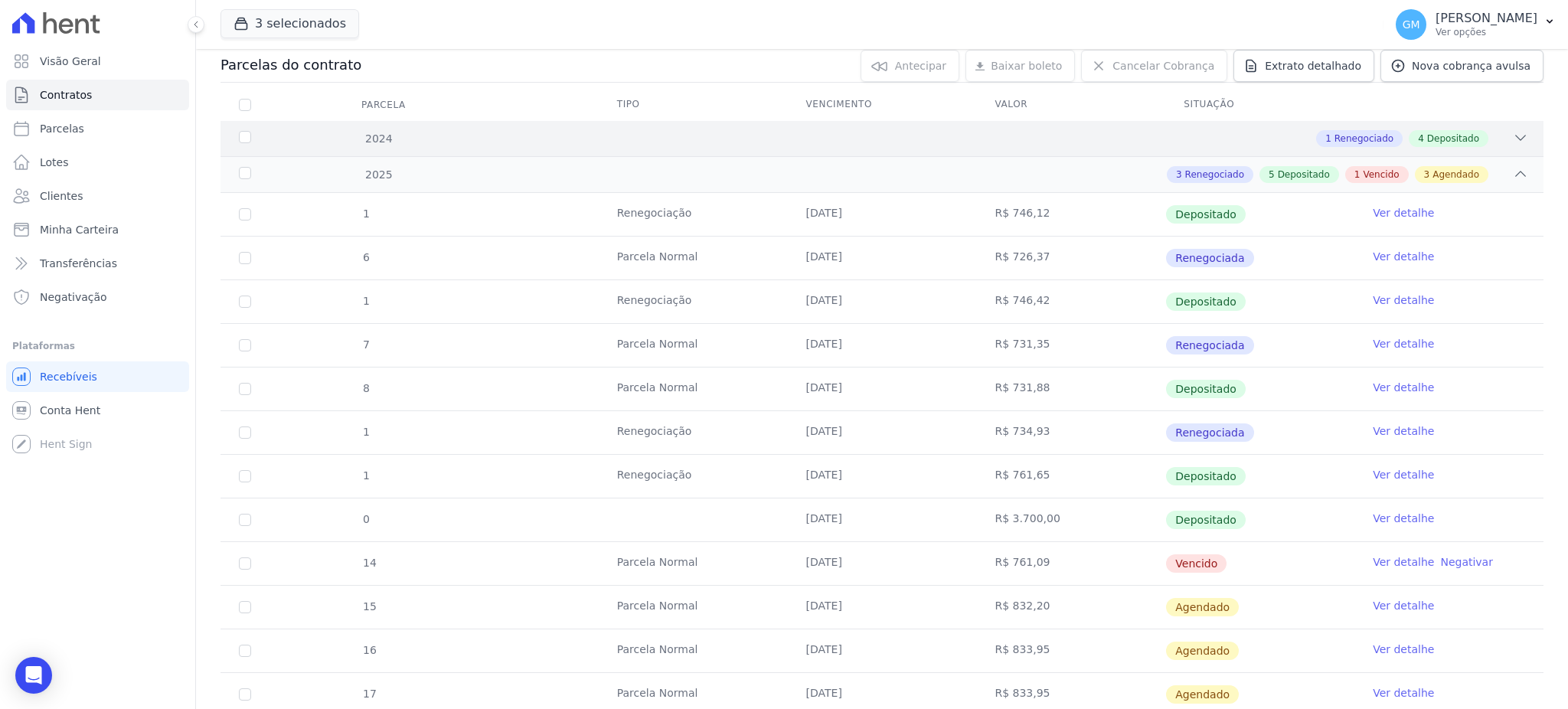
scroll to position [326, 0]
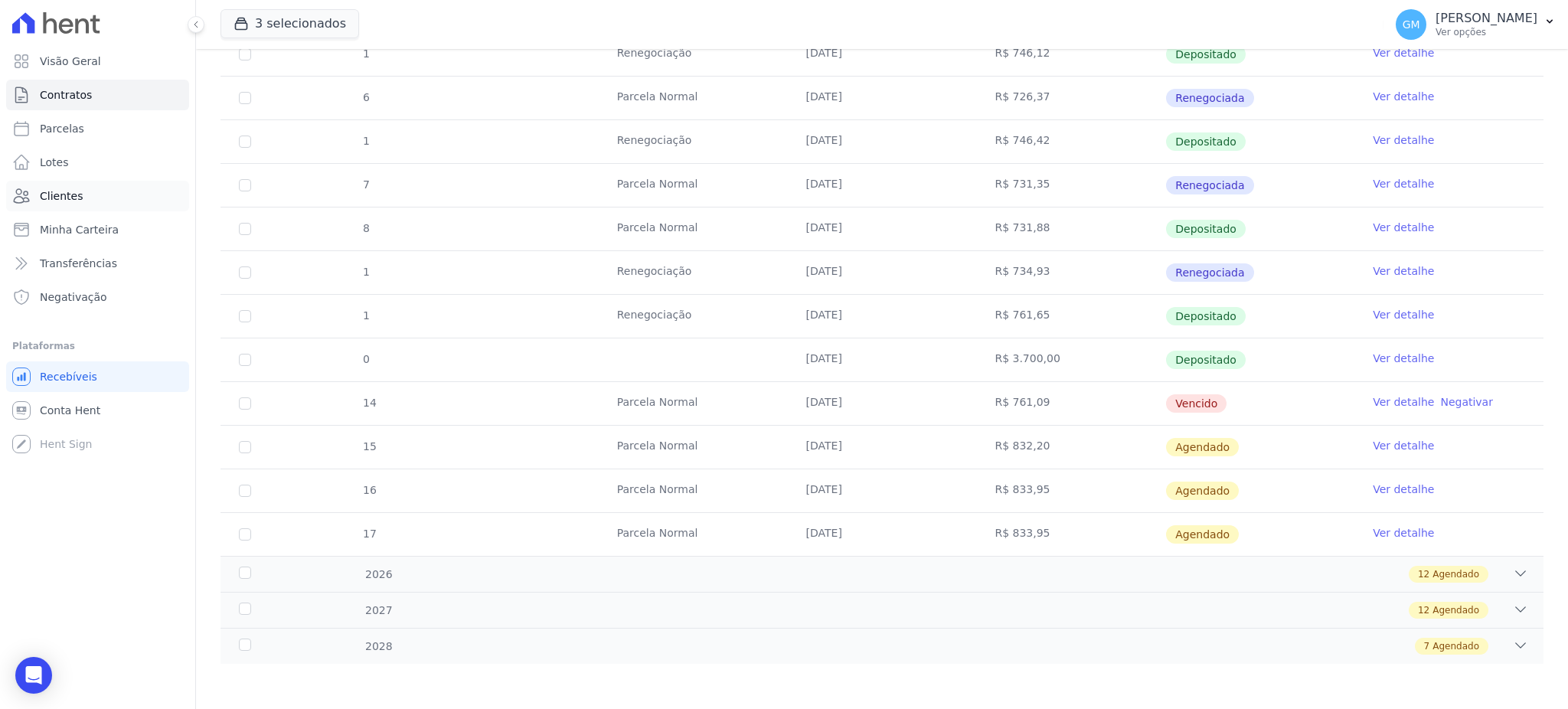
click at [104, 195] on link "Clientes" at bounding box center [97, 196] width 183 height 30
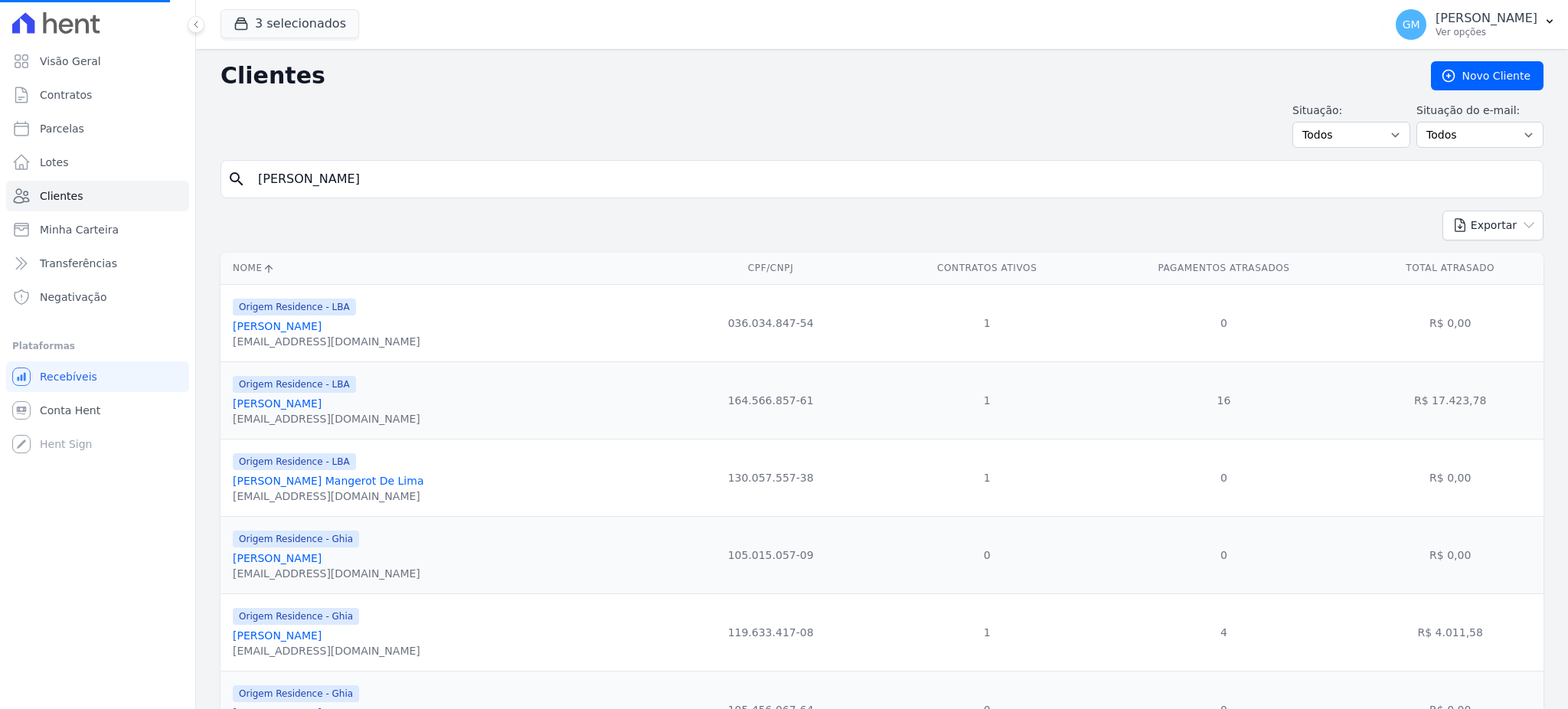
click at [389, 187] on input "[PERSON_NAME]" at bounding box center [893, 178] width 1288 height 30
drag, startPoint x: 419, startPoint y: 181, endPoint x: 248, endPoint y: 181, distance: 171.0
click at [249, 181] on input "[PERSON_NAME]" at bounding box center [893, 178] width 1288 height 30
paste input "Maycon Dos Santos De Souz"
type input "Maycon [PERSON_NAME]"
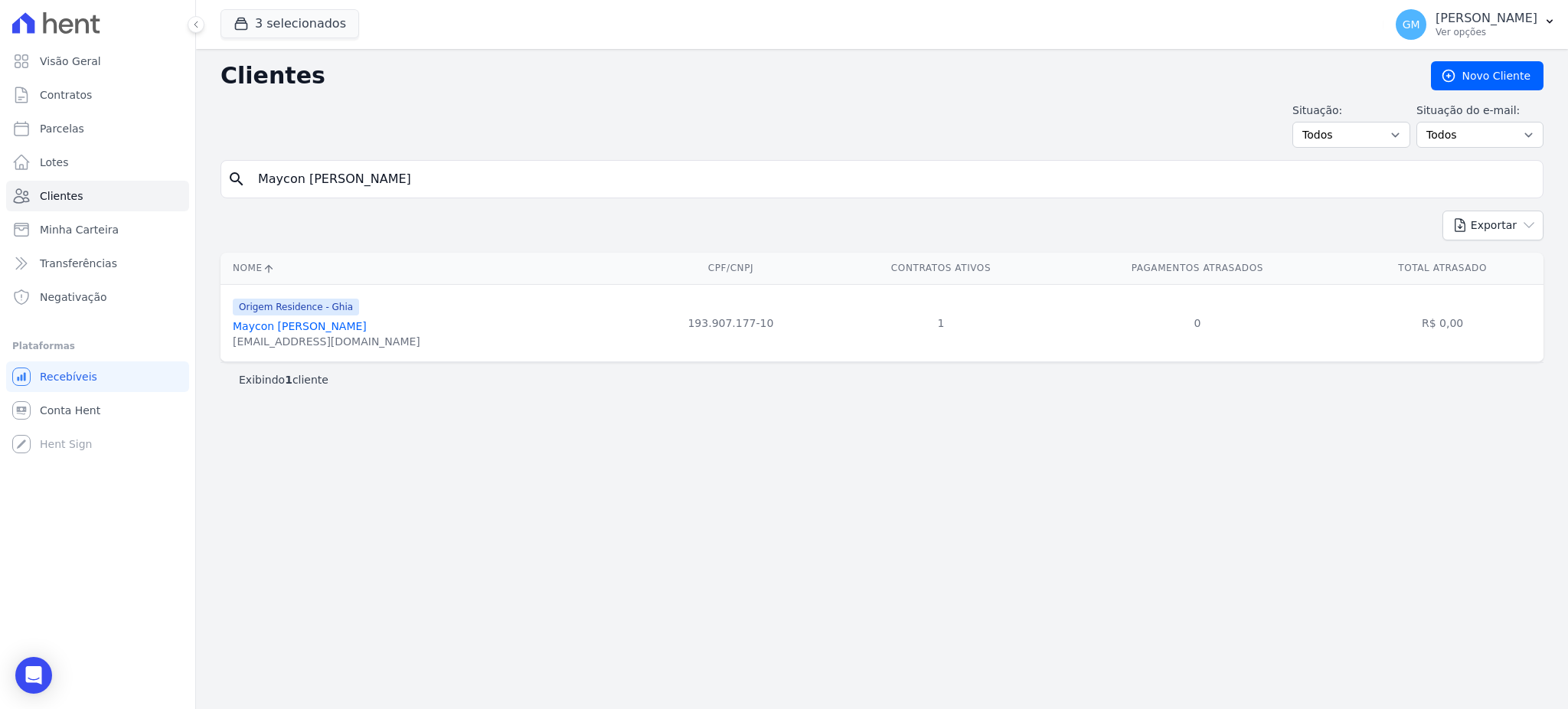
click at [438, 223] on div "Exportar PDF CSV Dimob 2024" at bounding box center [882, 231] width 1323 height 42
click at [356, 327] on link "Maycon [PERSON_NAME]" at bounding box center [300, 326] width 134 height 13
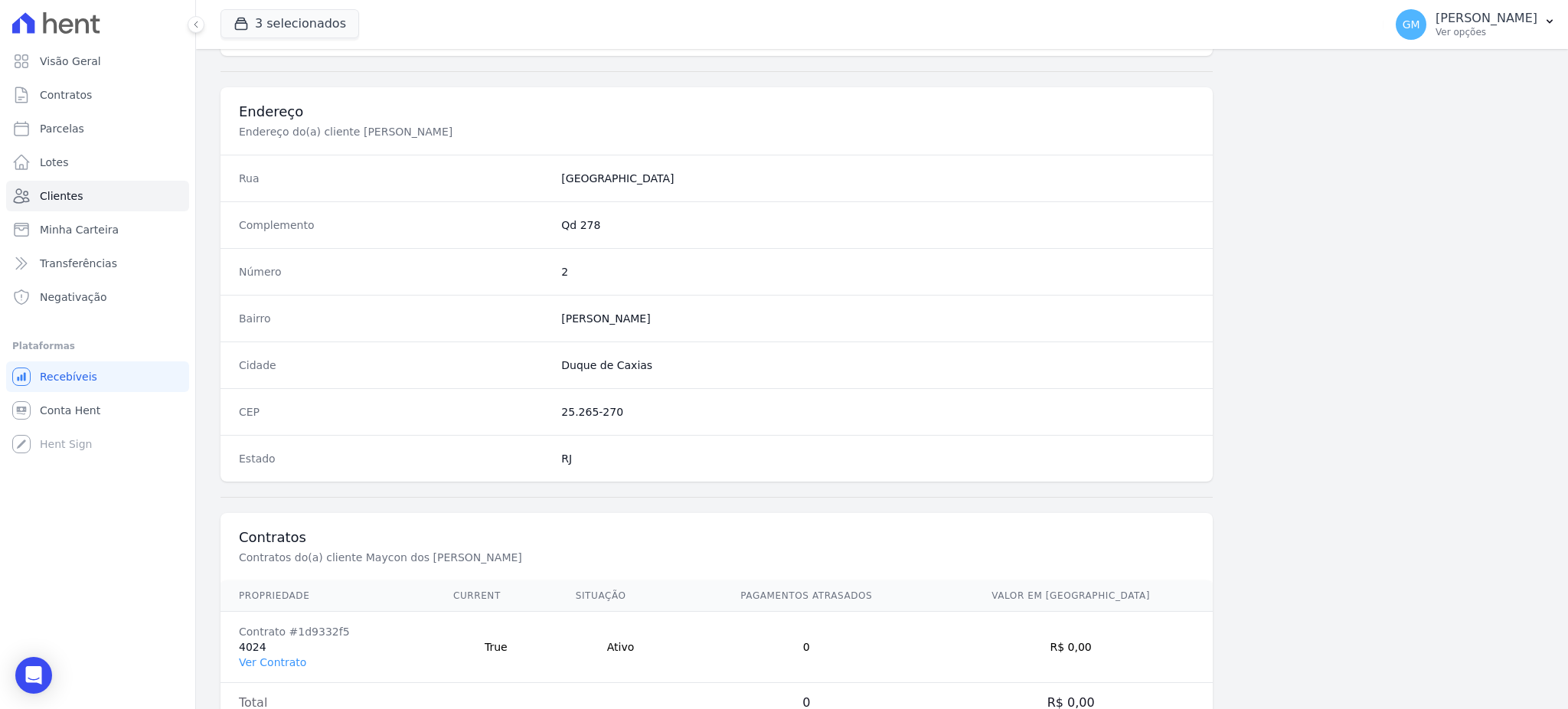
scroll to position [725, 0]
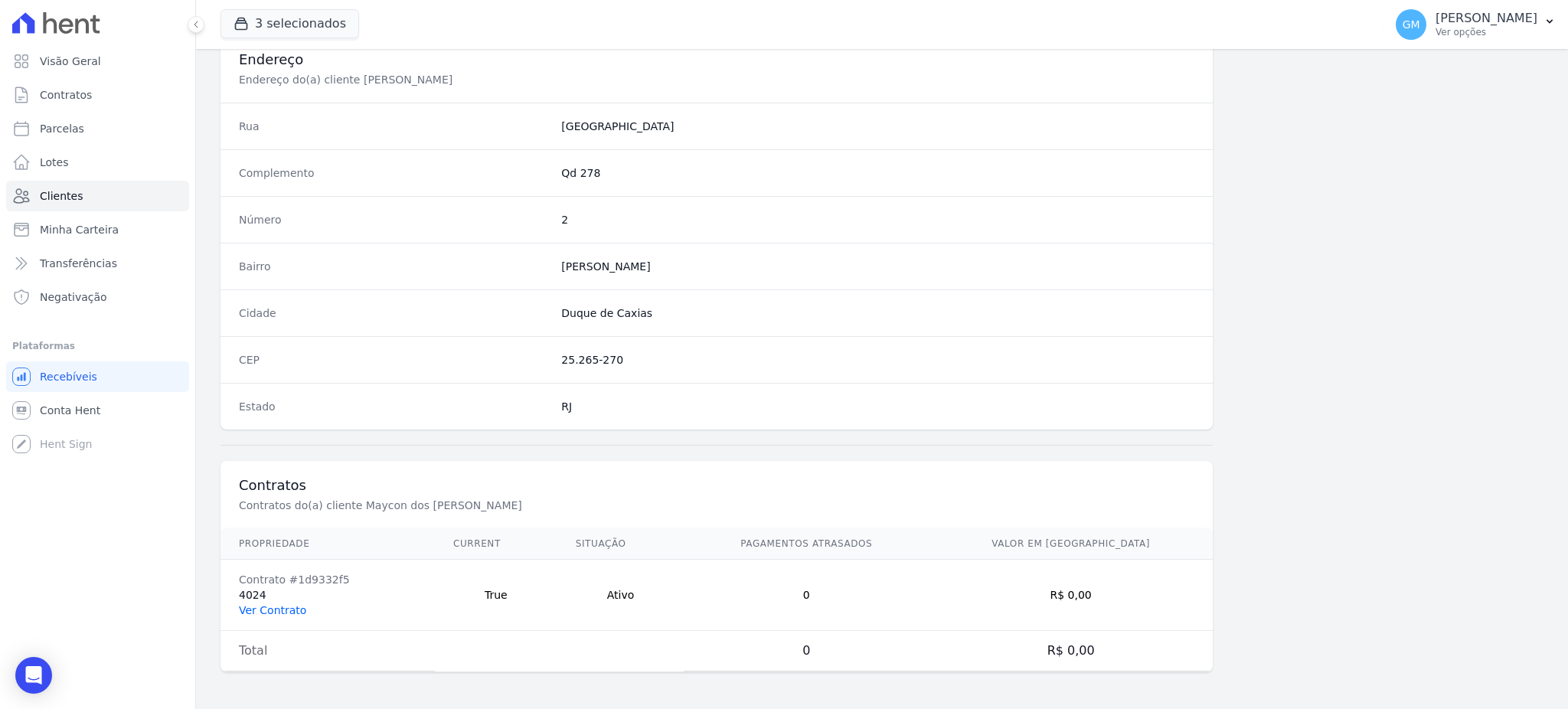
click at [276, 607] on link "Ver Contrato" at bounding box center [272, 610] width 68 height 13
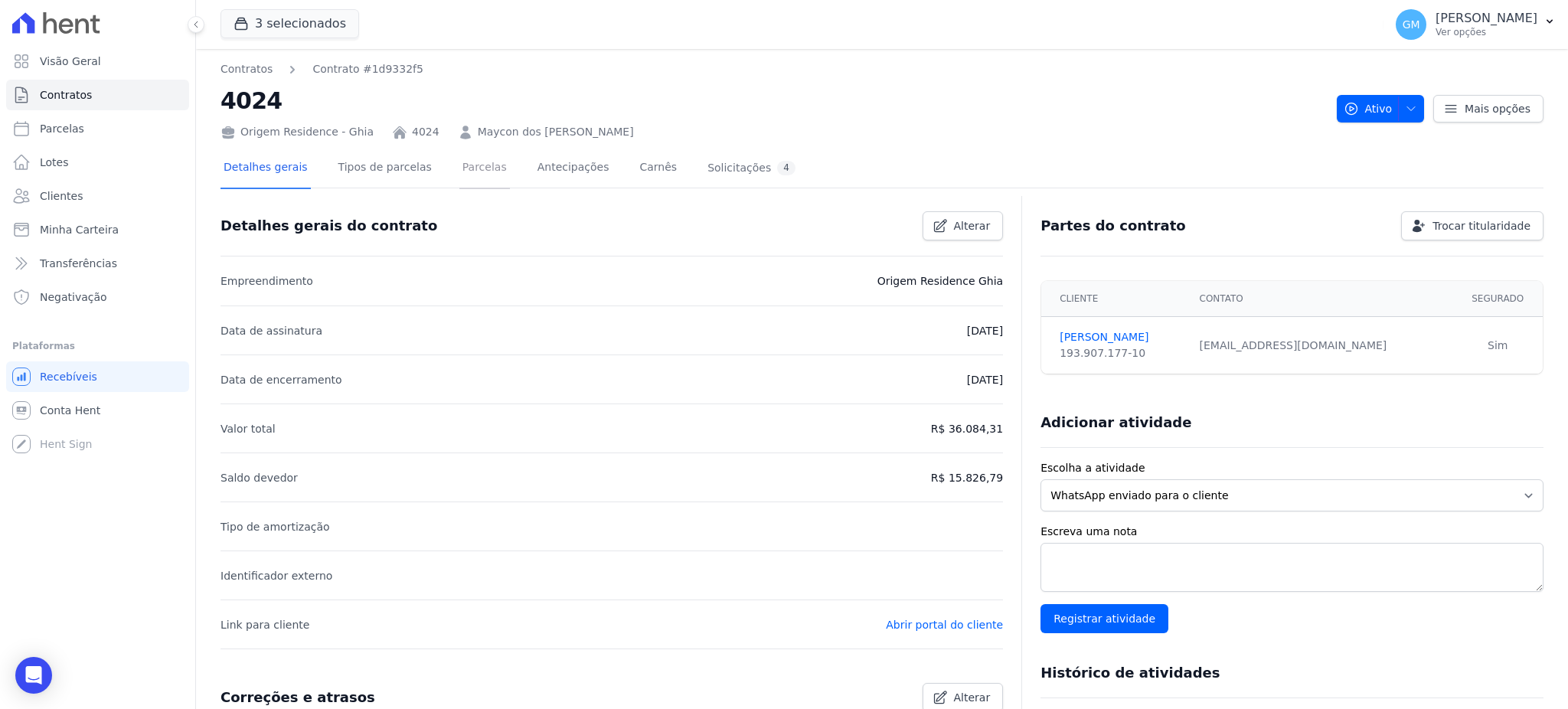
click at [463, 178] on link "Parcelas" at bounding box center [484, 168] width 51 height 40
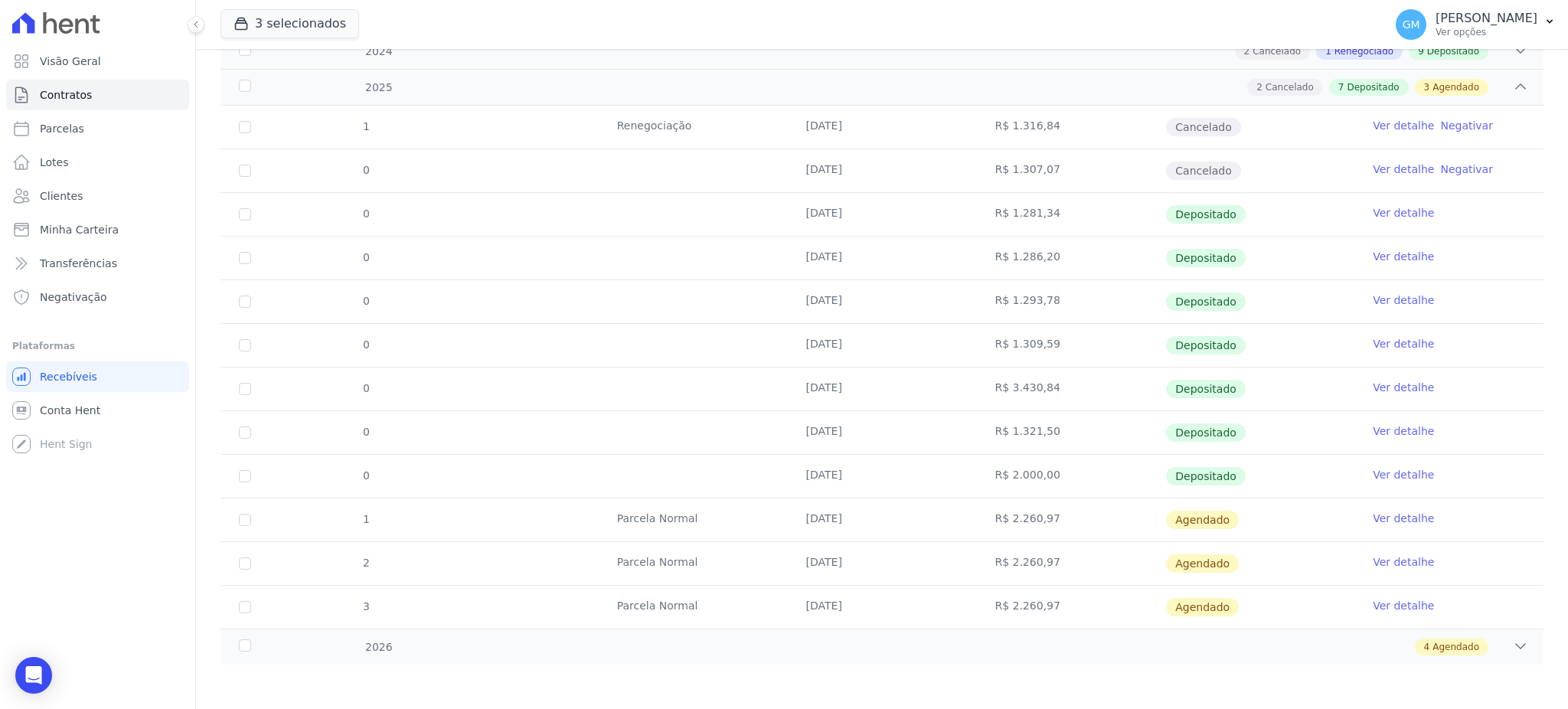
scroll to position [290, 0]
click at [1389, 383] on link "Ver detalhe" at bounding box center [1403, 387] width 62 height 16
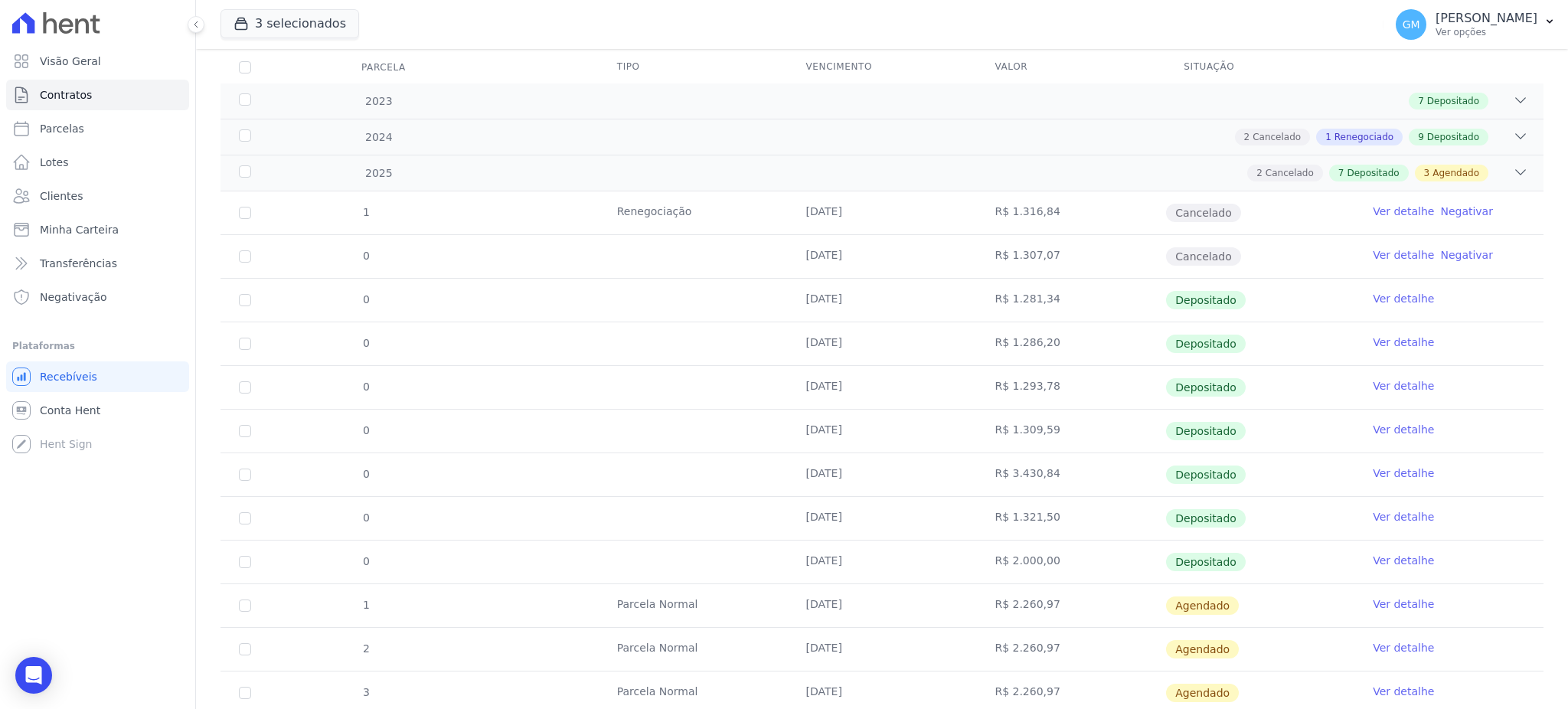
scroll to position [290, 0]
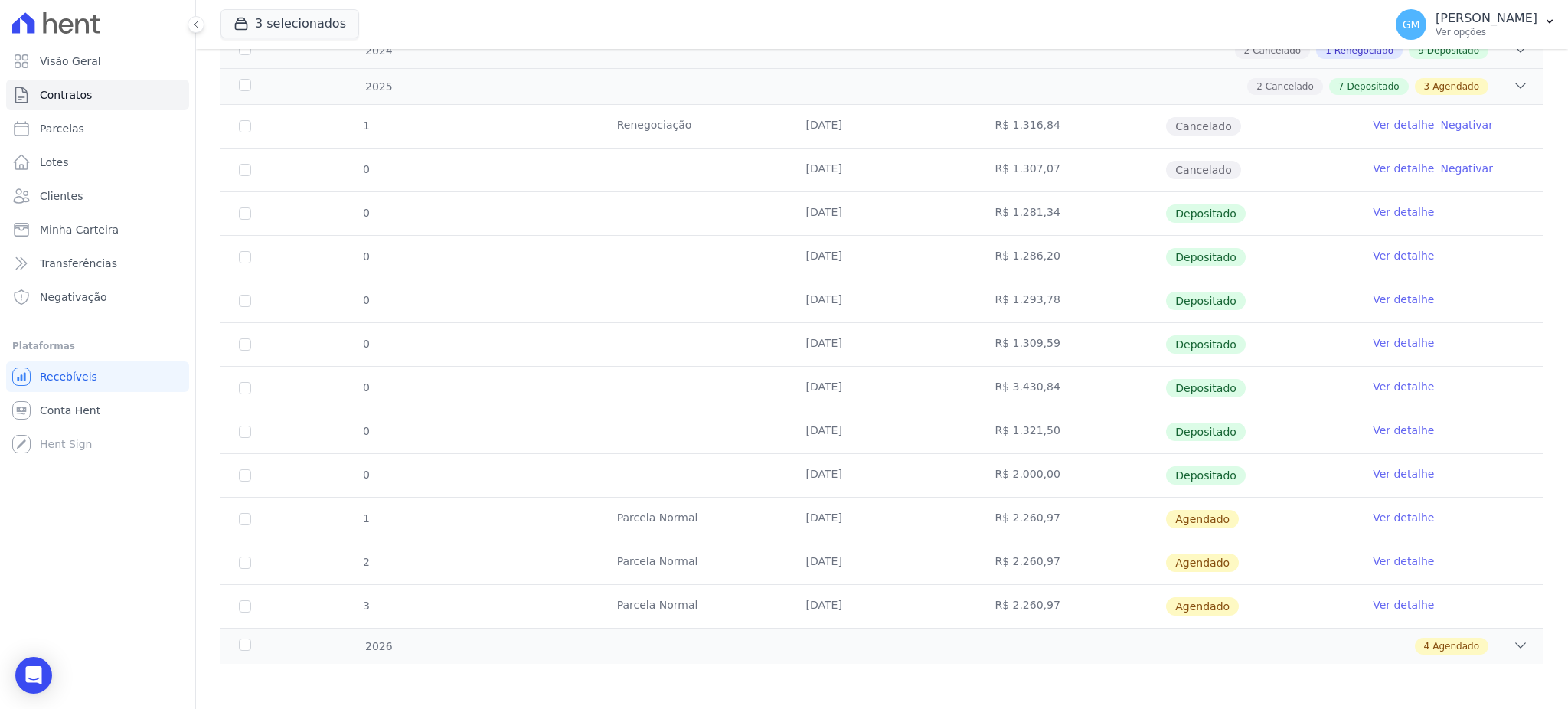
drag, startPoint x: 1060, startPoint y: 388, endPoint x: 998, endPoint y: 389, distance: 62.0
click at [998, 389] on td "R$ 3.430,84" at bounding box center [1070, 389] width 189 height 43
copy td "3.430,84"
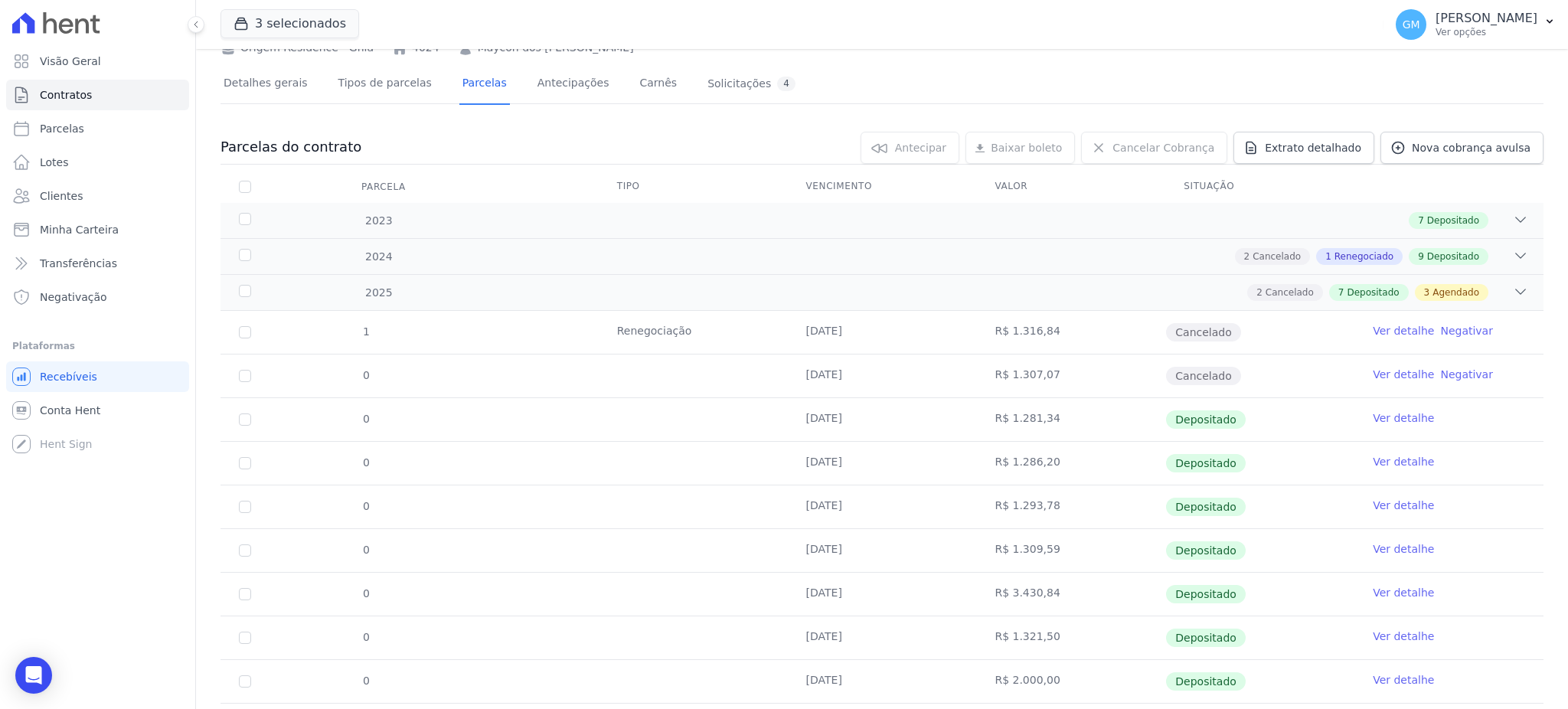
scroll to position [204, 0]
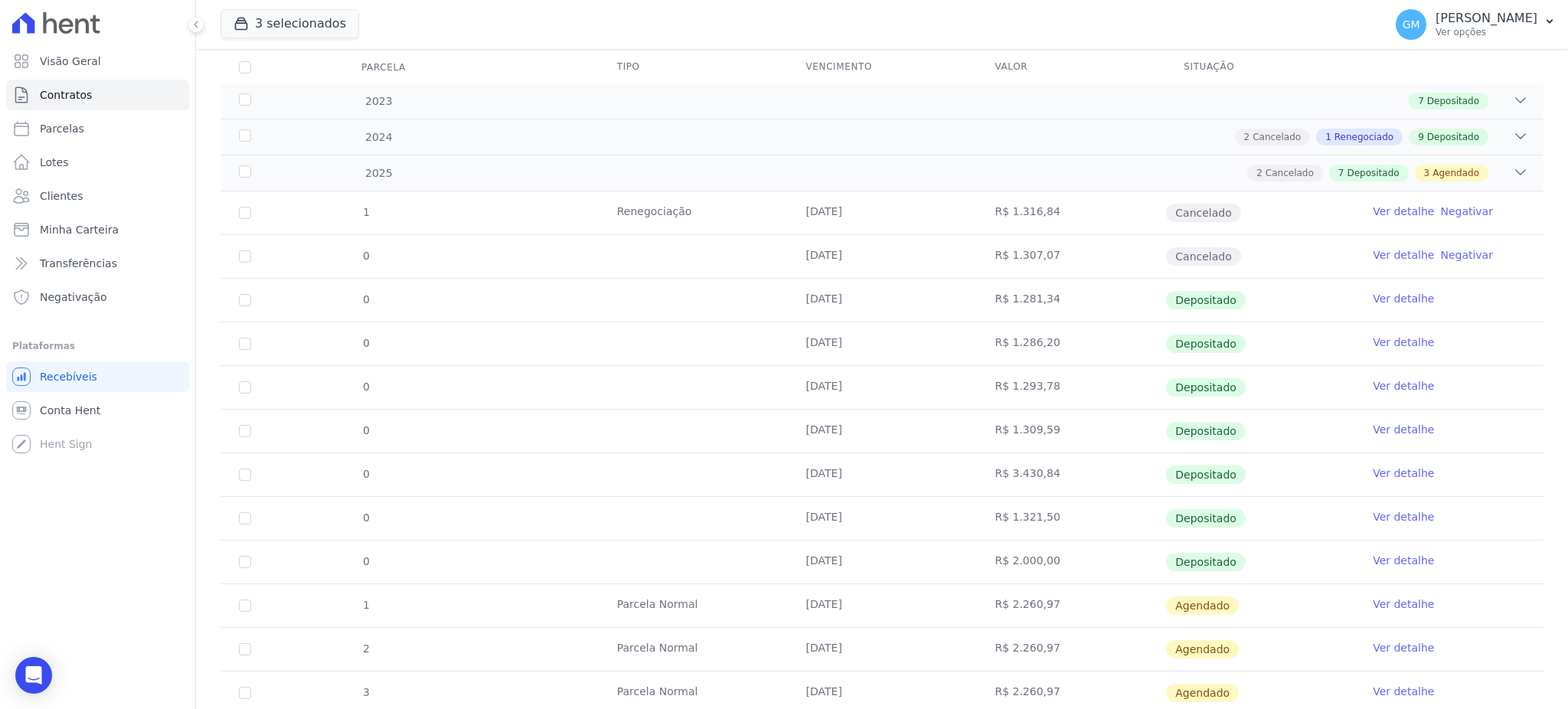
click at [1372, 470] on link "Ver detalhe" at bounding box center [1403, 474] width 62 height 16
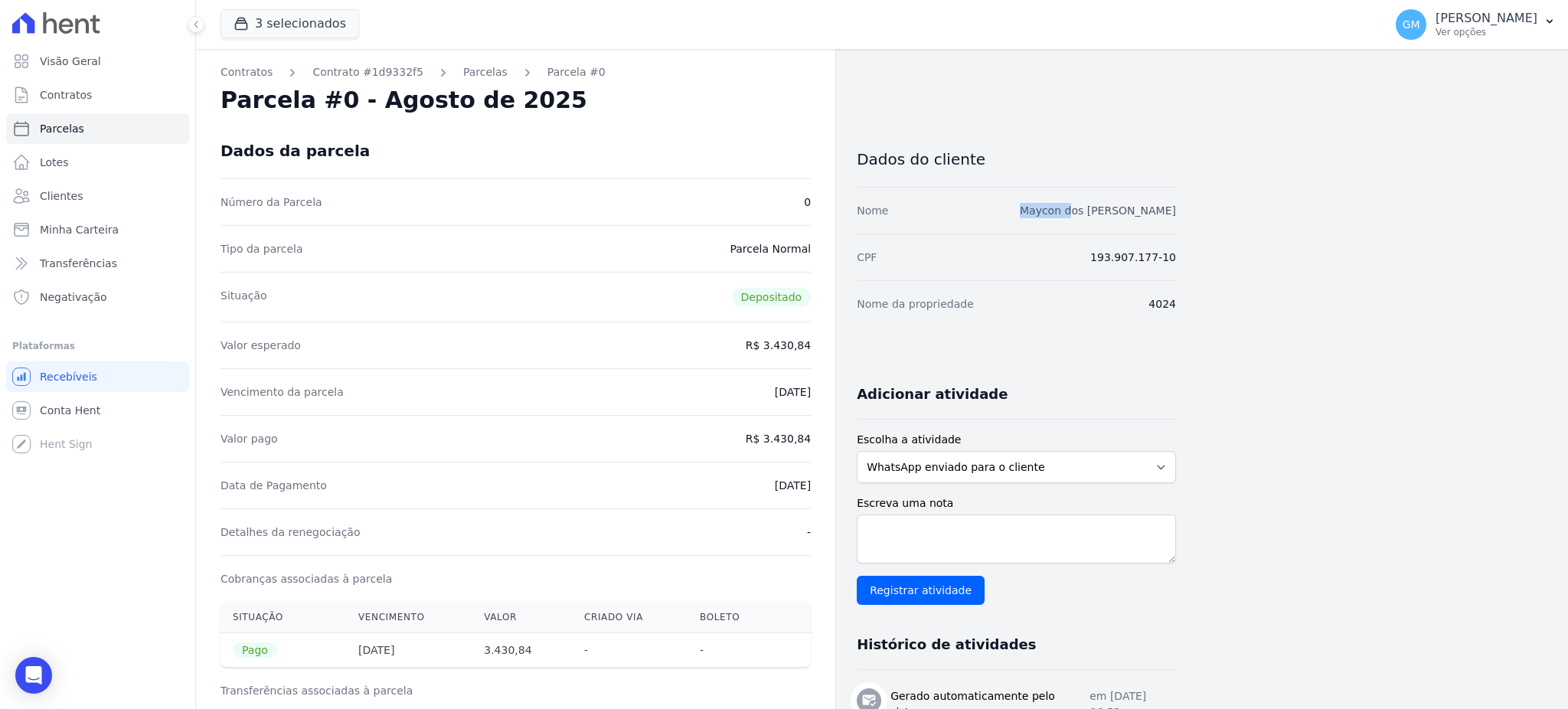
drag, startPoint x: 1021, startPoint y: 210, endPoint x: 1082, endPoint y: 216, distance: 61.3
click at [1082, 216] on div "Nome [PERSON_NAME]" at bounding box center [1016, 211] width 319 height 47
copy link "Maycon d"
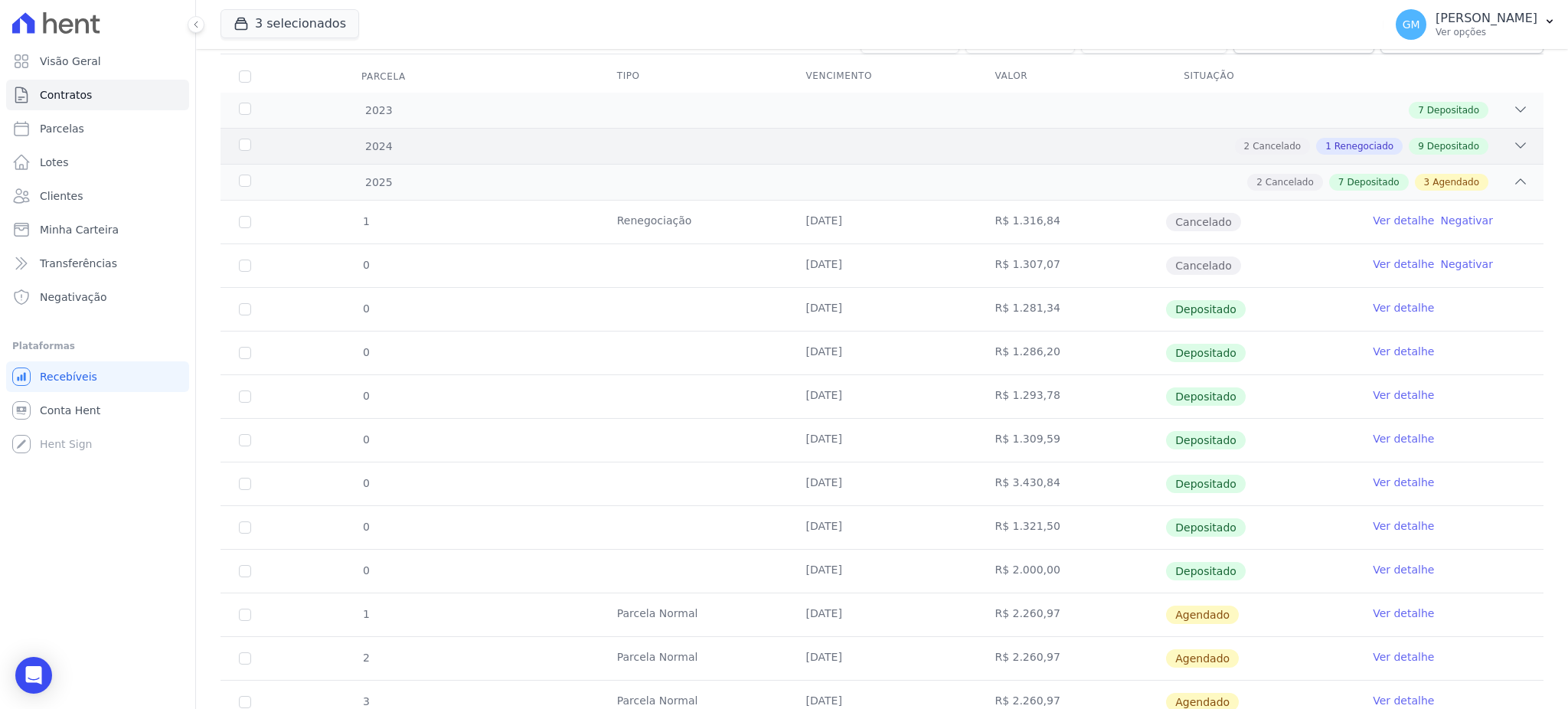
scroll to position [204, 0]
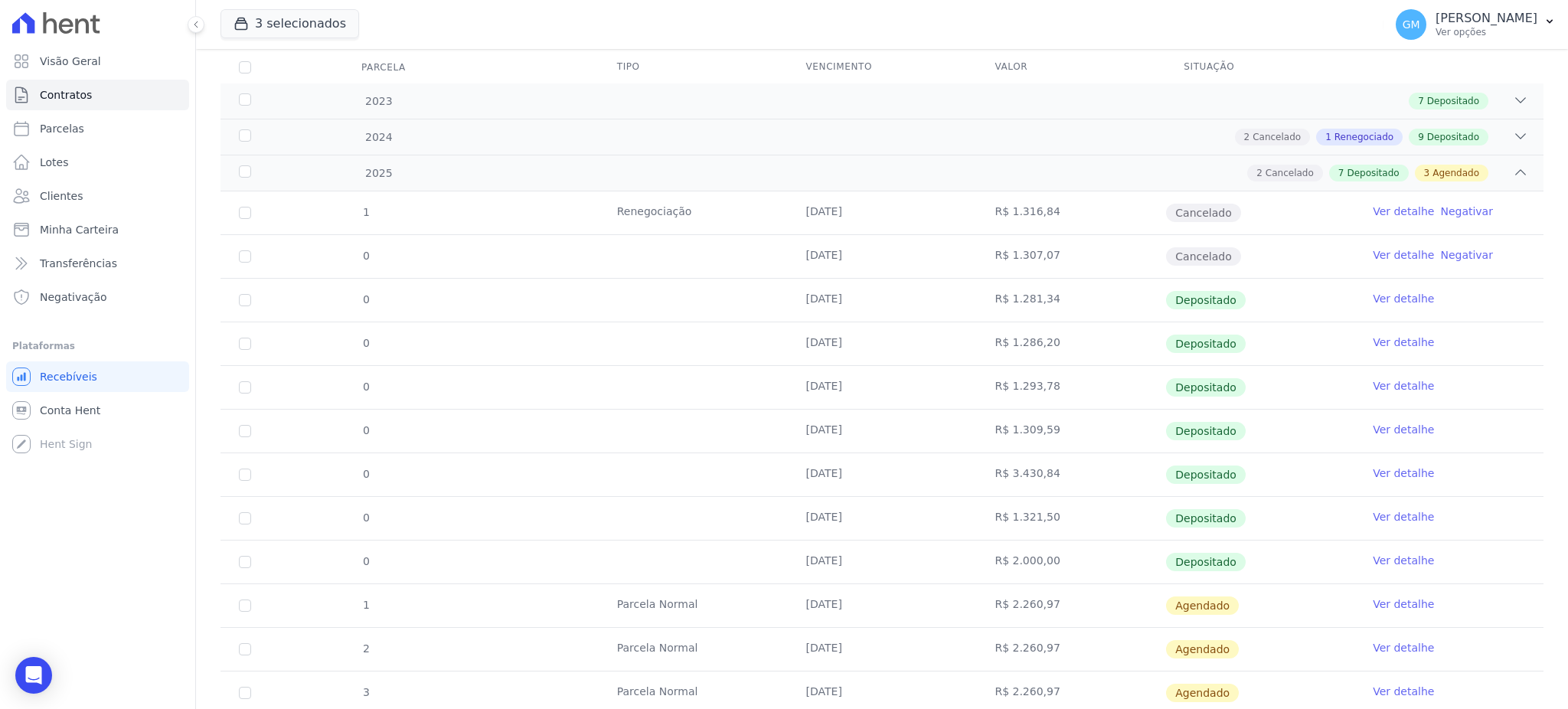
drag, startPoint x: 1051, startPoint y: 471, endPoint x: 1513, endPoint y: 292, distance: 495.5
click at [810, 477] on tr "0 [DATE] R$ 3.430,84 Depositado Ver detalhe" at bounding box center [882, 474] width 1323 height 44
